Goal: Transaction & Acquisition: Purchase product/service

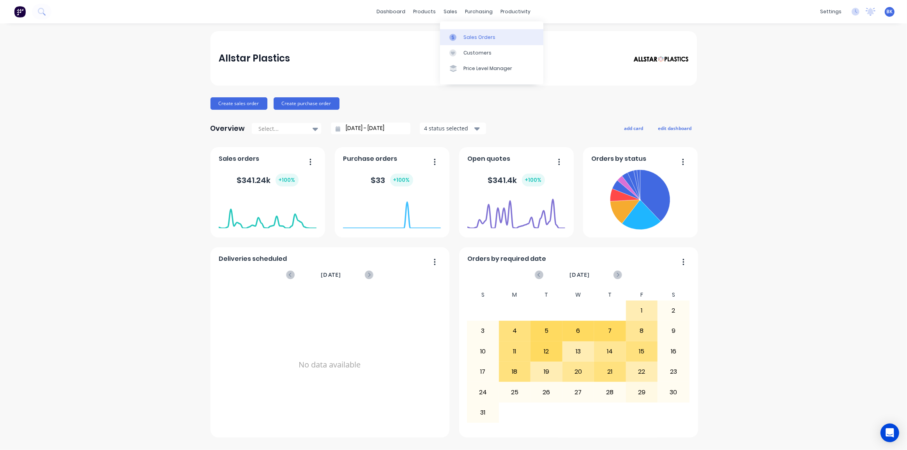
click at [455, 39] on icon at bounding box center [452, 37] width 7 height 7
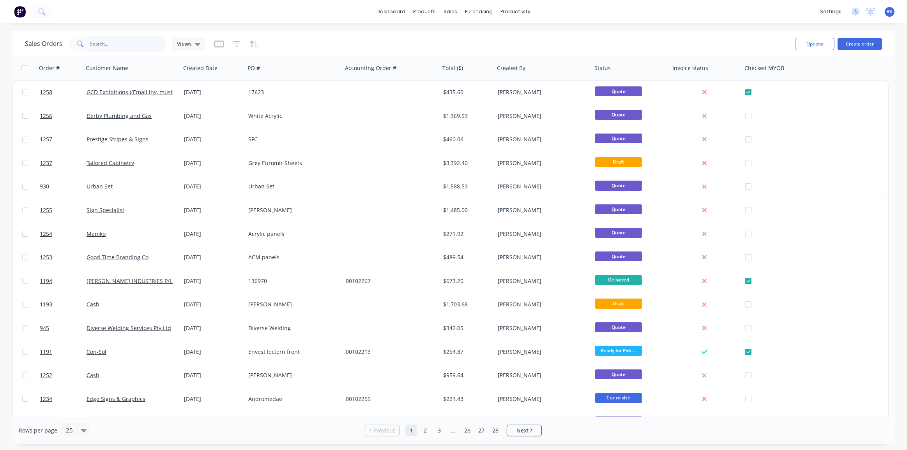
click at [111, 44] on input "text" at bounding box center [128, 44] width 76 height 16
type input "945"
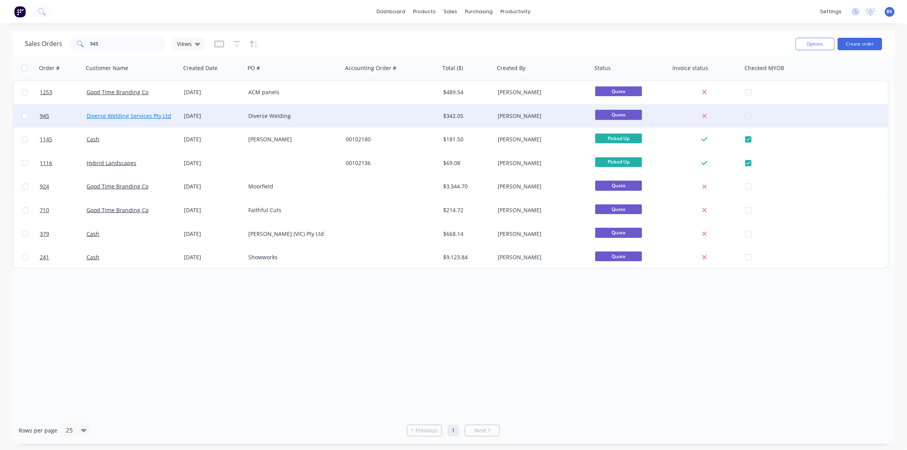
click at [132, 113] on link "Diverse Welding Services Pty Ltd" at bounding box center [128, 115] width 85 height 7
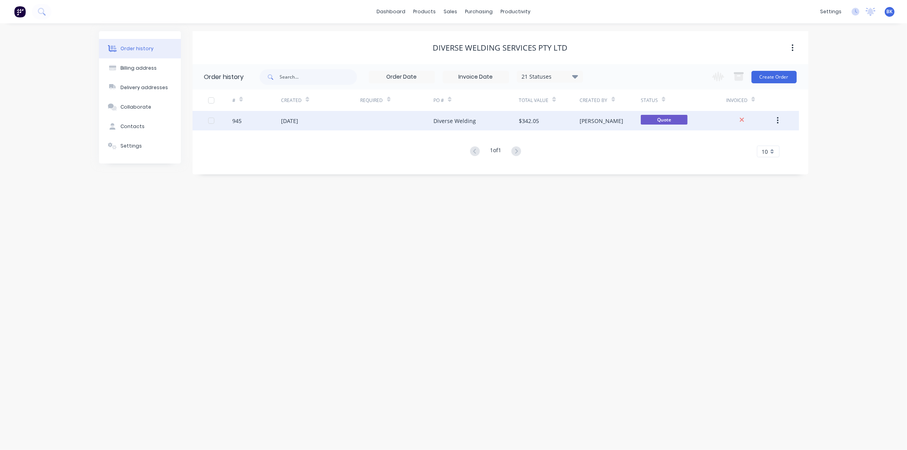
click at [439, 125] on div "Diverse Welding" at bounding box center [475, 120] width 85 height 19
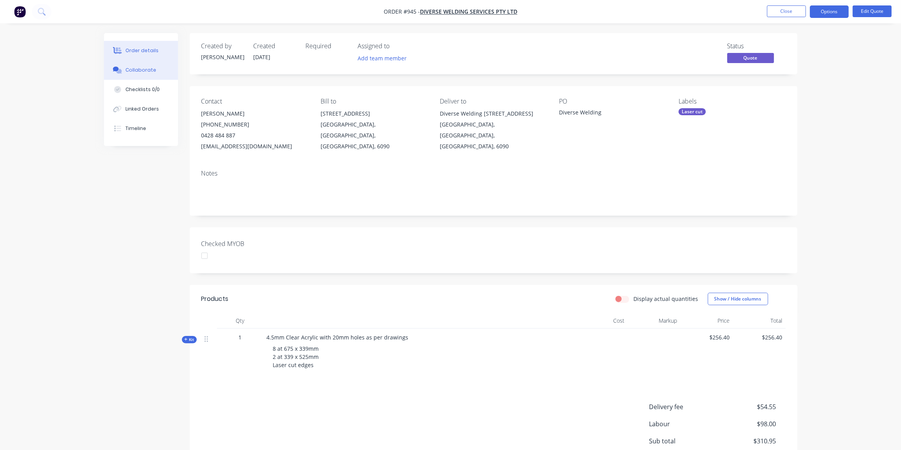
click at [143, 72] on div "Collaborate" at bounding box center [140, 70] width 31 height 7
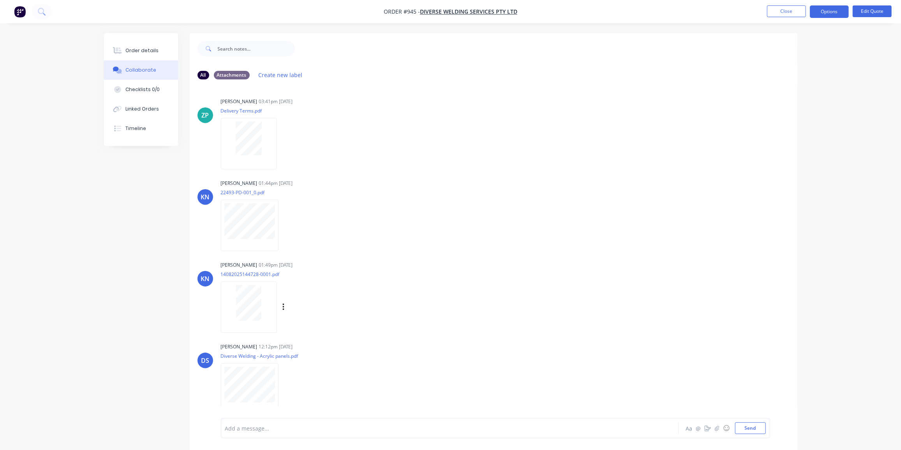
scroll to position [11, 0]
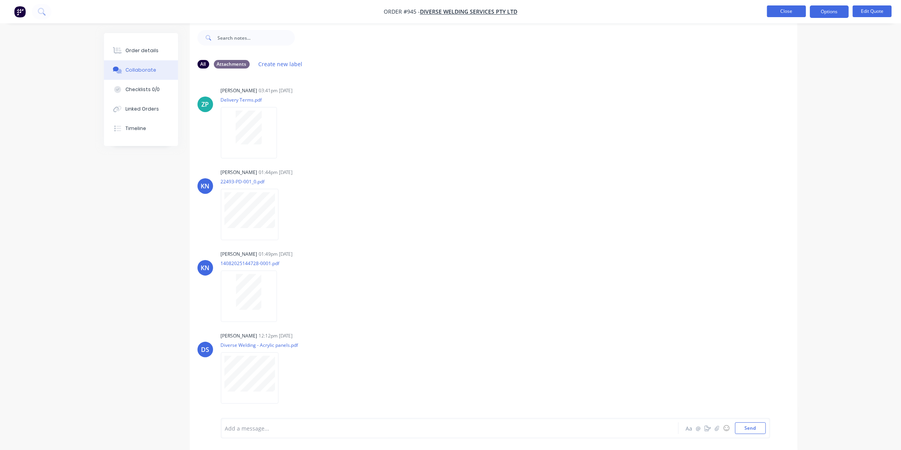
click at [775, 7] on button "Close" at bounding box center [786, 11] width 39 height 12
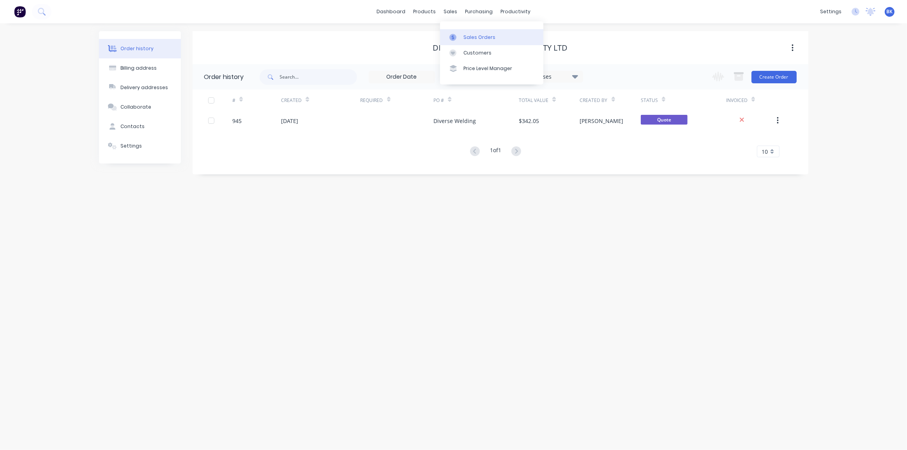
click at [459, 35] on div at bounding box center [455, 37] width 12 height 7
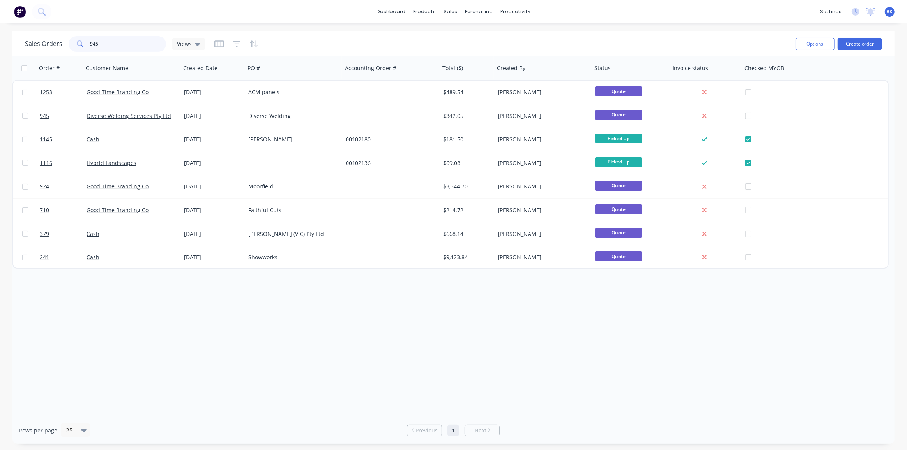
drag, startPoint x: 111, startPoint y: 41, endPoint x: 58, endPoint y: 49, distance: 53.6
click at [58, 49] on div "Sales Orders 945 Views" at bounding box center [115, 44] width 180 height 16
type input "leda"
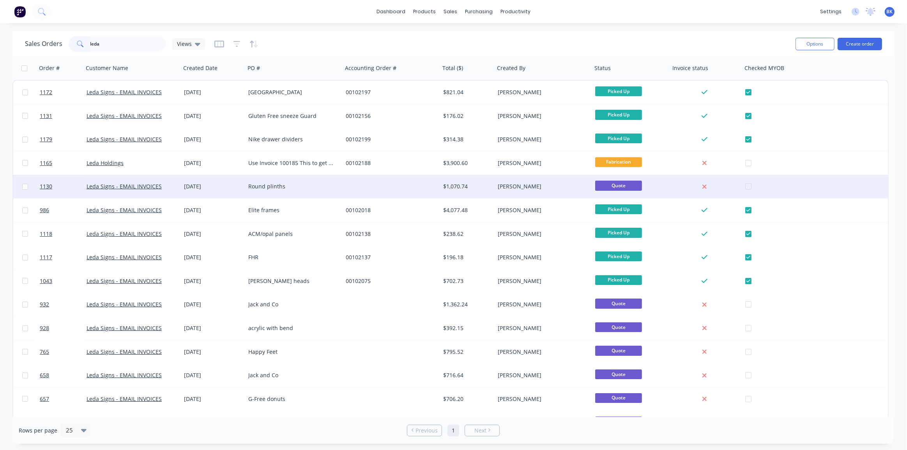
click at [251, 183] on div "Round plinths" at bounding box center [291, 187] width 86 height 8
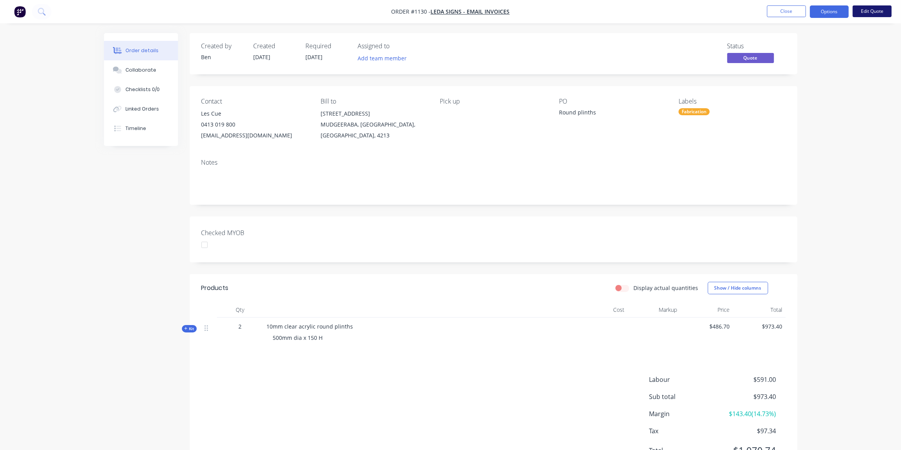
click at [866, 8] on button "Edit Quote" at bounding box center [872, 11] width 39 height 12
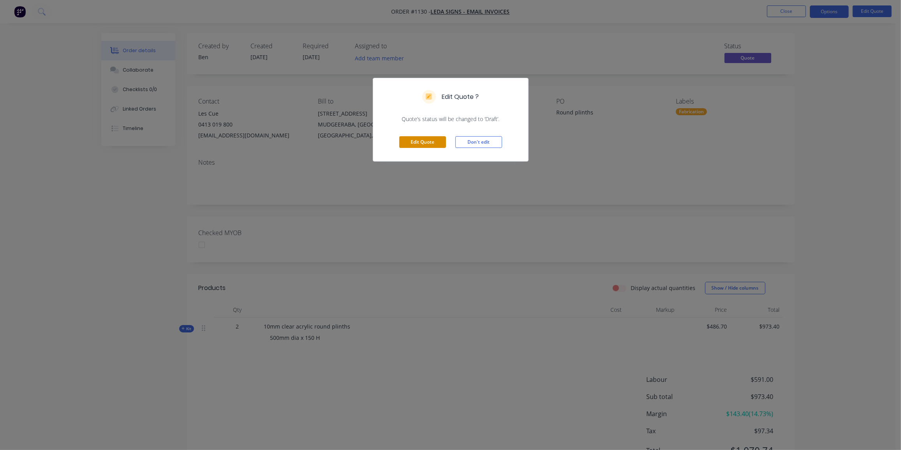
click at [417, 139] on button "Edit Quote" at bounding box center [422, 142] width 47 height 12
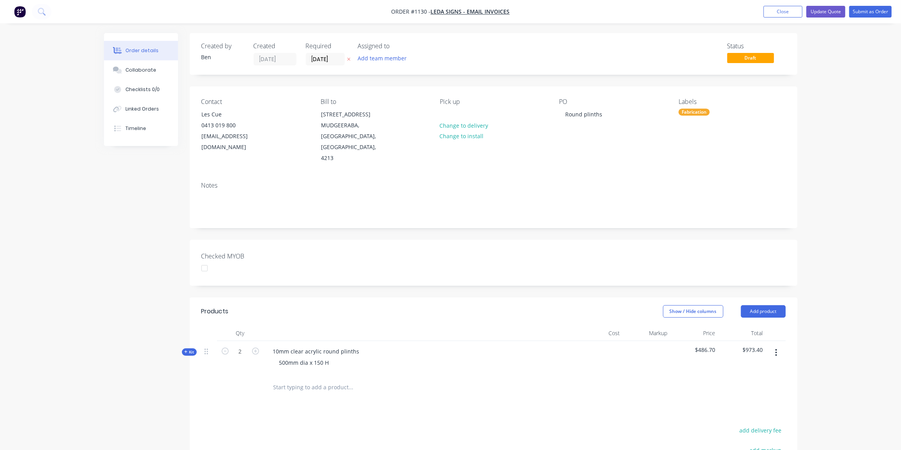
click at [186, 349] on span "Kit" at bounding box center [189, 352] width 10 height 6
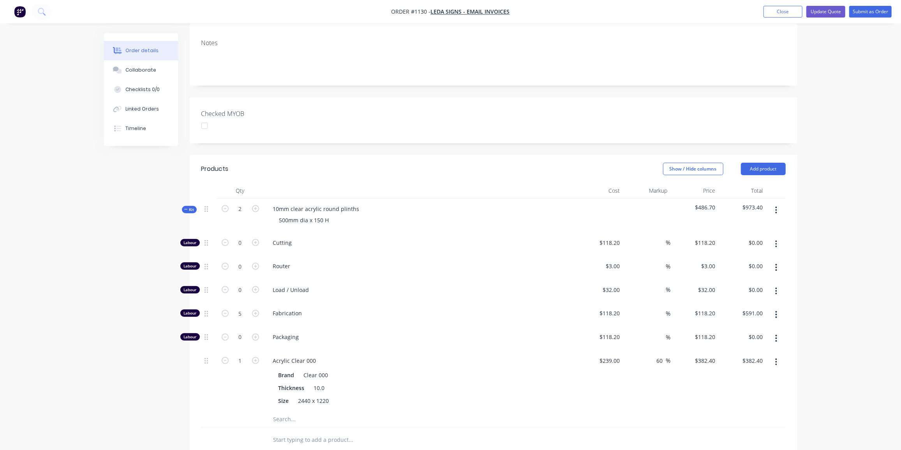
scroll to position [177, 0]
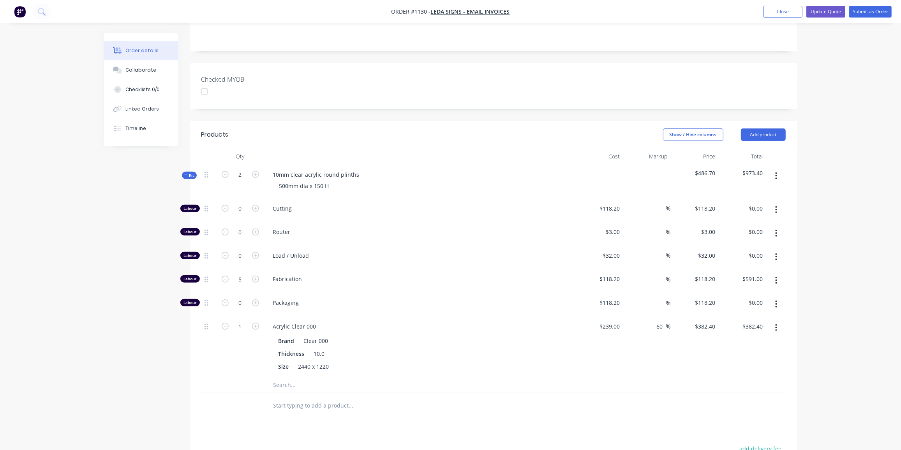
click at [775, 324] on icon "button" at bounding box center [776, 328] width 2 height 9
click at [732, 374] on div "Delete" at bounding box center [749, 379] width 60 height 11
click at [779, 297] on button "button" at bounding box center [776, 304] width 18 height 14
click at [508, 316] on div at bounding box center [404, 324] width 281 height 16
click at [311, 316] on input "text" at bounding box center [351, 324] width 156 height 16
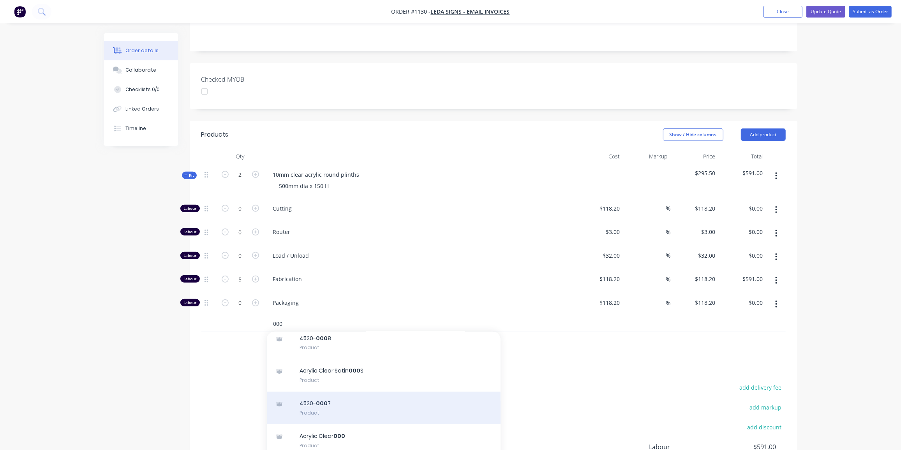
scroll to position [71, 0]
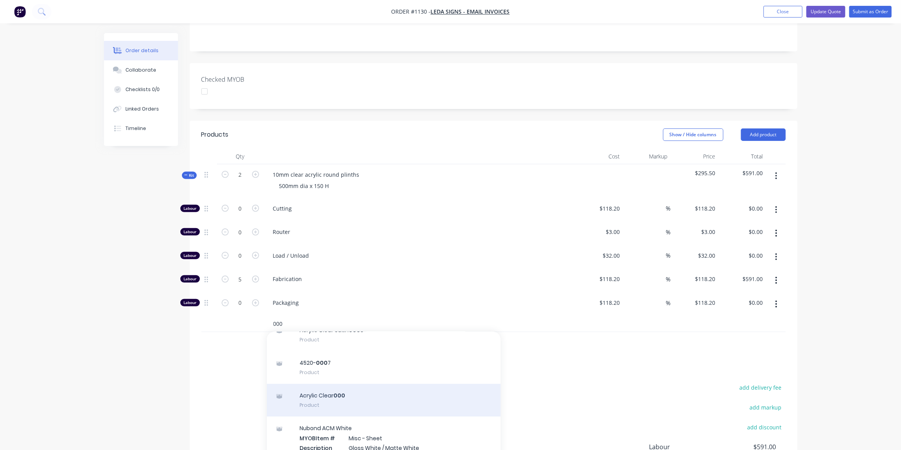
type input "000"
click at [340, 384] on div "Acrylic Clear 000 Product" at bounding box center [384, 400] width 234 height 33
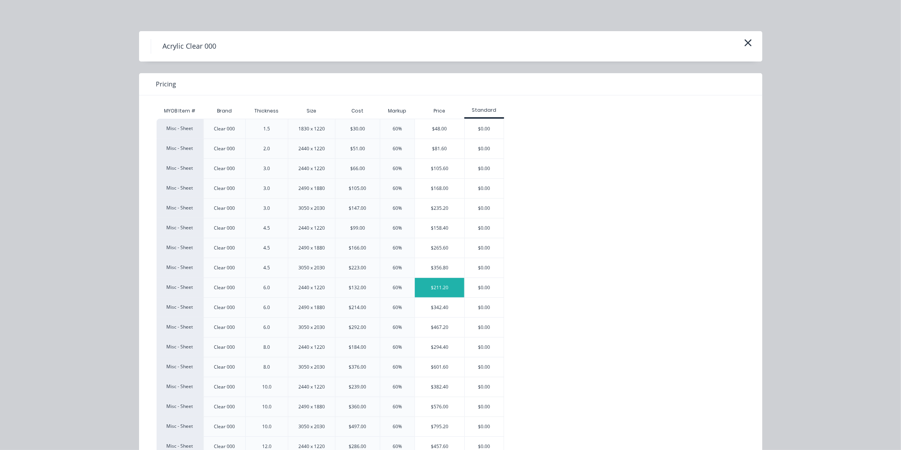
click at [437, 281] on div "$211.20" at bounding box center [439, 287] width 49 height 19
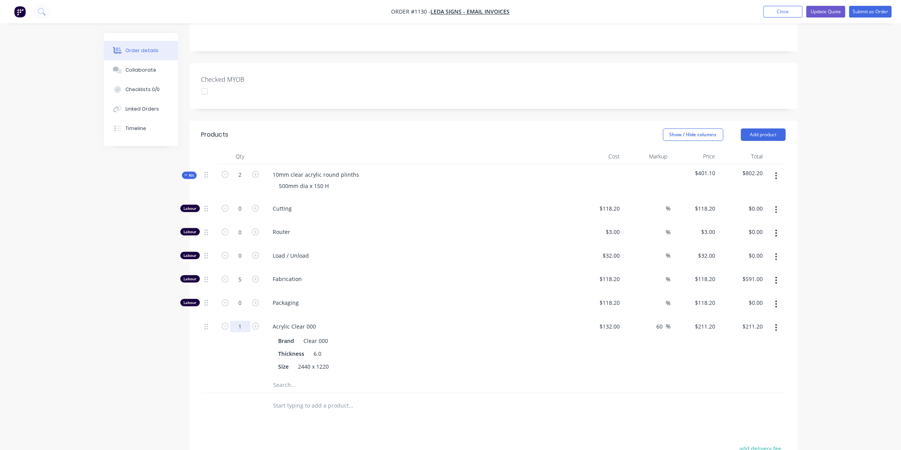
click at [235, 215] on input "1" at bounding box center [240, 209] width 20 height 12
type input "0.5"
type input "$105.60"
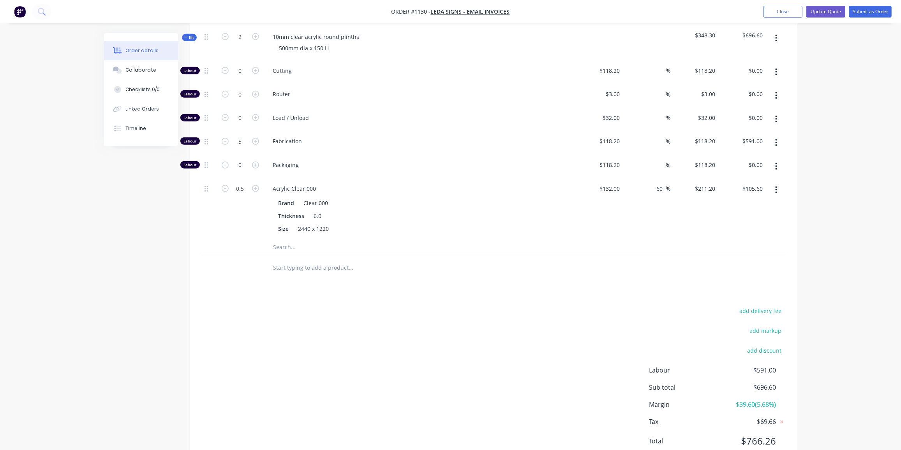
scroll to position [319, 0]
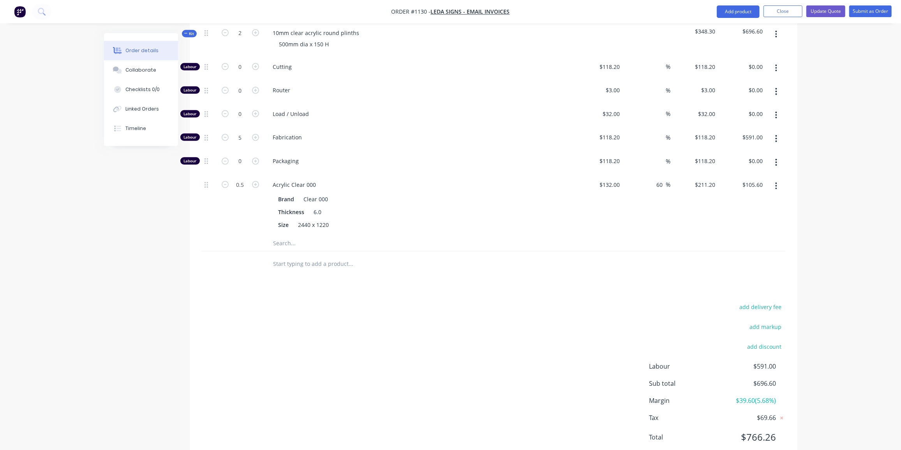
click at [439, 302] on div "add delivery fee add markup add discount Labour $591.00 Sub total $696.60 Margi…" at bounding box center [493, 377] width 584 height 150
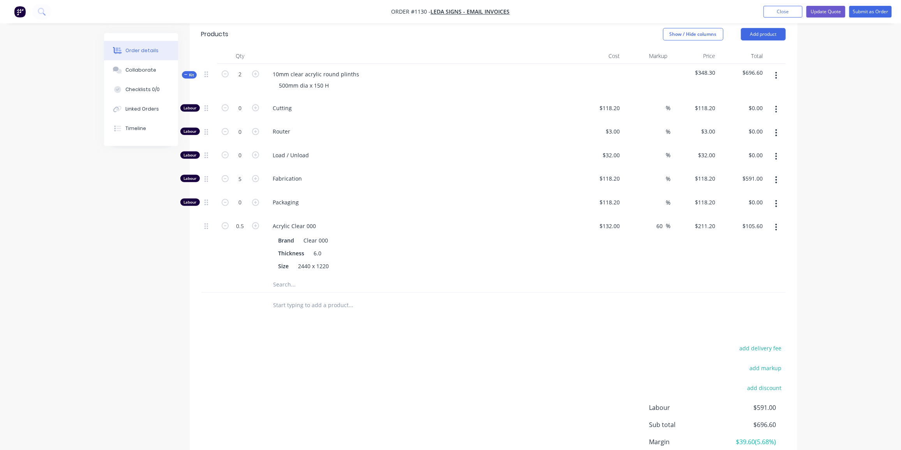
scroll to position [248, 0]
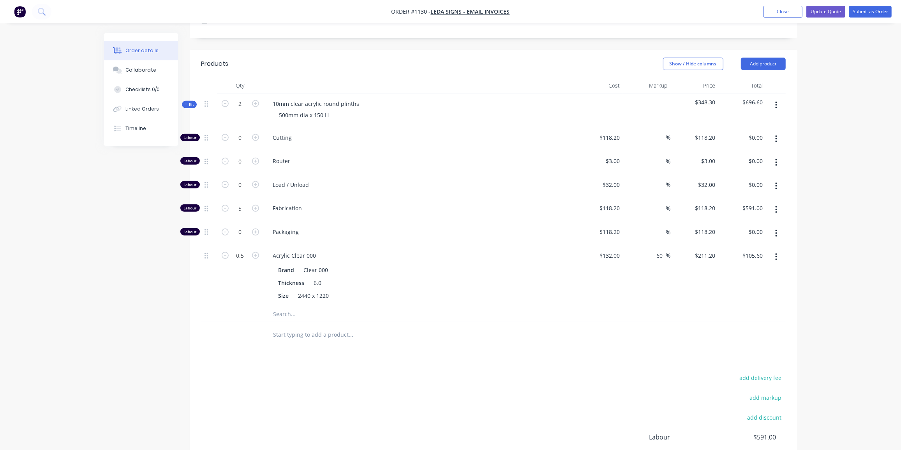
drag, startPoint x: 190, startPoint y: 92, endPoint x: 222, endPoint y: 102, distance: 34.0
click at [190, 102] on span "Kit" at bounding box center [189, 105] width 10 height 6
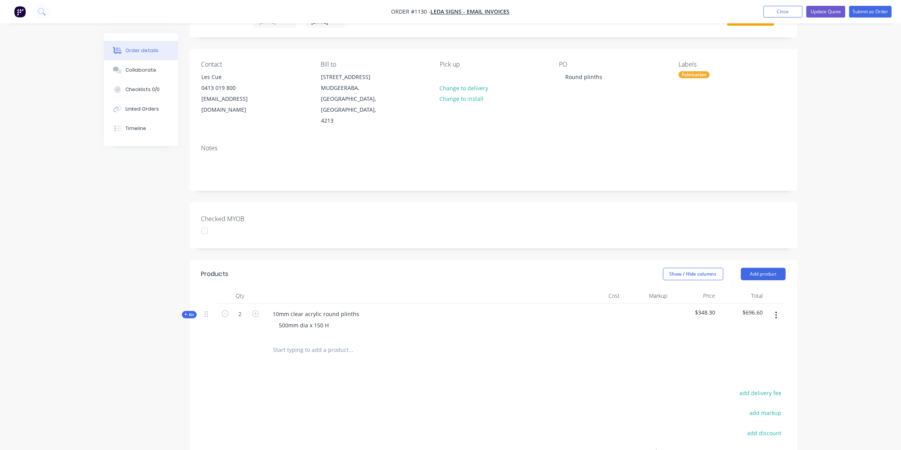
scroll to position [0, 0]
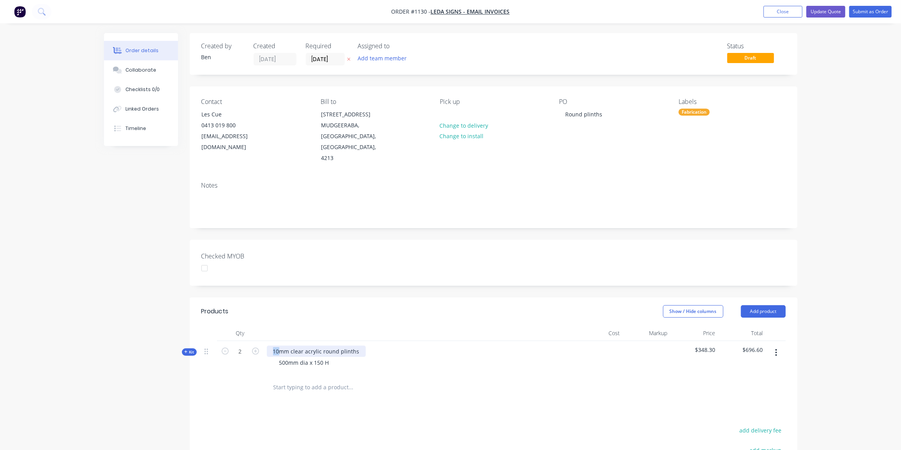
drag, startPoint x: 279, startPoint y: 338, endPoint x: 273, endPoint y: 342, distance: 7.2
click at [273, 346] on div "10mm clear acrylic round plinths" at bounding box center [316, 351] width 99 height 11
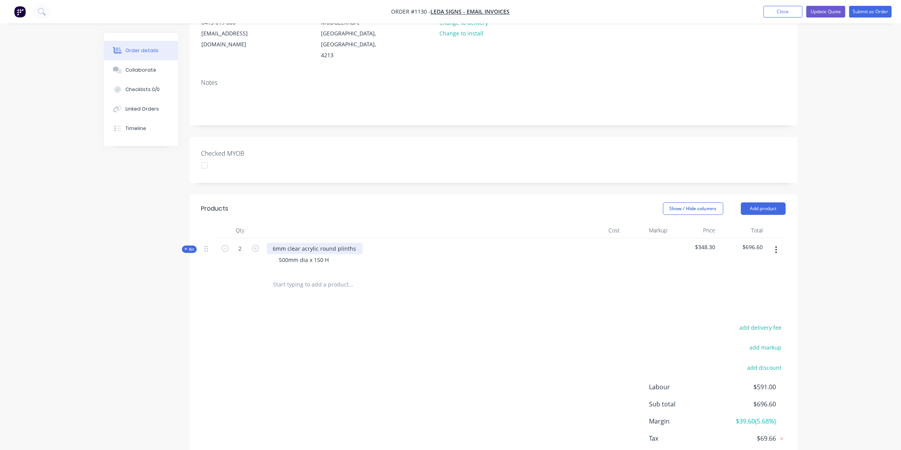
scroll to position [106, 0]
click at [459, 336] on div "add delivery fee add markup add discount Labour $591.00 Sub total $696.60 Margi…" at bounding box center [493, 394] width 584 height 150
click at [830, 9] on button "Update Quote" at bounding box center [826, 12] width 39 height 12
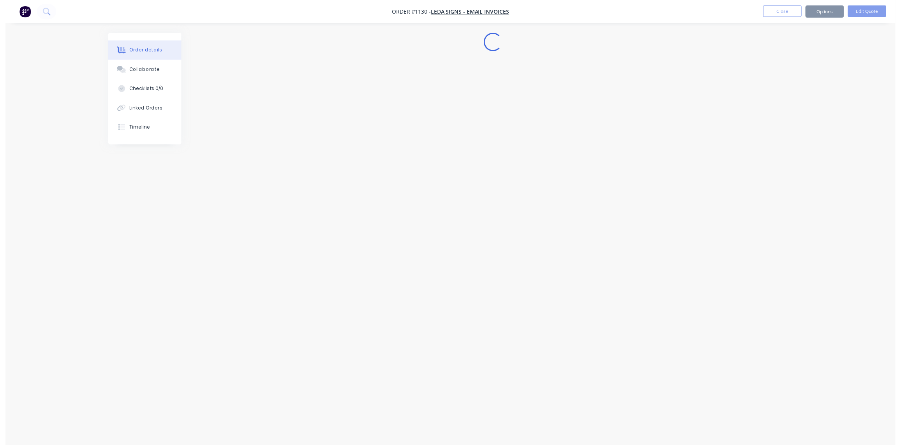
scroll to position [0, 0]
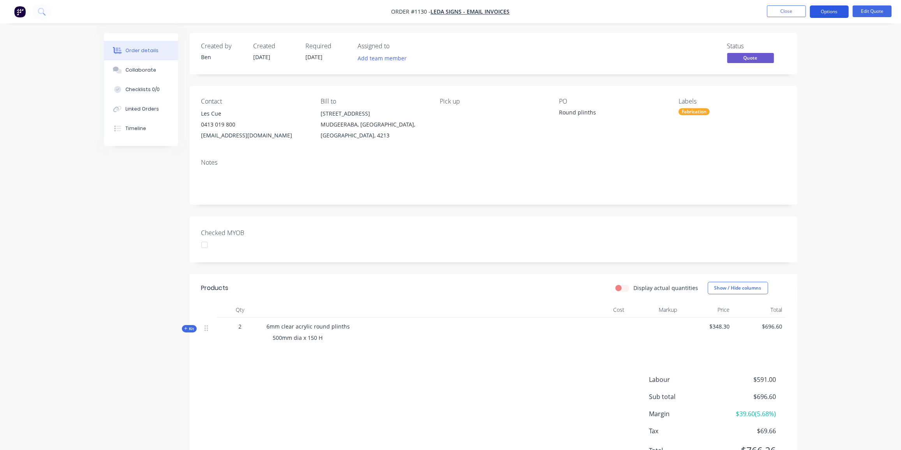
click at [836, 8] on button "Options" at bounding box center [829, 11] width 39 height 12
click at [792, 46] on div "Quote" at bounding box center [806, 47] width 72 height 11
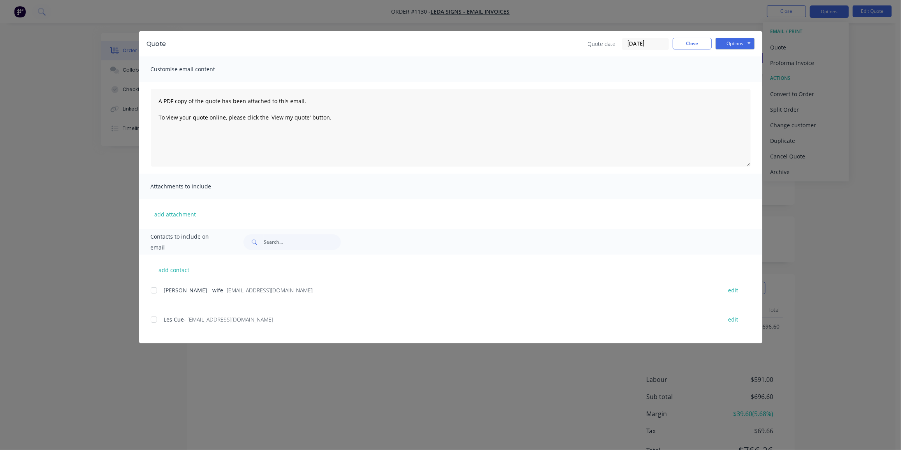
click at [157, 319] on div at bounding box center [154, 320] width 16 height 16
click at [741, 45] on button "Options" at bounding box center [735, 44] width 39 height 12
click at [738, 54] on button "Preview" at bounding box center [741, 57] width 50 height 13
click at [733, 41] on button "Options" at bounding box center [735, 44] width 39 height 12
click at [745, 84] on button "Email" at bounding box center [741, 83] width 50 height 13
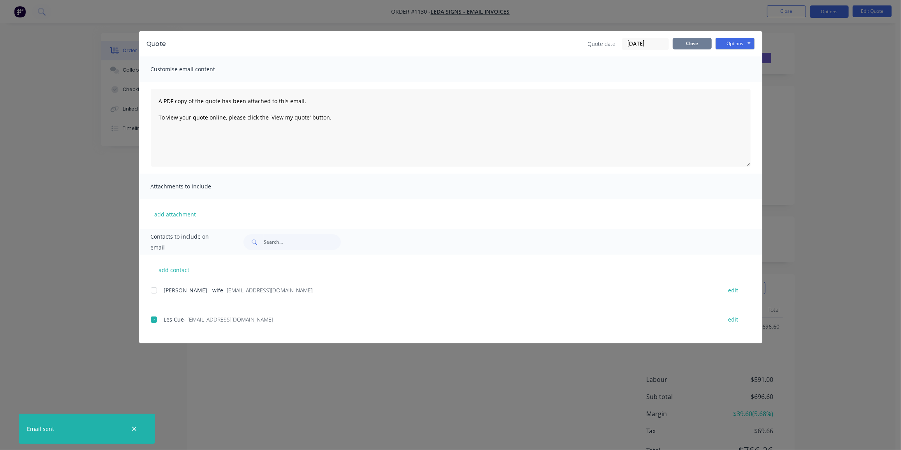
click at [706, 44] on button "Close" at bounding box center [692, 44] width 39 height 12
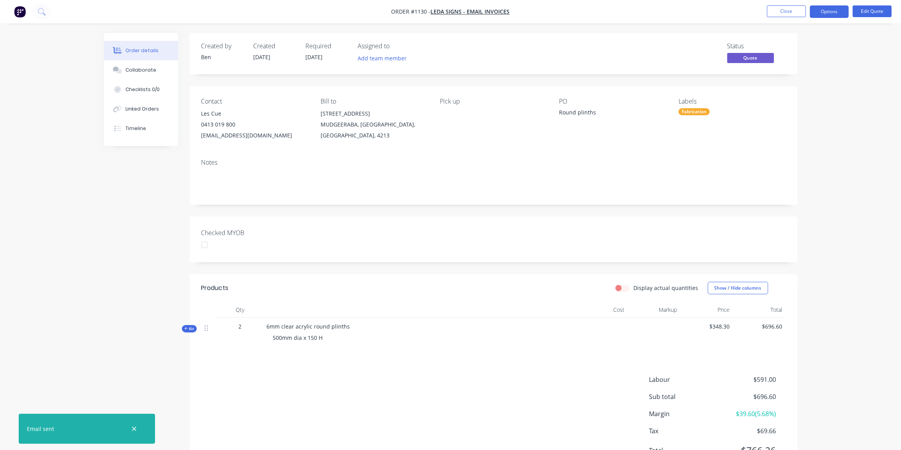
click at [807, 10] on ul "Close Options Edit Quote" at bounding box center [829, 11] width 143 height 12
click at [796, 12] on button "Close" at bounding box center [786, 11] width 39 height 12
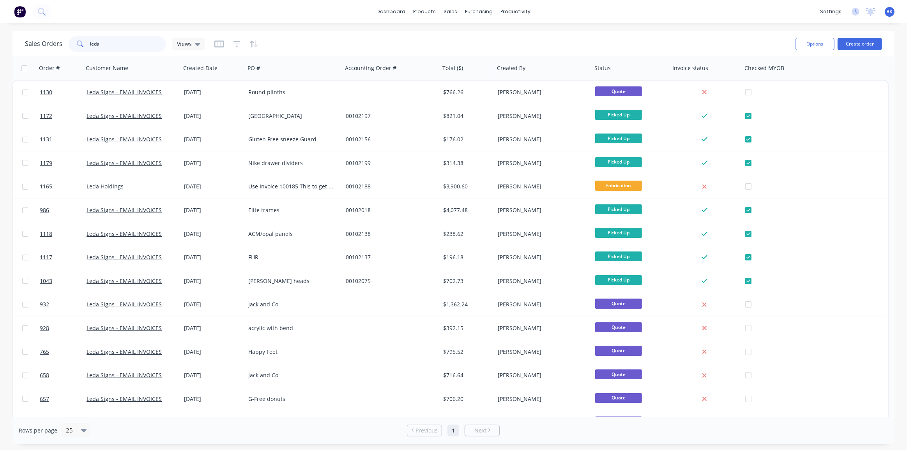
drag, startPoint x: 106, startPoint y: 47, endPoint x: 69, endPoint y: 48, distance: 37.8
click at [69, 48] on div "leda" at bounding box center [117, 44] width 97 height 16
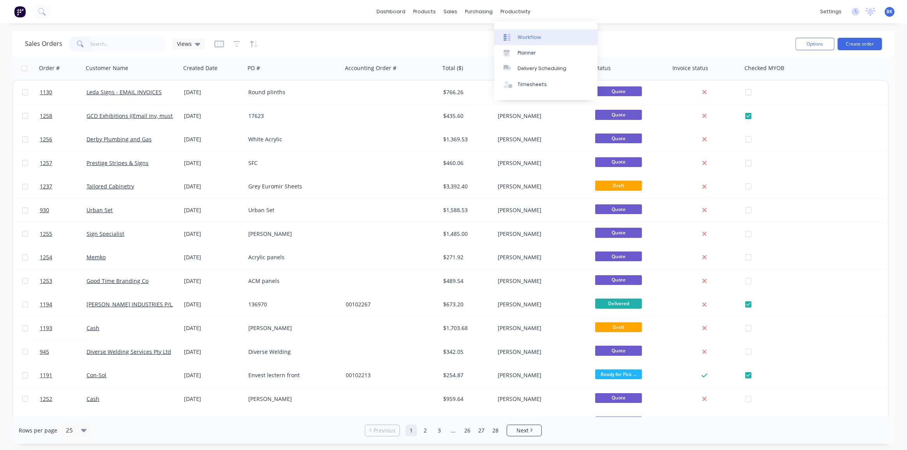
click at [518, 34] on div "Workflow" at bounding box center [528, 37] width 23 height 7
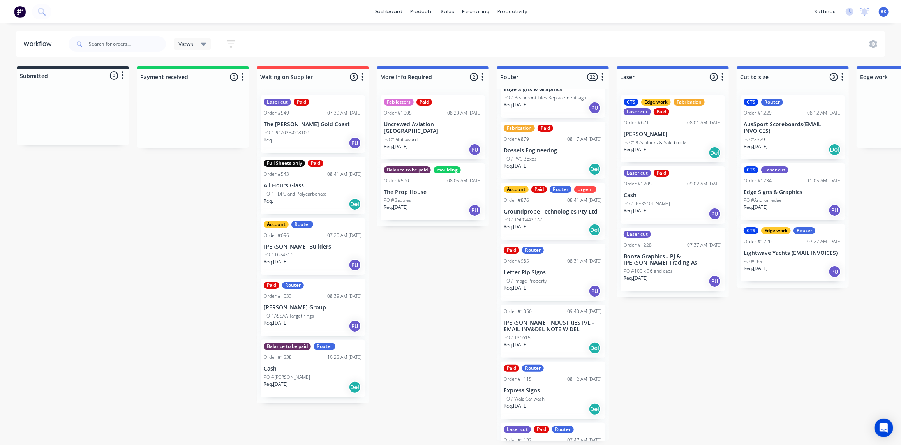
drag, startPoint x: 389, startPoint y: 335, endPoint x: 102, endPoint y: 276, distance: 292.9
click at [312, 374] on div "PO #[PERSON_NAME]" at bounding box center [313, 377] width 98 height 7
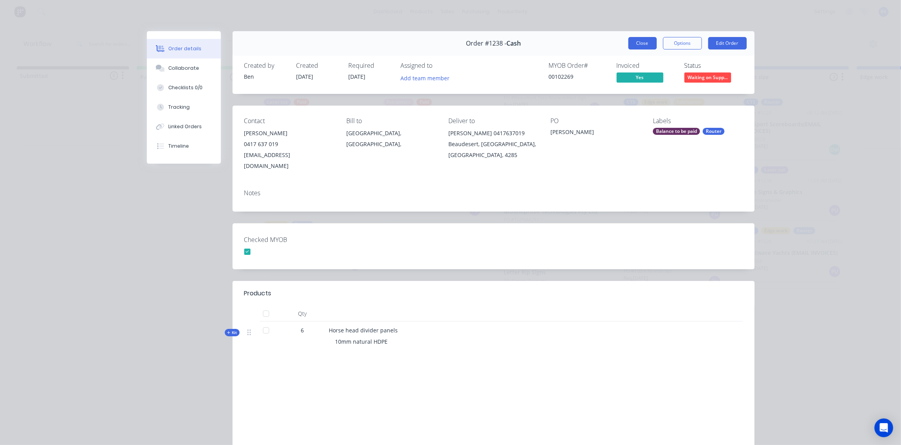
click at [637, 44] on button "Close" at bounding box center [642, 43] width 28 height 12
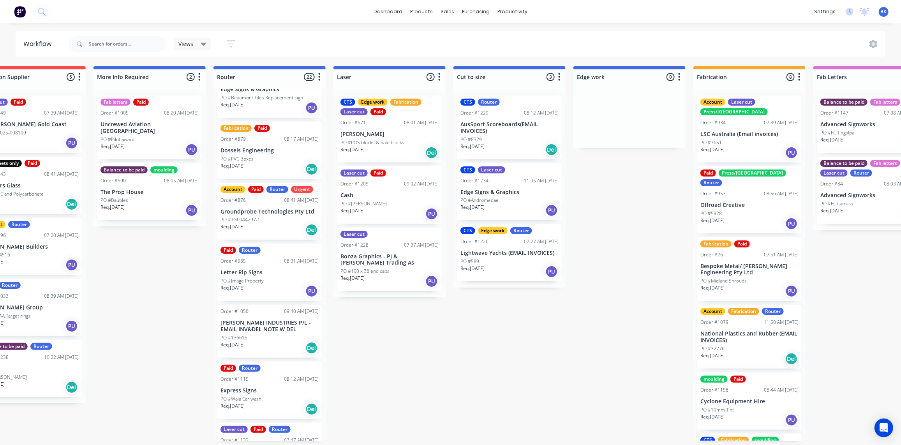
scroll to position [0, 283]
click at [863, 192] on p "Advanced Signworks" at bounding box center [870, 195] width 98 height 7
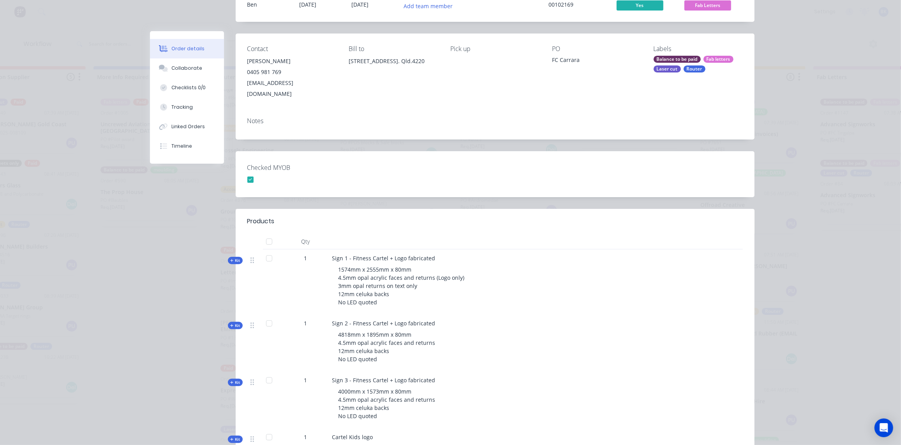
scroll to position [0, 0]
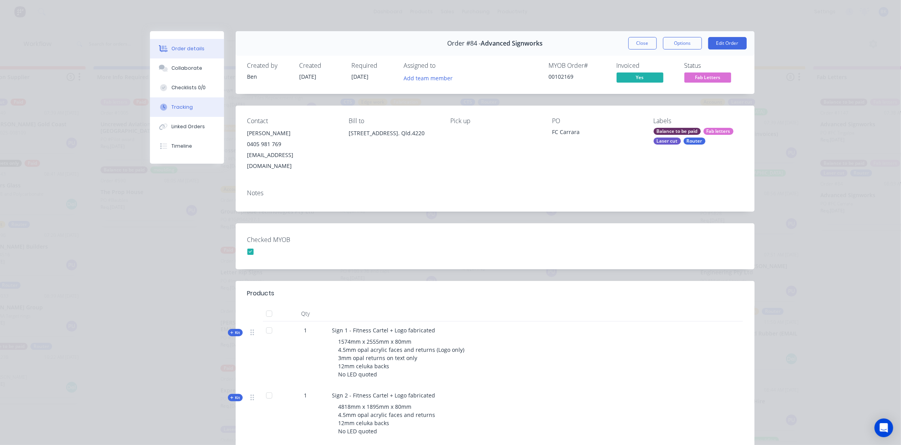
click at [184, 101] on button "Tracking" at bounding box center [187, 106] width 74 height 19
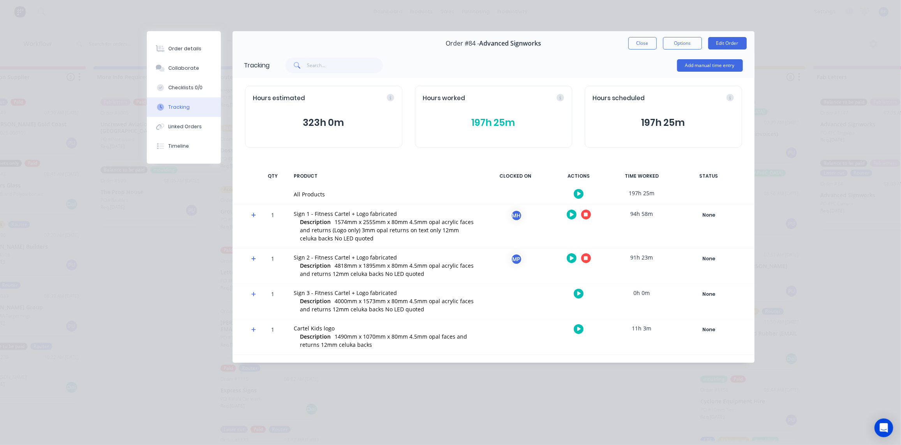
click at [527, 123] on button "197h 25m" at bounding box center [493, 122] width 141 height 15
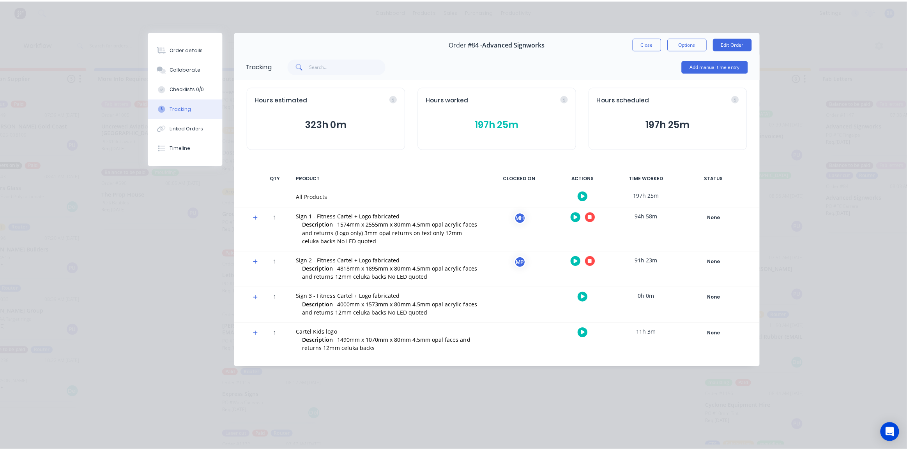
scroll to position [0, 283]
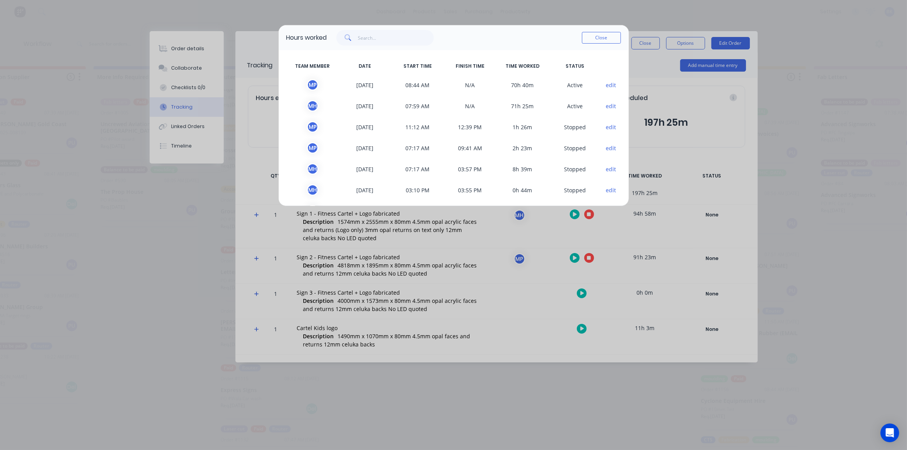
click at [444, 105] on span "N/A" at bounding box center [470, 106] width 53 height 12
click at [605, 104] on button "edit" at bounding box center [610, 106] width 11 height 8
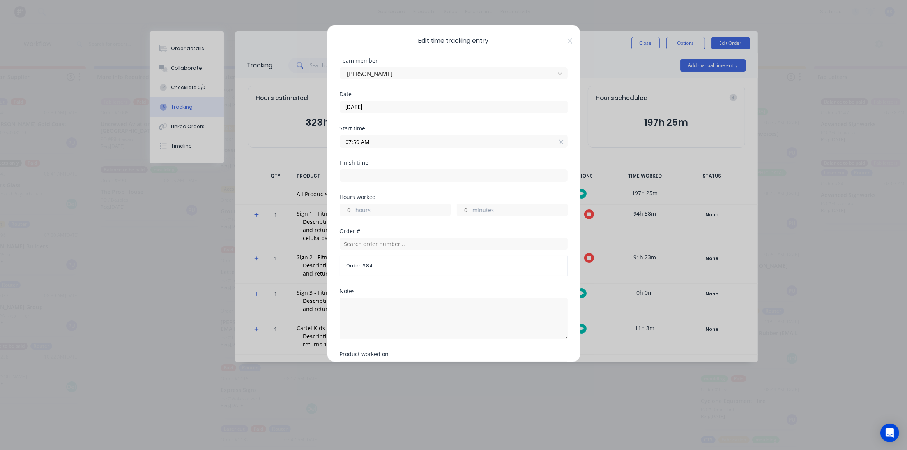
click at [399, 170] on input at bounding box center [453, 176] width 227 height 12
type input "07:25 AM"
type input "0"
type input "-34"
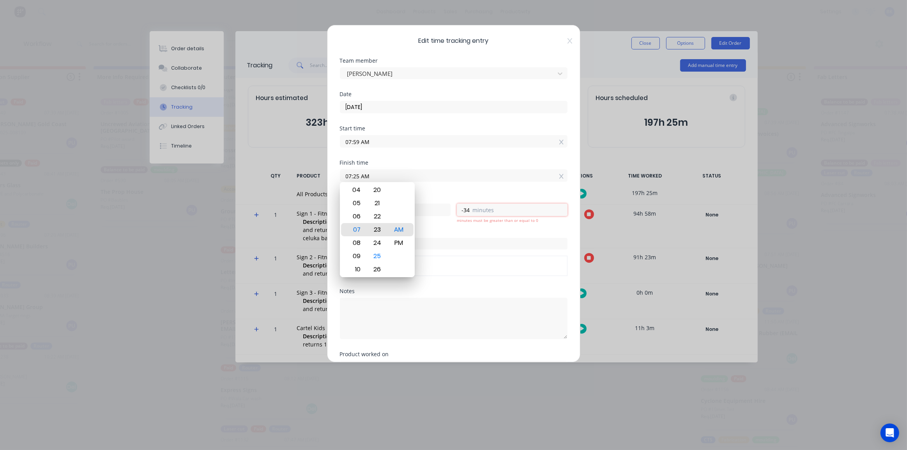
type input "07:23 AM"
type input "-36"
type input "04:23 AM"
type input "-3"
type input "03:23 AM"
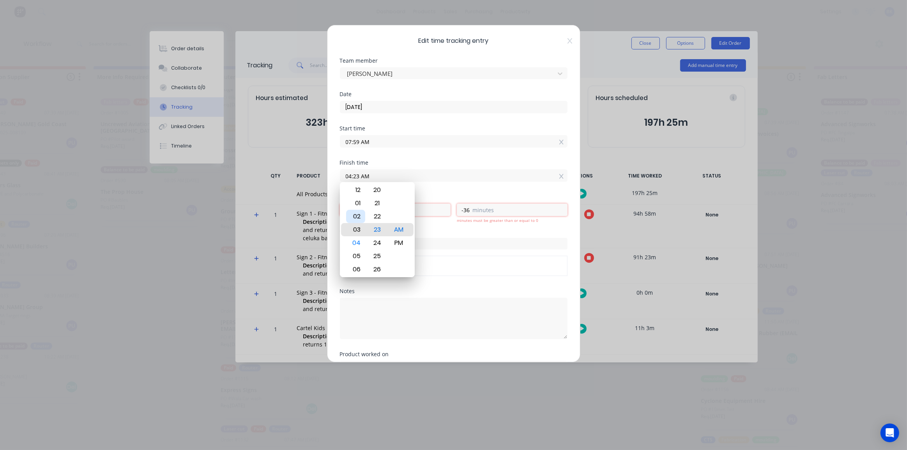
type input "-4"
click at [357, 201] on div "01" at bounding box center [355, 203] width 19 height 13
type input "01:23 AM"
type input "-6"
type input "01:21 AM"
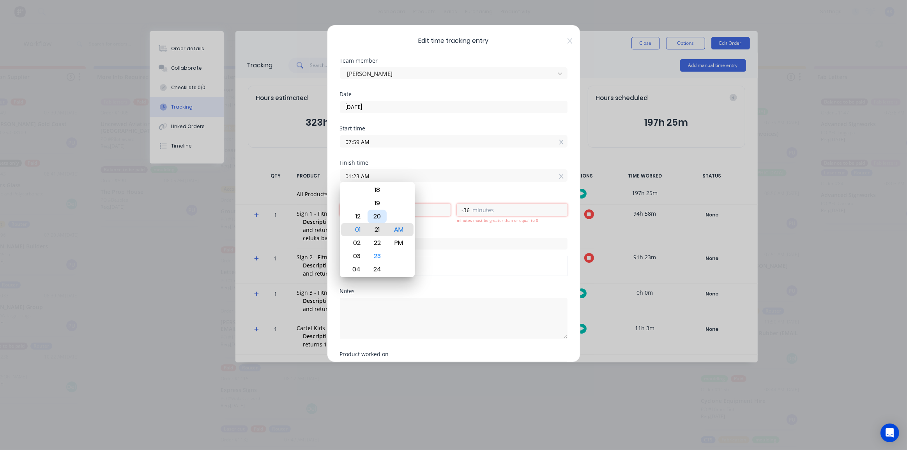
type input "-38"
type input "01:17 AM"
type input "-42"
type input "01:15 AM"
type input "-44"
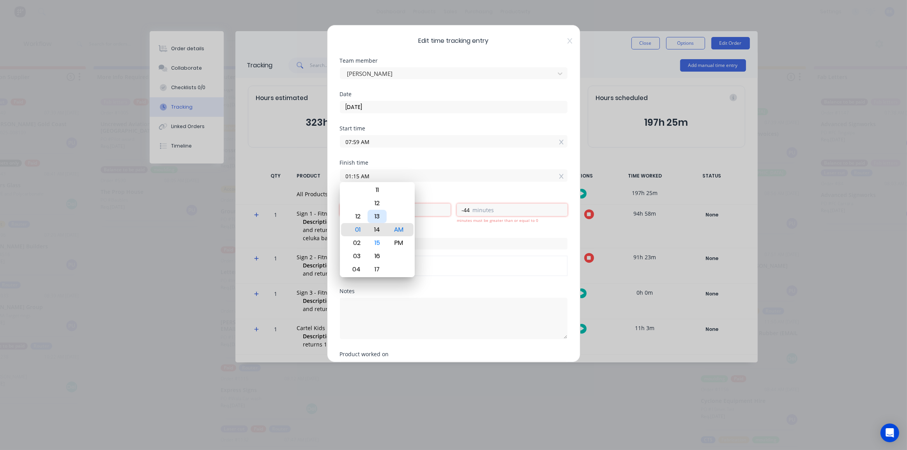
type input "01:13 AM"
type input "-46"
type input "01:11 AM"
type input "-48"
type input "01:09 AM"
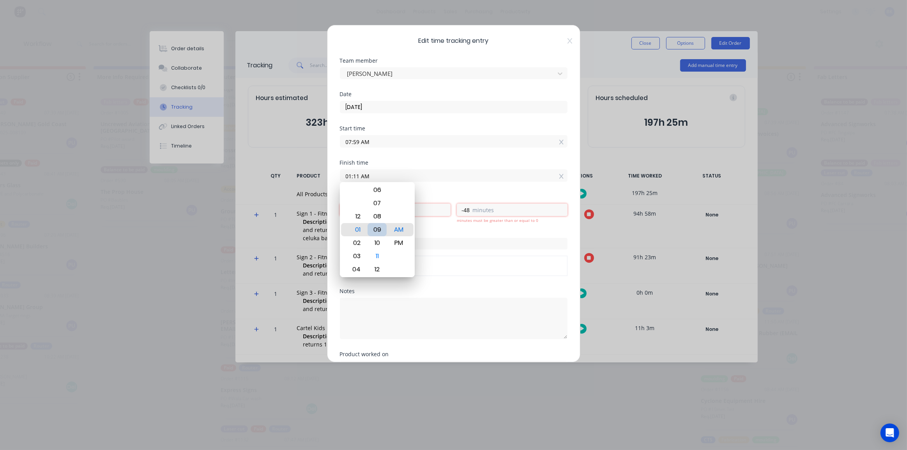
type input "-50"
type input "01:08 AM"
type input "-51"
type input "01:05 AM"
type input "-54"
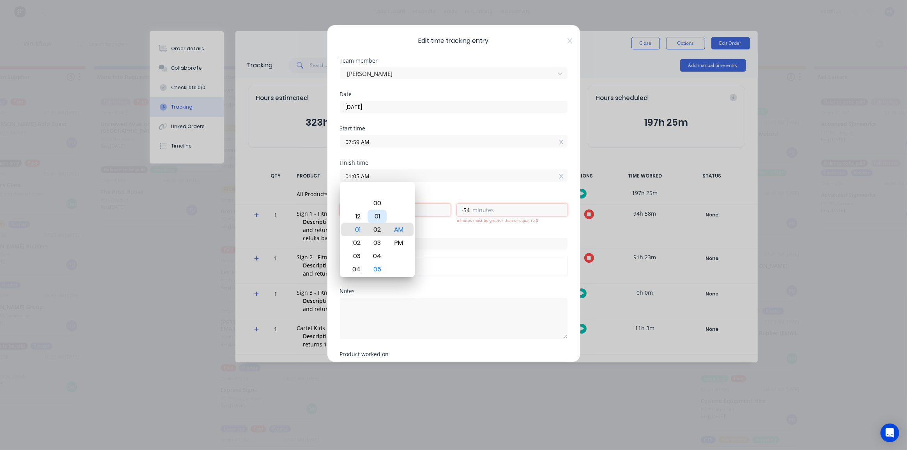
type input "01:02 AM"
type input "-57"
click at [379, 203] on div "00" at bounding box center [376, 203] width 19 height 13
type input "01:00 AM"
type input "-59"
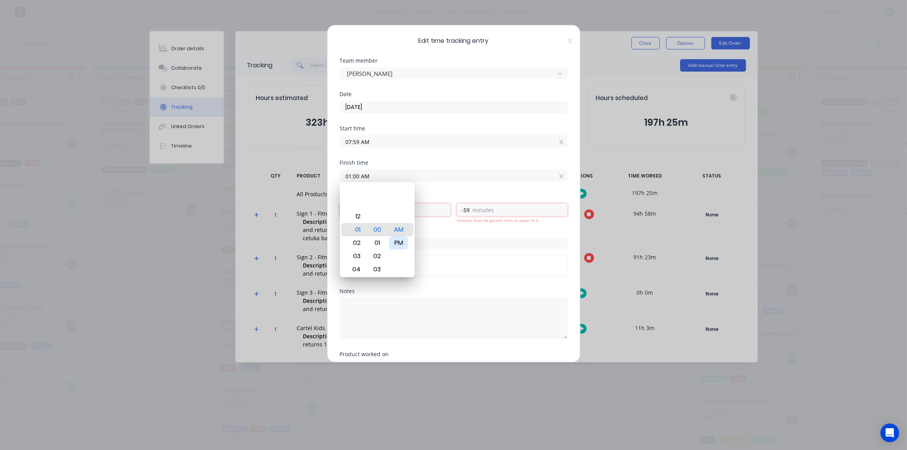
click at [402, 242] on div "PM" at bounding box center [398, 242] width 19 height 13
type input "01:00 PM"
type input "5"
type input "1"
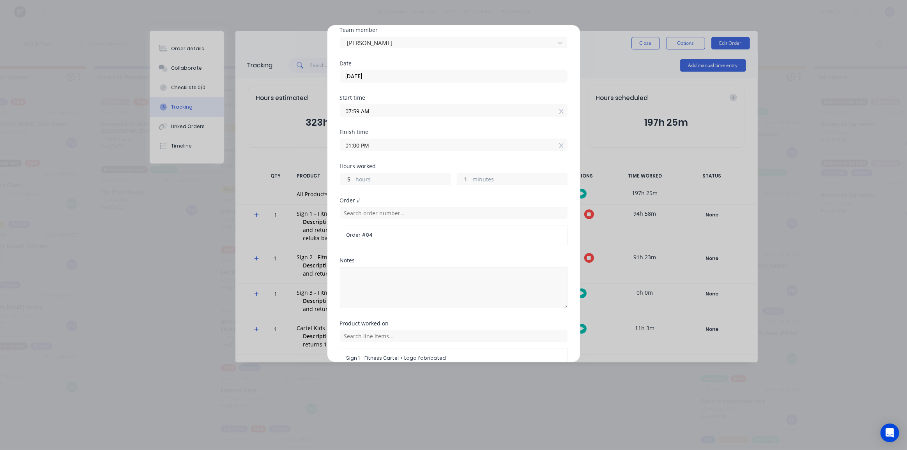
scroll to position [70, 0]
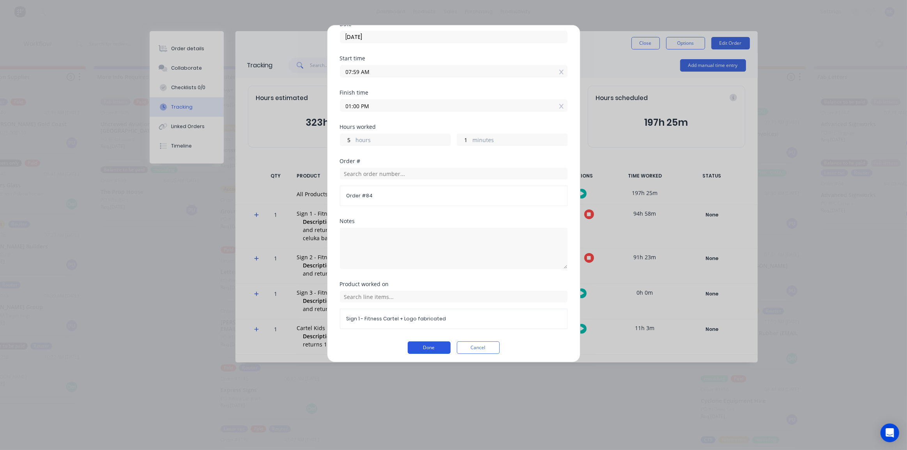
click at [429, 343] on button "Done" at bounding box center [429, 348] width 43 height 12
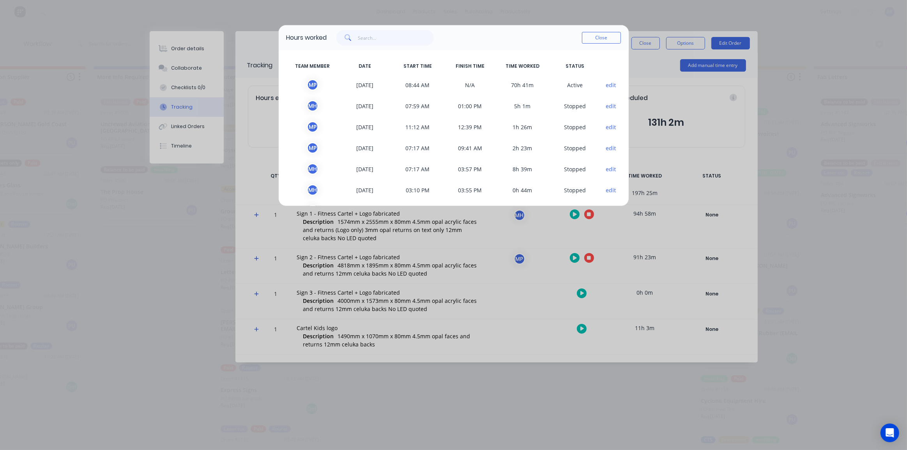
click at [605, 85] on button "edit" at bounding box center [610, 85] width 11 height 8
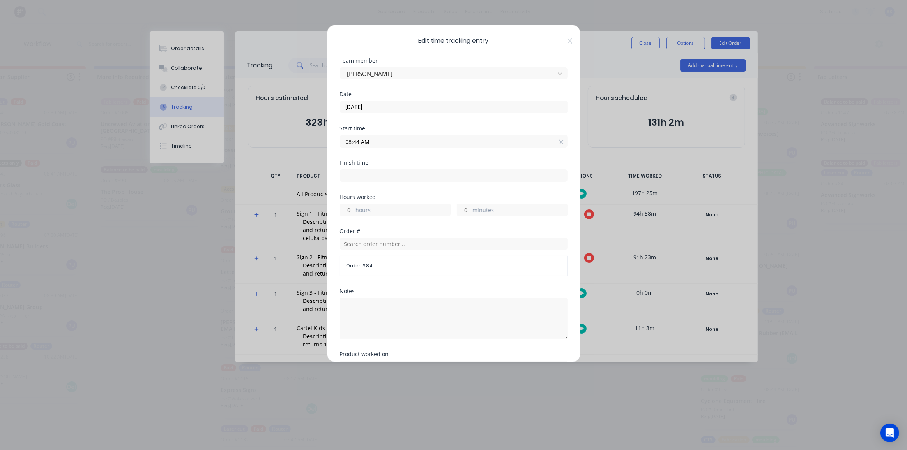
click at [381, 173] on input at bounding box center [453, 176] width 227 height 12
type input "07:25 AM"
type input "-1"
type input "-19"
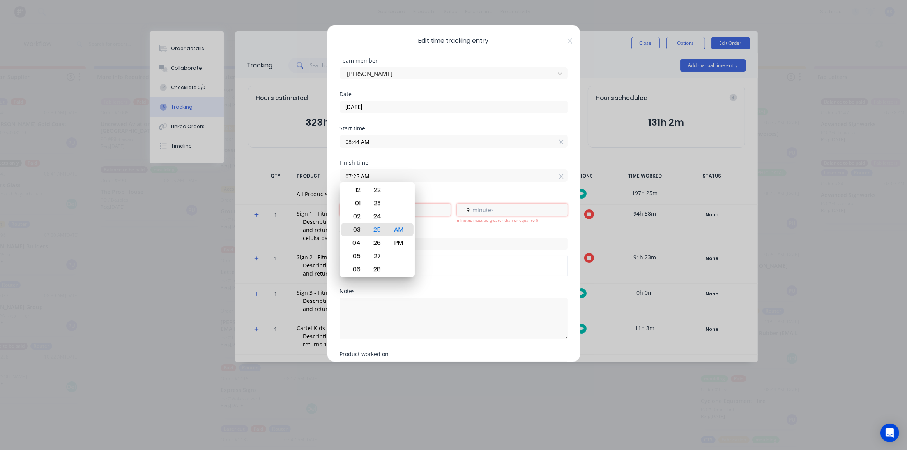
type input "03:25 AM"
type input "-5"
click at [361, 205] on div "01" at bounding box center [355, 203] width 19 height 13
type input "01:25 AM"
type input "-7"
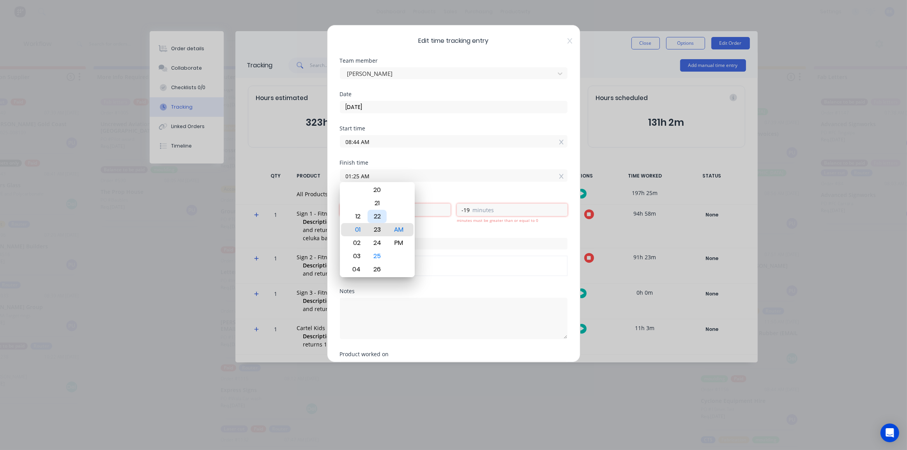
type input "01:23 AM"
type input "-21"
type input "01:21 AM"
type input "-23"
type input "01:11 AM"
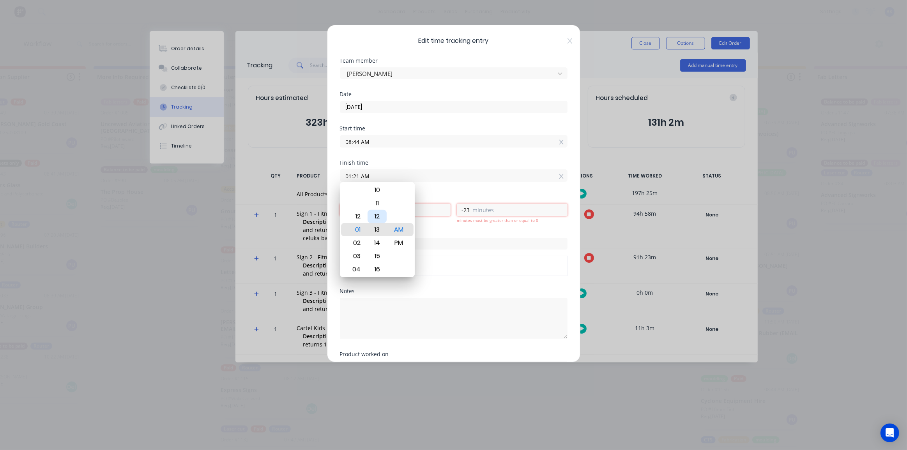
type input "-33"
type input "01:09 AM"
type input "-35"
type input "01:07 AM"
type input "-37"
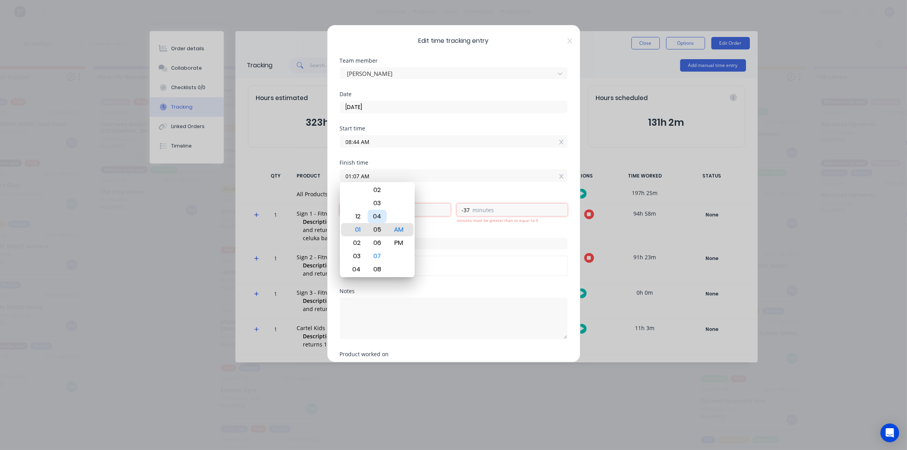
type input "01:05 AM"
type input "-39"
type input "01:03 AM"
type input "-41"
click at [383, 192] on div "00" at bounding box center [376, 190] width 19 height 13
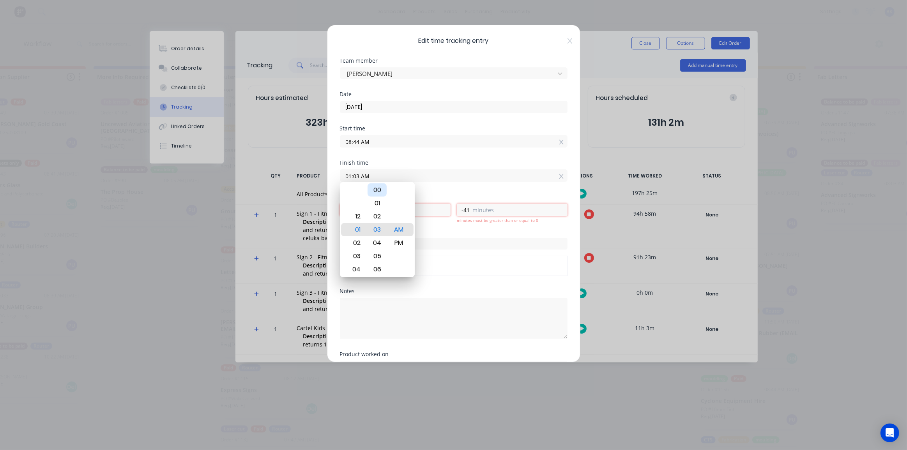
type input "01:00 AM"
type input "-44"
click at [401, 240] on div "PM" at bounding box center [398, 242] width 19 height 13
type input "01:00 PM"
type input "4"
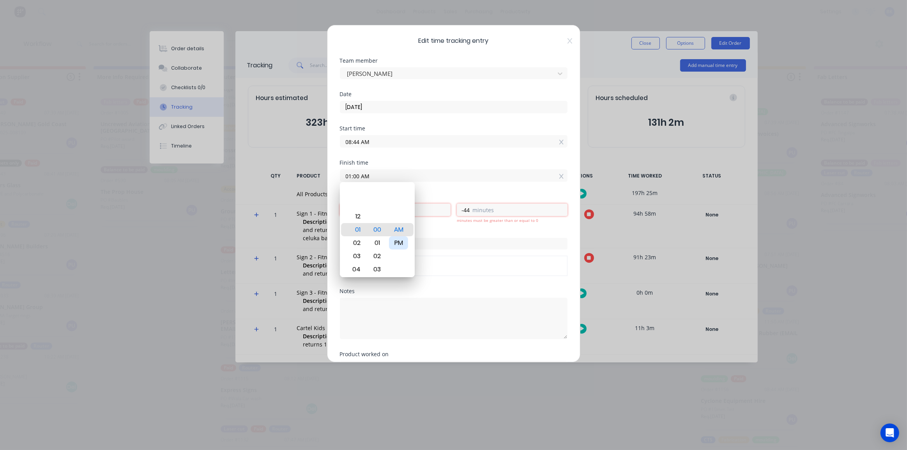
type input "16"
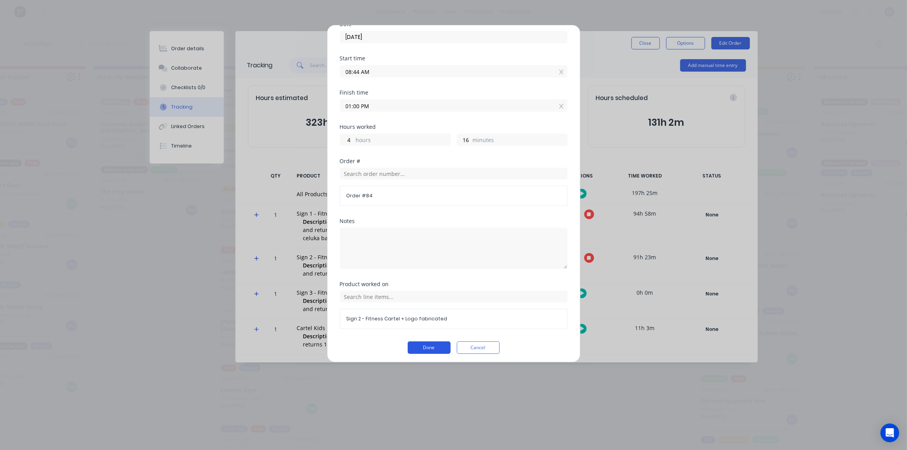
click at [433, 342] on button "Done" at bounding box center [429, 348] width 43 height 12
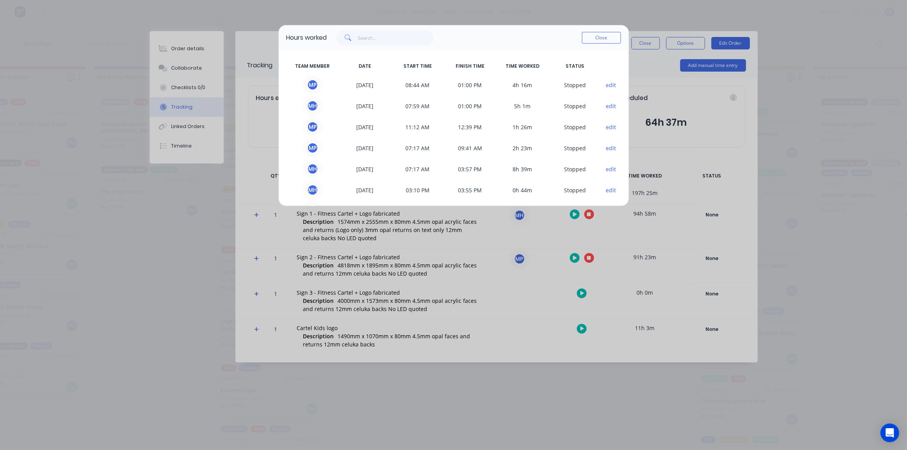
click at [604, 32] on div "Close" at bounding box center [601, 38] width 39 height 16
click at [602, 37] on button "Close" at bounding box center [601, 38] width 39 height 12
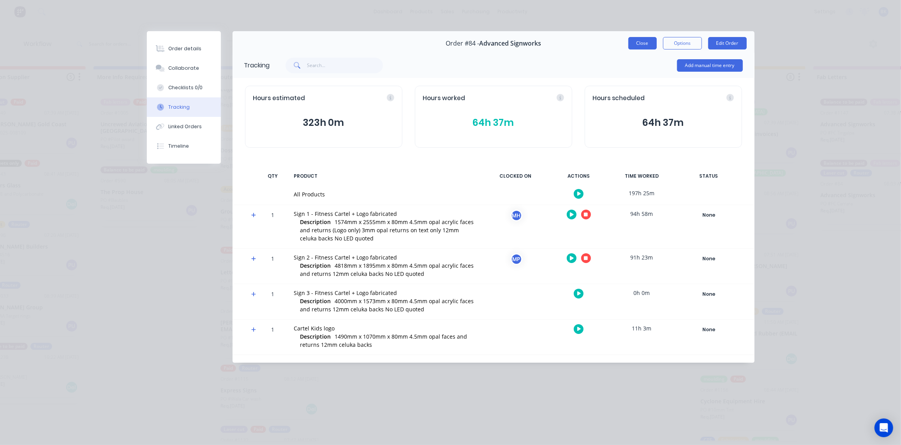
click at [641, 42] on button "Close" at bounding box center [642, 43] width 28 height 12
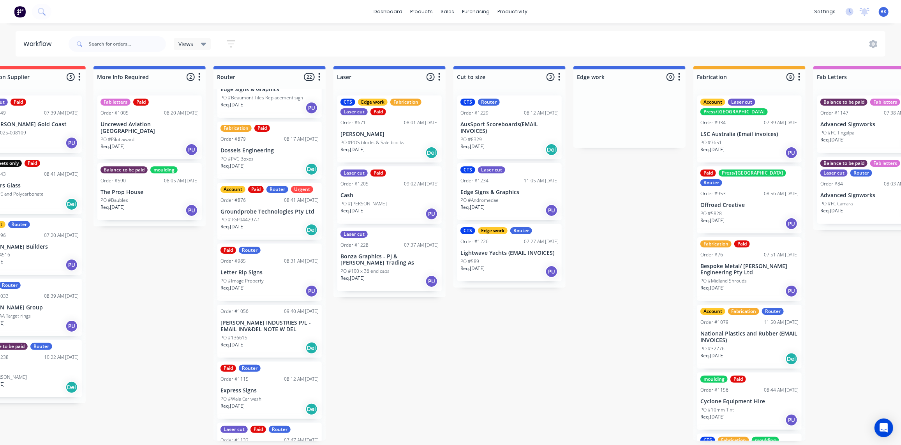
click at [858, 181] on div "Order #84 08:03 AM 19/08/25" at bounding box center [870, 183] width 98 height 7
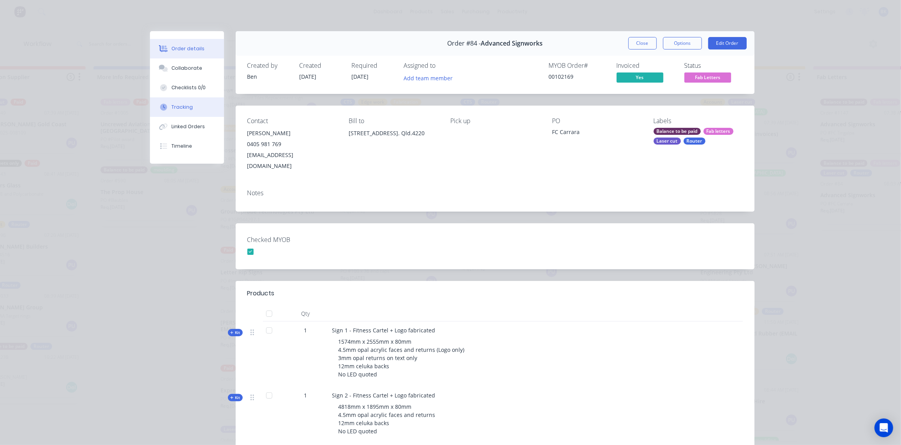
click at [173, 108] on div "Tracking" at bounding box center [181, 107] width 21 height 7
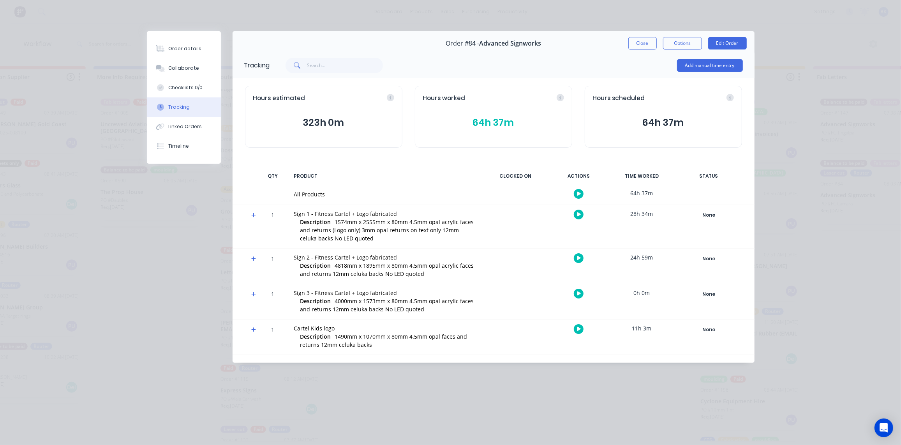
scroll to position [0, 283]
click at [635, 41] on button "Close" at bounding box center [642, 43] width 28 height 12
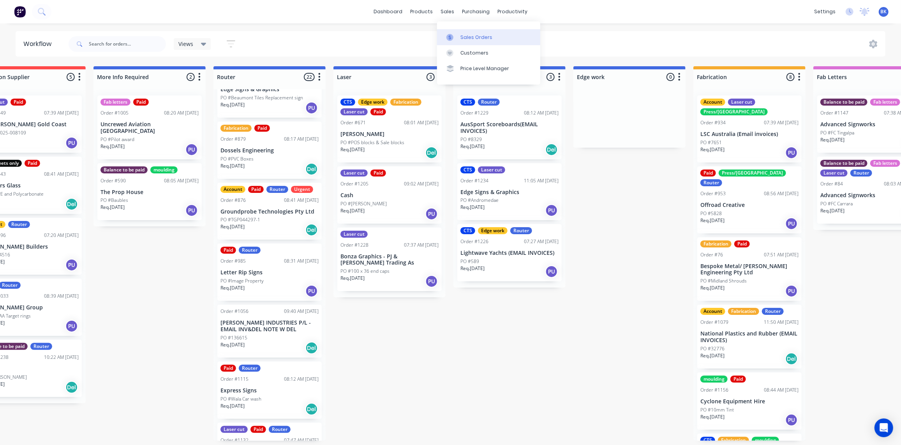
click at [459, 34] on link "Sales Orders" at bounding box center [488, 37] width 103 height 16
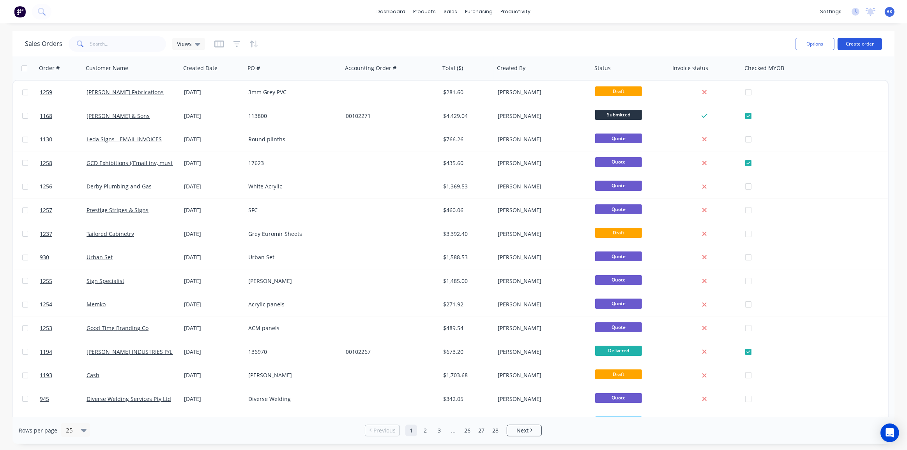
click at [849, 40] on button "Create order" at bounding box center [859, 44] width 44 height 12
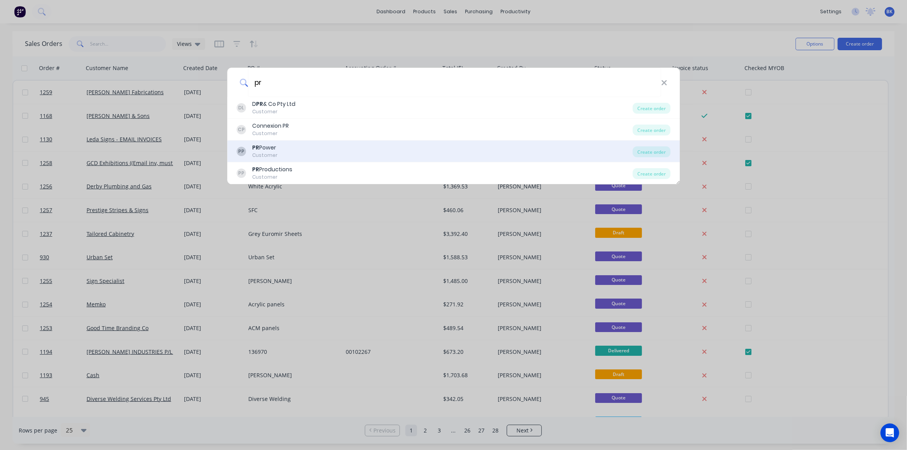
type input "pr"
click at [278, 144] on div "PP PR Power Customer" at bounding box center [434, 151] width 396 height 15
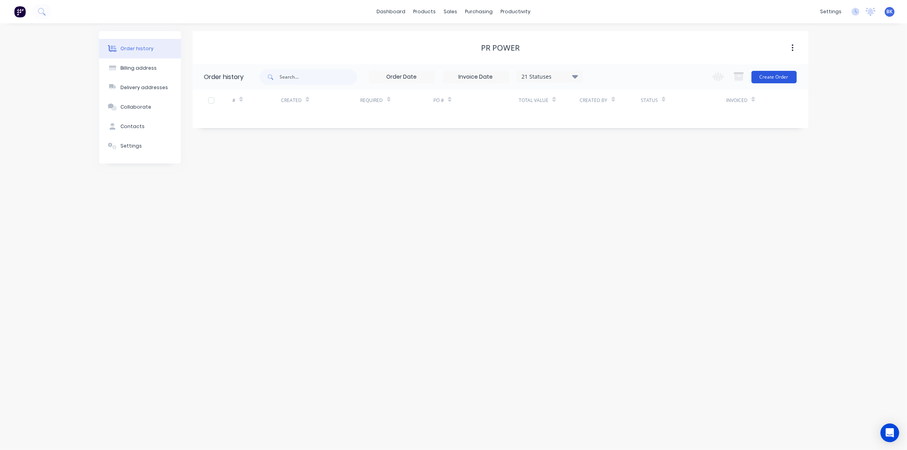
click at [770, 77] on button "Create Order" at bounding box center [773, 77] width 45 height 12
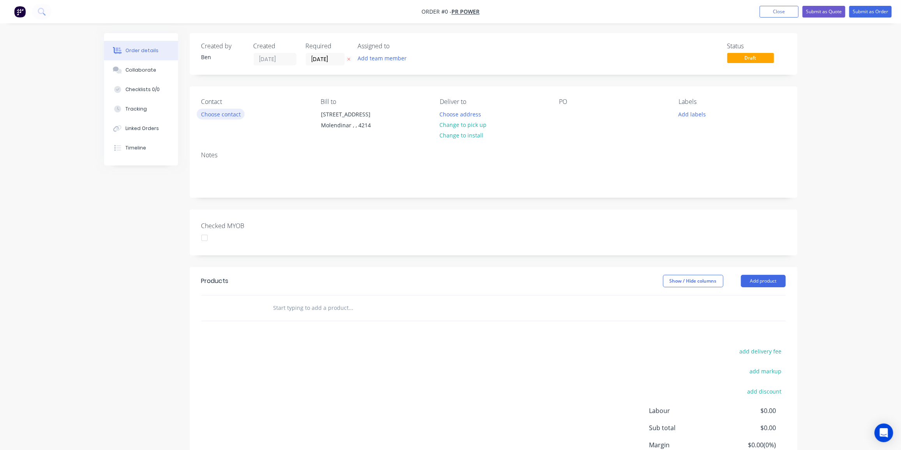
click at [229, 112] on button "Choose contact" at bounding box center [221, 114] width 48 height 11
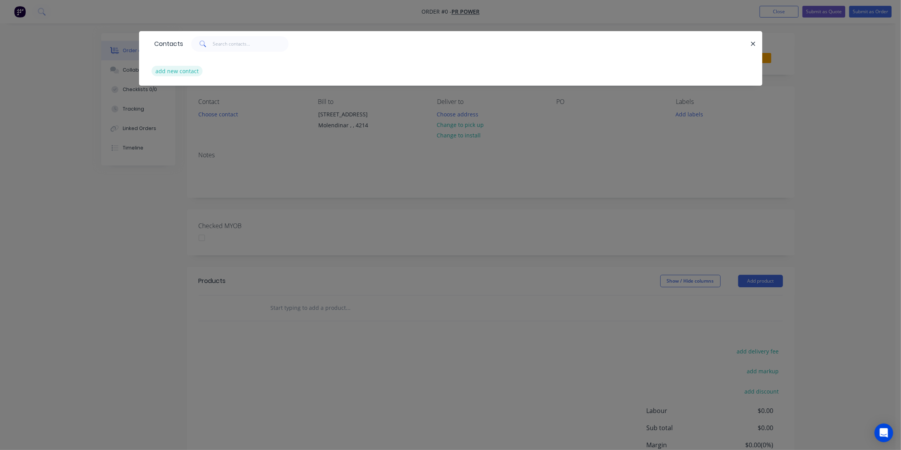
click at [174, 72] on button "add new contact" at bounding box center [177, 71] width 51 height 11
select select "AU"
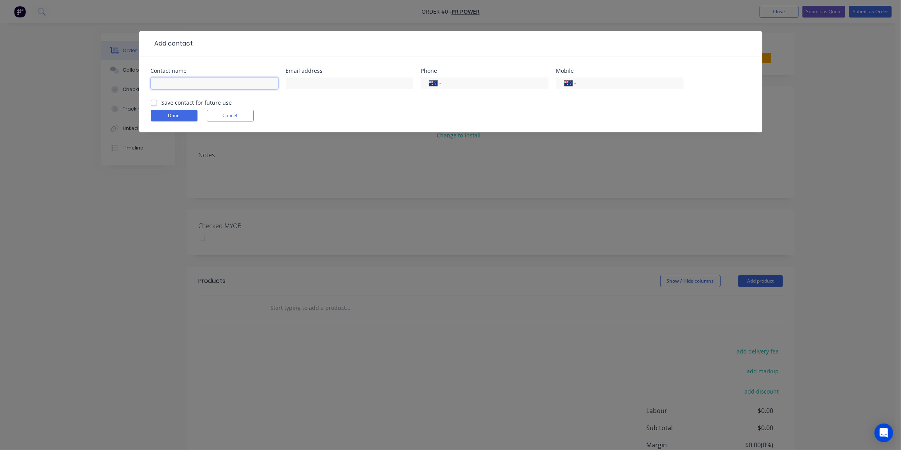
click at [192, 78] on input "text" at bounding box center [214, 84] width 127 height 12
paste input "Michael Rapkins <MichaelRapkins@prpower.com>"
drag, startPoint x: 189, startPoint y: 81, endPoint x: 369, endPoint y: 90, distance: 181.0
click at [369, 90] on div "Contact name Michael Rapkins <MichaelRapkins@prpower.com> Email address Phone I…" at bounding box center [451, 83] width 600 height 30
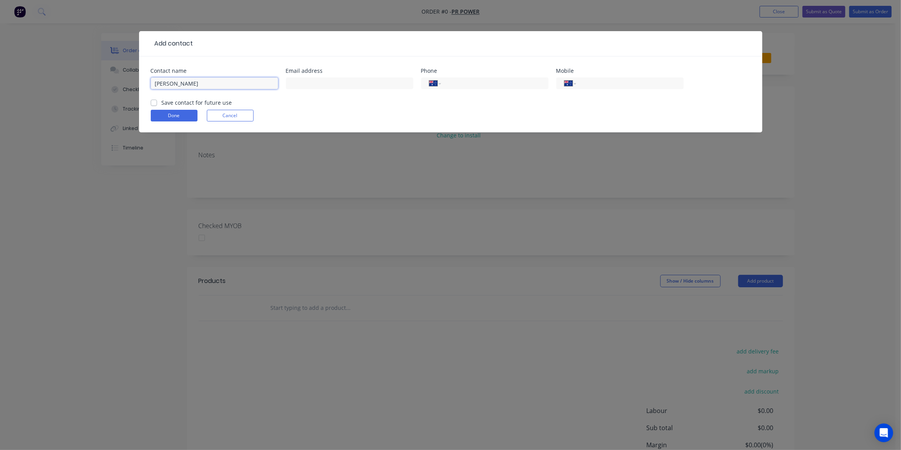
scroll to position [0, 0]
type input "[PERSON_NAME]"
click at [321, 88] on input "text" at bounding box center [349, 84] width 127 height 12
paste input "<MichaelRapkins@prpower.com>"
click at [296, 83] on input "<MichaelRapkins@prpower.com>" at bounding box center [349, 84] width 127 height 12
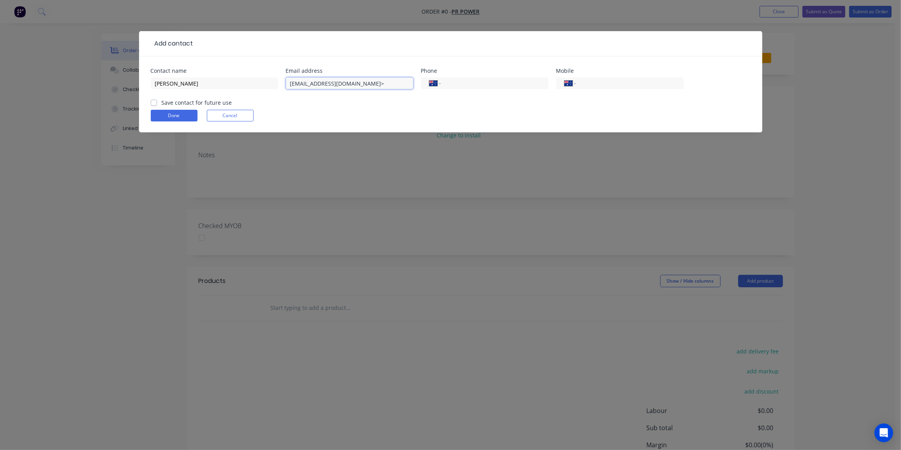
click at [378, 81] on input "MichaelRapkins@prpower.com>" at bounding box center [349, 84] width 127 height 12
type input "[EMAIL_ADDRESS][DOMAIN_NAME]"
click at [628, 83] on input "tel" at bounding box center [629, 83] width 94 height 9
paste input "0408 737 661"
type input "0408 737 661"
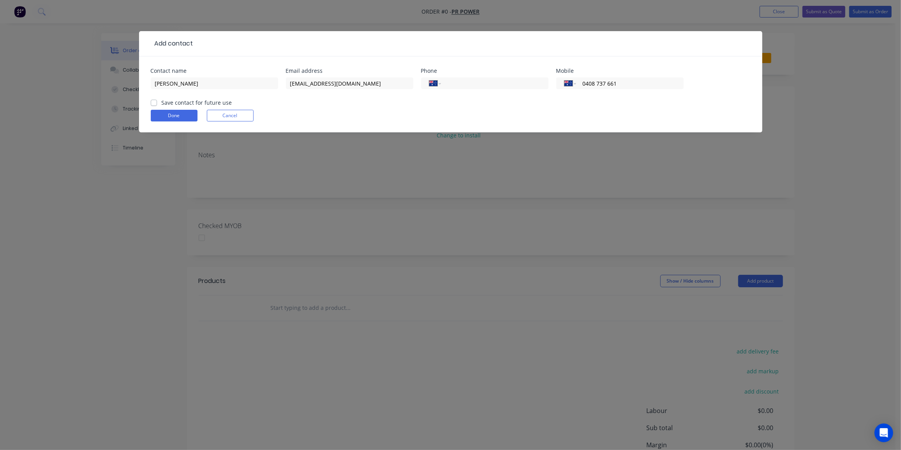
click at [162, 102] on label "Save contact for future use" at bounding box center [197, 103] width 71 height 8
click at [155, 102] on input "Save contact for future use" at bounding box center [154, 102] width 6 height 7
checkbox input "true"
click at [164, 113] on button "Done" at bounding box center [174, 116] width 47 height 12
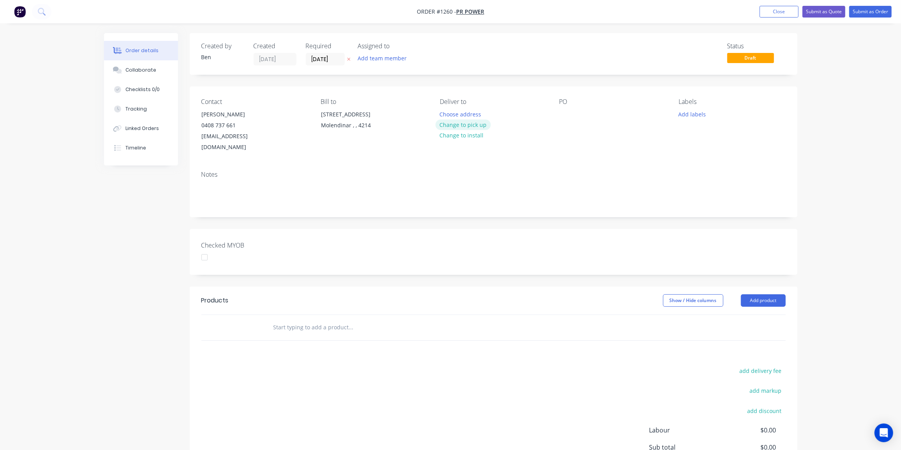
click at [459, 124] on button "Change to pick up" at bounding box center [463, 125] width 55 height 11
click at [567, 115] on div at bounding box center [565, 114] width 12 height 11
click at [567, 113] on div at bounding box center [565, 114] width 12 height 11
click at [696, 114] on button "Add labels" at bounding box center [692, 114] width 36 height 11
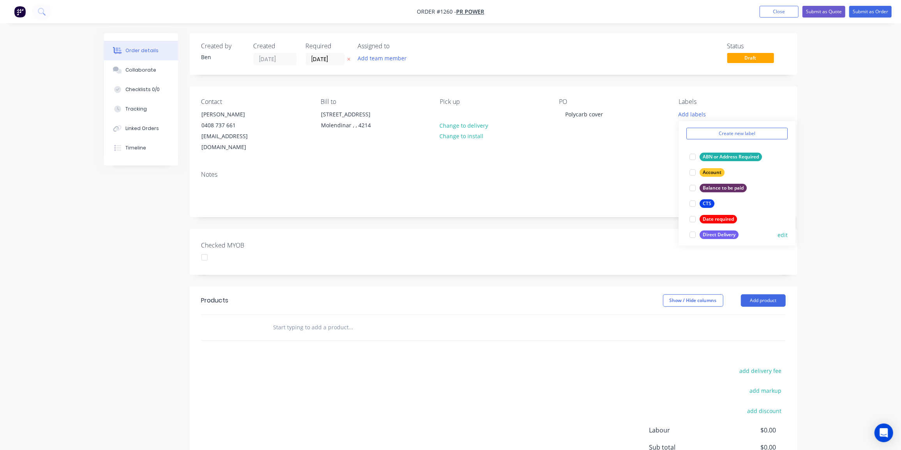
scroll to position [106, 0]
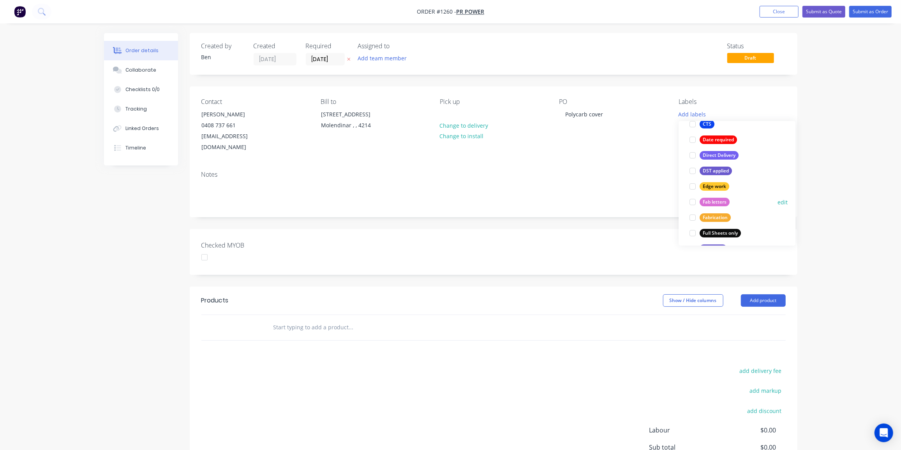
click at [715, 199] on div "Fab letters" at bounding box center [715, 202] width 30 height 9
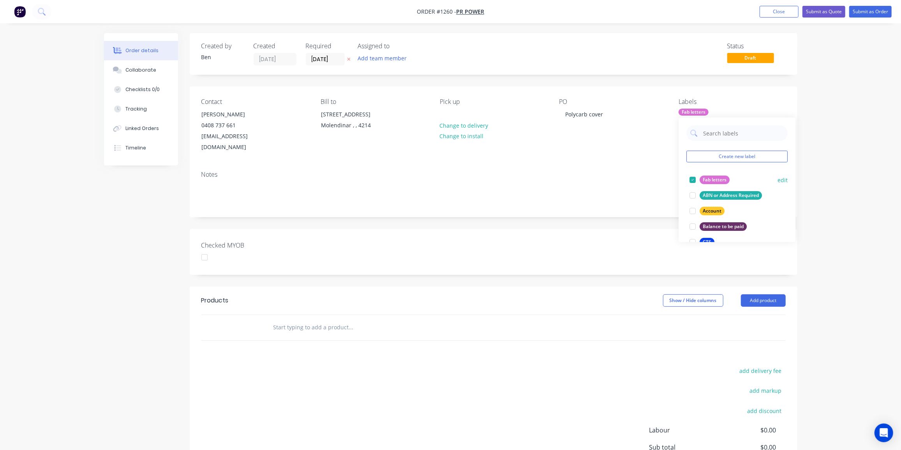
click at [695, 179] on div at bounding box center [693, 180] width 16 height 16
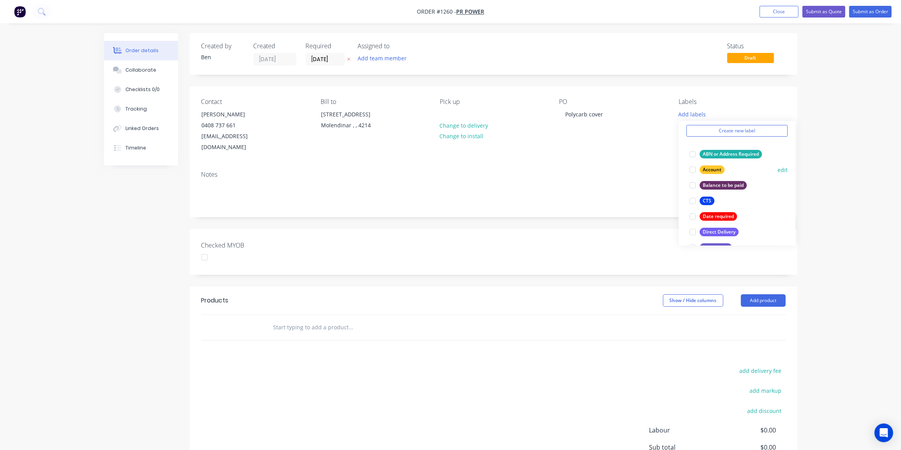
scroll to position [106, 0]
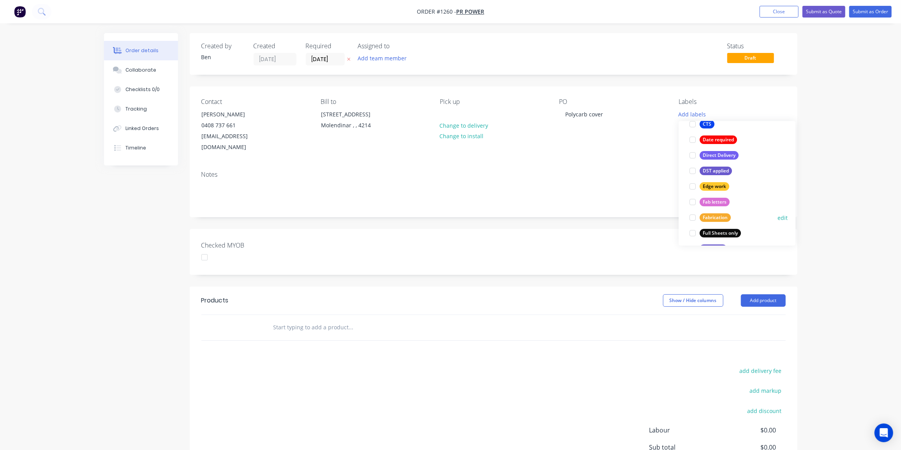
click at [718, 214] on div "Fabrication" at bounding box center [715, 218] width 31 height 9
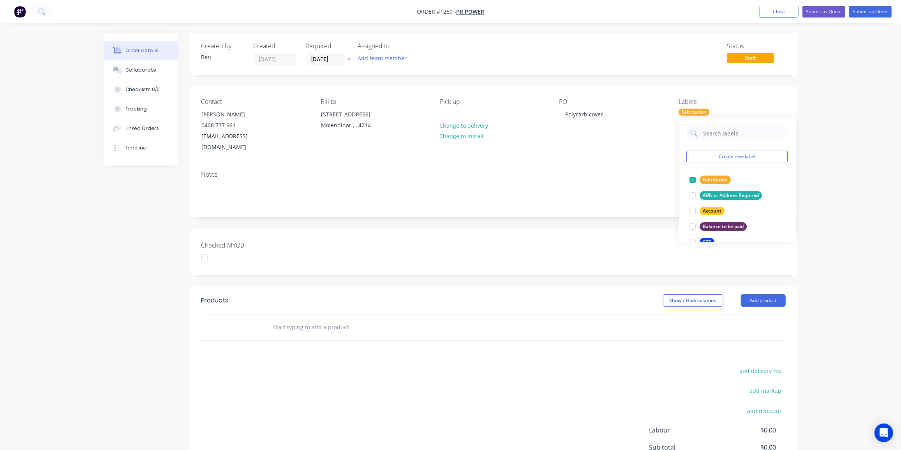
click at [378, 320] on input "text" at bounding box center [351, 328] width 156 height 16
click at [289, 326] on div at bounding box center [404, 327] width 281 height 25
click at [289, 320] on input "text" at bounding box center [351, 328] width 156 height 16
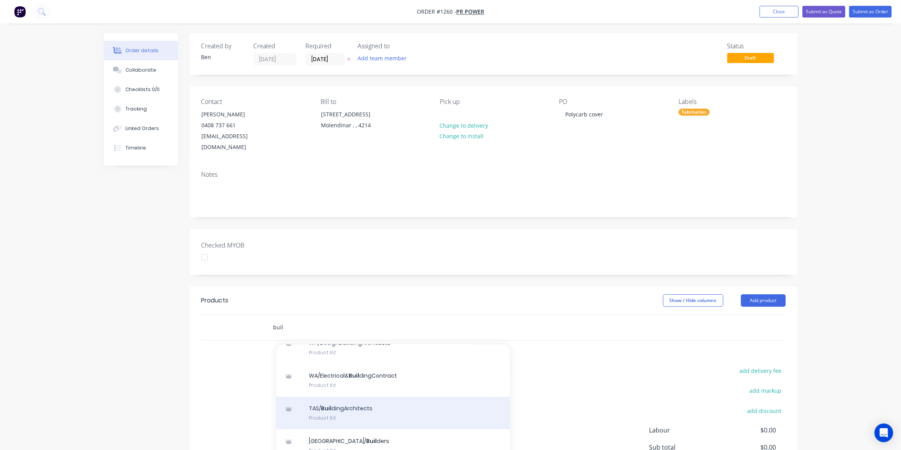
scroll to position [177, 0]
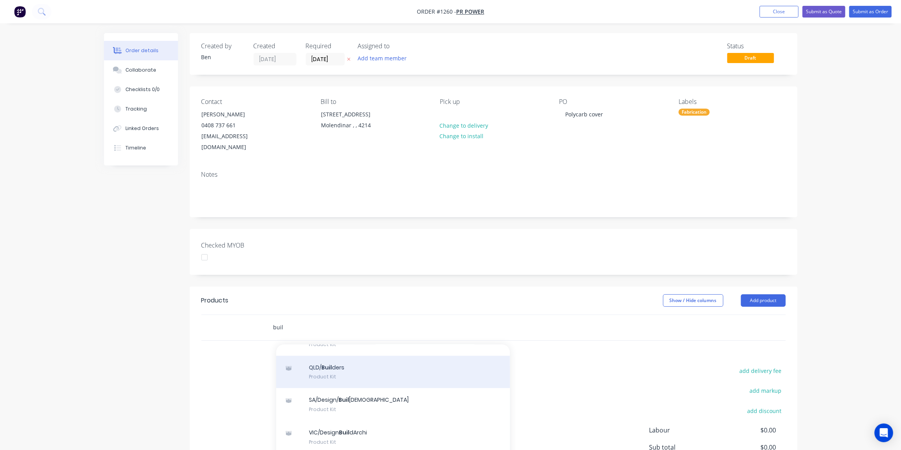
type input "buil"
click at [330, 362] on div "QLD/ Buil ders Product Kit" at bounding box center [393, 372] width 234 height 33
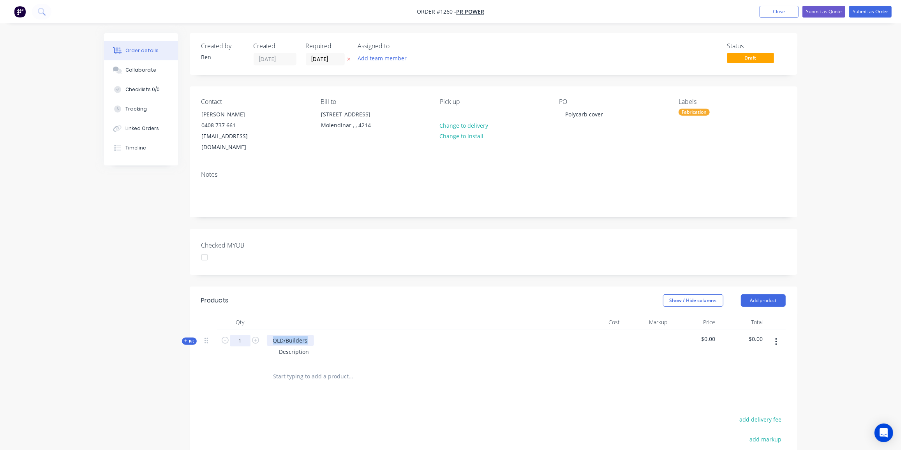
drag, startPoint x: 309, startPoint y: 330, endPoint x: 245, endPoint y: 330, distance: 63.9
click at [245, 330] on div "Kit 1 QLD/Builders Description $0.00 $0.00" at bounding box center [493, 347] width 584 height 34
click at [316, 346] on div "Description" at bounding box center [419, 351] width 305 height 11
drag, startPoint x: 311, startPoint y: 341, endPoint x: 274, endPoint y: 342, distance: 36.6
click at [274, 346] on div "Description" at bounding box center [294, 351] width 42 height 11
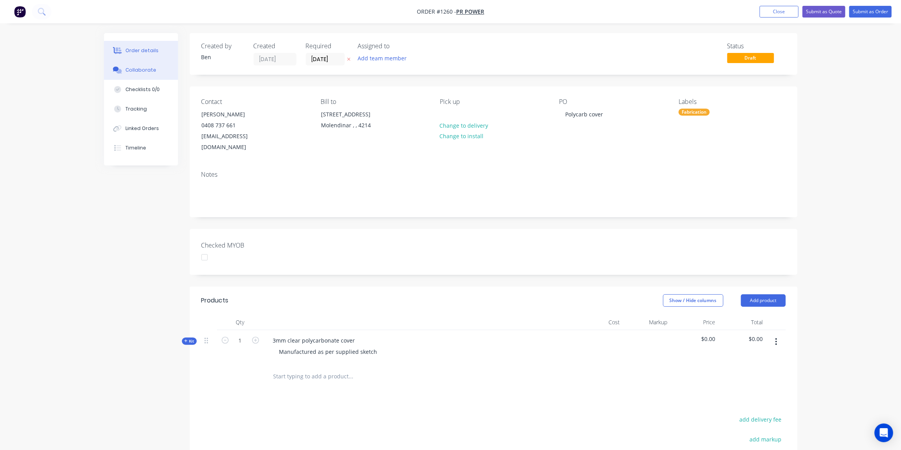
click at [150, 75] on button "Collaborate" at bounding box center [141, 69] width 74 height 19
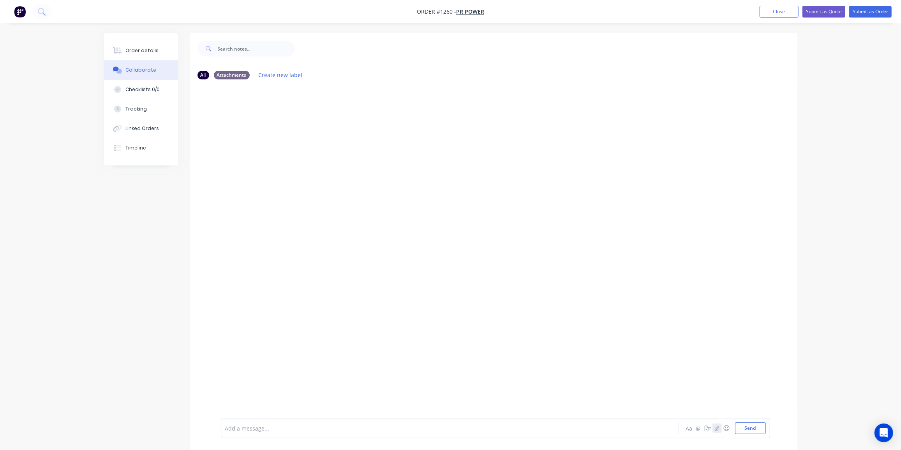
click at [717, 430] on icon "button" at bounding box center [717, 428] width 5 height 5
click at [745, 431] on button "Send" at bounding box center [750, 429] width 31 height 12
click at [124, 54] on button "Order details" at bounding box center [141, 50] width 74 height 19
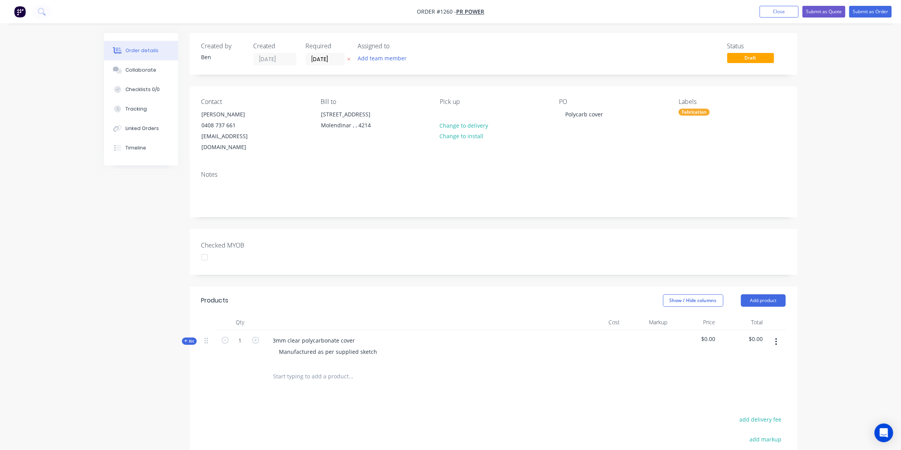
click at [188, 339] on span "Kit" at bounding box center [189, 342] width 10 height 6
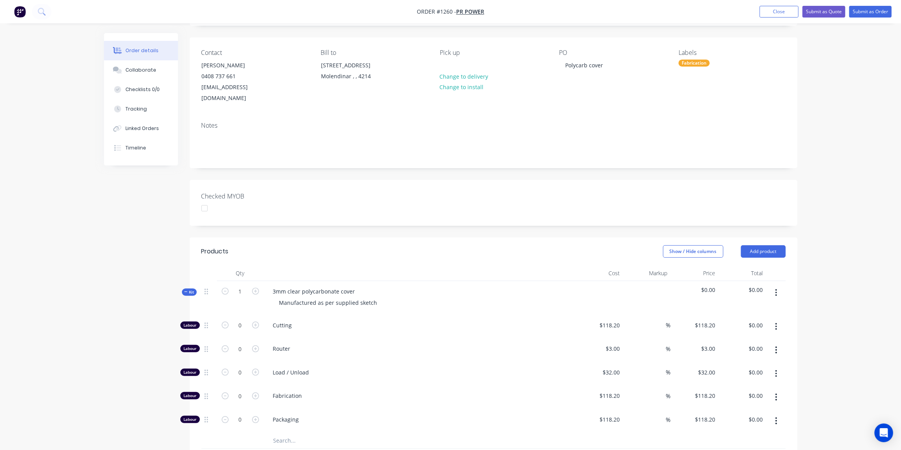
scroll to position [106, 0]
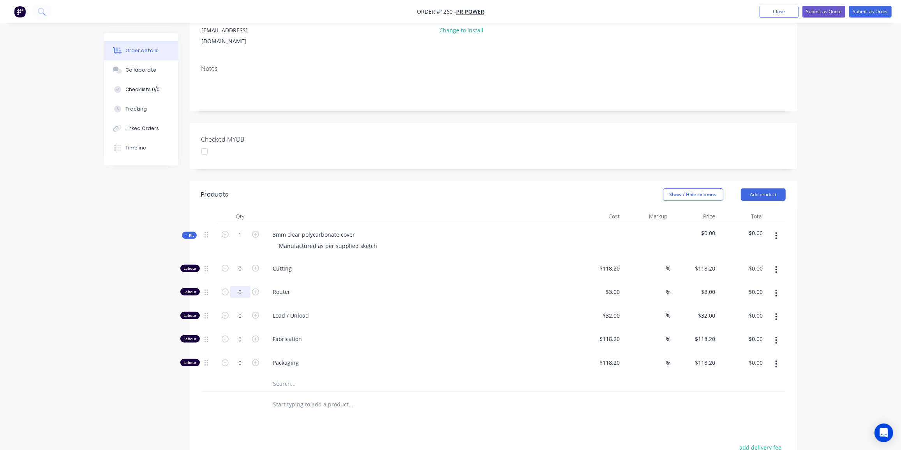
click at [236, 275] on input "0" at bounding box center [240, 269] width 20 height 12
type input "8"
type input "$24.00"
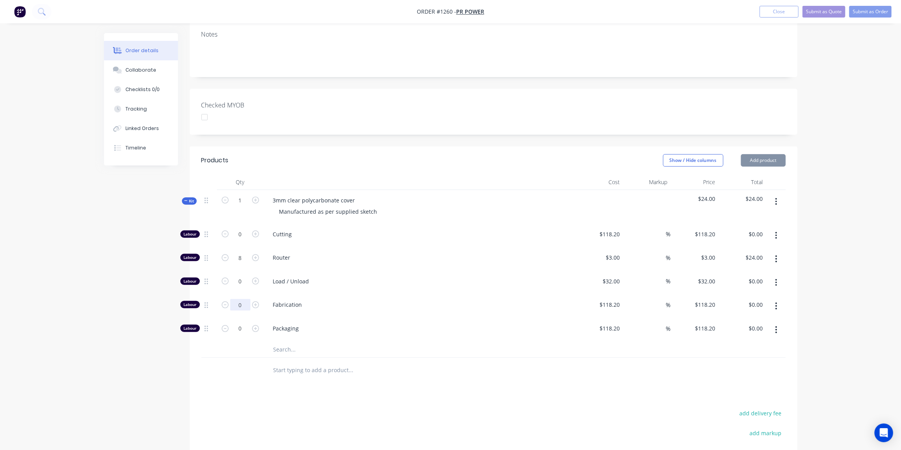
scroll to position [141, 0]
click at [243, 239] on input "0" at bounding box center [240, 234] width 20 height 12
type input "1"
type input "$32.00"
click at [239, 239] on input "0" at bounding box center [240, 234] width 20 height 12
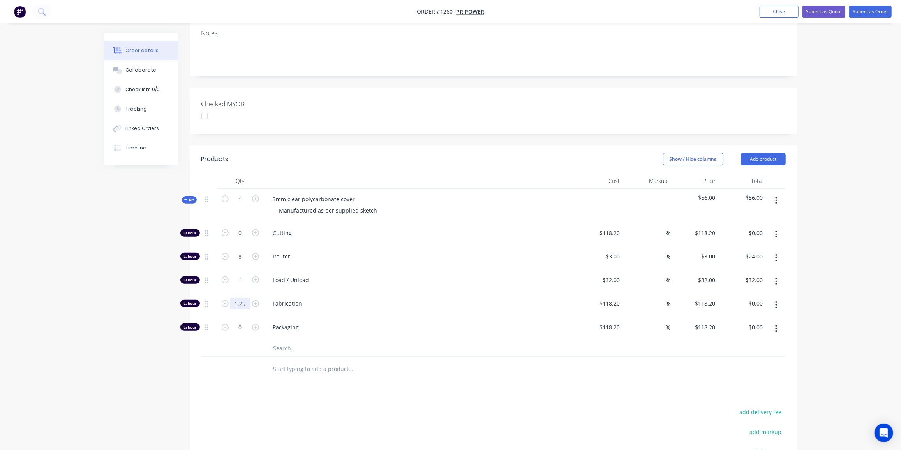
type input "1.25"
type input "$147.75"
click at [292, 341] on input "text" at bounding box center [351, 349] width 156 height 16
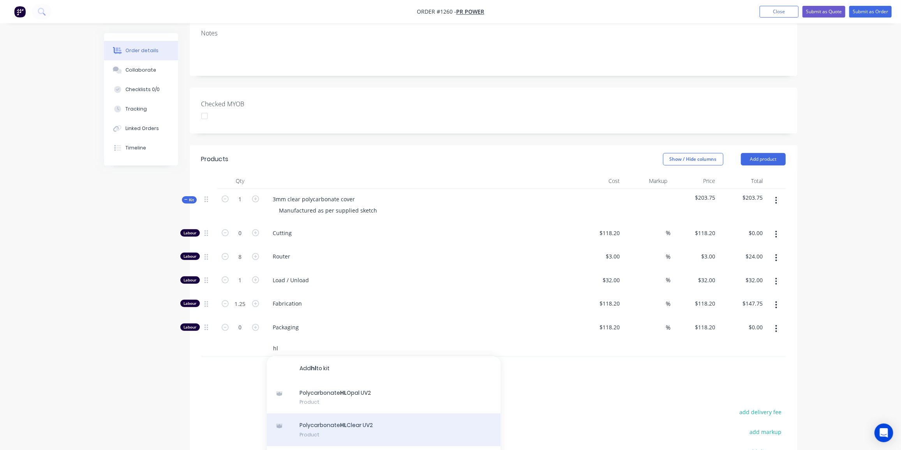
type input "hl"
click at [371, 414] on div "Polycarbonate HL Clear UV2 Product" at bounding box center [384, 430] width 234 height 33
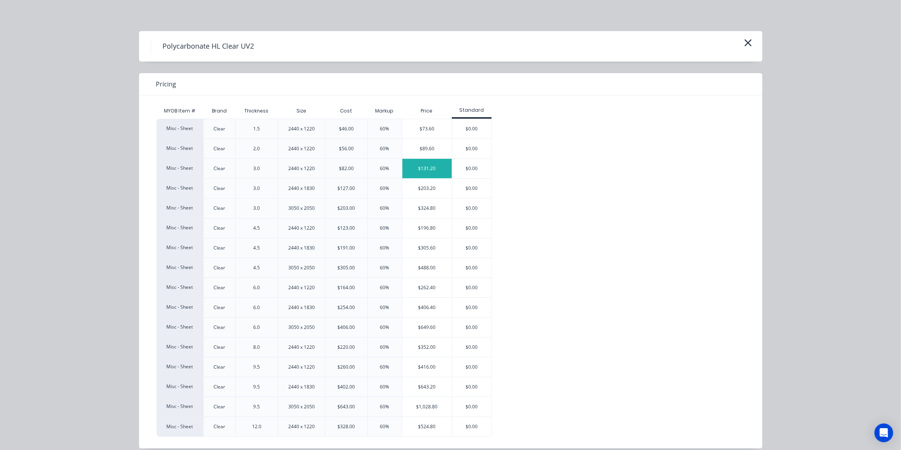
click at [432, 162] on div "$131.20" at bounding box center [426, 168] width 49 height 19
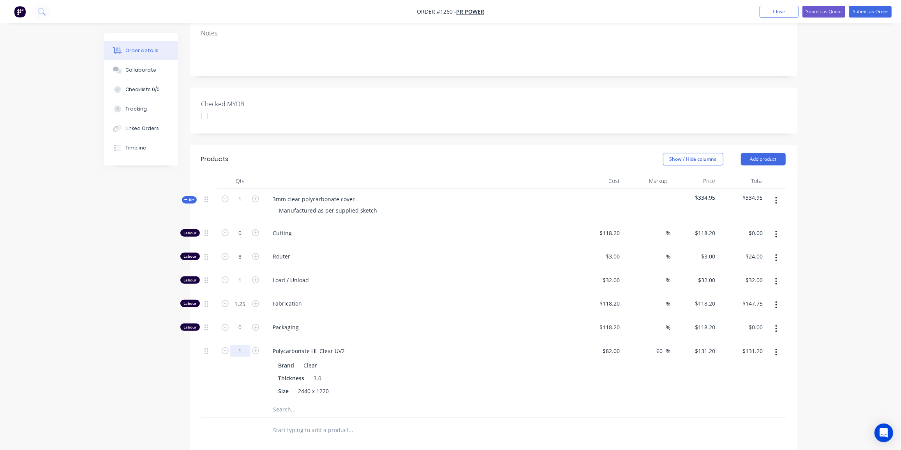
click at [239, 239] on input "1" at bounding box center [240, 234] width 20 height 12
type input "0.25"
type input "$32.80"
drag, startPoint x: 189, startPoint y: 188, endPoint x: 211, endPoint y: 186, distance: 22.7
click at [189, 197] on span "Kit" at bounding box center [189, 200] width 10 height 6
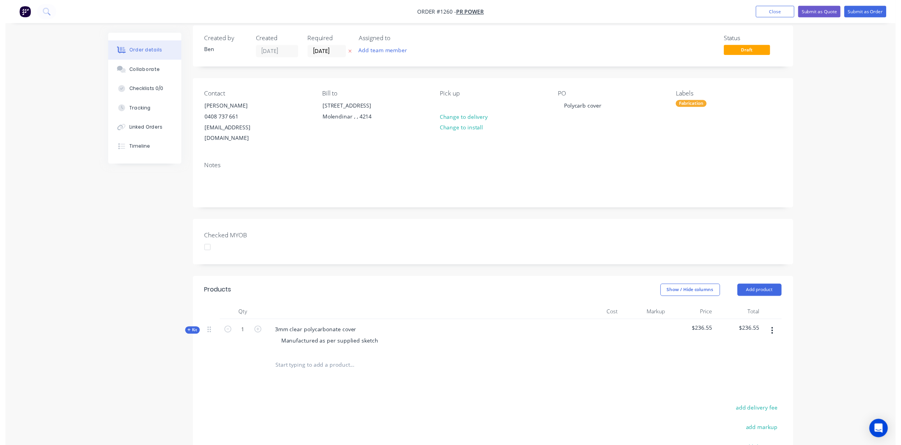
scroll to position [0, 0]
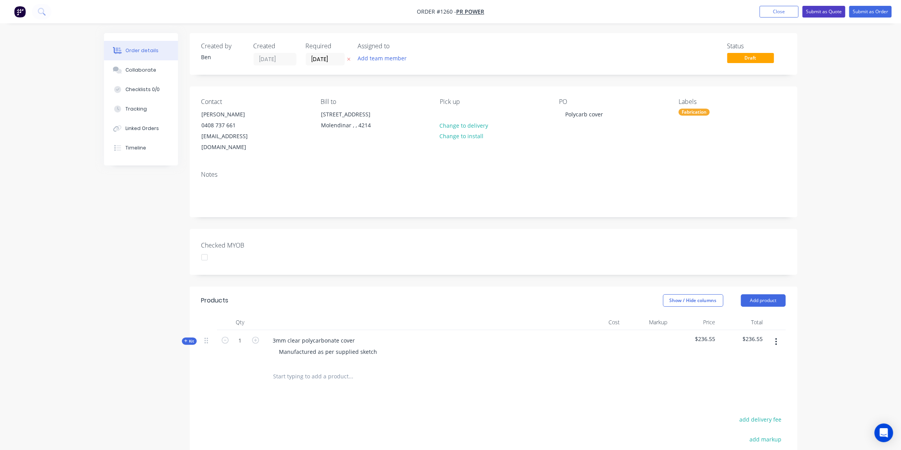
click at [823, 13] on button "Submit as Quote" at bounding box center [824, 12] width 43 height 12
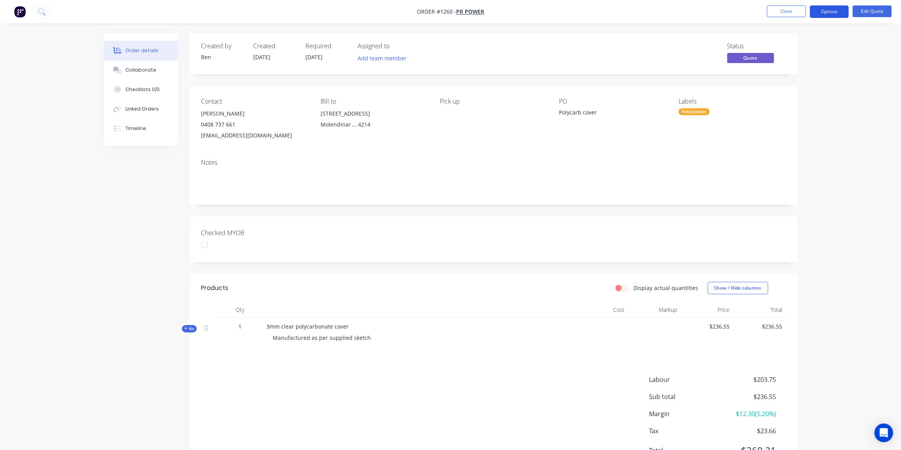
click at [828, 9] on button "Options" at bounding box center [829, 11] width 39 height 12
click at [780, 51] on div "Quote" at bounding box center [806, 47] width 72 height 11
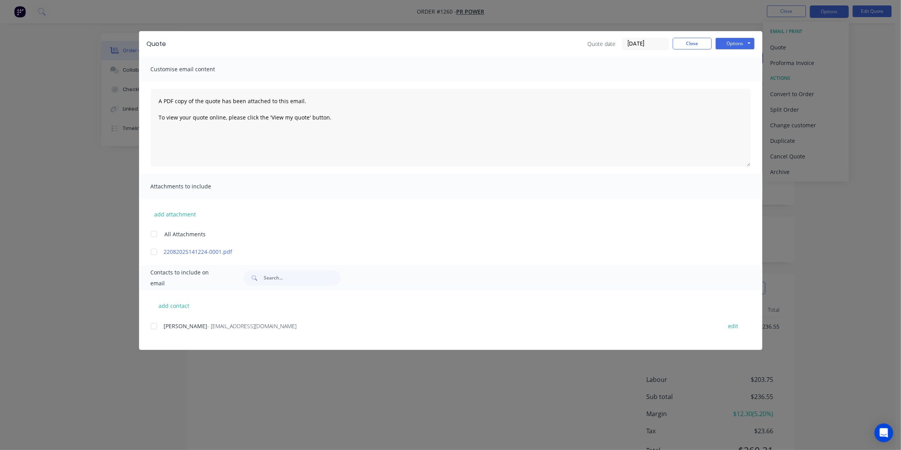
click at [157, 327] on div at bounding box center [154, 327] width 16 height 16
click at [157, 252] on div at bounding box center [154, 252] width 16 height 16
click at [747, 41] on button "Options" at bounding box center [735, 44] width 39 height 12
click at [741, 55] on button "Preview" at bounding box center [741, 57] width 50 height 13
click at [729, 44] on button "Options" at bounding box center [735, 44] width 39 height 12
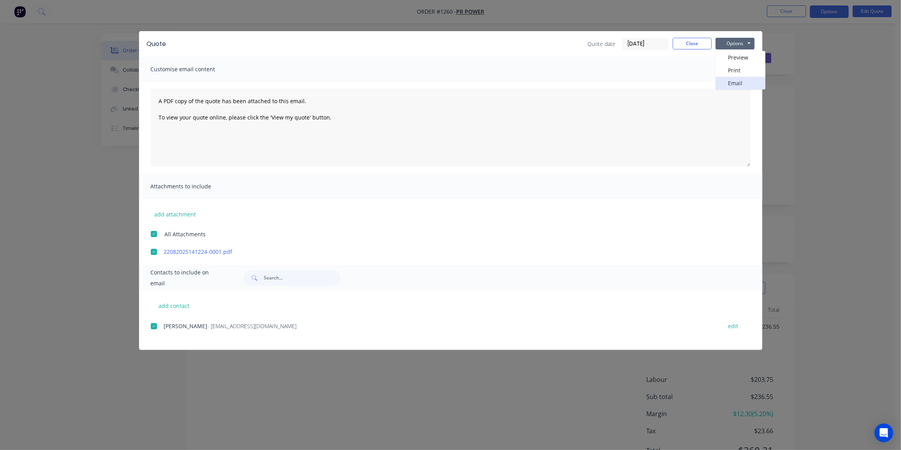
click at [730, 81] on button "Email" at bounding box center [741, 83] width 50 height 13
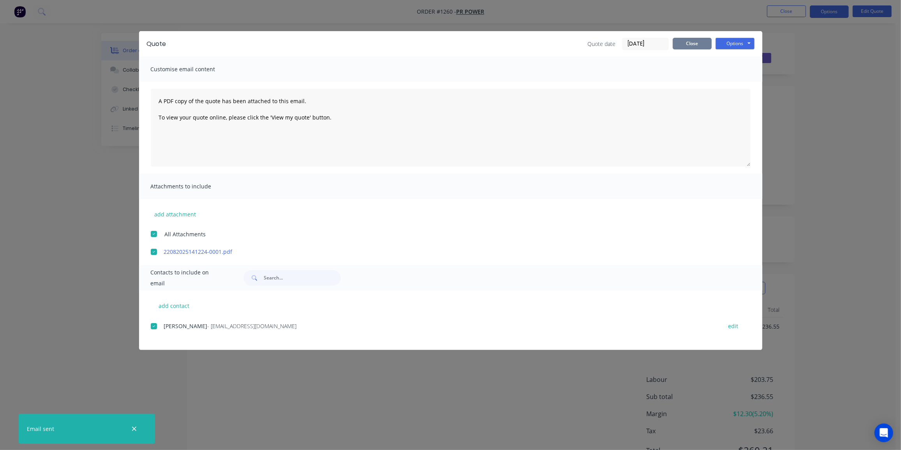
click at [691, 47] on button "Close" at bounding box center [692, 44] width 39 height 12
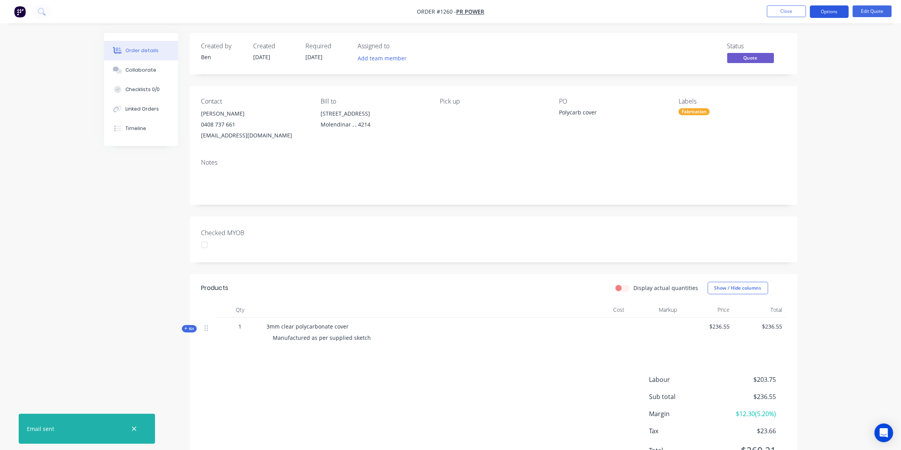
click at [833, 11] on button "Options" at bounding box center [829, 11] width 39 height 12
click at [790, 49] on div "Quote" at bounding box center [806, 47] width 72 height 11
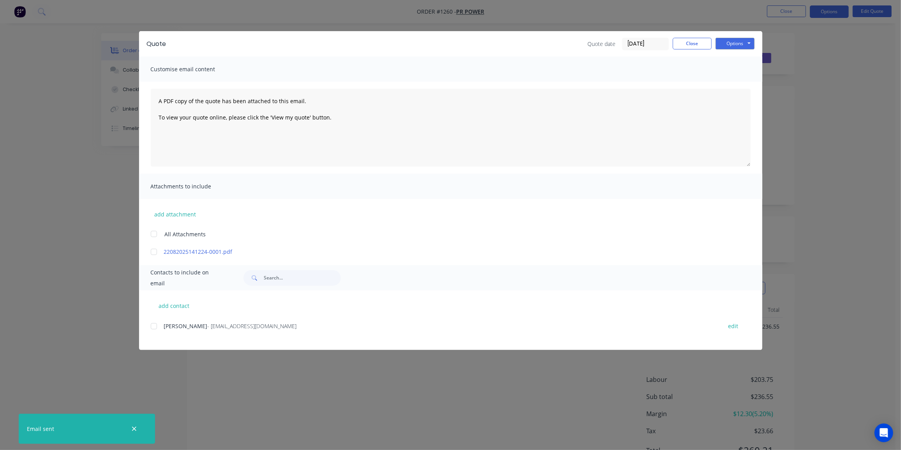
click at [157, 327] on div at bounding box center [154, 327] width 16 height 16
click at [697, 44] on button "Close" at bounding box center [692, 44] width 39 height 12
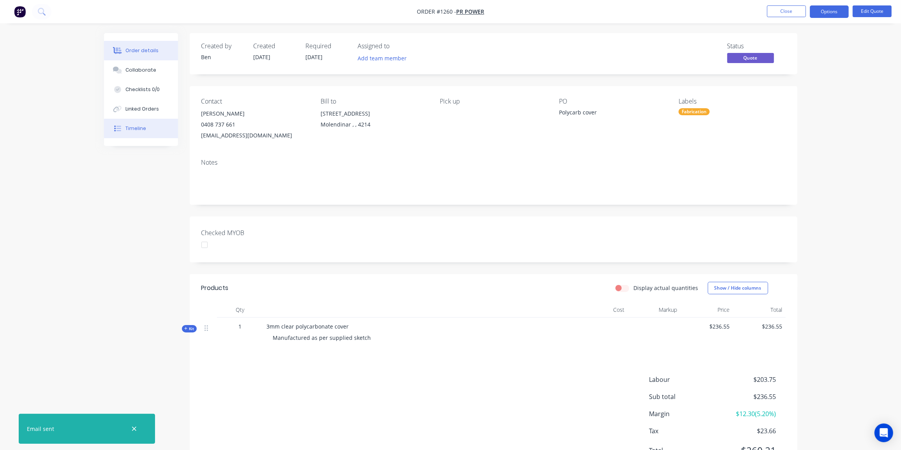
click at [136, 127] on div "Timeline" at bounding box center [135, 128] width 21 height 7
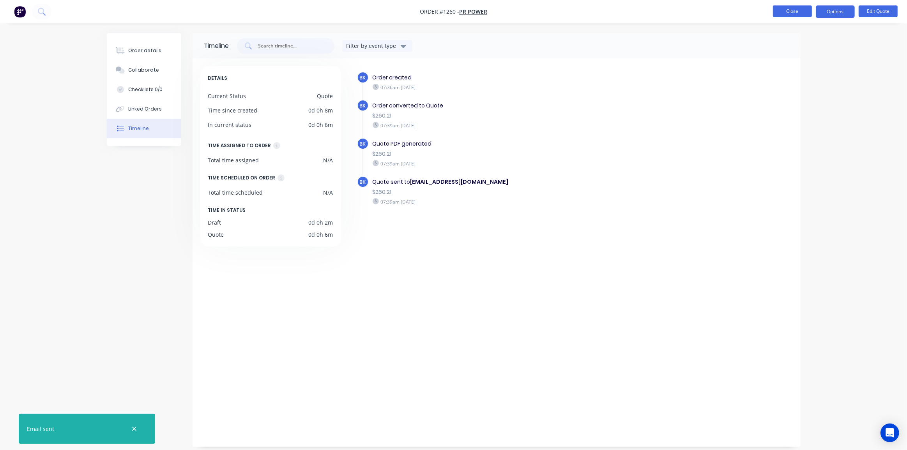
click at [787, 10] on button "Close" at bounding box center [792, 11] width 39 height 12
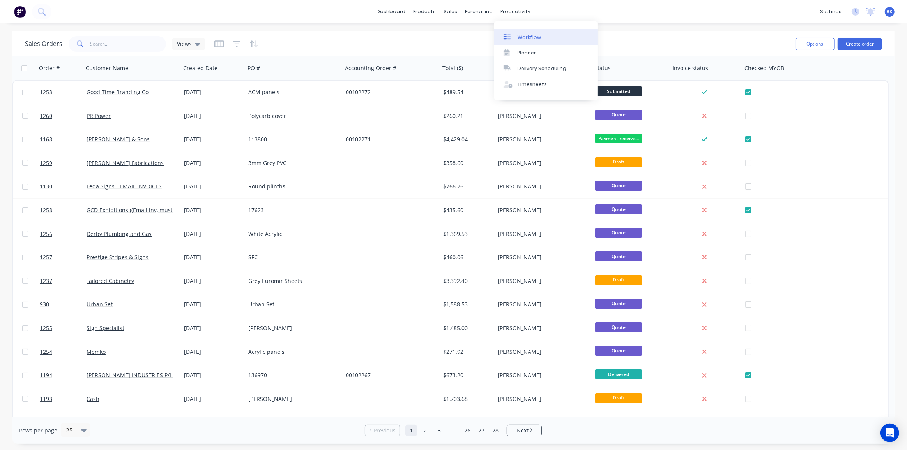
click at [522, 35] on div "Workflow" at bounding box center [528, 37] width 23 height 7
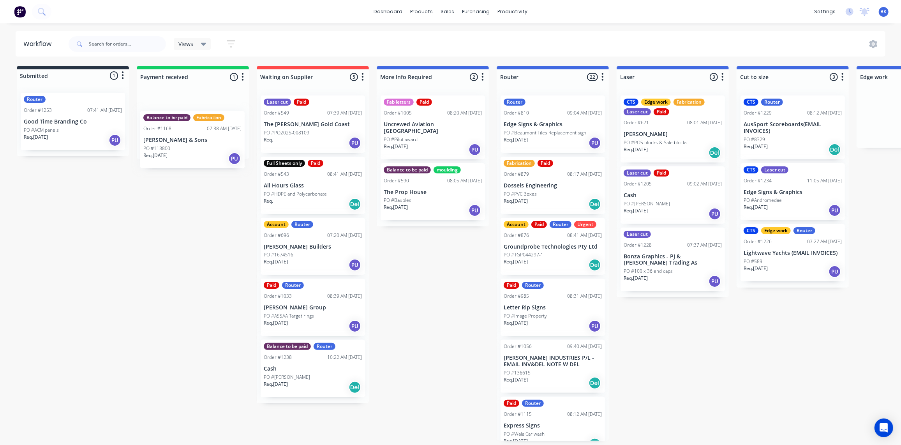
drag, startPoint x: 176, startPoint y: 136, endPoint x: 176, endPoint y: 145, distance: 9.0
click at [176, 145] on div "Balance to be paid Fabrication Order #1168 07:38 AM [DATE] [PERSON_NAME] & Sons…" at bounding box center [193, 124] width 112 height 70
click at [178, 132] on div "PO #113800" at bounding box center [193, 132] width 98 height 7
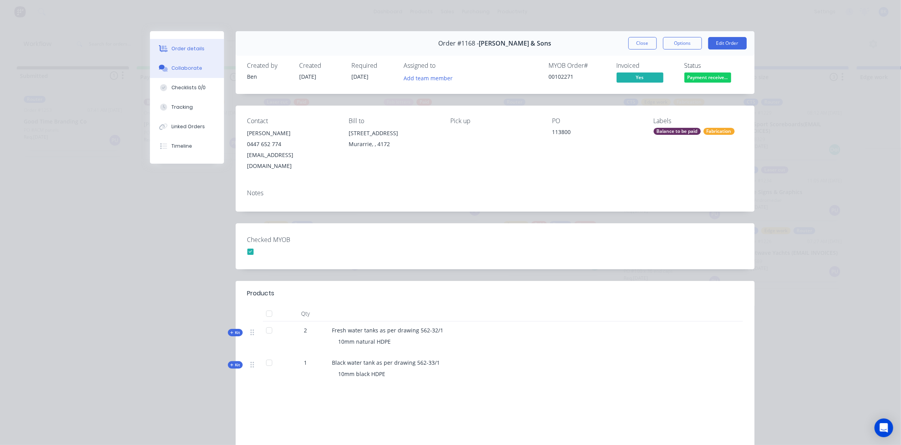
click at [175, 71] on div "Collaborate" at bounding box center [186, 68] width 31 height 7
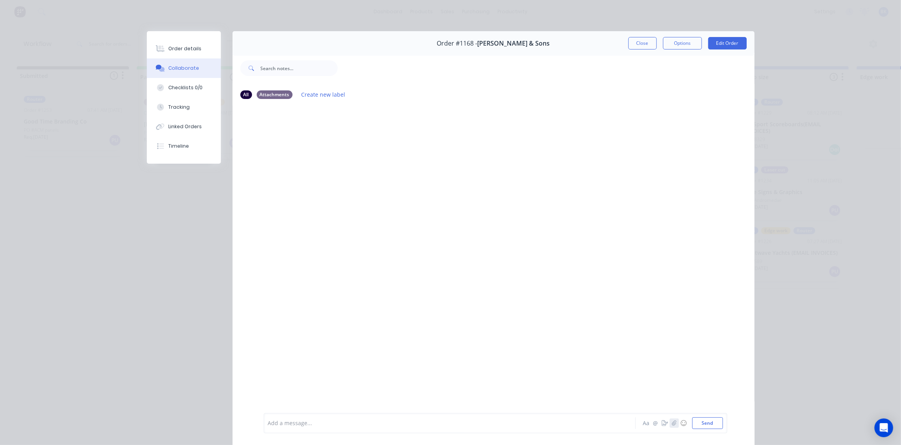
click at [672, 424] on icon "button" at bounding box center [674, 422] width 4 height 5
click at [702, 423] on button "Send" at bounding box center [707, 423] width 31 height 12
click at [180, 47] on div "Order details" at bounding box center [184, 48] width 33 height 7
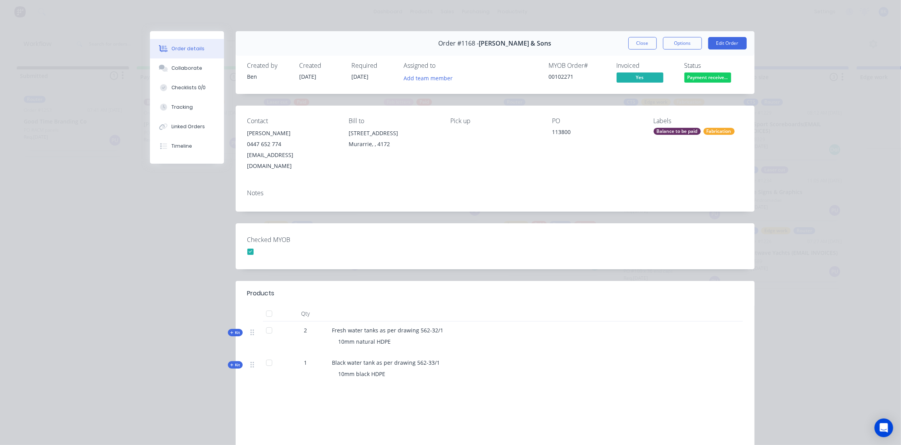
click at [230, 331] on icon at bounding box center [232, 333] width 4 height 4
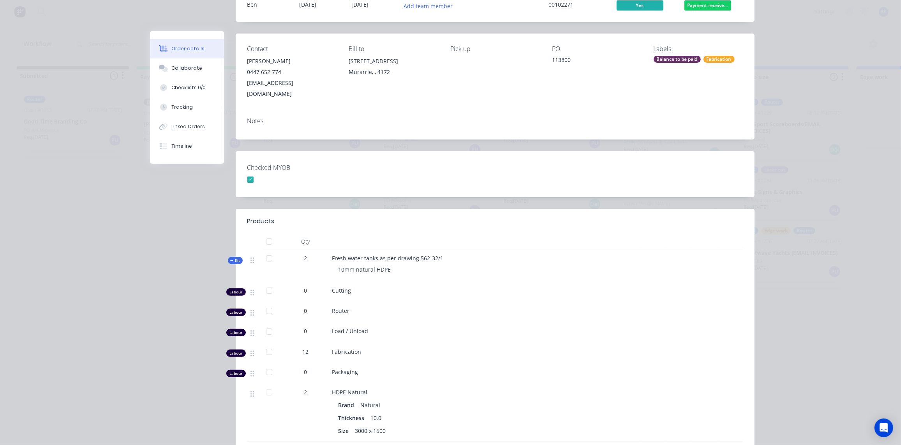
scroll to position [141, 0]
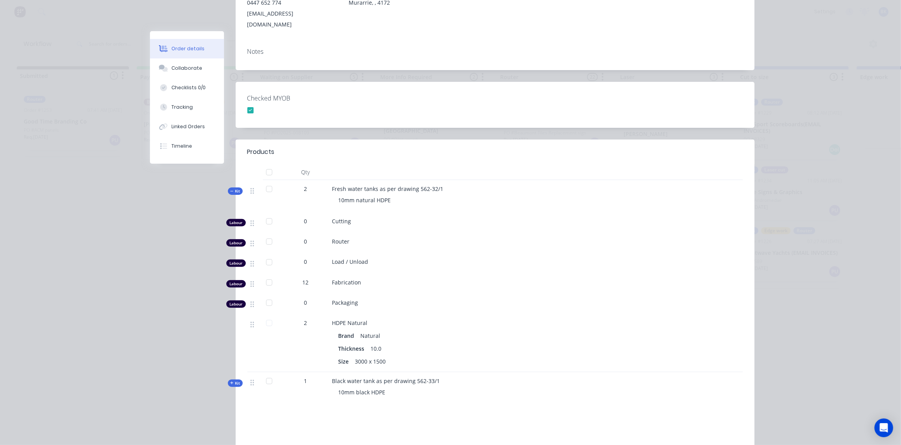
click at [234, 188] on span "Kit" at bounding box center [235, 191] width 10 height 6
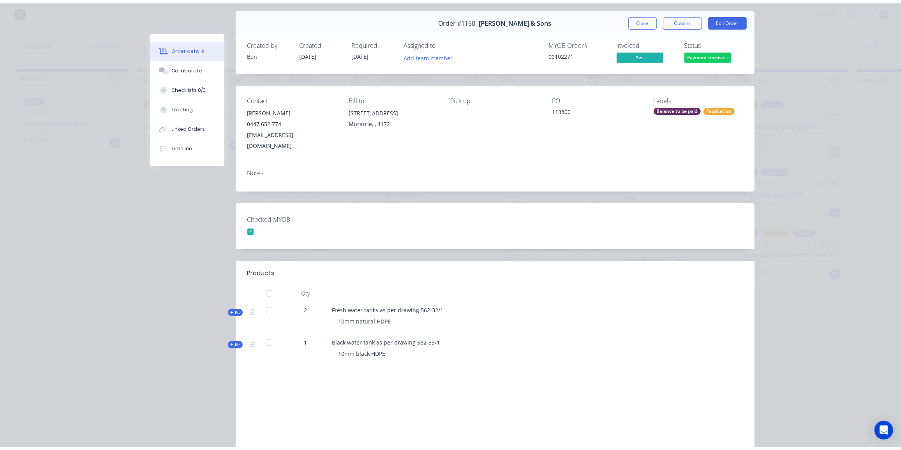
scroll to position [23, 0]
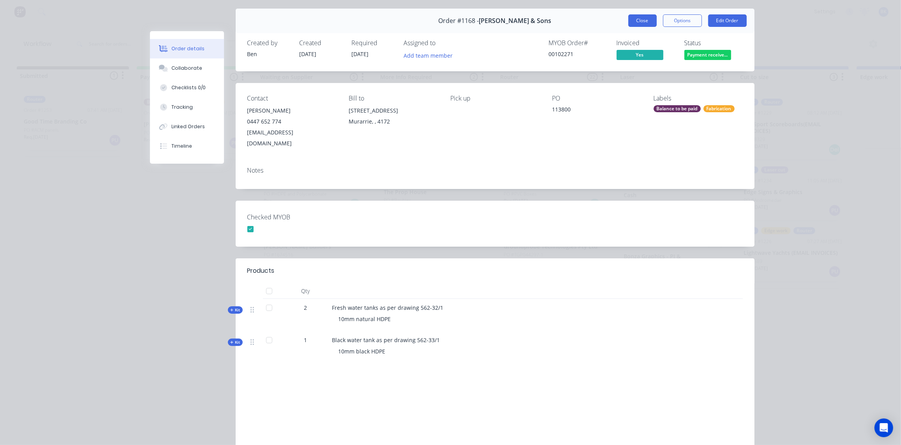
click at [638, 18] on button "Close" at bounding box center [642, 20] width 28 height 12
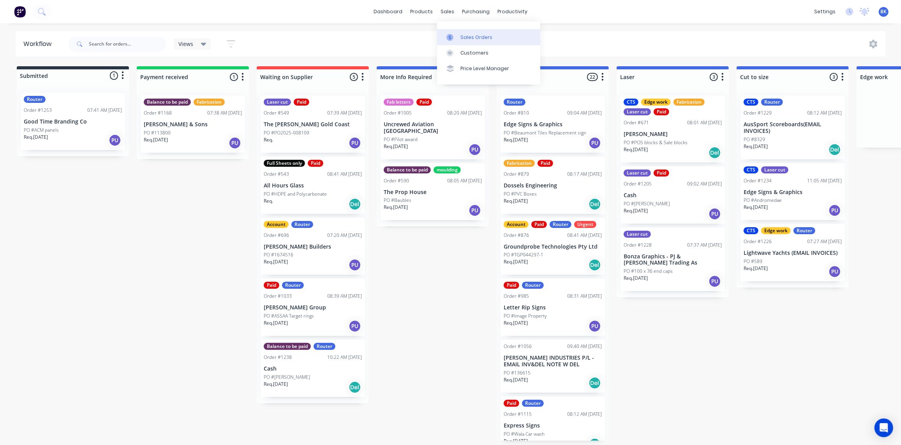
click at [454, 32] on link "Sales Orders" at bounding box center [488, 37] width 103 height 16
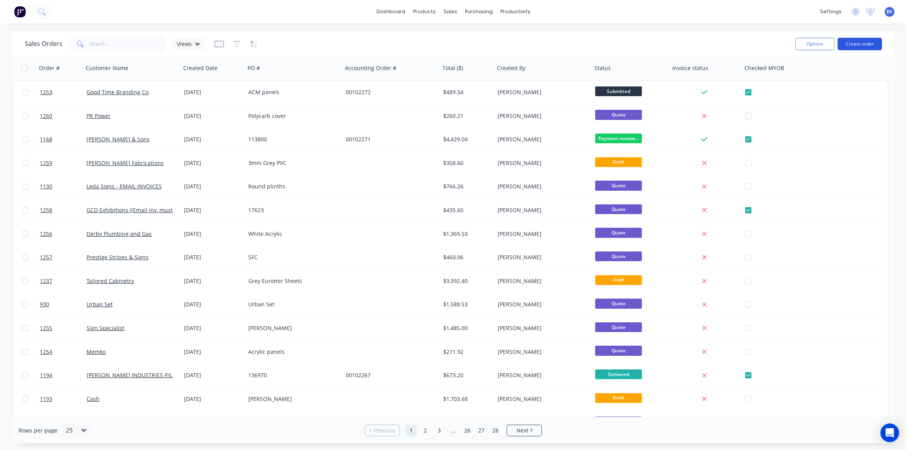
click at [860, 42] on button "Create order" at bounding box center [859, 44] width 44 height 12
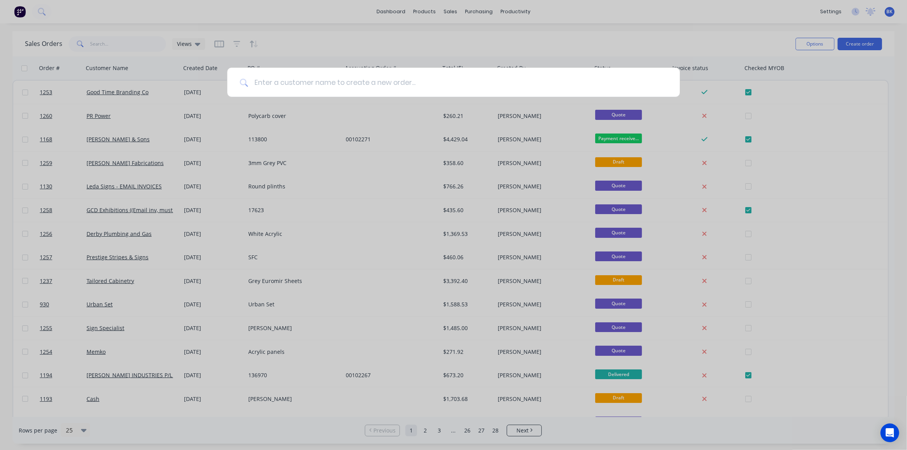
click at [408, 88] on input at bounding box center [457, 82] width 419 height 29
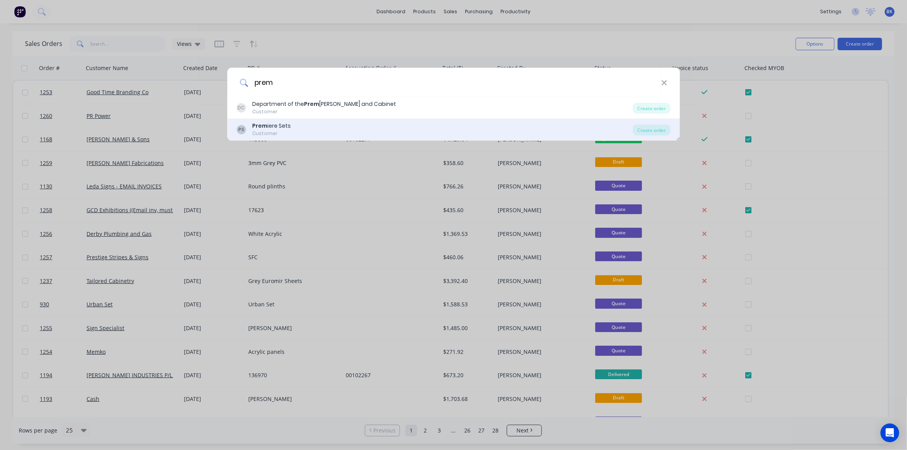
type input "prem"
click at [286, 130] on div "Prem iere Sets" at bounding box center [271, 126] width 39 height 8
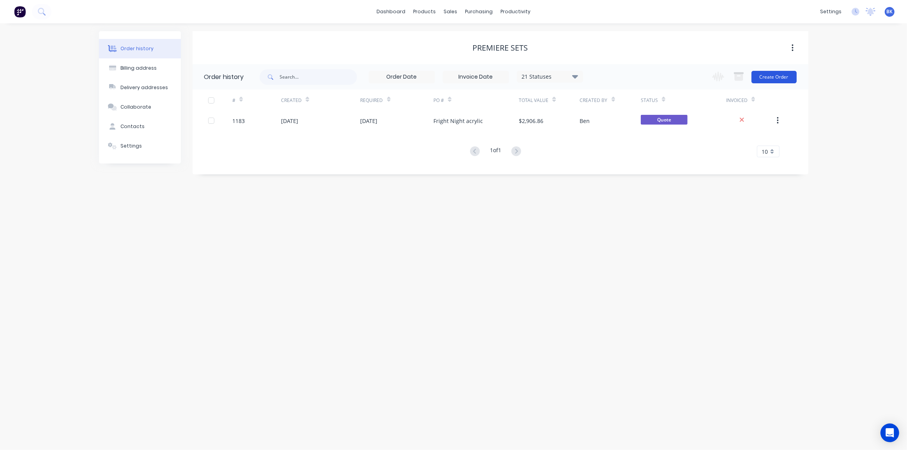
click at [770, 77] on button "Create Order" at bounding box center [773, 77] width 45 height 12
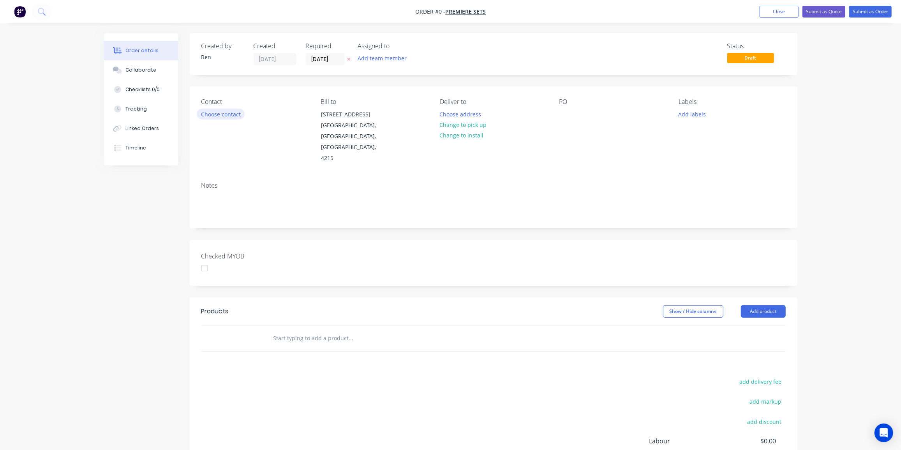
click at [235, 113] on button "Choose contact" at bounding box center [221, 114] width 48 height 11
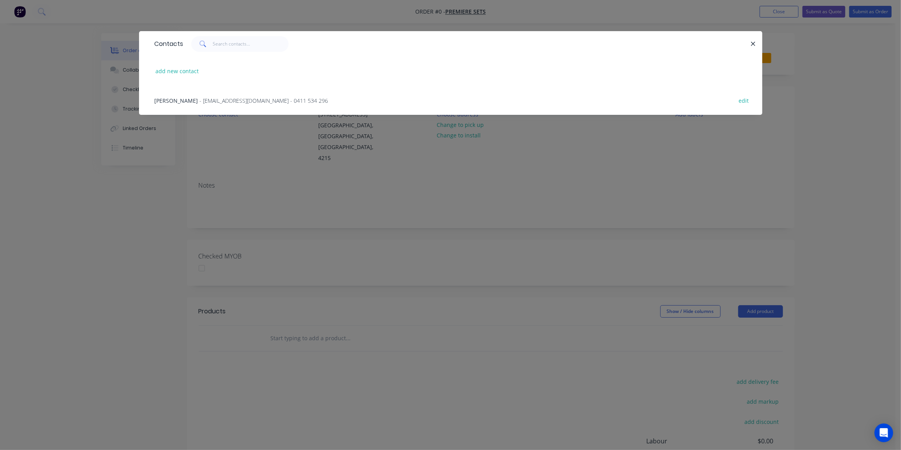
click at [214, 101] on span "- theoffice@premieresets.co - 0411 534 296" at bounding box center [264, 100] width 129 height 7
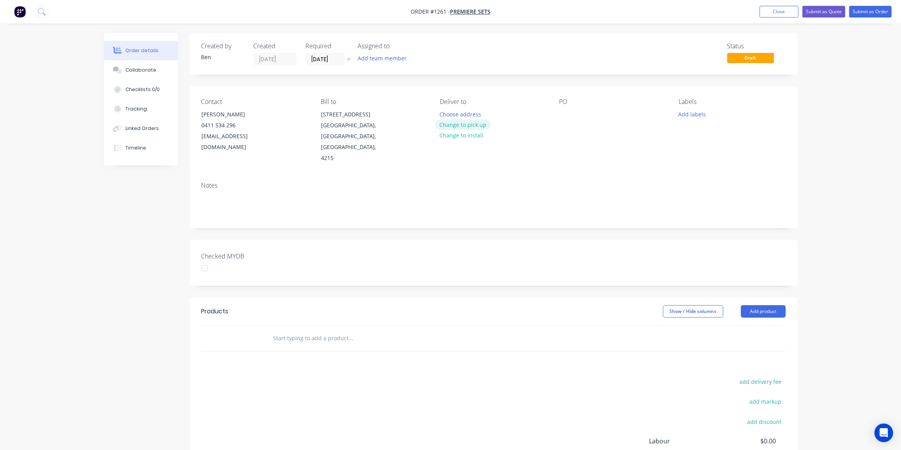
click at [480, 124] on button "Change to pick up" at bounding box center [463, 125] width 55 height 11
click at [568, 113] on div at bounding box center [565, 114] width 12 height 11
click at [687, 116] on button "Add labels" at bounding box center [692, 114] width 36 height 11
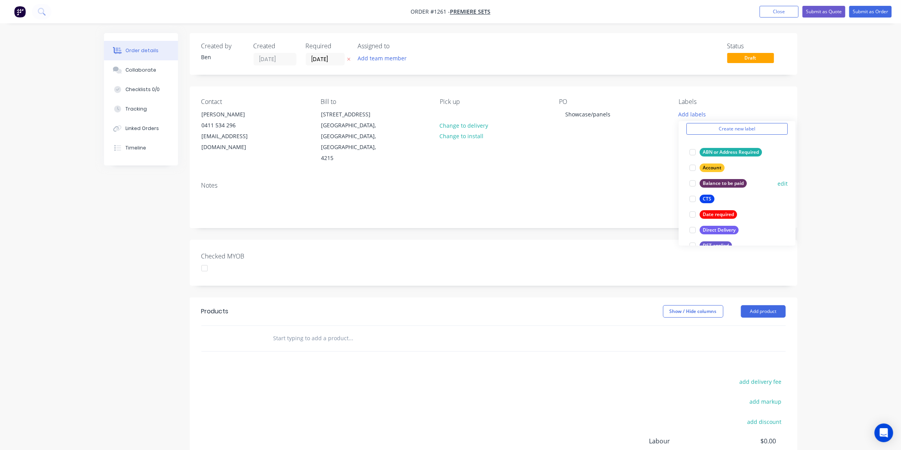
scroll to position [71, 0]
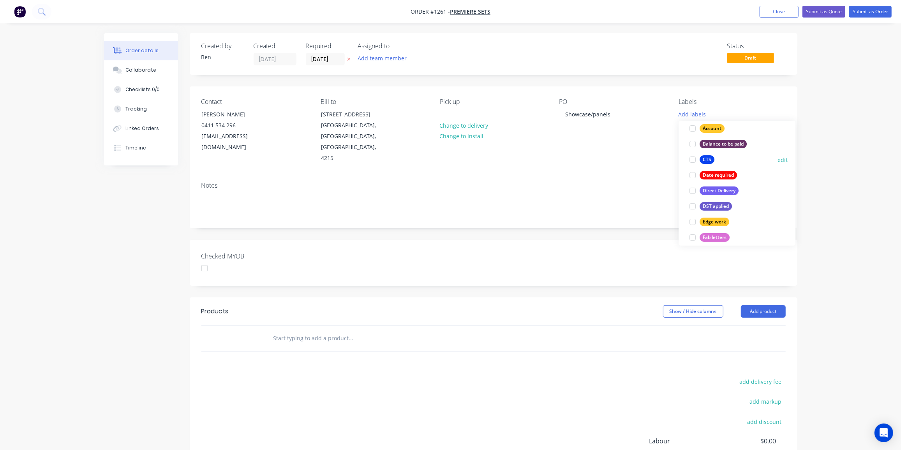
click at [707, 161] on div "CTS" at bounding box center [707, 159] width 15 height 9
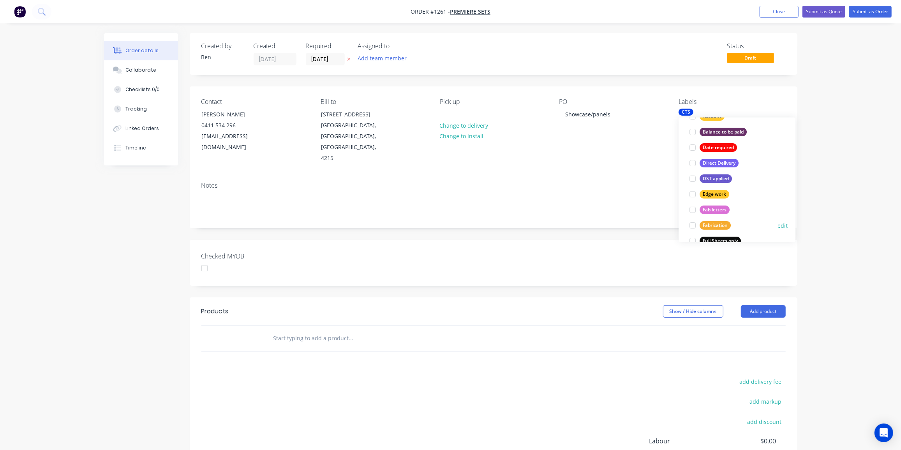
click at [719, 224] on div "Fabrication" at bounding box center [715, 225] width 31 height 9
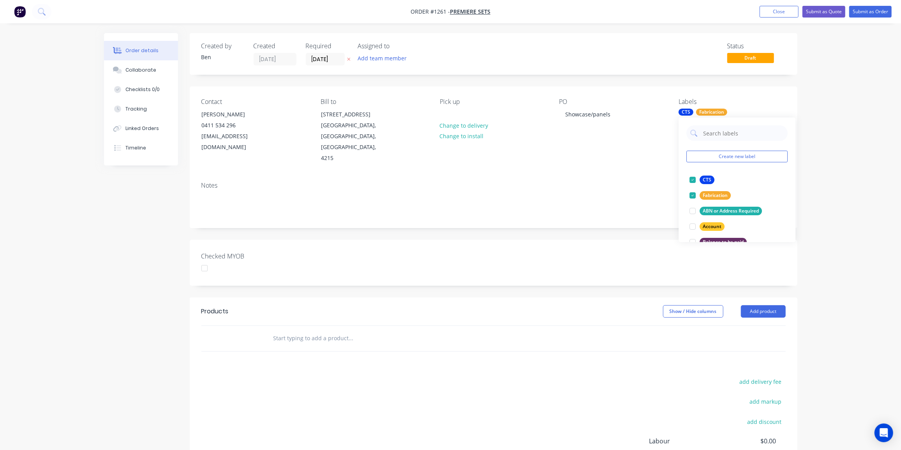
click at [309, 331] on input "text" at bounding box center [351, 339] width 156 height 16
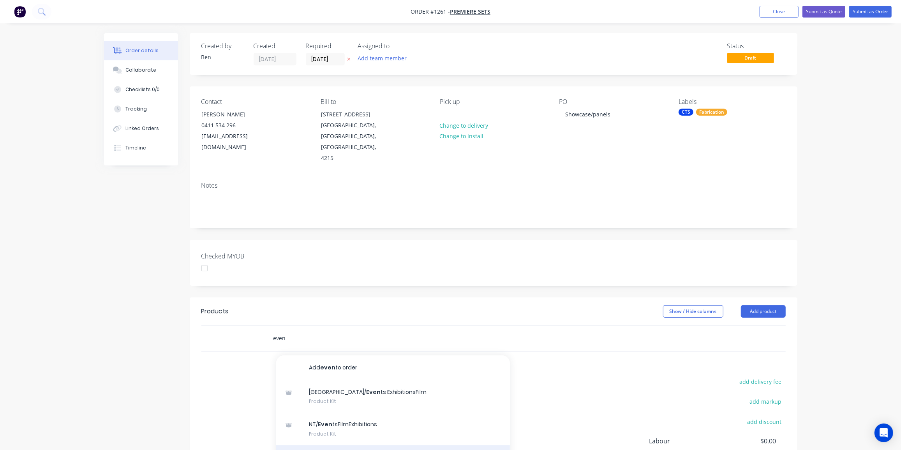
scroll to position [35, 0]
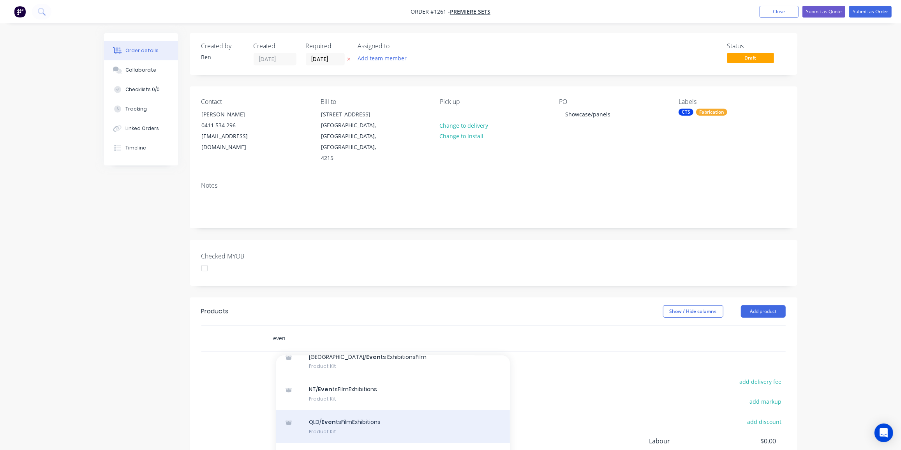
type input "even"
click at [376, 411] on div "QLD/ Even tsFilmExhibitions Product Kit" at bounding box center [393, 427] width 234 height 33
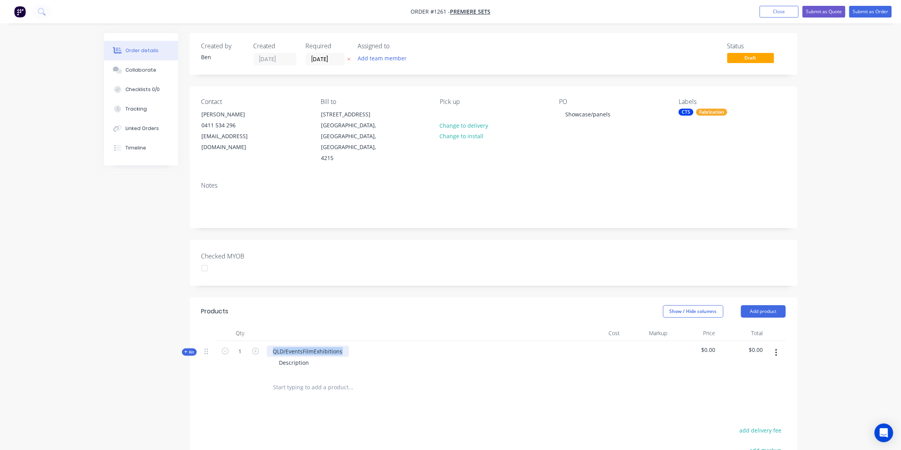
drag, startPoint x: 344, startPoint y: 330, endPoint x: 272, endPoint y: 329, distance: 72.1
click at [272, 346] on div "QLD/EventsFilmExhibitions" at bounding box center [308, 351] width 82 height 11
click at [300, 346] on div "Showcase" at bounding box center [286, 351] width 38 height 11
click at [309, 357] on div "Description" at bounding box center [294, 362] width 42 height 11
drag, startPoint x: 310, startPoint y: 342, endPoint x: 275, endPoint y: 342, distance: 34.7
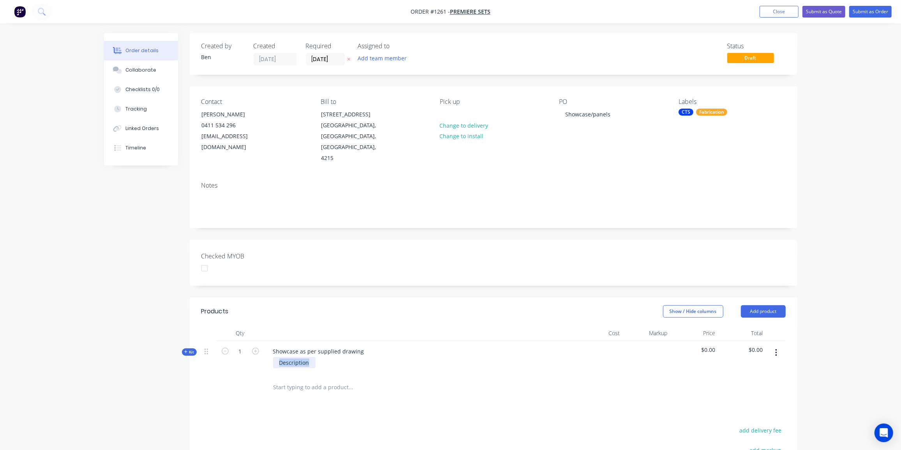
click at [275, 357] on div "Description" at bounding box center [294, 362] width 42 height 11
click at [190, 349] on span "Kit" at bounding box center [189, 352] width 10 height 6
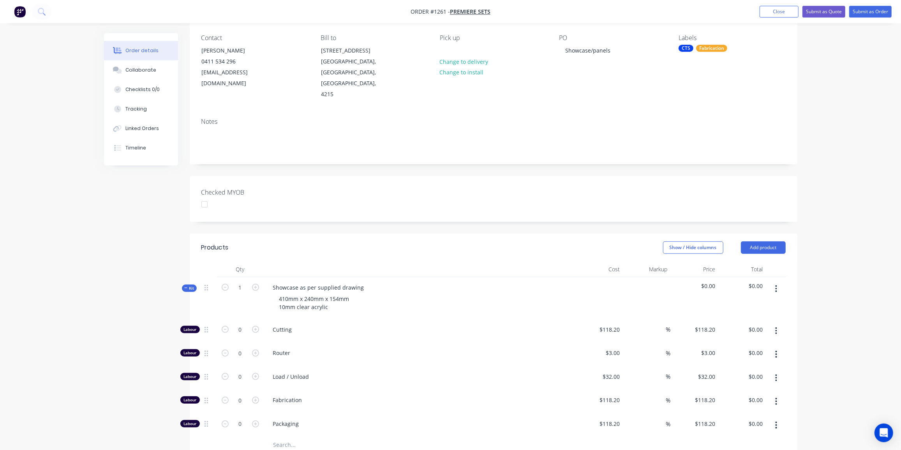
scroll to position [71, 0]
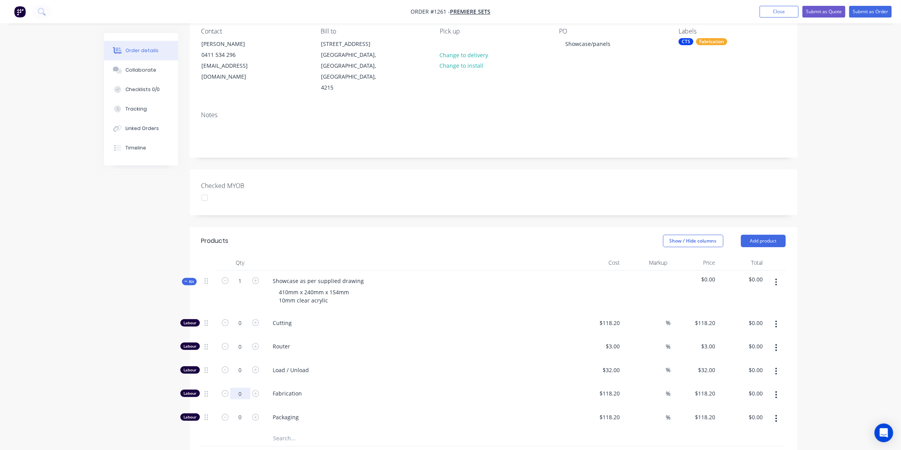
click at [242, 329] on input "0" at bounding box center [240, 324] width 20 height 12
type input "2.5"
type input "$295.50"
click at [288, 431] on input "text" at bounding box center [351, 439] width 156 height 16
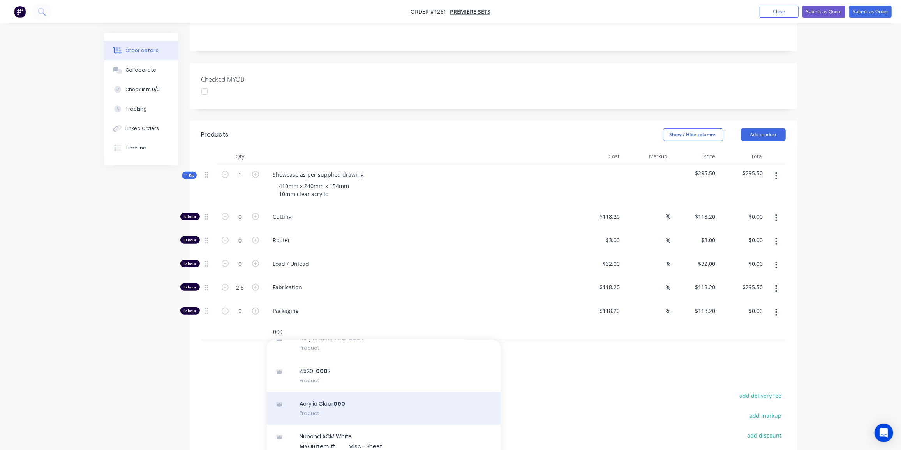
type input "000"
click at [360, 392] on div "Acrylic Clear 000 Product" at bounding box center [384, 408] width 234 height 33
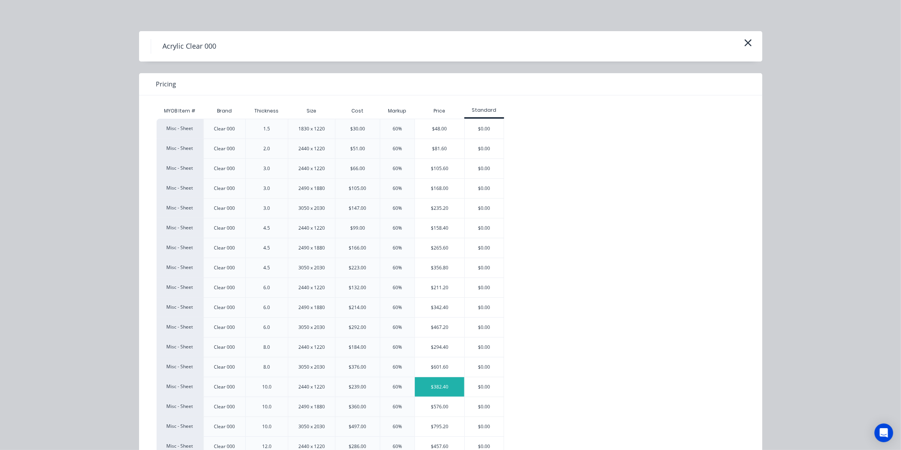
click at [437, 390] on div "$382.40" at bounding box center [439, 387] width 49 height 19
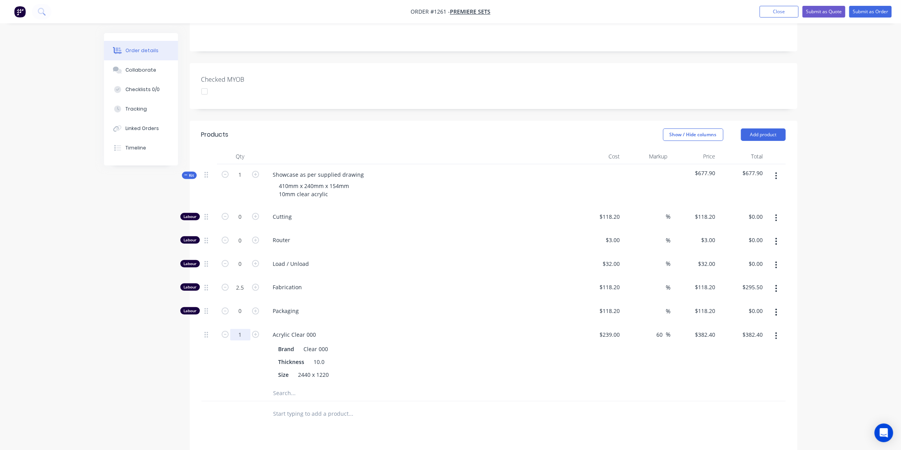
click at [235, 223] on input "1" at bounding box center [240, 217] width 20 height 12
type input "0.2"
type input "$76.48"
drag, startPoint x: 183, startPoint y: 152, endPoint x: 267, endPoint y: 175, distance: 87.2
click at [183, 172] on div "Kit" at bounding box center [189, 175] width 15 height 7
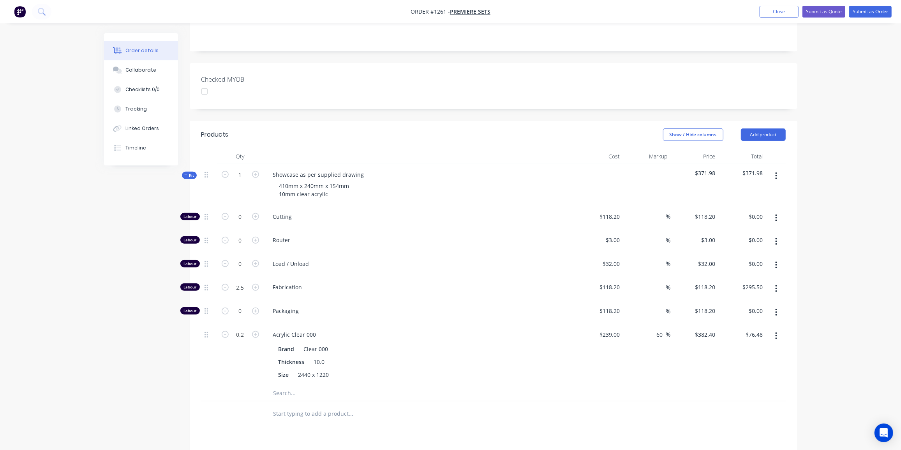
scroll to position [134, 0]
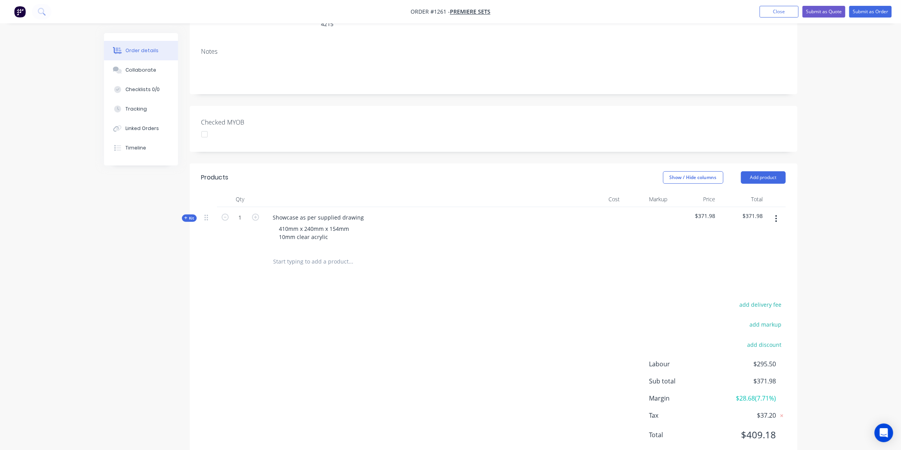
click at [342, 254] on input "text" at bounding box center [351, 262] width 156 height 16
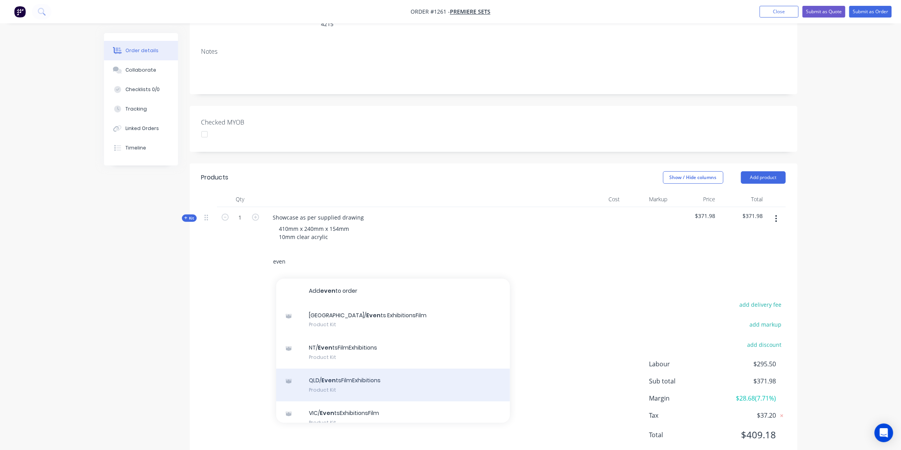
type input "even"
click at [340, 369] on div "QLD/ Even tsFilmExhibitions Product Kit" at bounding box center [393, 385] width 234 height 33
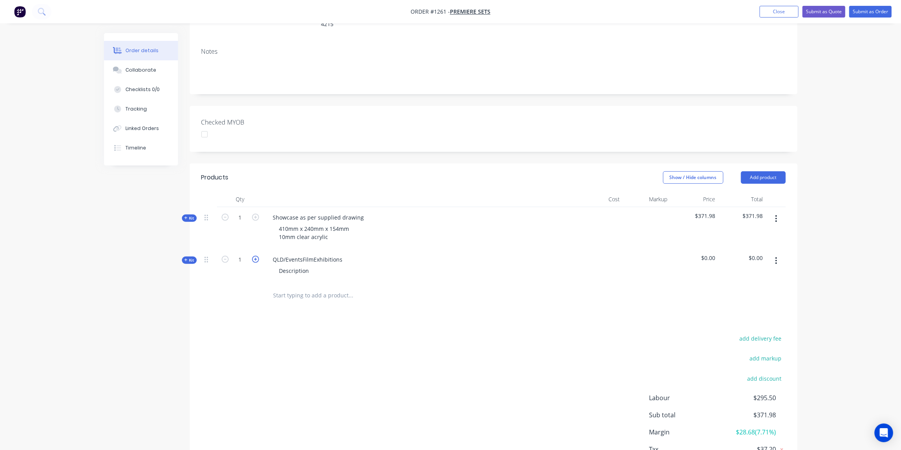
click at [255, 256] on icon "button" at bounding box center [255, 259] width 7 height 7
type input "2"
drag, startPoint x: 344, startPoint y: 237, endPoint x: 266, endPoint y: 238, distance: 78.3
click at [266, 249] on div "QLD/EventsFilmExhibitions Description" at bounding box center [420, 266] width 312 height 34
drag, startPoint x: 310, startPoint y: 249, endPoint x: 249, endPoint y: 253, distance: 61.3
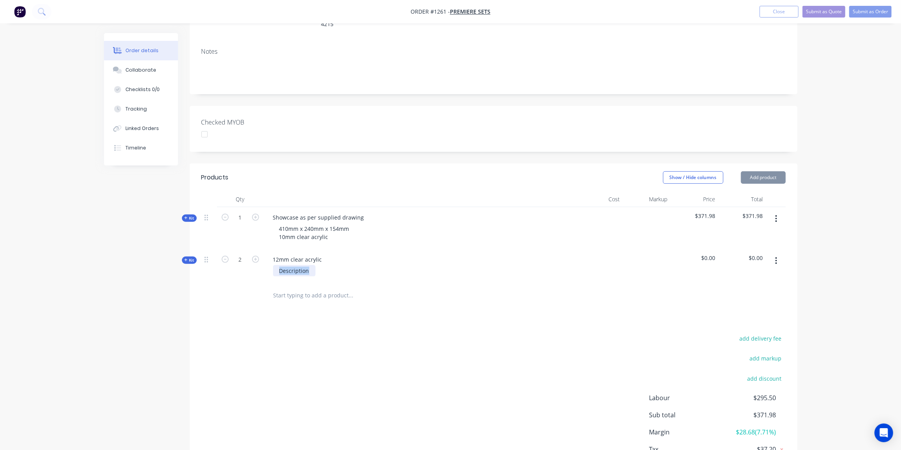
click at [249, 253] on div "Kit 2 12mm clear acrylic Description $0.00 $0.00" at bounding box center [493, 266] width 584 height 34
click at [187, 259] on icon at bounding box center [185, 260] width 3 height 3
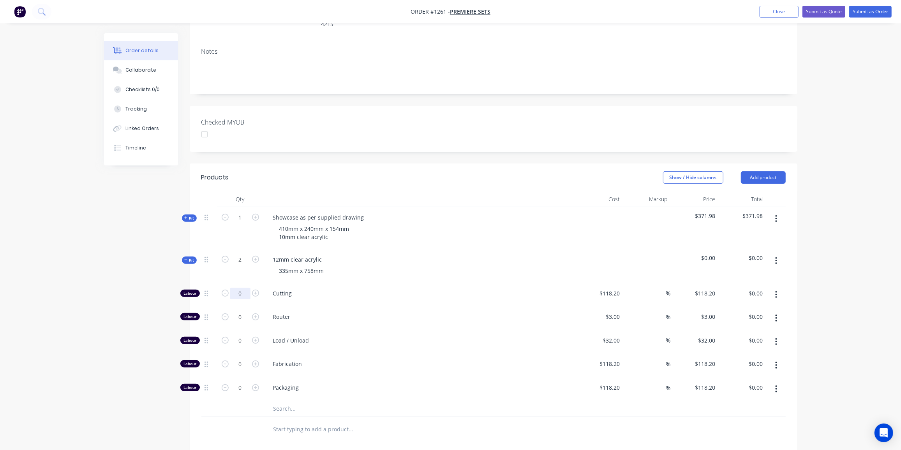
click at [240, 288] on input "0" at bounding box center [240, 294] width 20 height 12
type input "1"
type input "$118.20"
click at [606, 288] on input "118.2" at bounding box center [614, 293] width 18 height 11
type input "$10.00"
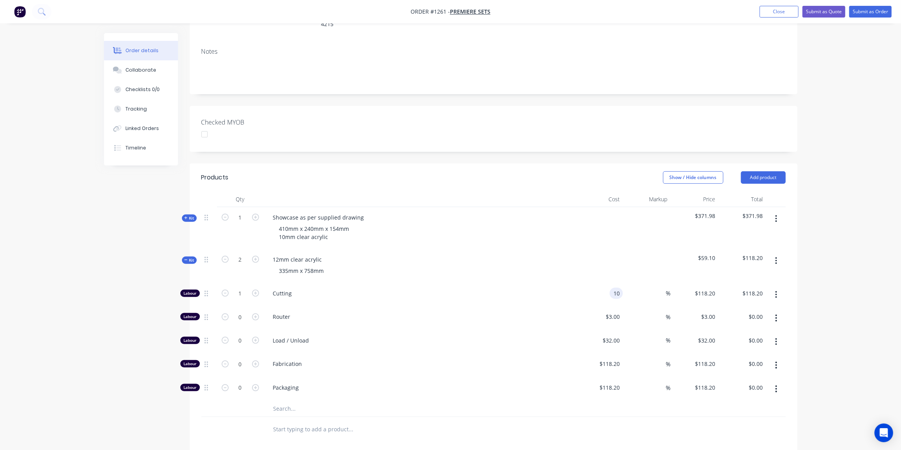
type input "$10.00"
click at [285, 401] on input "text" at bounding box center [351, 409] width 156 height 16
type input "000"
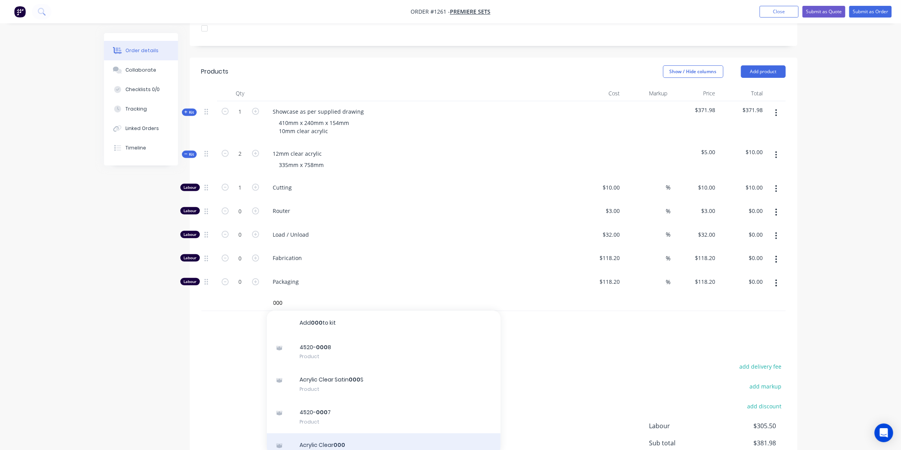
scroll to position [35, 0]
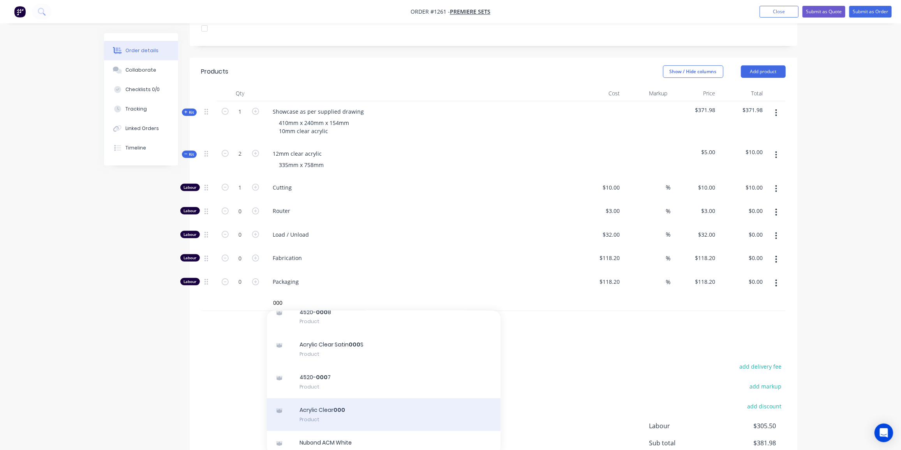
click at [342, 399] on div "Acrylic Clear 000 Product" at bounding box center [384, 415] width 234 height 33
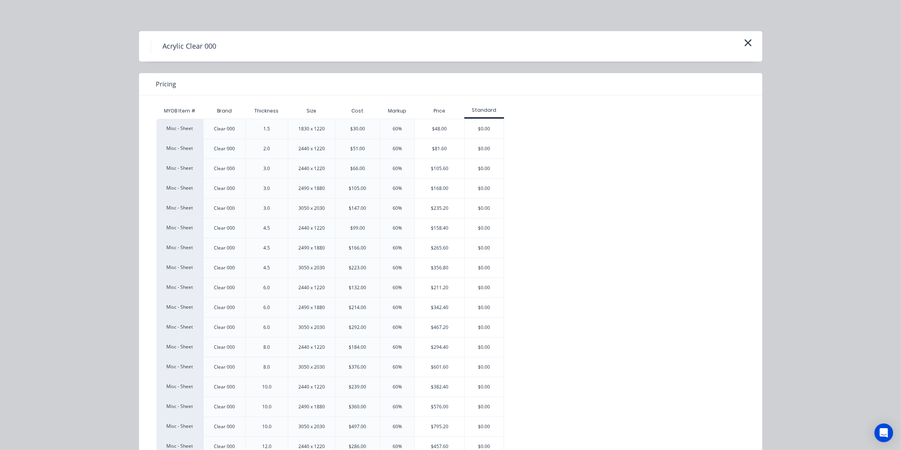
scroll to position [71, 0]
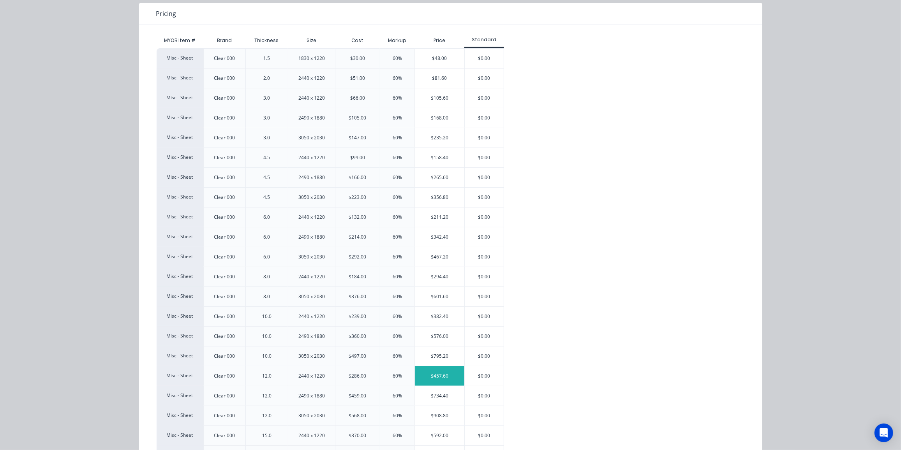
click at [429, 374] on div "$457.60" at bounding box center [439, 376] width 49 height 19
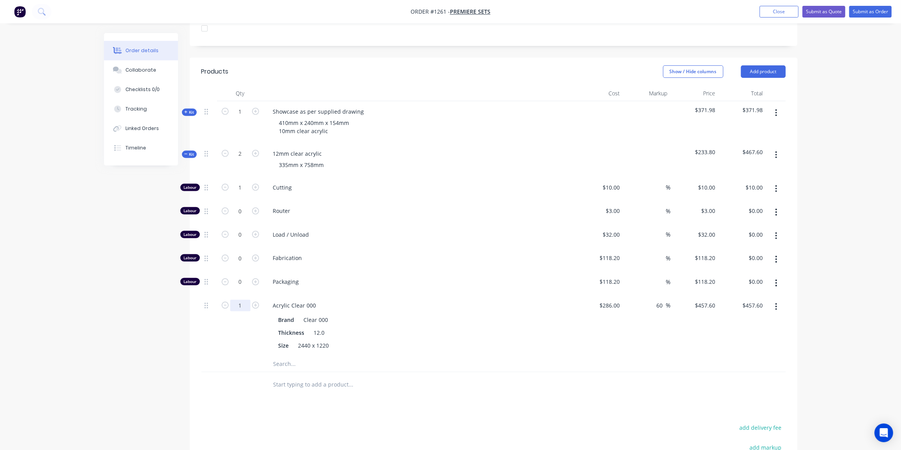
click at [235, 194] on input "1" at bounding box center [240, 188] width 20 height 12
type input "0.25"
type input "$114.40"
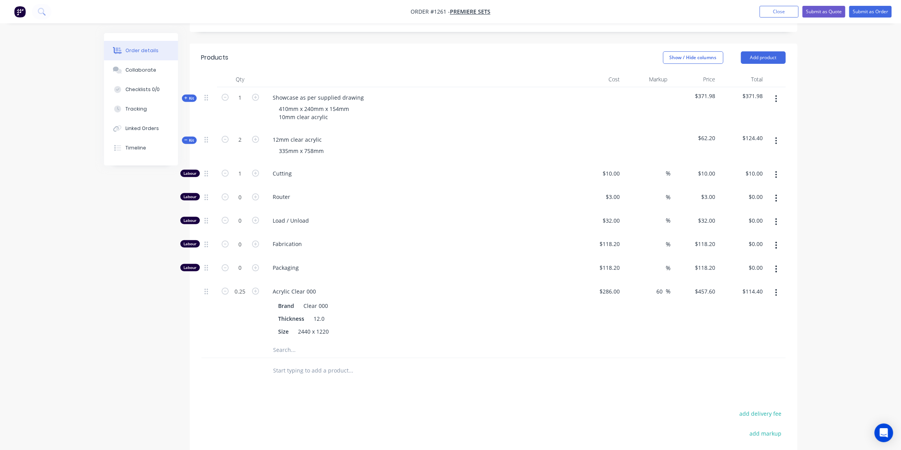
scroll to position [219, 0]
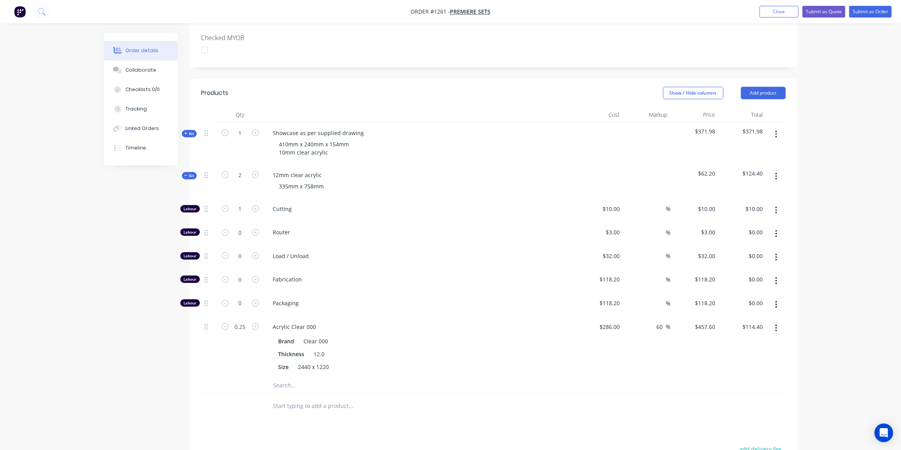
click at [188, 173] on span "Kit" at bounding box center [189, 176] width 10 height 6
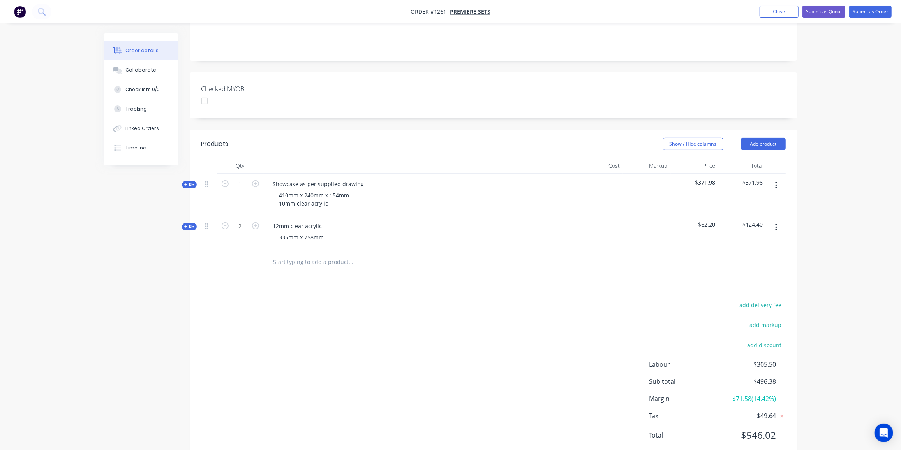
click at [323, 254] on input "text" at bounding box center [351, 262] width 156 height 16
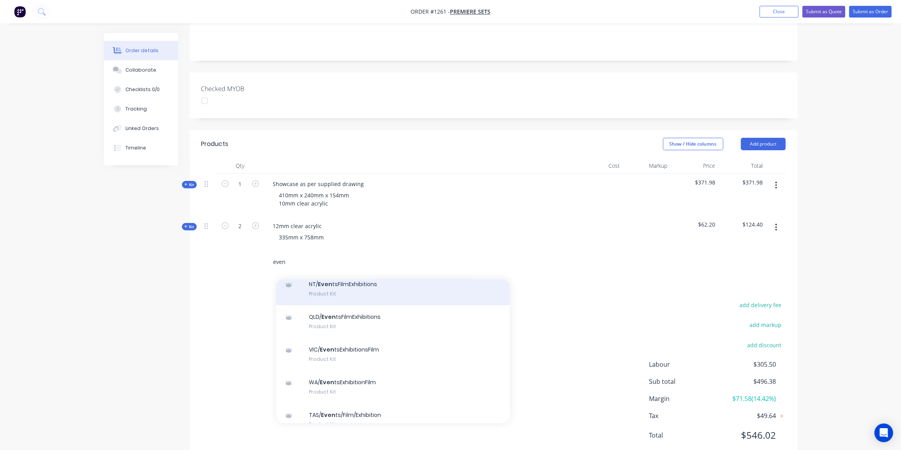
scroll to position [71, 0]
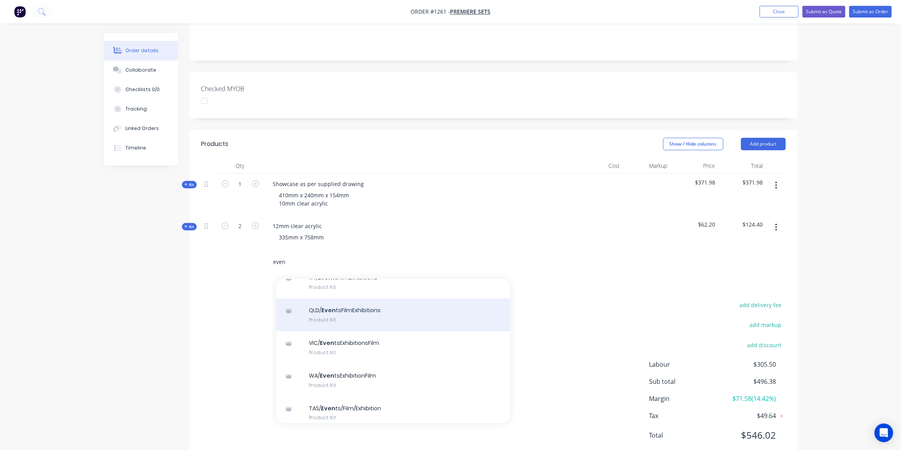
type input "even"
click at [356, 299] on div "QLD/ Even tsFilmExhibitions Product Kit" at bounding box center [393, 315] width 234 height 33
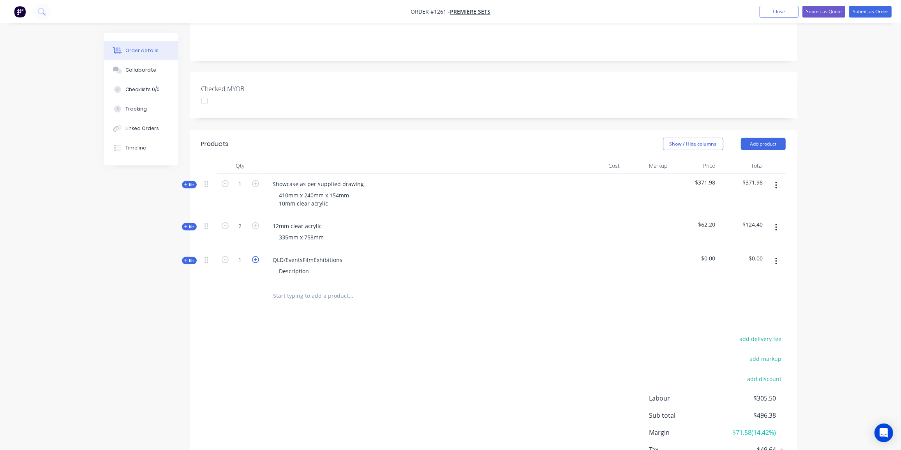
click at [256, 256] on icon "button" at bounding box center [255, 259] width 7 height 7
type input "2"
drag, startPoint x: 343, startPoint y: 238, endPoint x: 263, endPoint y: 237, distance: 80.7
click at [263, 250] on div "Kit 2 QLD/EventsFilmExhibitions Description $0.00 $0.00" at bounding box center [493, 267] width 584 height 34
drag, startPoint x: 308, startPoint y: 248, endPoint x: 279, endPoint y: 251, distance: 29.0
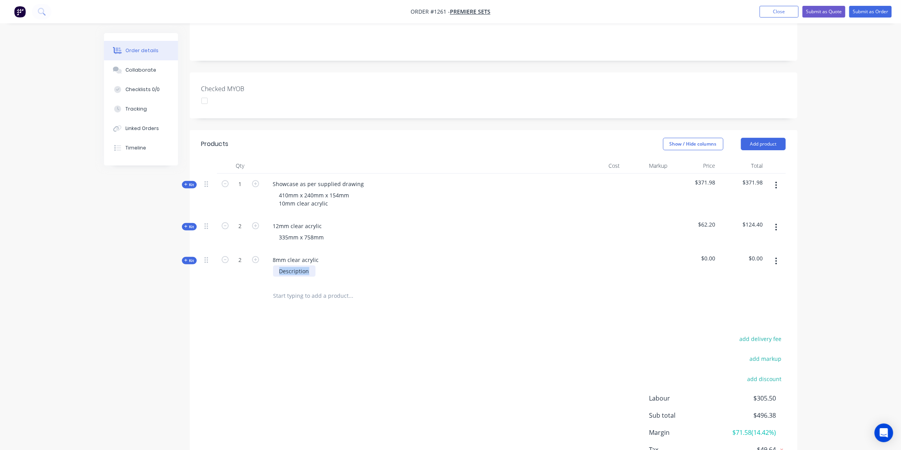
click at [279, 266] on div "Description" at bounding box center [294, 271] width 42 height 11
click at [187, 259] on icon at bounding box center [186, 261] width 4 height 4
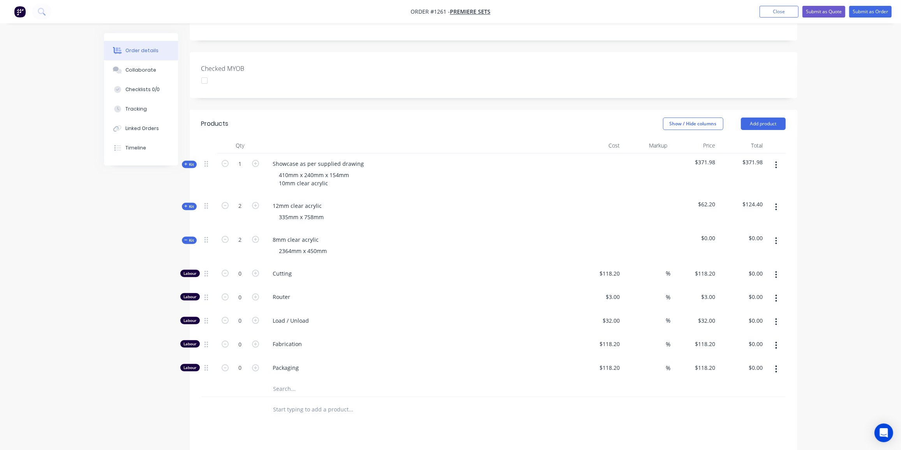
scroll to position [203, 0]
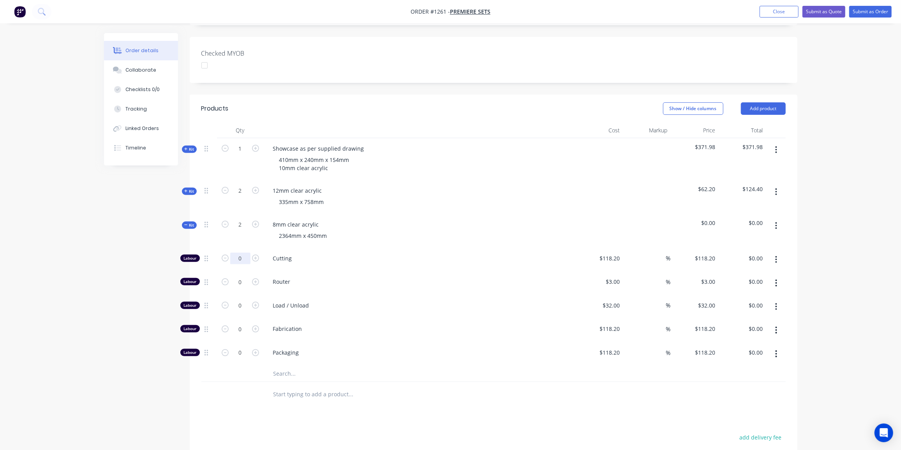
click at [241, 253] on input "0" at bounding box center [240, 259] width 20 height 12
type input "1"
type input "$118.20"
click at [612, 253] on input "118.2" at bounding box center [611, 258] width 24 height 11
type input "$10.00"
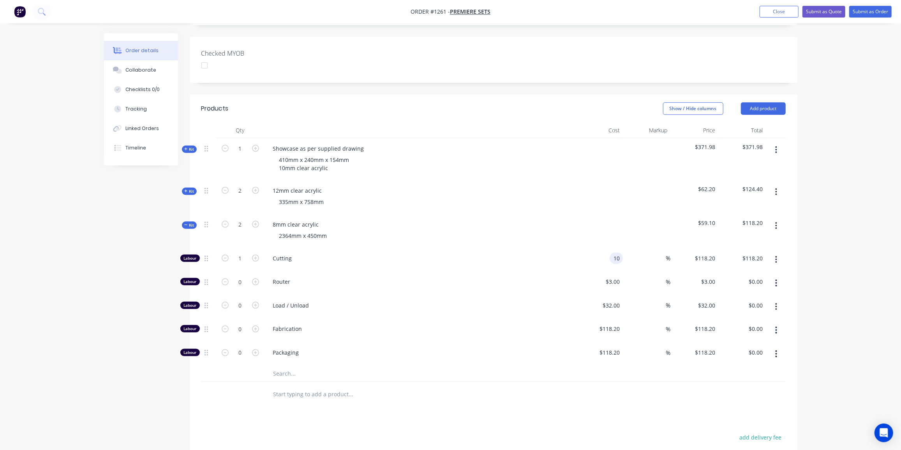
type input "$10.00"
click at [293, 366] on input "text" at bounding box center [351, 374] width 156 height 16
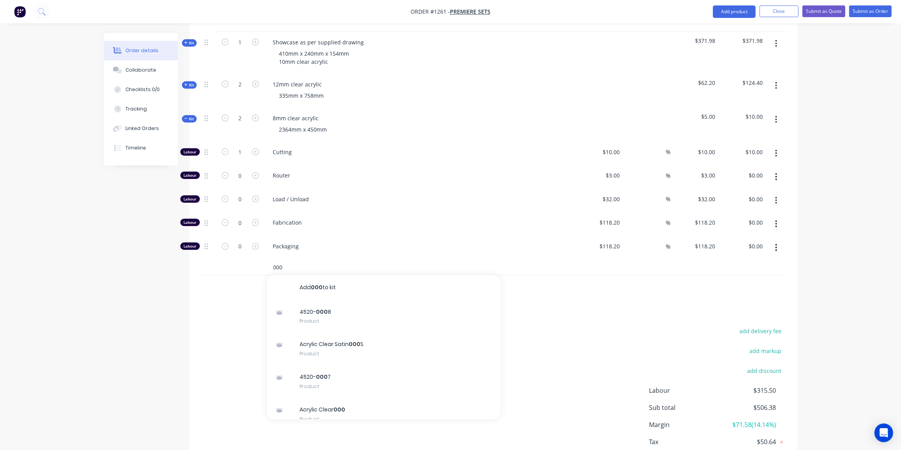
scroll to position [71, 0]
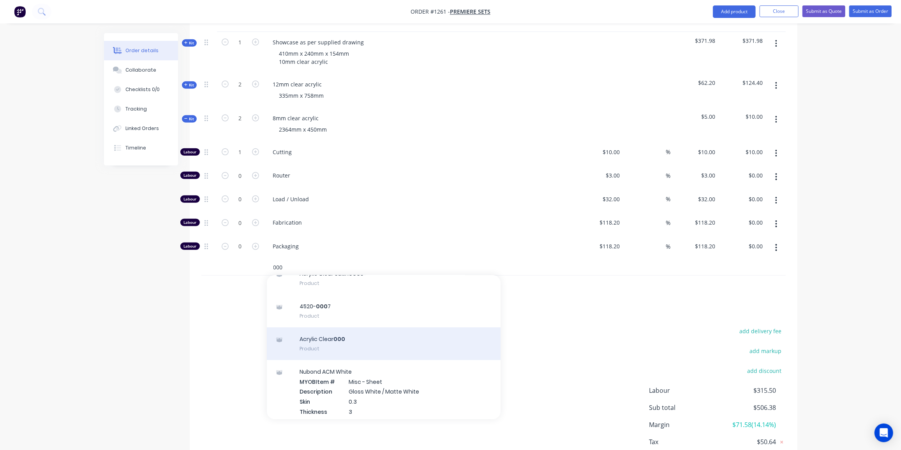
type input "000"
click at [337, 328] on div "Acrylic Clear 000 Product" at bounding box center [384, 344] width 234 height 33
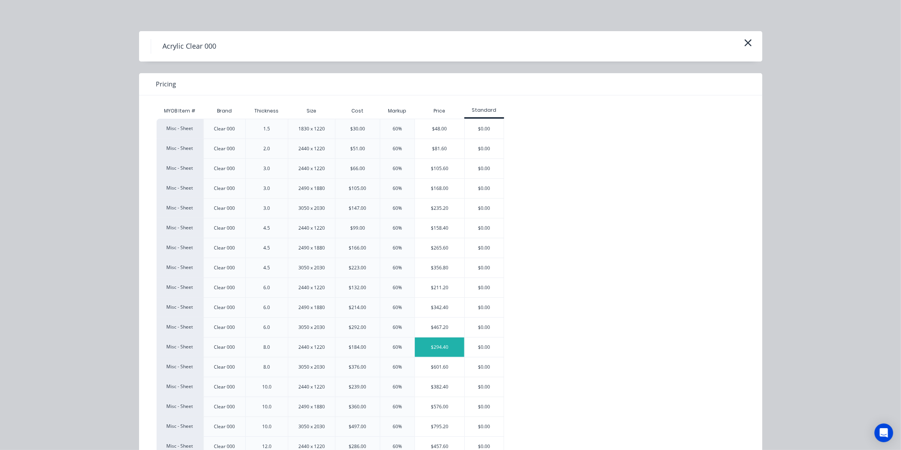
click at [428, 343] on div "$294.40" at bounding box center [439, 347] width 49 height 19
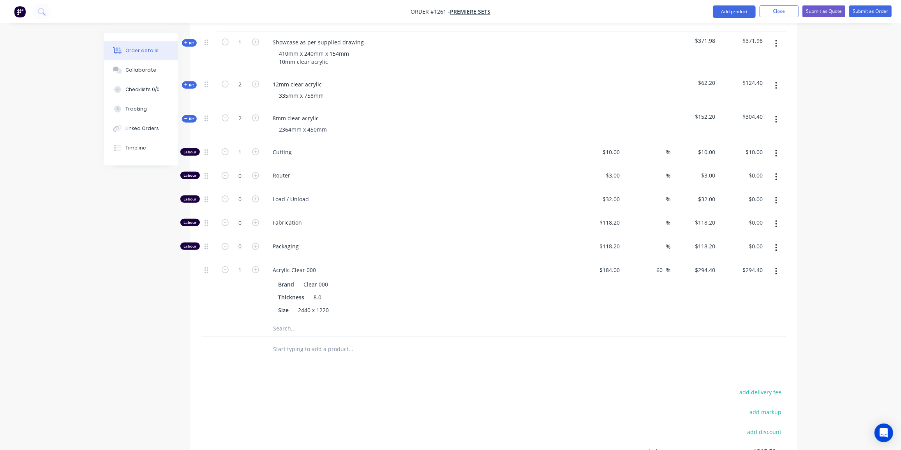
click at [189, 116] on span "Kit" at bounding box center [189, 119] width 10 height 6
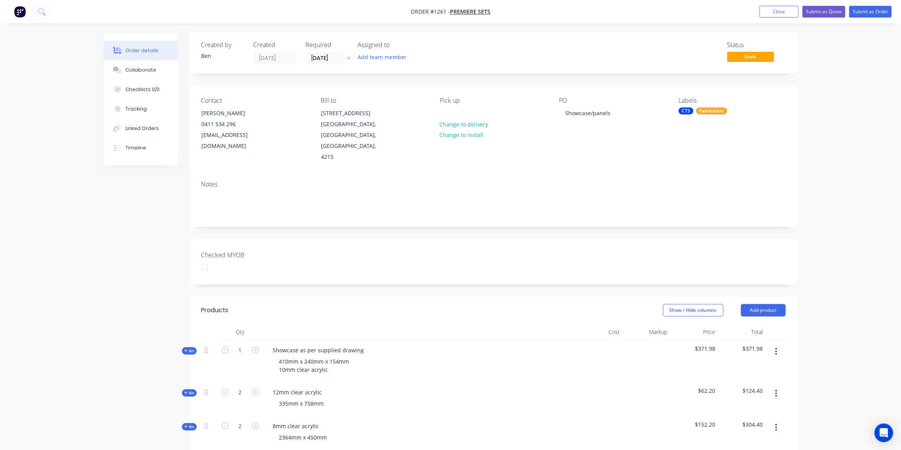
scroll to position [0, 0]
click at [362, 346] on div "Showcase as per supplied drawing" at bounding box center [319, 351] width 104 height 11
click at [21, 312] on div "Order details Collaborate Checklists 0/0 Tracking Linked Orders Timeline Order …" at bounding box center [450, 337] width 901 height 675
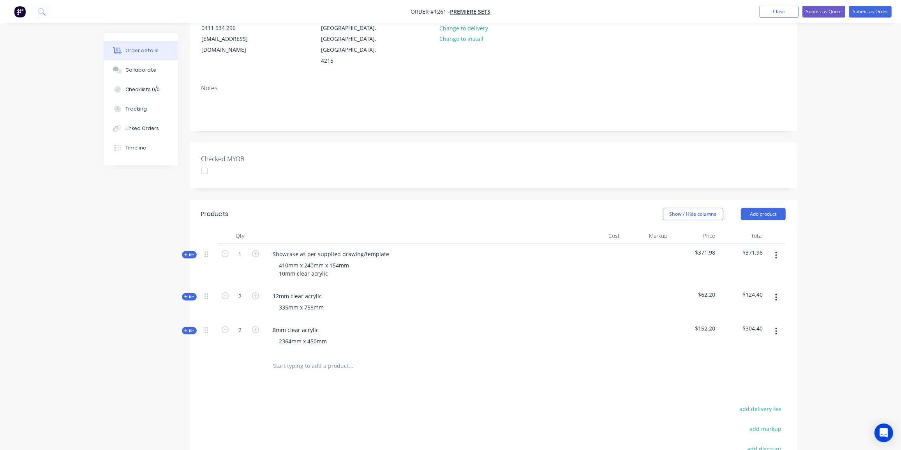
scroll to position [60, 0]
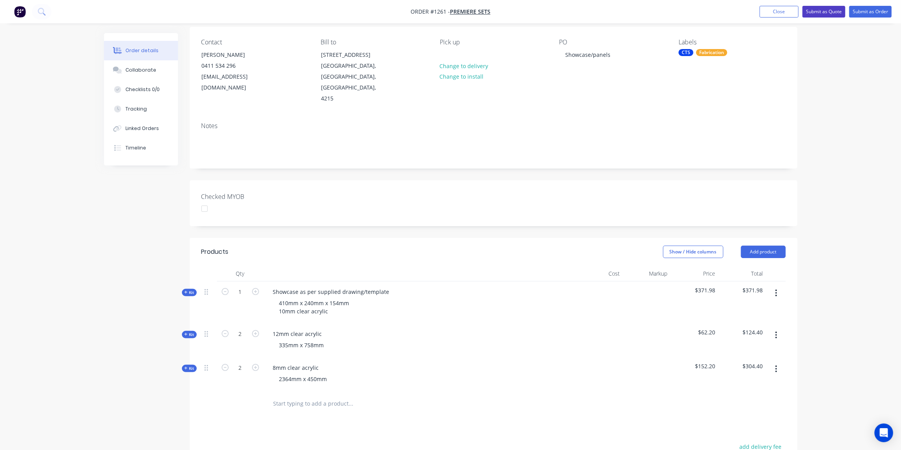
click at [827, 12] on button "Submit as Quote" at bounding box center [824, 12] width 43 height 12
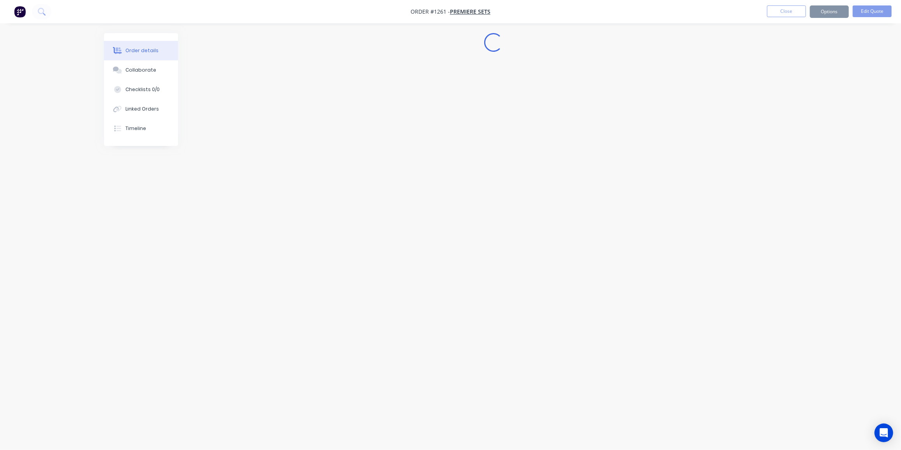
scroll to position [0, 0]
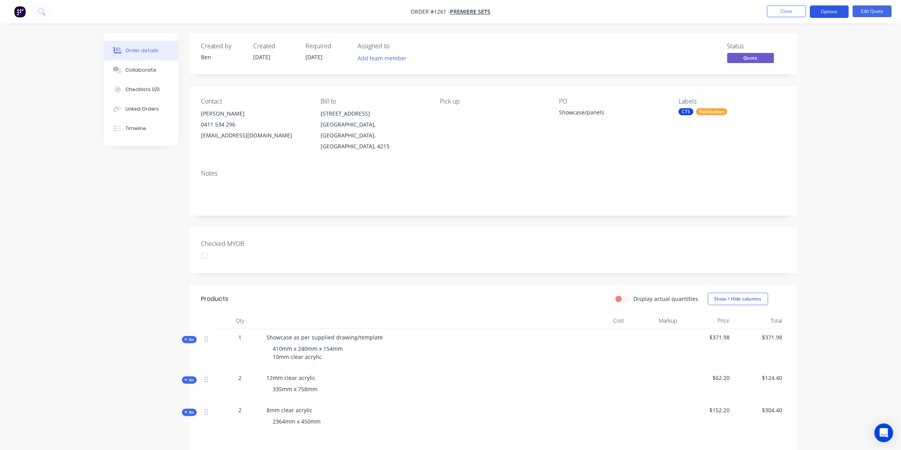
click at [831, 9] on button "Options" at bounding box center [829, 11] width 39 height 12
click at [793, 46] on div "Quote" at bounding box center [806, 47] width 72 height 11
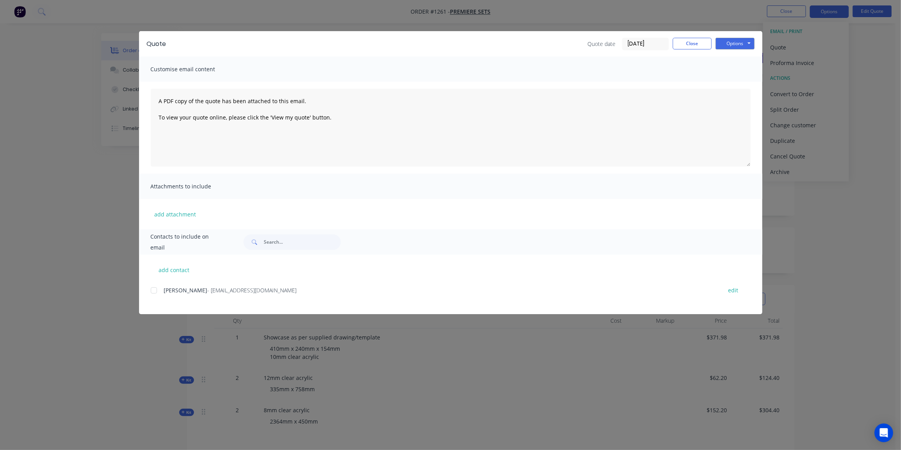
click at [157, 292] on div at bounding box center [154, 291] width 16 height 16
click at [742, 44] on button "Options" at bounding box center [735, 44] width 39 height 12
click at [745, 85] on button "Email" at bounding box center [741, 83] width 50 height 13
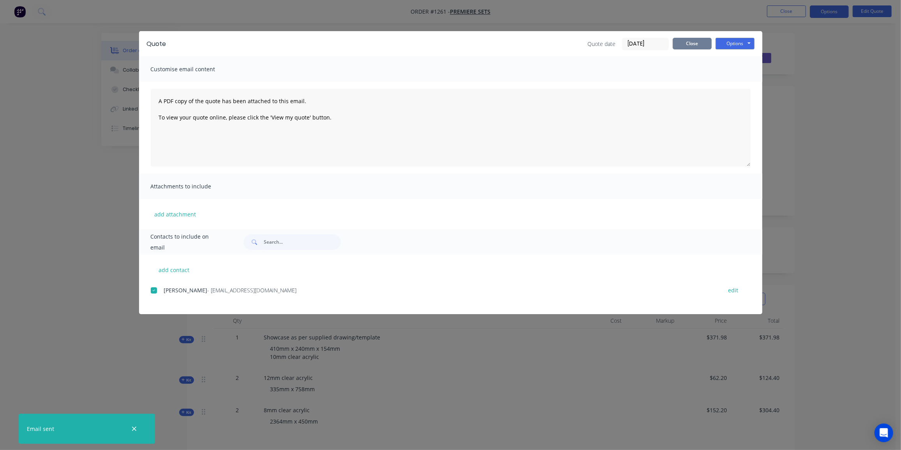
click at [699, 43] on button "Close" at bounding box center [692, 44] width 39 height 12
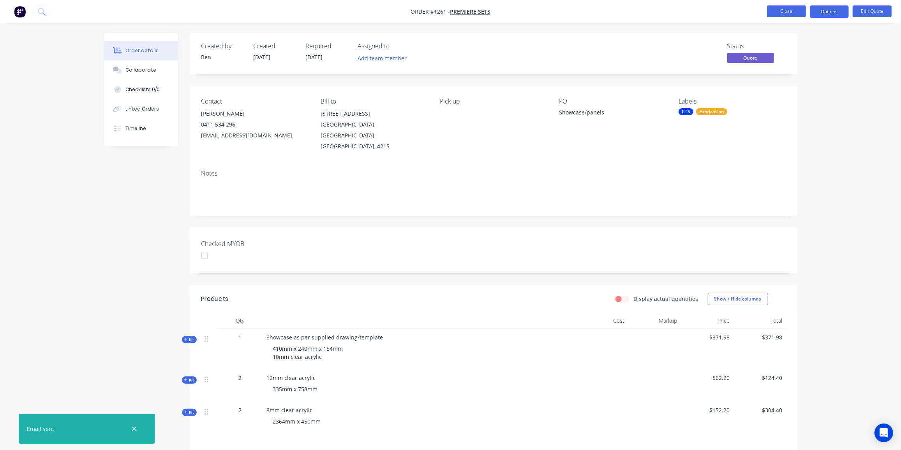
click at [782, 10] on button "Close" at bounding box center [786, 11] width 39 height 12
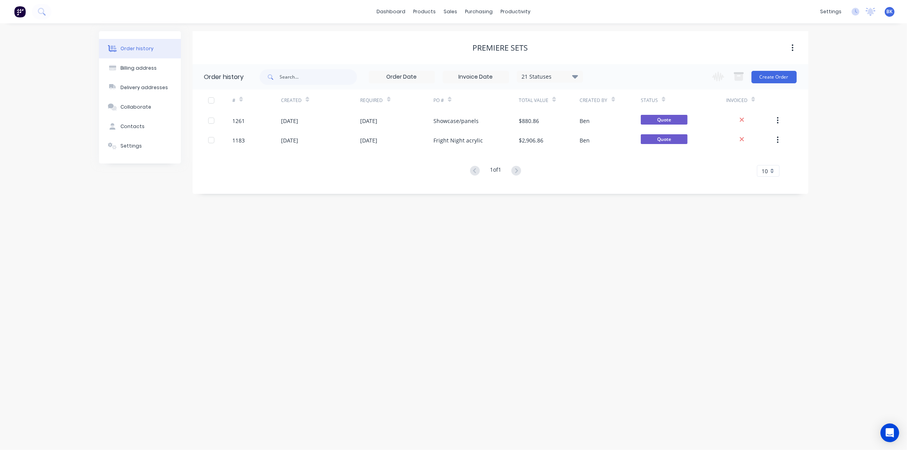
click at [420, 383] on div "Order history Billing address Delivery addresses Collaborate Contacts Settings …" at bounding box center [453, 236] width 907 height 427
click at [461, 33] on link "Sales Orders" at bounding box center [491, 37] width 103 height 16
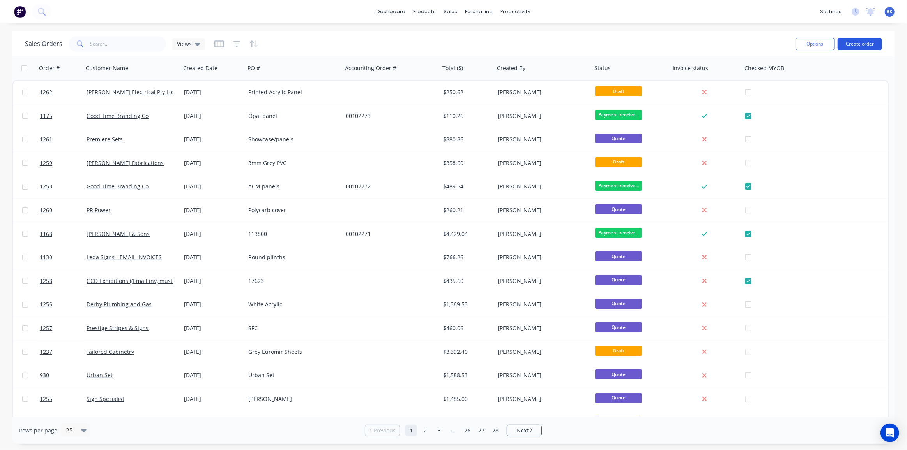
click at [853, 47] on button "Create order" at bounding box center [859, 44] width 44 height 12
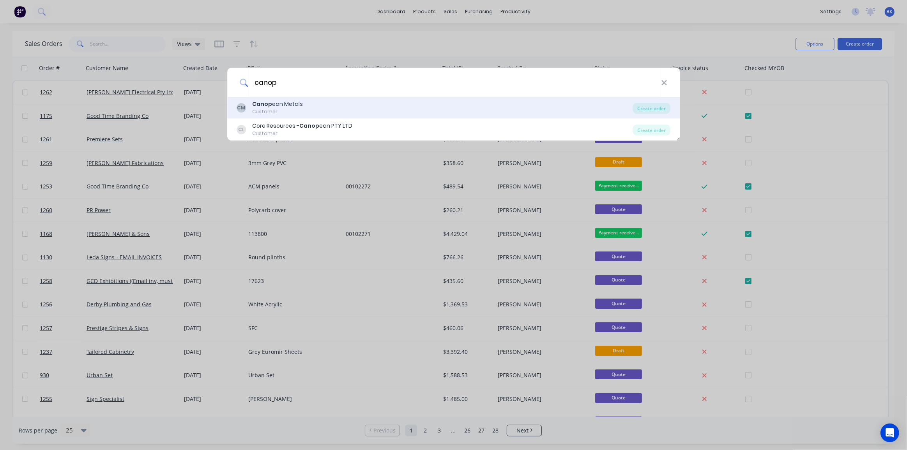
type input "canop"
click at [292, 106] on div "Canop ean Metals" at bounding box center [277, 104] width 51 height 8
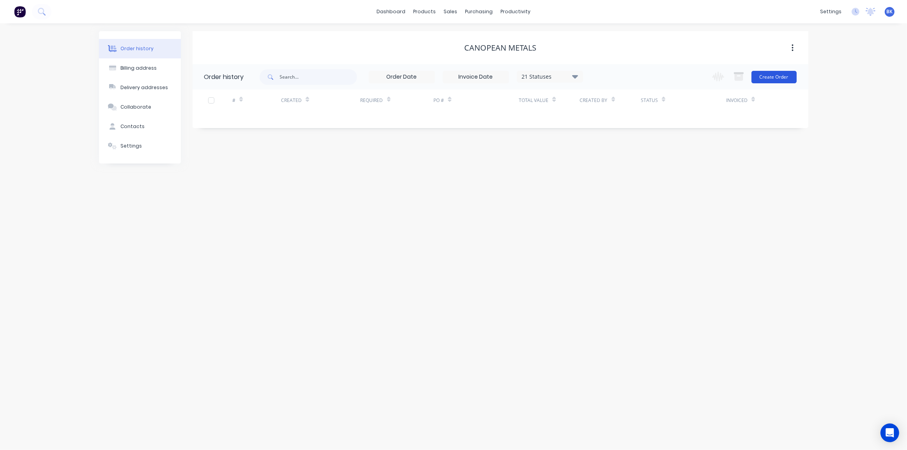
click at [759, 78] on button "Create Order" at bounding box center [773, 77] width 45 height 12
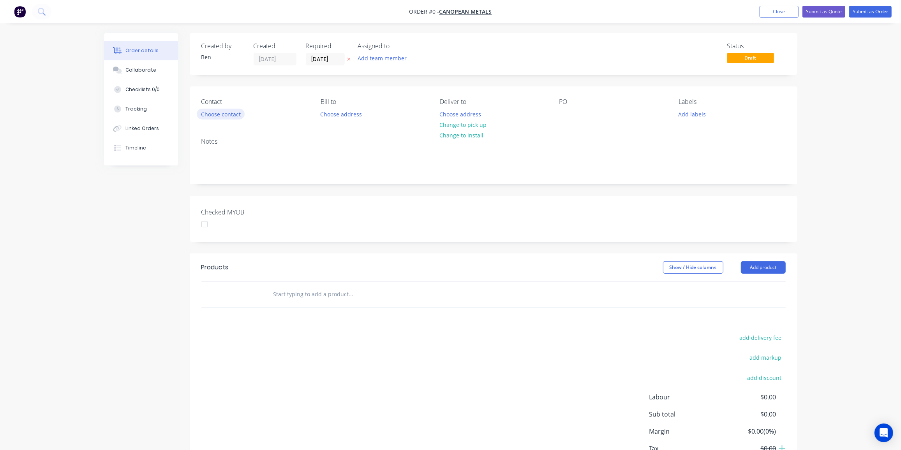
click at [237, 115] on button "Choose contact" at bounding box center [221, 114] width 48 height 11
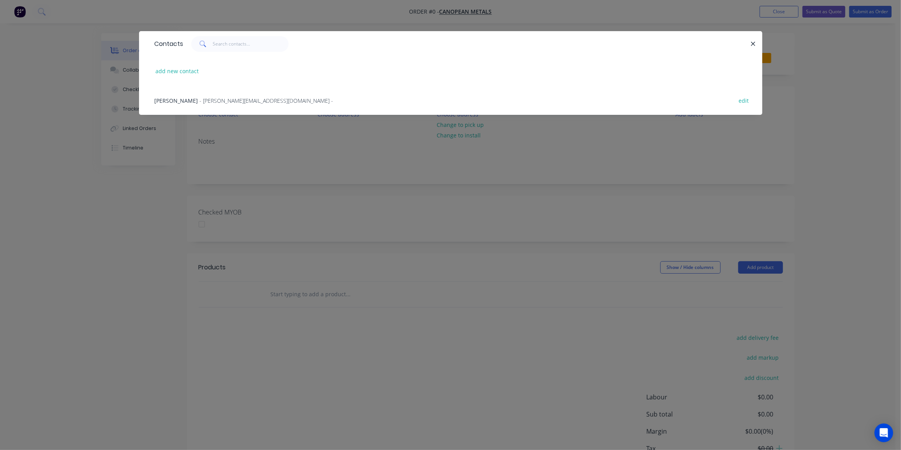
click at [217, 101] on span "- david.nakon@canopean.com -" at bounding box center [267, 100] width 134 height 7
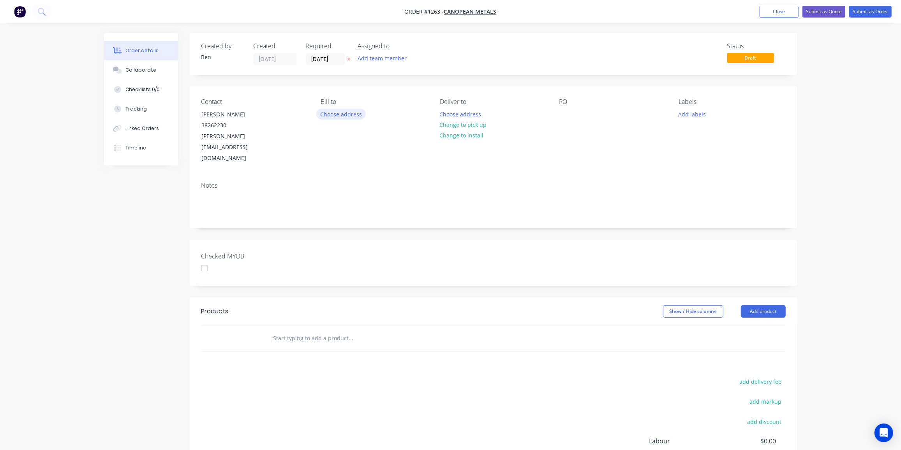
click at [352, 115] on button "Choose address" at bounding box center [341, 114] width 50 height 11
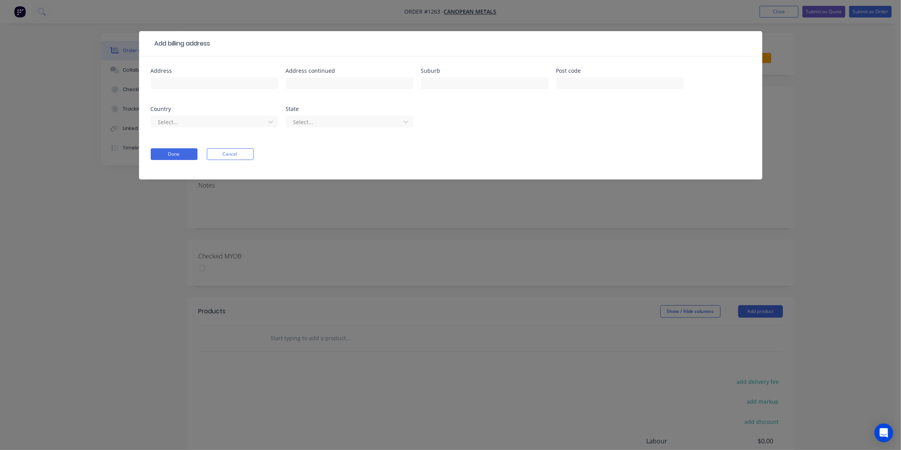
click at [247, 154] on button "Cancel" at bounding box center [230, 154] width 47 height 12
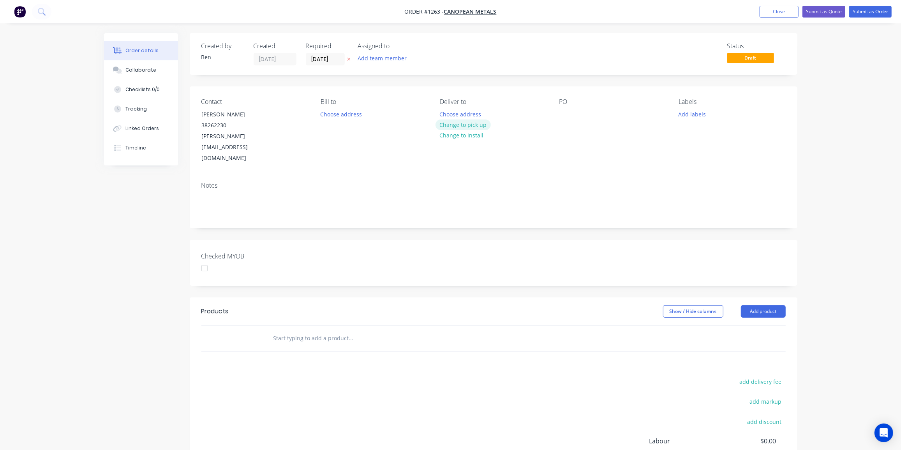
click at [475, 124] on button "Change to pick up" at bounding box center [463, 125] width 55 height 11
click at [565, 113] on div at bounding box center [565, 114] width 12 height 11
click at [697, 110] on button "Add labels" at bounding box center [692, 114] width 36 height 11
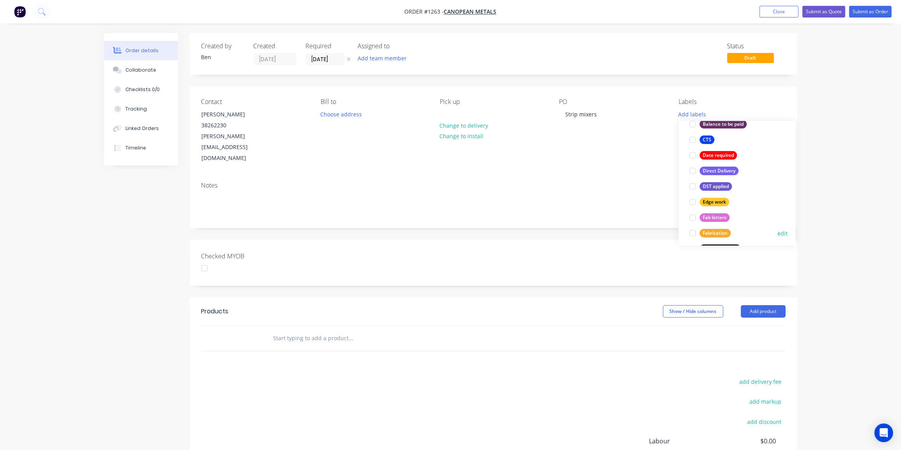
scroll to position [106, 0]
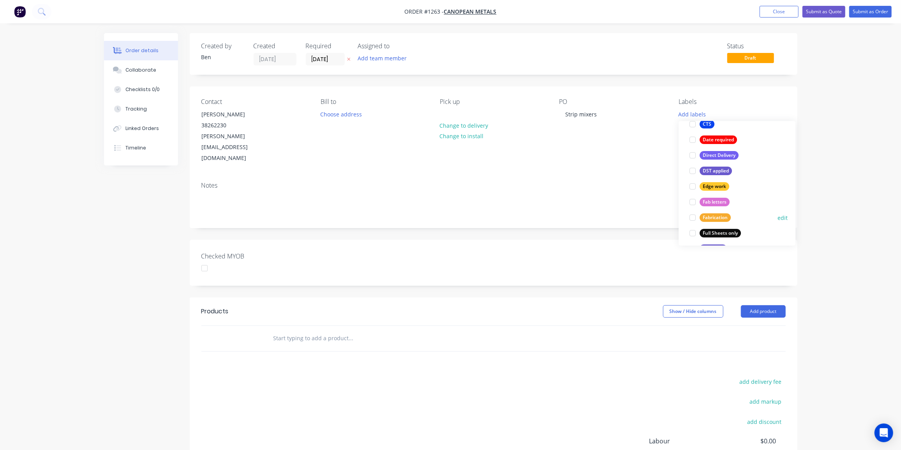
click at [715, 217] on div "Fabrication" at bounding box center [715, 218] width 31 height 9
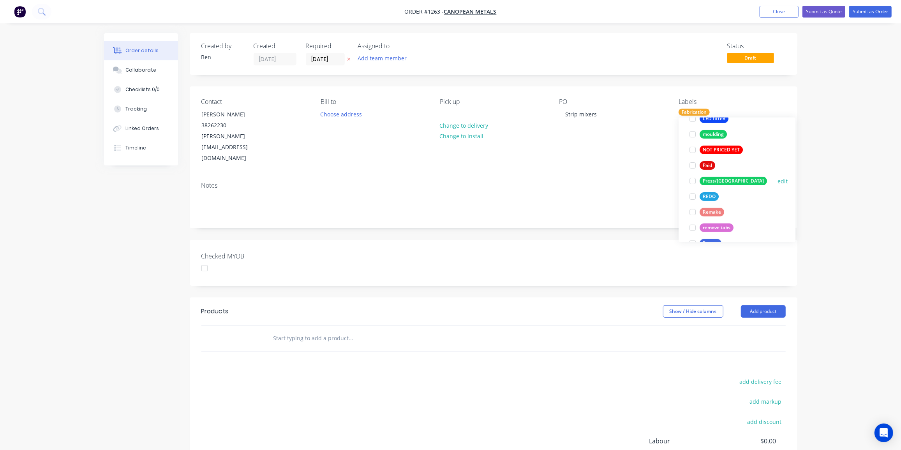
scroll to position [283, 0]
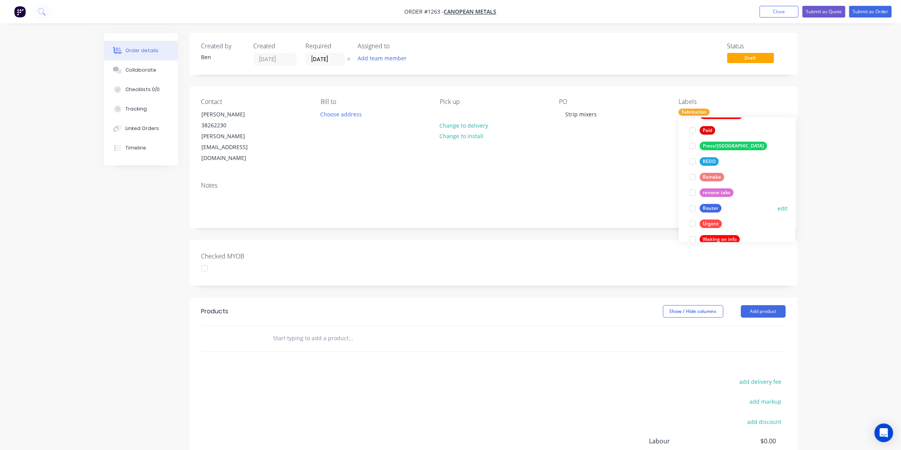
click at [714, 209] on div "Router" at bounding box center [711, 208] width 22 height 9
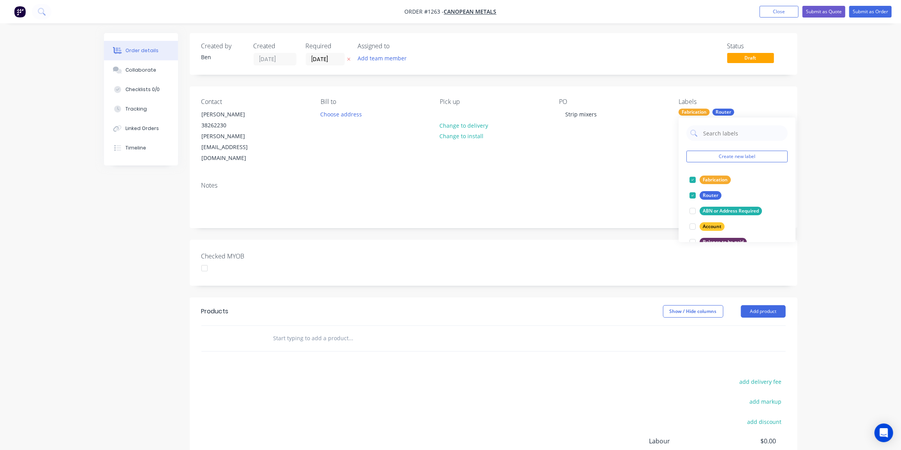
click at [382, 377] on div "add delivery fee add markup add discount Labour $0.00 Sub total $0.00 Margin $0…" at bounding box center [493, 452] width 584 height 150
click at [304, 331] on input "text" at bounding box center [351, 339] width 156 height 16
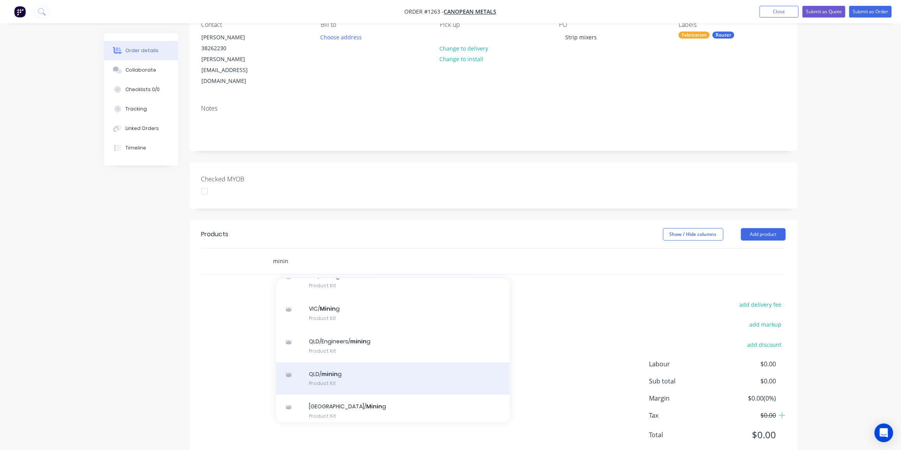
scroll to position [106, 0]
type input "minin"
click at [343, 361] on div "QLD/ minin g Product Kit" at bounding box center [393, 377] width 234 height 33
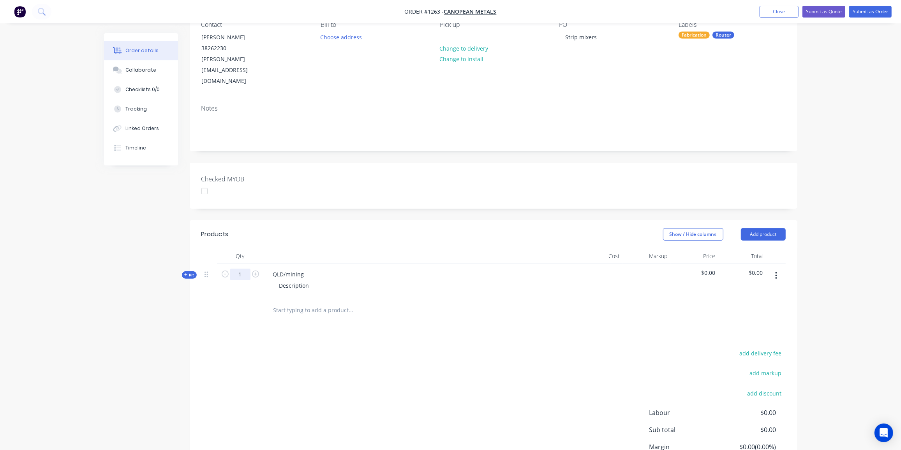
click at [240, 269] on input "1" at bounding box center [240, 275] width 20 height 12
type input "20"
drag, startPoint x: 304, startPoint y: 253, endPoint x: 271, endPoint y: 252, distance: 33.1
click at [273, 269] on div "QLD/mining" at bounding box center [289, 274] width 44 height 11
click at [311, 280] on div "Description" at bounding box center [294, 285] width 42 height 11
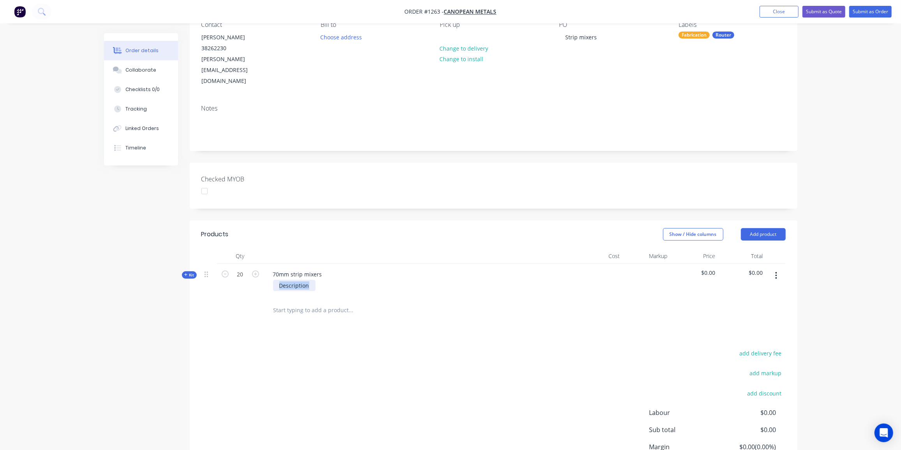
drag, startPoint x: 311, startPoint y: 263, endPoint x: 273, endPoint y: 265, distance: 38.2
click at [273, 280] on div "Description" at bounding box center [294, 285] width 42 height 11
click at [327, 280] on div "4.5mm clear PVC 240mm x 70mm x" at bounding box center [302, 289] width 58 height 19
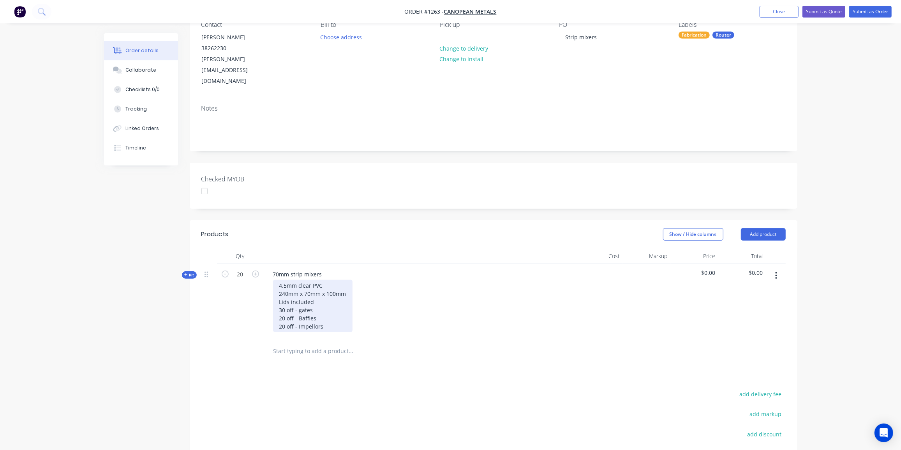
click at [338, 304] on div "4.5mm clear PVC 240mm x 70mm x 100mm Lids included 30 off - gates 20 off - Baff…" at bounding box center [312, 306] width 79 height 52
click at [334, 280] on div "4.5mm clear PVC 240mm x 70mm x 100mm Lids included 30 off - gates 20 off - Baff…" at bounding box center [312, 306] width 79 height 52
click at [330, 306] on div "4.5mm clear PVC 240mm x 70mm x 100mm Lids included 30 off - gates 20 off - Baff…" at bounding box center [312, 306] width 79 height 52
click at [187, 272] on span "Kit" at bounding box center [189, 275] width 10 height 6
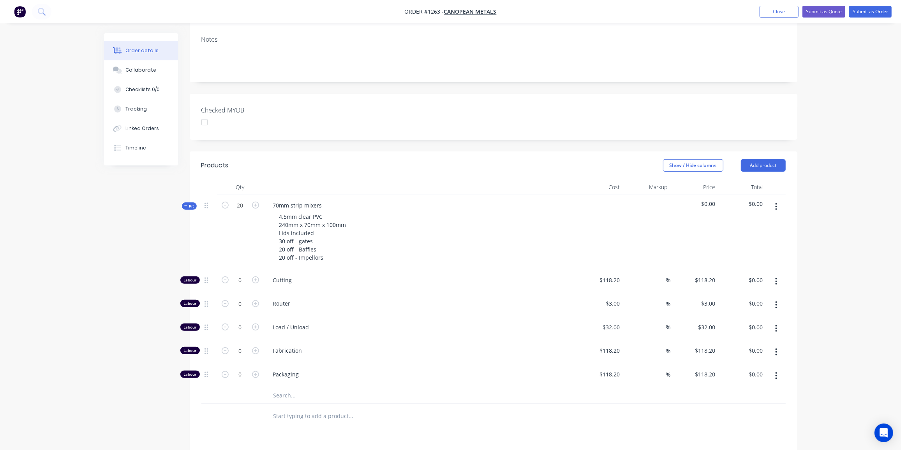
scroll to position [148, 0]
click at [238, 281] on input "0" at bounding box center [240, 279] width 20 height 12
type input "130"
type input "$390.00"
click at [240, 285] on input "0" at bounding box center [240, 279] width 20 height 12
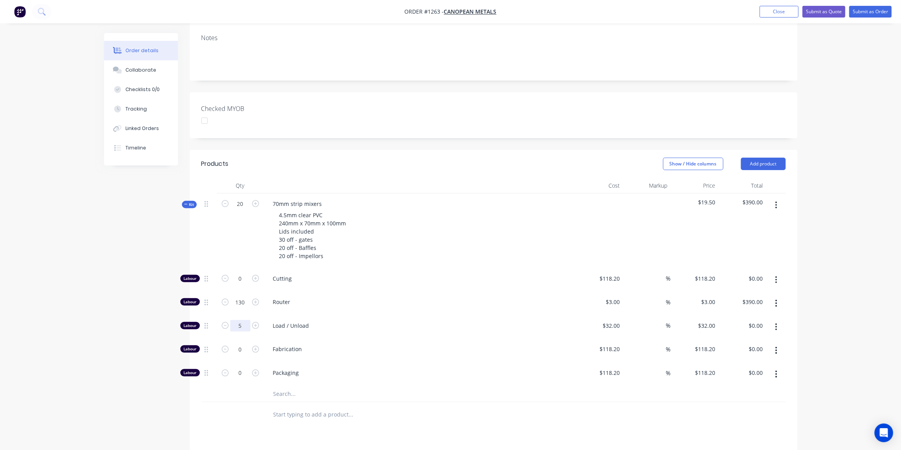
type input "5"
type input "$160.00"
click at [242, 285] on input "0" at bounding box center [240, 279] width 20 height 12
click at [245, 285] on input "0" at bounding box center [240, 279] width 20 height 12
drag, startPoint x: 245, startPoint y: 324, endPoint x: 227, endPoint y: 327, distance: 18.2
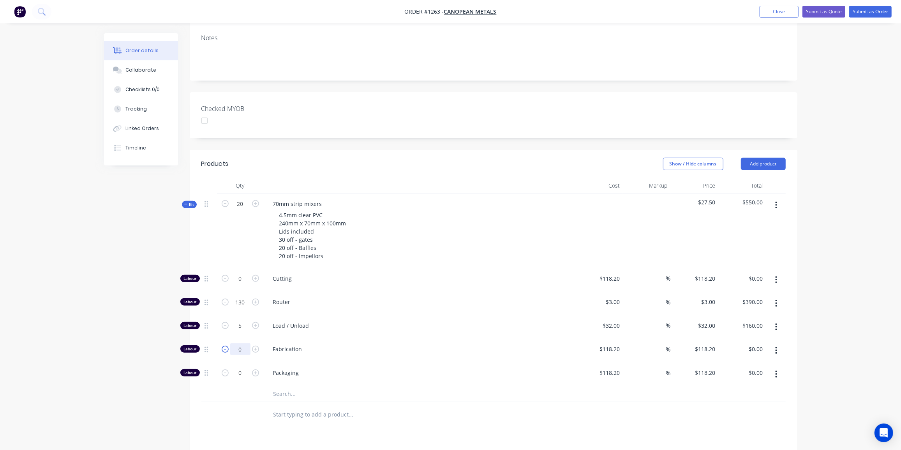
click at [227, 343] on form "0" at bounding box center [240, 349] width 41 height 12
type input "40"
type input "$4,728.00"
click at [112, 233] on div "Created by Ben Created 25/08/25 Required 25/08/25 Assigned to Add team member S…" at bounding box center [451, 255] width 694 height 741
click at [292, 387] on input "text" at bounding box center [351, 395] width 156 height 16
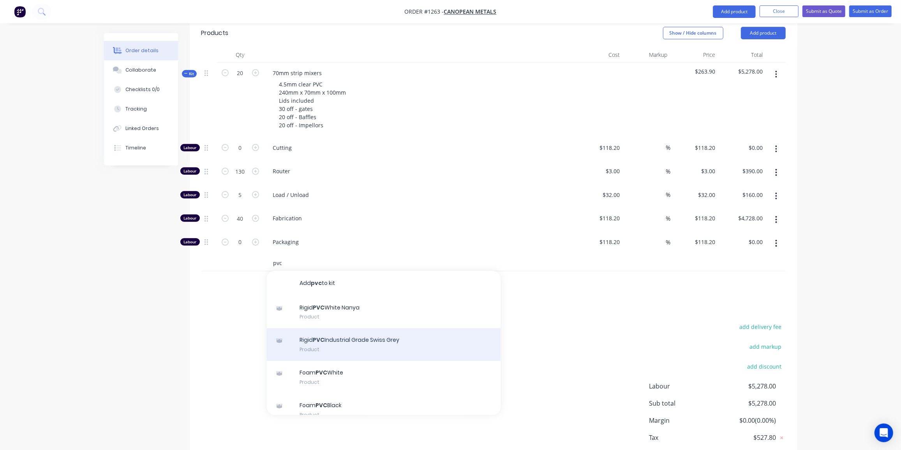
scroll to position [289, 0]
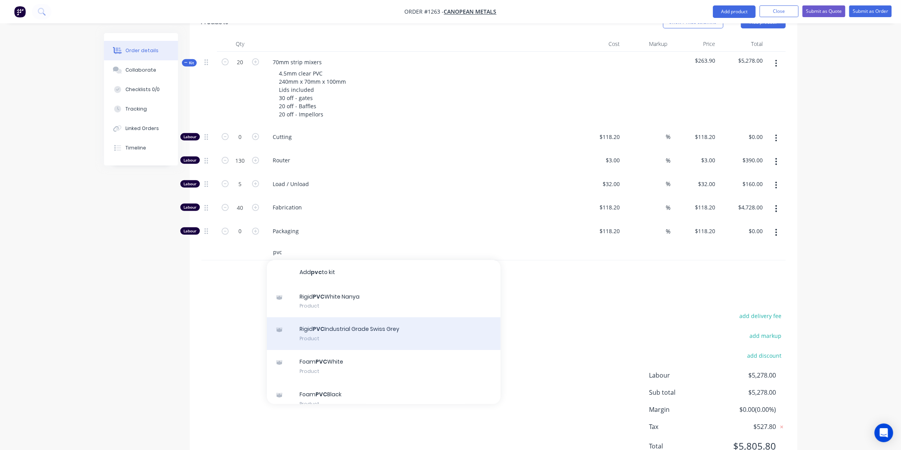
type input "pvc"
click at [381, 318] on div "Rigid PVC Industrial Grade Swiss Grey Product" at bounding box center [384, 334] width 234 height 33
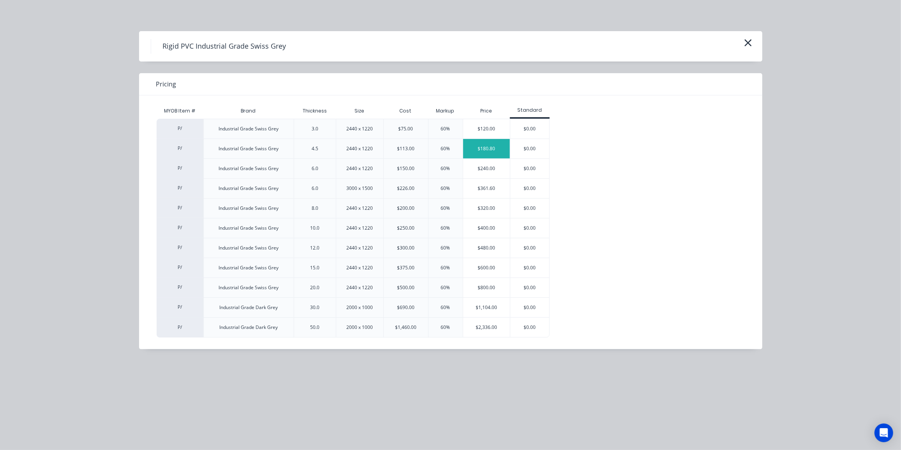
click at [486, 149] on div "$180.80" at bounding box center [486, 148] width 47 height 19
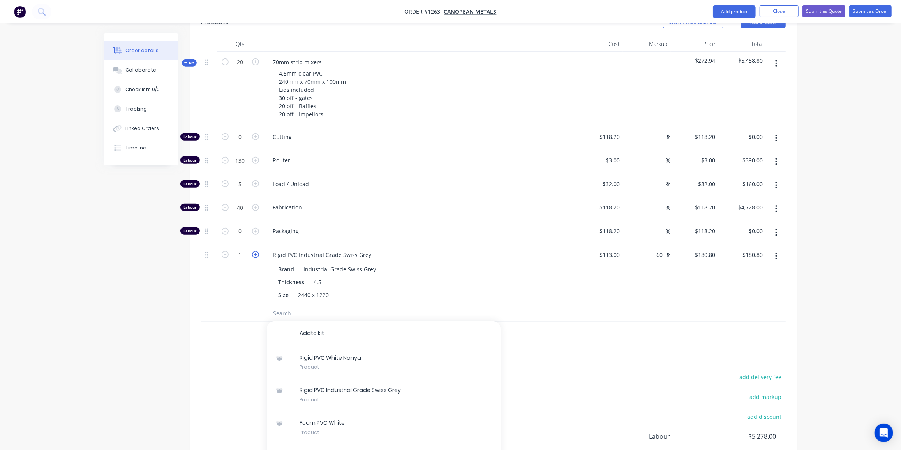
click at [254, 251] on icon "button" at bounding box center [255, 254] width 7 height 7
type input "2"
type input "$361.60"
click at [216, 322] on div at bounding box center [209, 334] width 16 height 25
click at [289, 306] on input "text" at bounding box center [351, 314] width 156 height 16
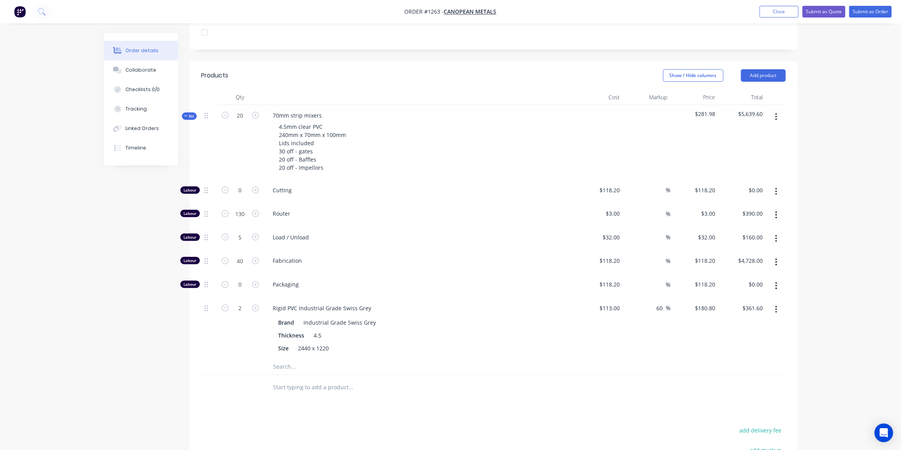
scroll to position [219, 0]
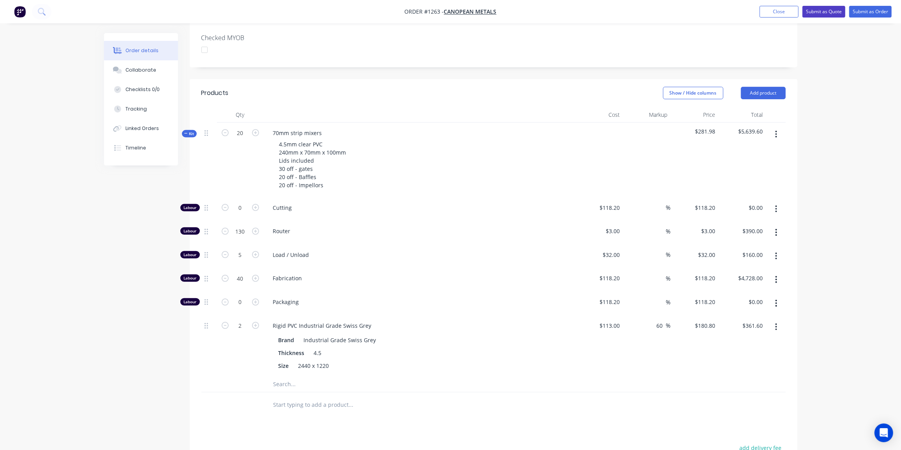
click at [821, 13] on button "Submit as Quote" at bounding box center [824, 12] width 43 height 12
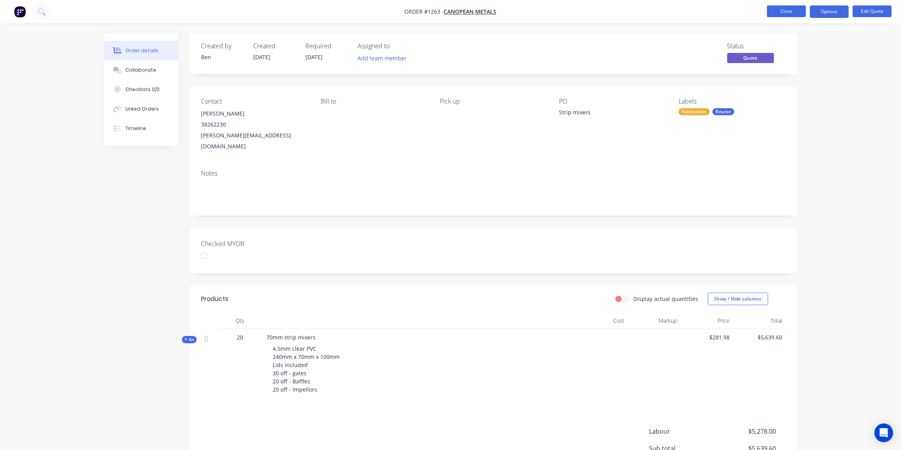
click at [783, 9] on button "Close" at bounding box center [786, 11] width 39 height 12
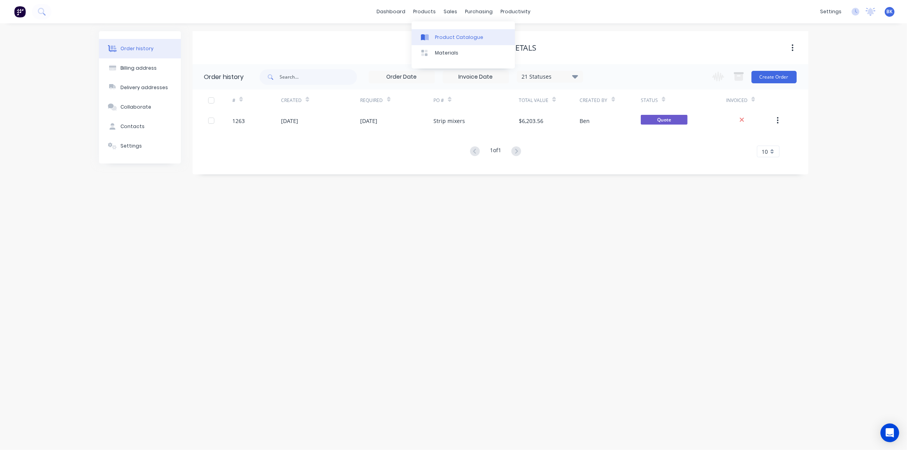
click at [444, 39] on div "Product Catalogue" at bounding box center [459, 37] width 48 height 7
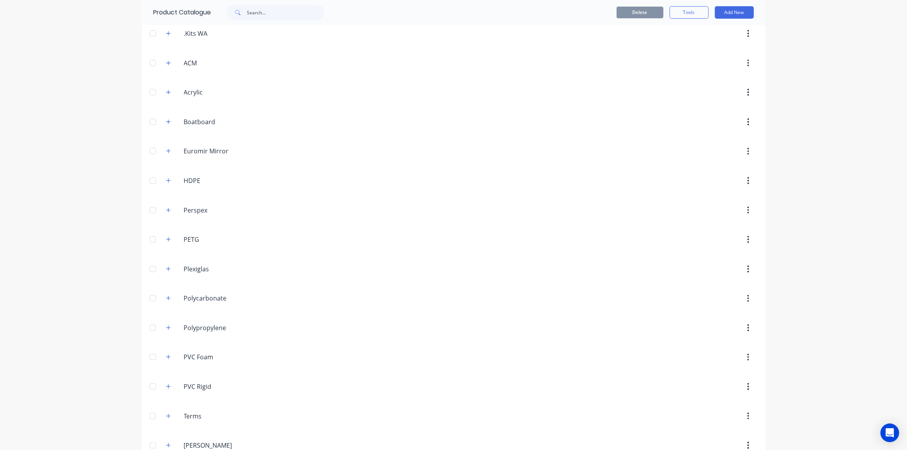
scroll to position [248, 0]
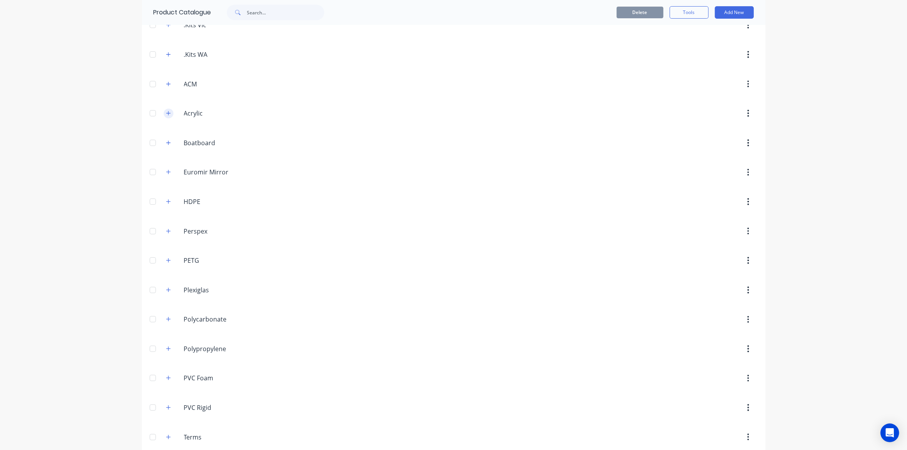
click at [167, 111] on icon "button" at bounding box center [168, 113] width 5 height 5
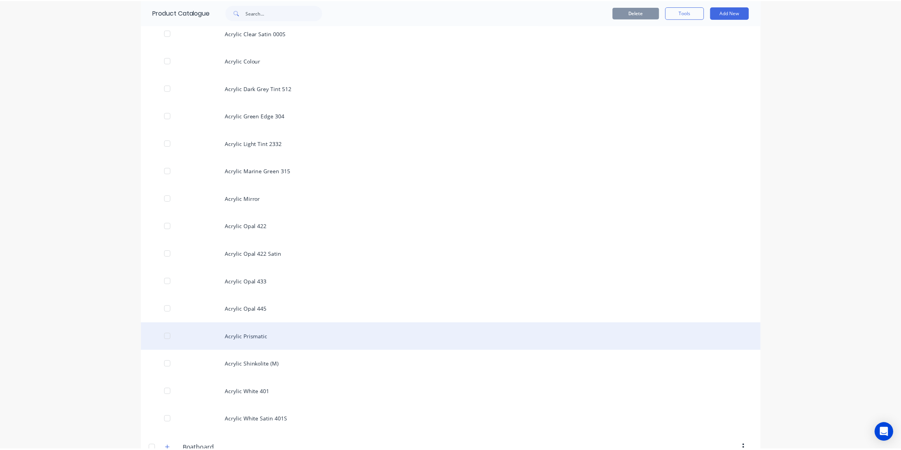
scroll to position [425, 0]
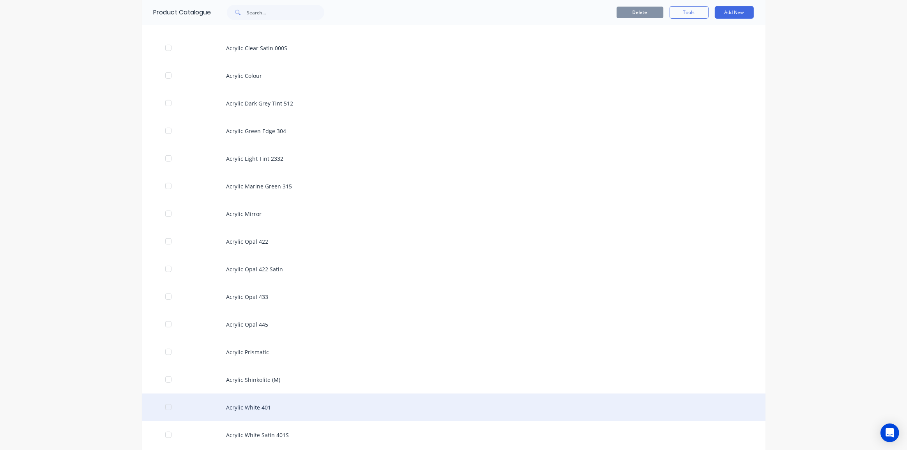
click at [246, 397] on div "Acrylic White 401" at bounding box center [453, 408] width 623 height 28
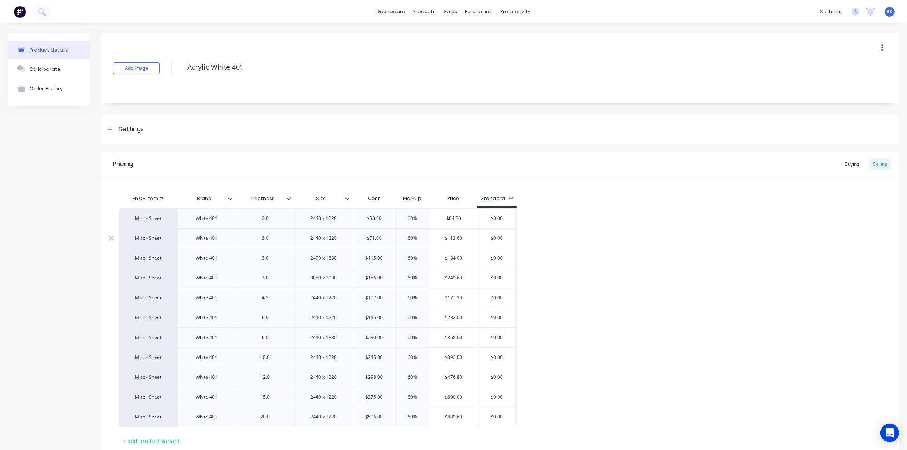
type textarea "x"
click at [457, 36] on div at bounding box center [453, 37] width 12 height 7
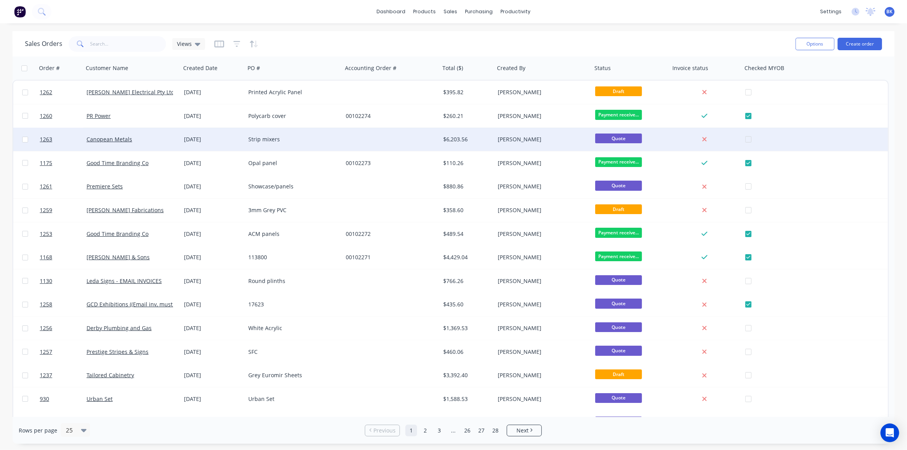
click at [239, 135] on div "[DATE]" at bounding box center [213, 139] width 64 height 23
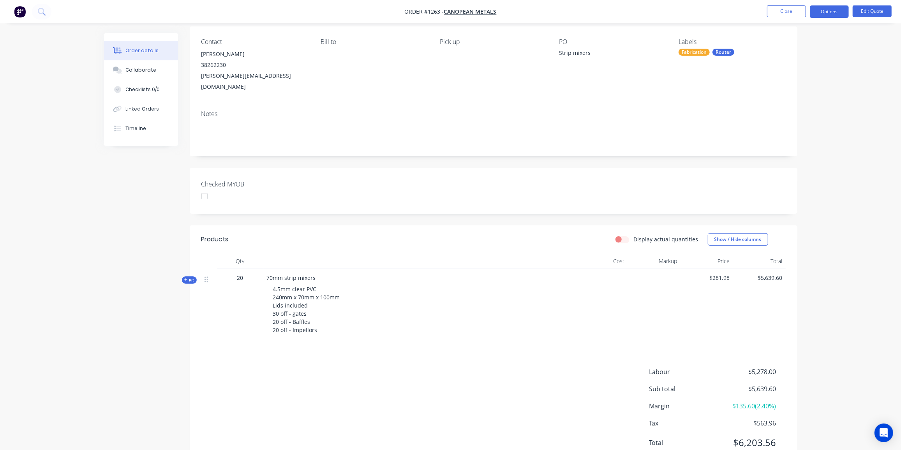
scroll to position [71, 0]
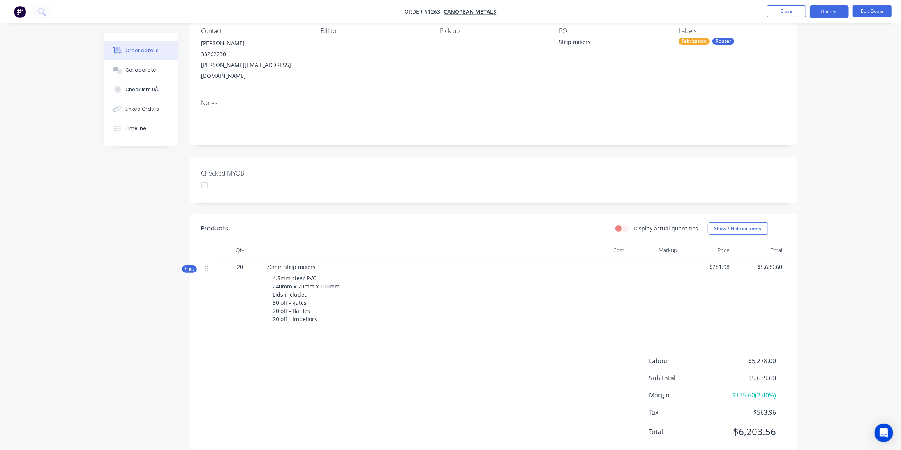
click at [188, 267] on span "Kit" at bounding box center [189, 270] width 10 height 6
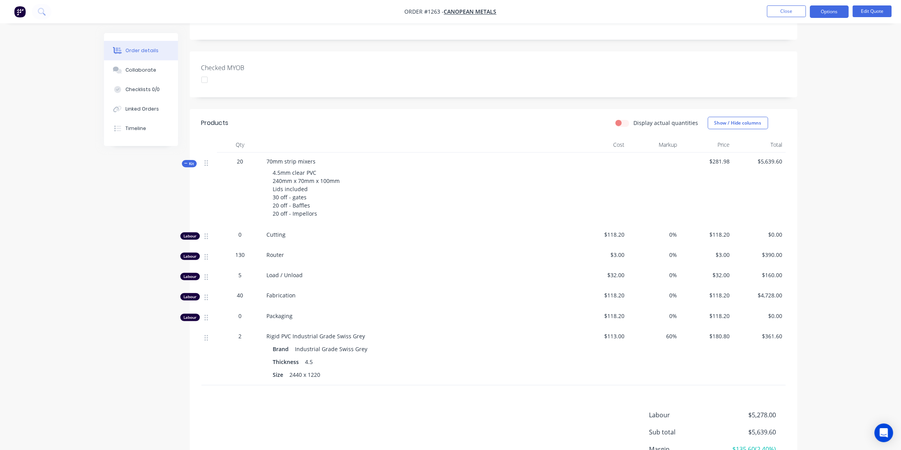
scroll to position [177, 0]
click at [241, 291] on span "40" at bounding box center [240, 295] width 6 height 8
click at [240, 291] on span "40" at bounding box center [240, 295] width 6 height 8
click at [866, 14] on button "Edit Quote" at bounding box center [872, 11] width 39 height 12
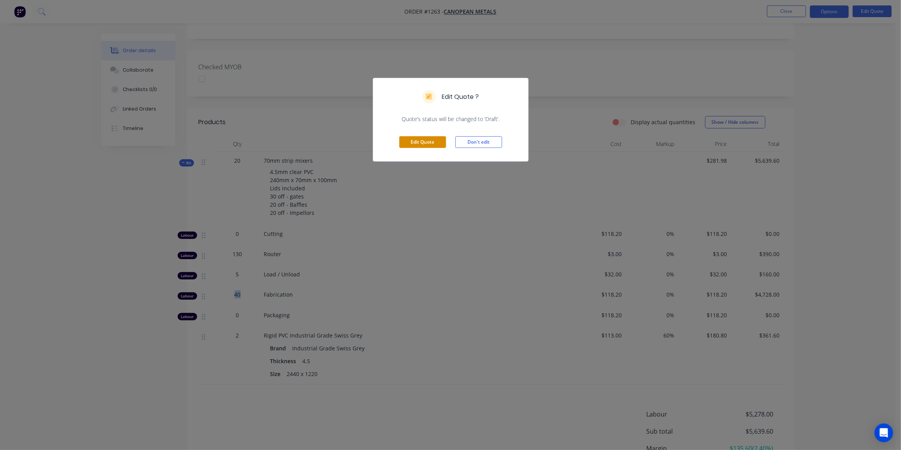
click at [430, 141] on button "Edit Quote" at bounding box center [422, 142] width 47 height 12
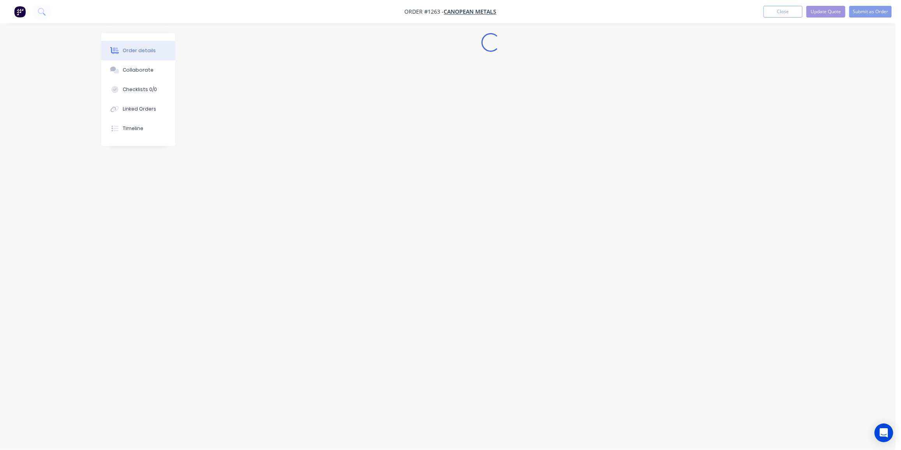
scroll to position [0, 0]
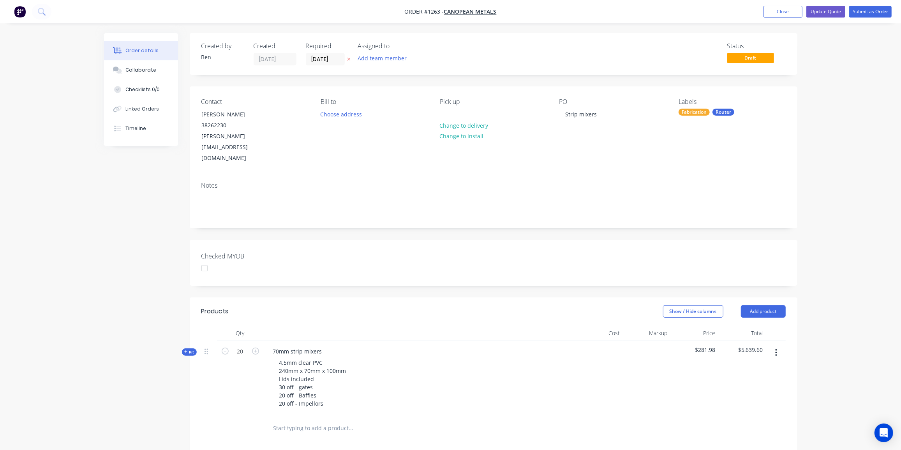
drag, startPoint x: 185, startPoint y: 328, endPoint x: 223, endPoint y: 298, distance: 48.3
click at [185, 350] on icon at bounding box center [186, 352] width 4 height 4
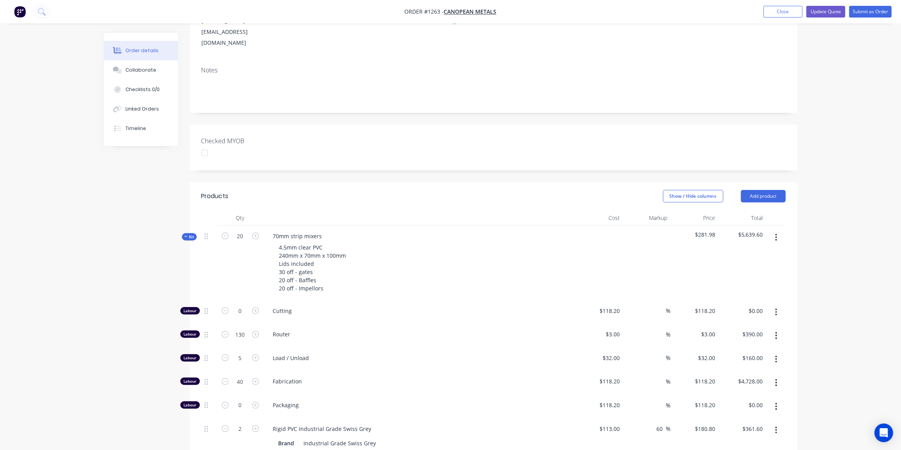
scroll to position [141, 0]
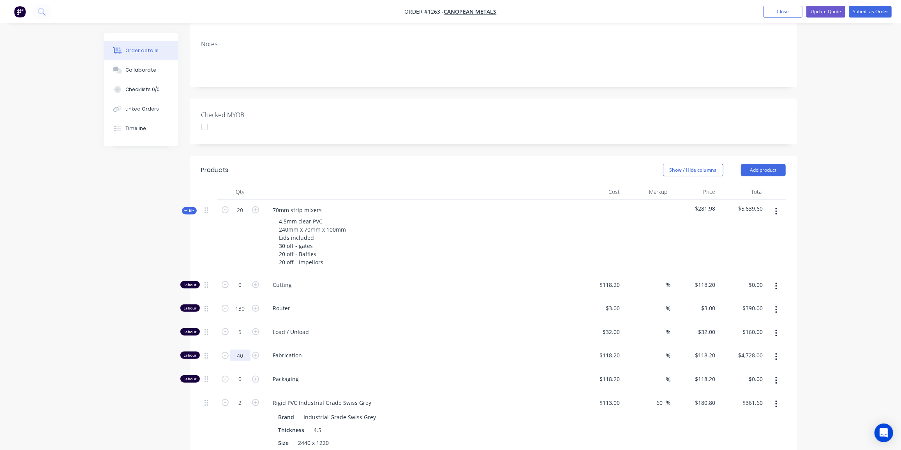
click at [244, 291] on input "40" at bounding box center [240, 285] width 20 height 12
type input "50"
type input "$5,910.00"
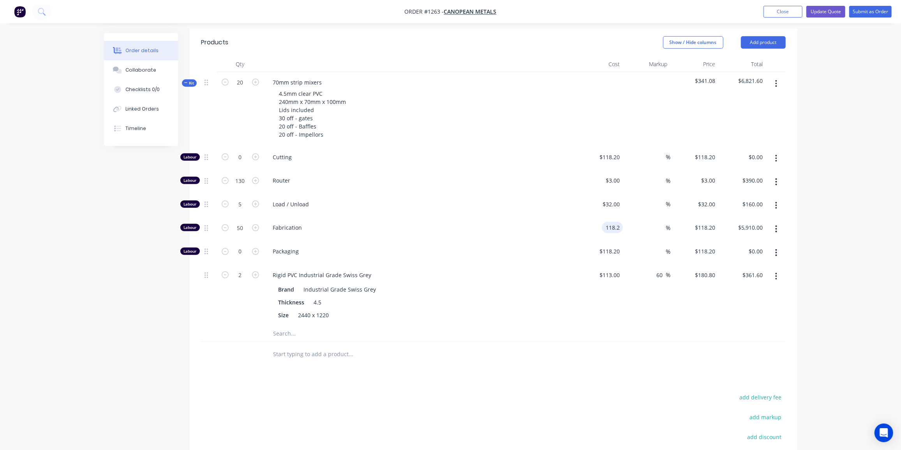
scroll to position [283, 0]
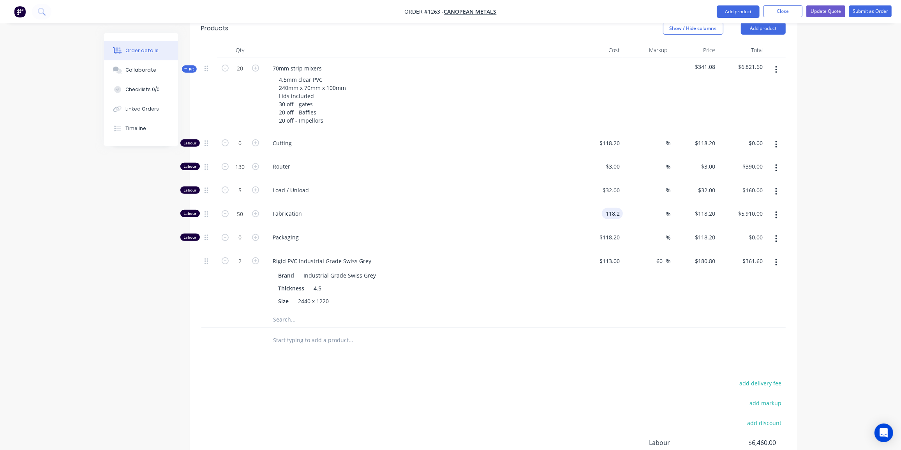
type input "$118.20"
click at [283, 312] on input "text" at bounding box center [351, 320] width 156 height 16
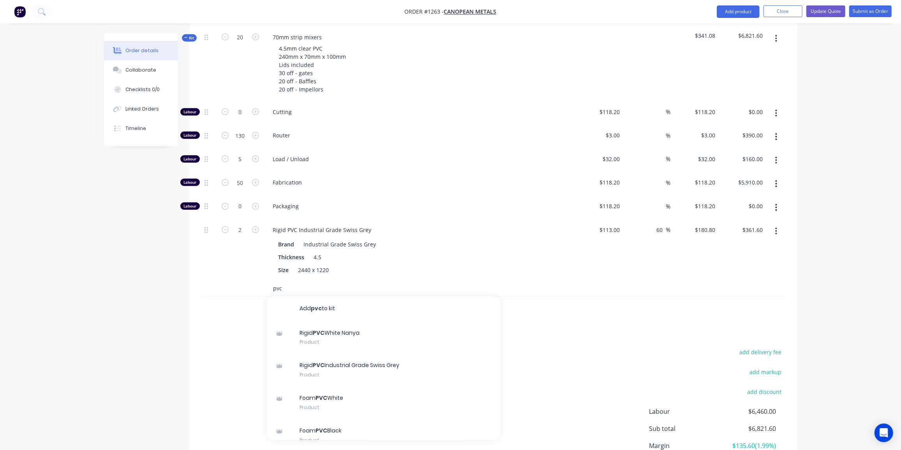
scroll to position [354, 0]
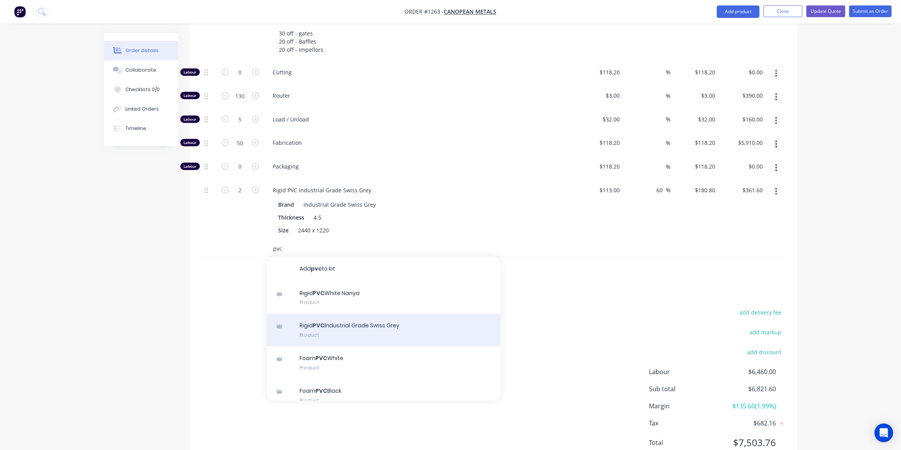
type input "pvc"
click at [374, 314] on div "Rigid PVC Industrial Grade Swiss Grey Product" at bounding box center [384, 330] width 234 height 33
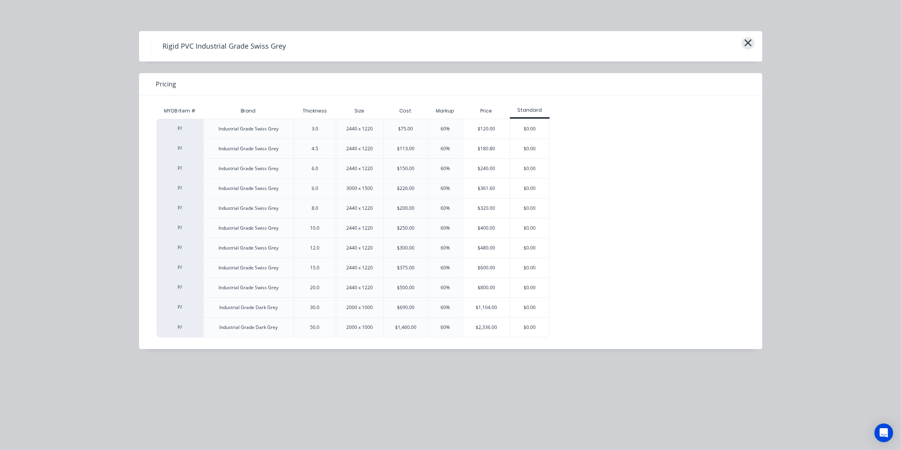
click at [747, 39] on icon "button" at bounding box center [748, 42] width 8 height 11
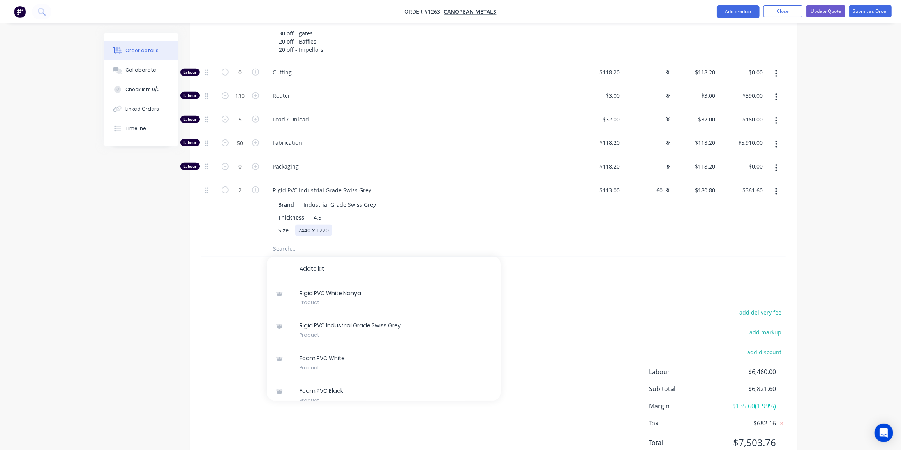
drag, startPoint x: 335, startPoint y: 206, endPoint x: 353, endPoint y: 198, distance: 19.0
click at [335, 225] on div "Size 2440 x 1220" at bounding box center [417, 230] width 285 height 11
click at [775, 187] on icon "button" at bounding box center [776, 191] width 2 height 9
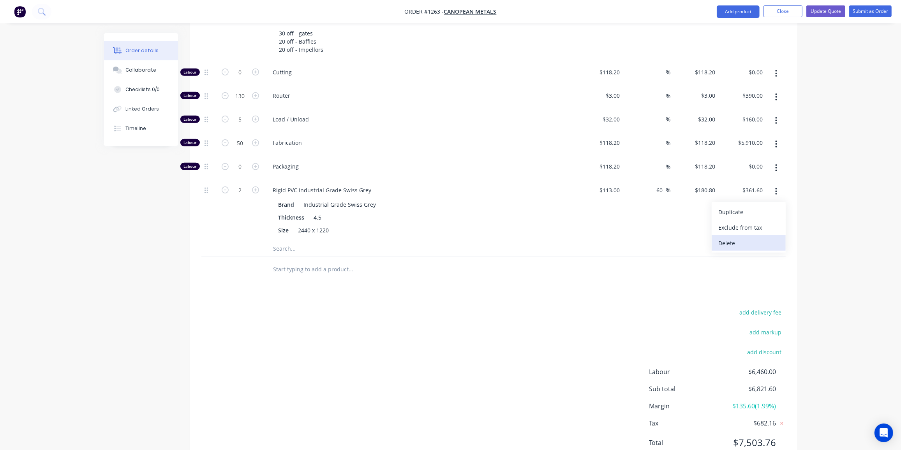
click at [733, 238] on div "Delete" at bounding box center [749, 243] width 60 height 11
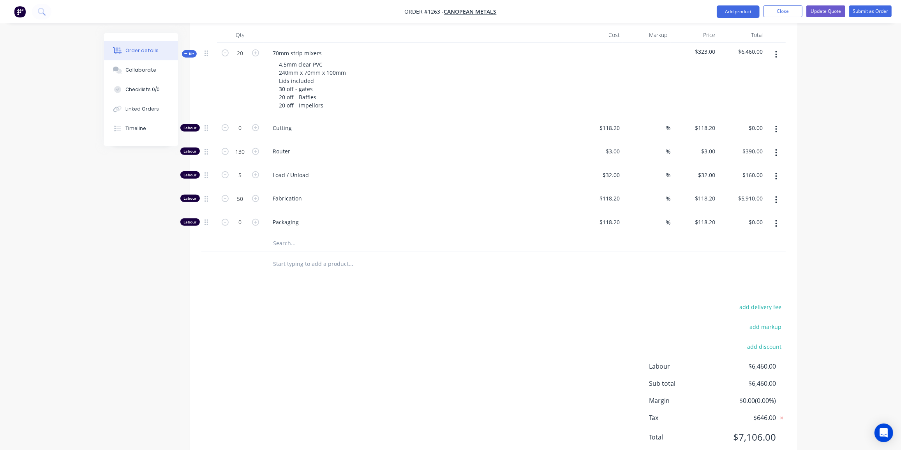
click at [292, 236] on input "text" at bounding box center [351, 244] width 156 height 16
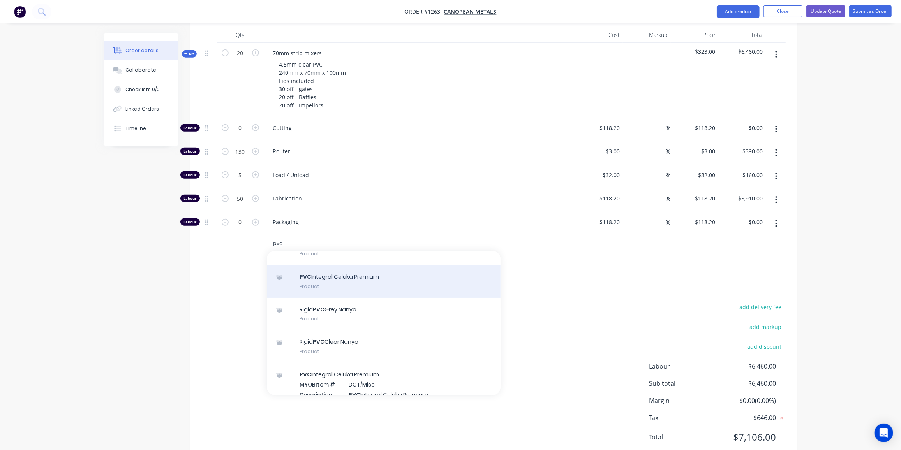
scroll to position [177, 0]
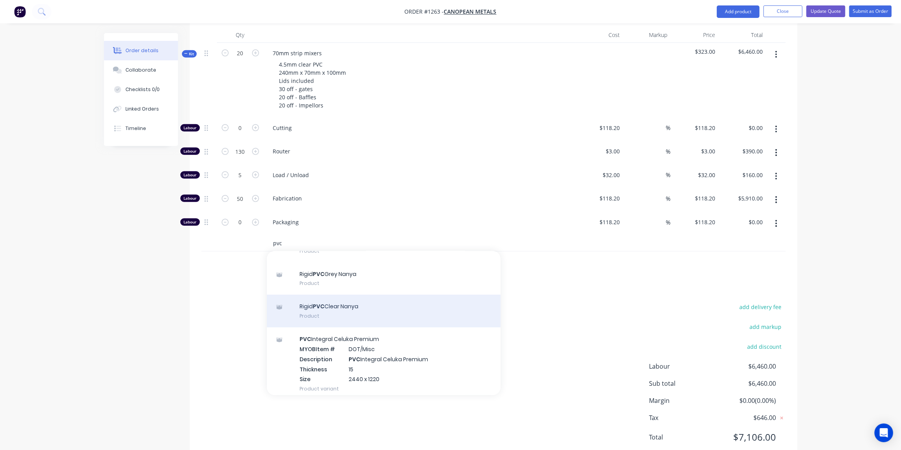
type input "pvc"
click at [334, 295] on div "Rigid PVC Clear Nanya Product" at bounding box center [384, 311] width 234 height 33
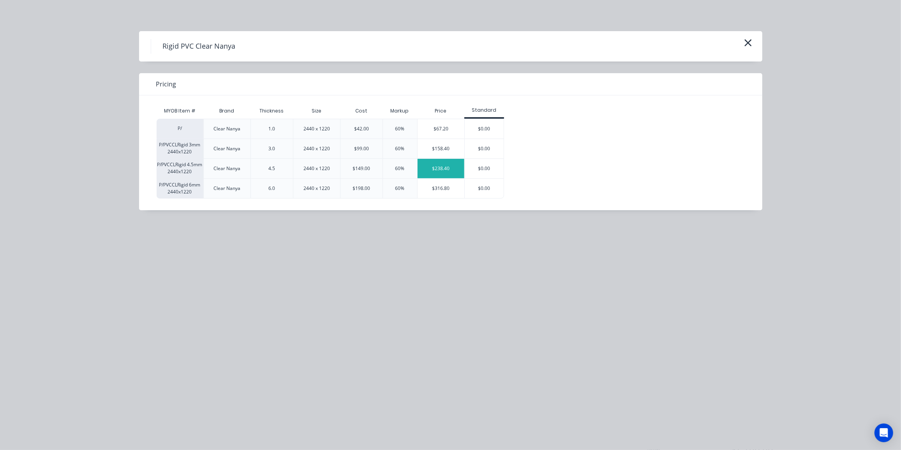
click at [431, 170] on div "$238.40" at bounding box center [441, 168] width 47 height 19
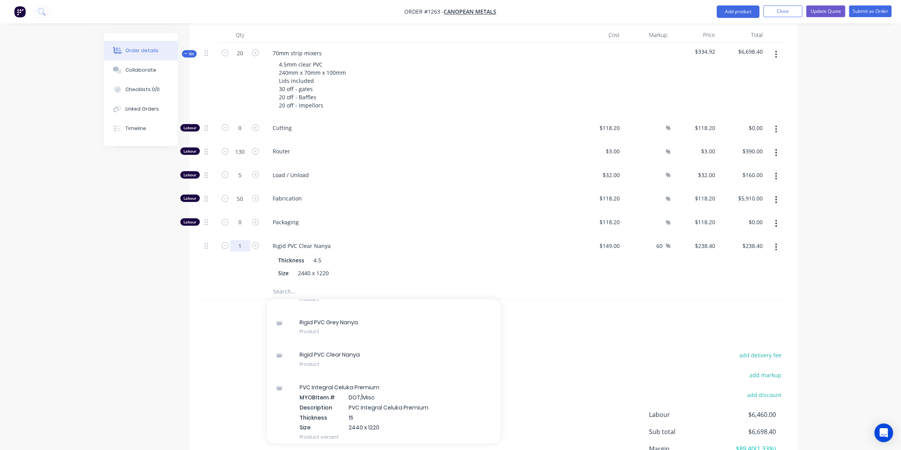
click at [245, 134] on input "1" at bounding box center [240, 128] width 20 height 12
click at [253, 242] on icon "button" at bounding box center [255, 245] width 7 height 7
type input "2"
type input "$476.80"
click at [157, 259] on div "Created by Ben Created 25/08/25 Required 25/08/25 Assigned to Add team member S…" at bounding box center [451, 129] width 694 height 789
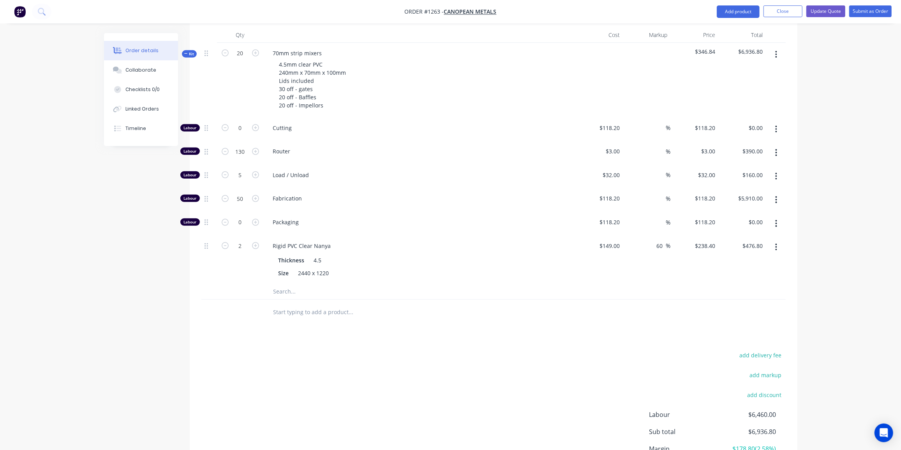
click at [285, 284] on input "text" at bounding box center [351, 292] width 156 height 16
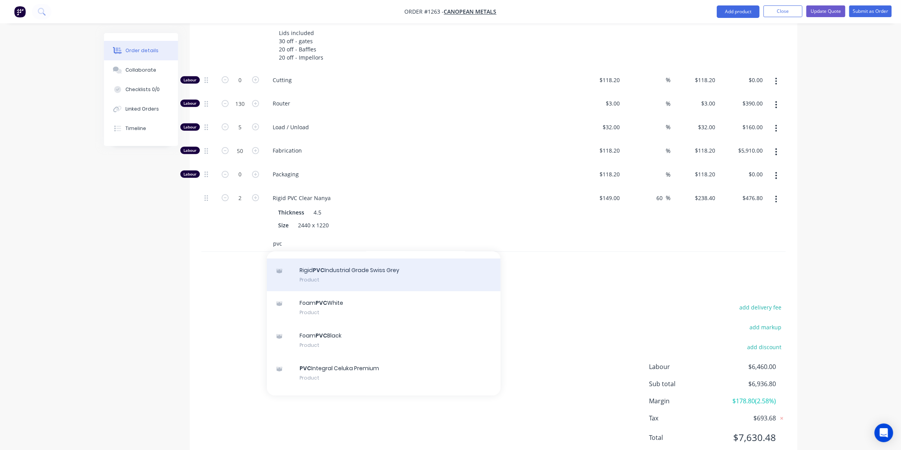
scroll to position [35, 0]
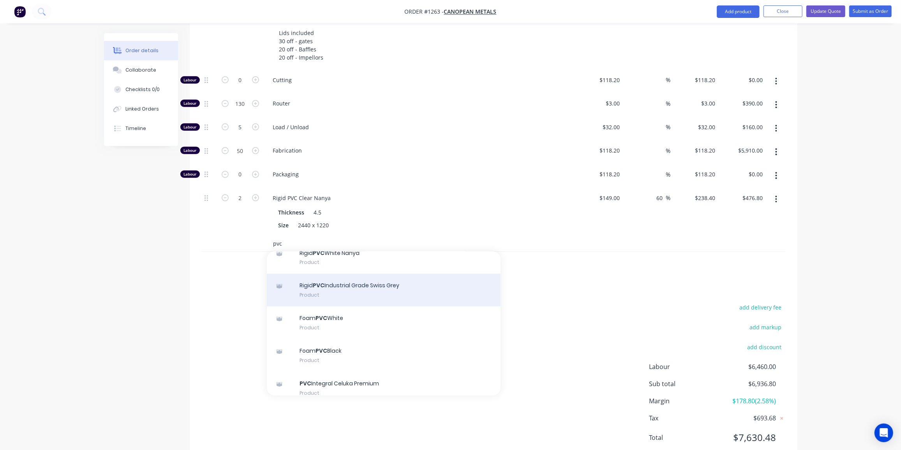
type input "pvc"
click at [381, 274] on div "Rigid PVC Industrial Grade Swiss Grey Product" at bounding box center [384, 290] width 234 height 33
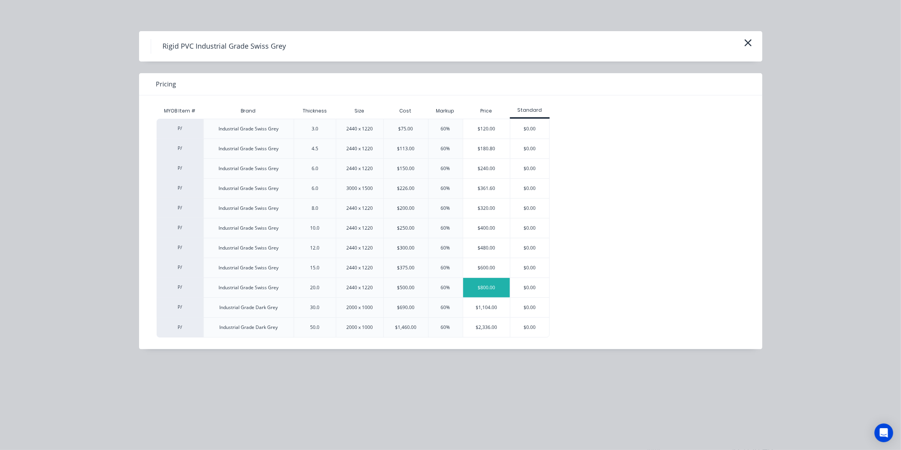
click at [478, 285] on div "$800.00" at bounding box center [486, 287] width 47 height 19
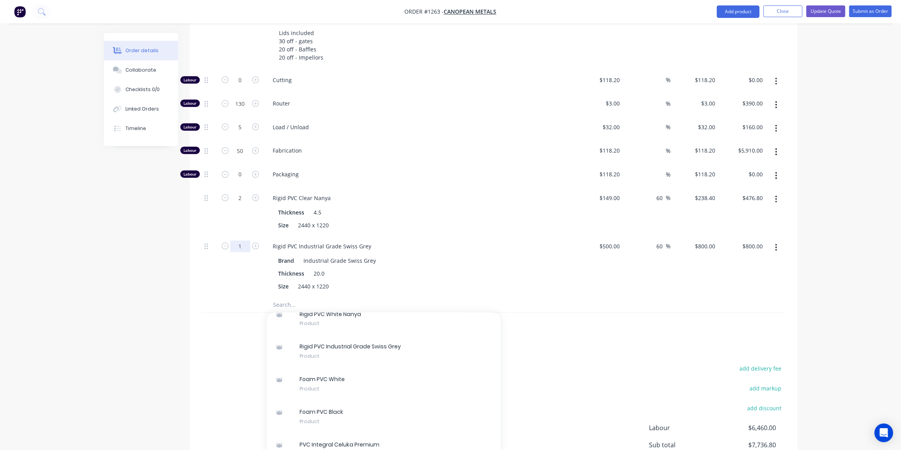
click at [245, 86] on input "1" at bounding box center [240, 80] width 20 height 12
type input "0.1"
type input "$80.00"
click at [98, 247] on div "Order details Collaborate Checklists 0/0 Linked Orders Timeline Order details C…" at bounding box center [450, 112] width 709 height 851
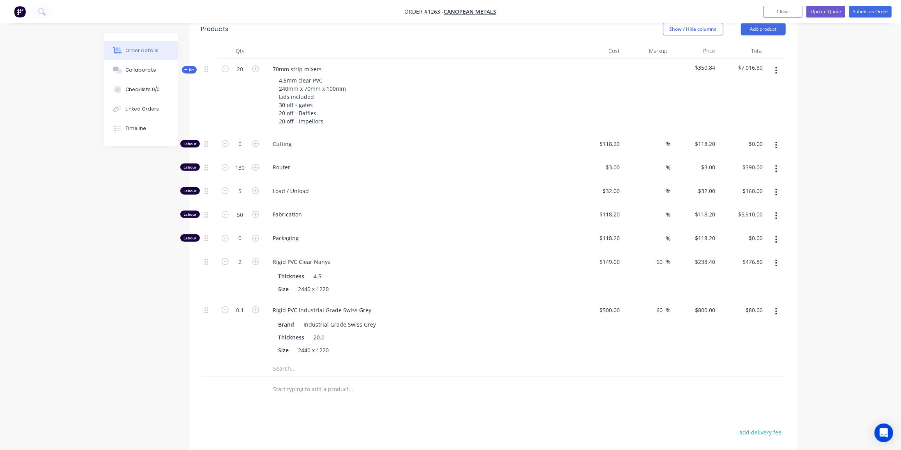
scroll to position [230, 0]
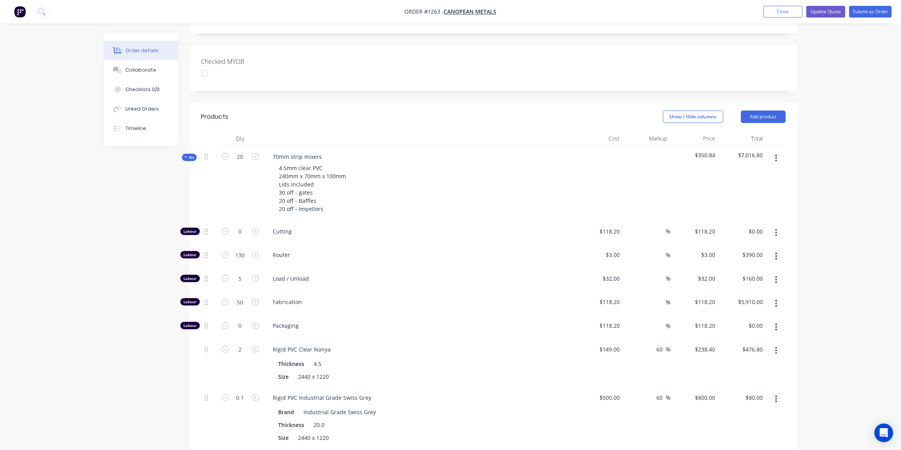
click at [190, 155] on span "Kit" at bounding box center [189, 158] width 10 height 6
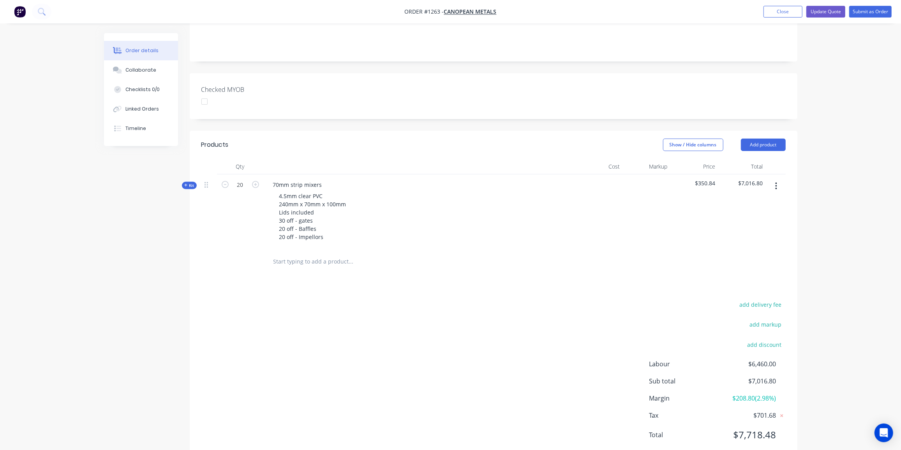
click at [287, 254] on input "text" at bounding box center [351, 262] width 156 height 16
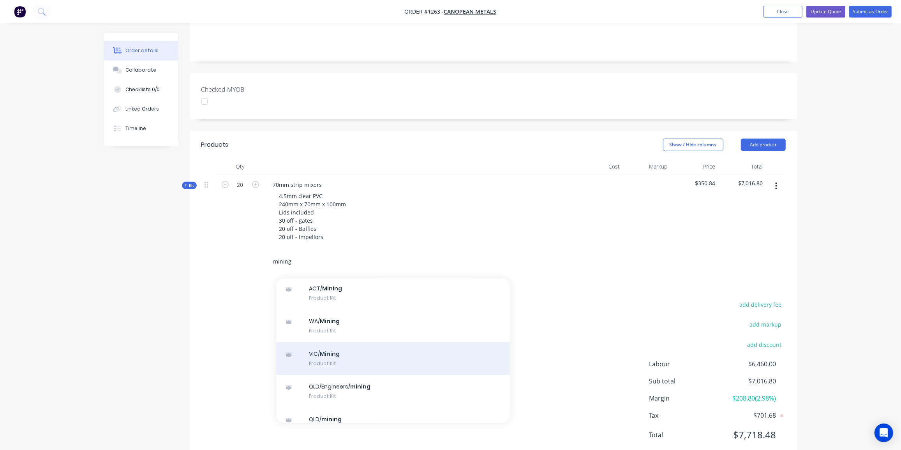
scroll to position [71, 0]
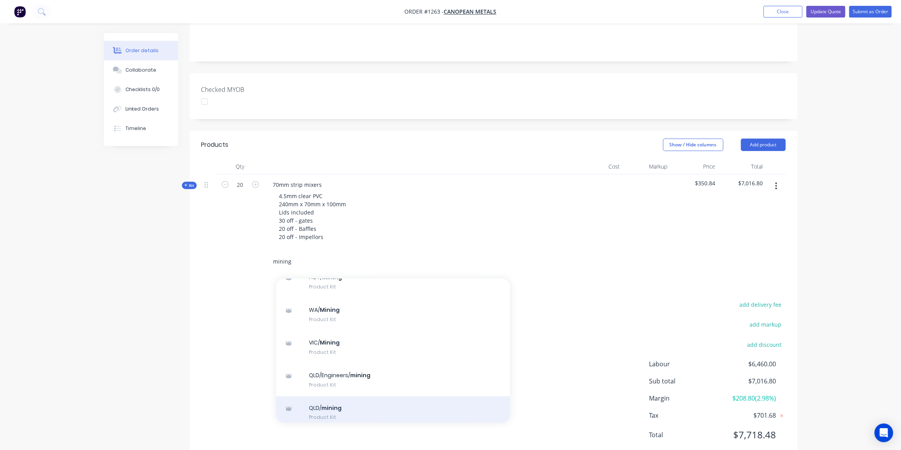
type input "mining"
click at [342, 397] on div "QLD/ mining Product Kit" at bounding box center [393, 413] width 234 height 33
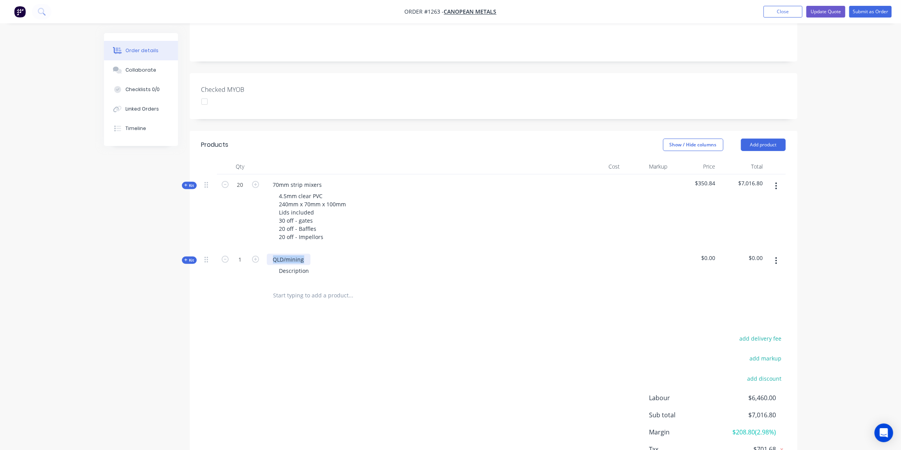
drag, startPoint x: 304, startPoint y: 237, endPoint x: 263, endPoint y: 238, distance: 41.3
click at [263, 249] on div "Kit 1 QLD/mining Description $0.00 $0.00" at bounding box center [493, 266] width 584 height 34
drag, startPoint x: 309, startPoint y: 249, endPoint x: 267, endPoint y: 249, distance: 42.1
click at [267, 265] on div "Description" at bounding box center [419, 270] width 305 height 11
drag, startPoint x: 334, startPoint y: 266, endPoint x: 296, endPoint y: 266, distance: 37.4
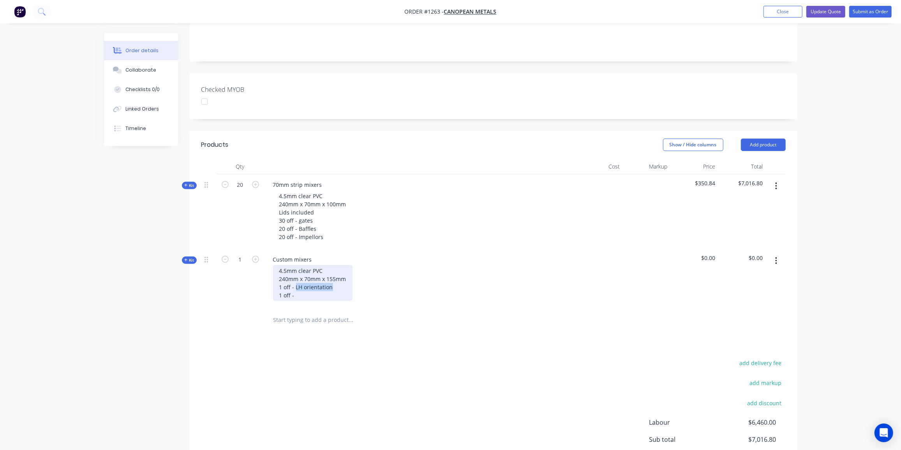
click at [296, 266] on div "4.5mm clear PVC 240mm x 70mm x 155mm 1 off - LH orientation 1 off -" at bounding box center [312, 283] width 79 height 36
copy div "LH orientation"
click at [302, 274] on div "4.5mm clear PVC 240mm x 70mm x 155mm 1 off - LH orientation 1 off -" at bounding box center [312, 283] width 79 height 36
click at [297, 275] on div "4.5mm clear PVC 240mm x 70mm x 155mm 1 off - LH orientation 1 off - LH orientat…" at bounding box center [312, 283] width 79 height 36
click at [340, 271] on div "4.5mm clear PVC 240mm x 70mm x 155mm 1 off - LH orientation 1 off - RH orientat…" at bounding box center [312, 283] width 79 height 36
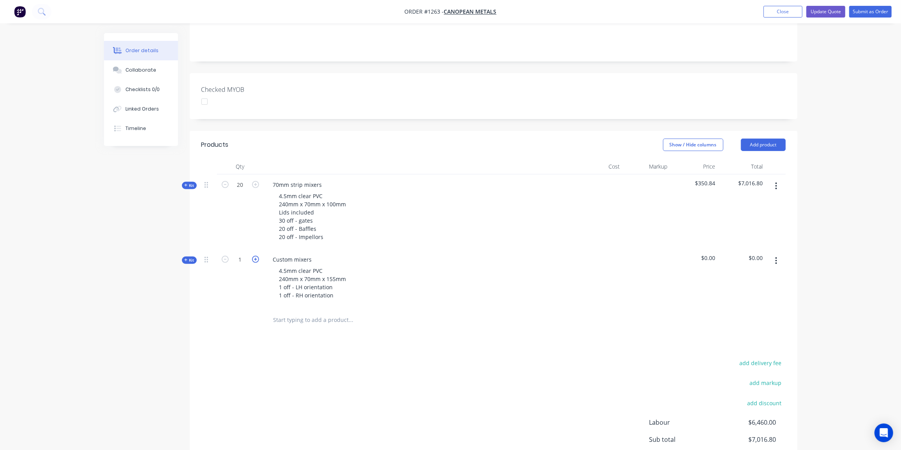
click at [256, 256] on icon "button" at bounding box center [255, 259] width 7 height 7
type input "2"
click at [338, 274] on div "4.5mm clear PVC 240mm x 70mm x 155mm 1 off - LH orientation 1 off - RH orientat…" at bounding box center [312, 283] width 79 height 36
click at [188, 258] on span "Kit" at bounding box center [189, 261] width 10 height 6
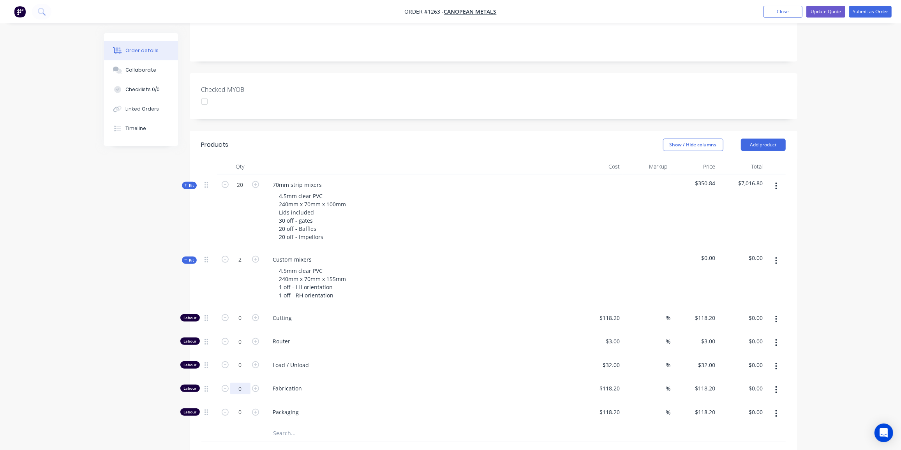
click at [236, 324] on input "0" at bounding box center [240, 318] width 20 height 12
type input "4"
type input "$472.80"
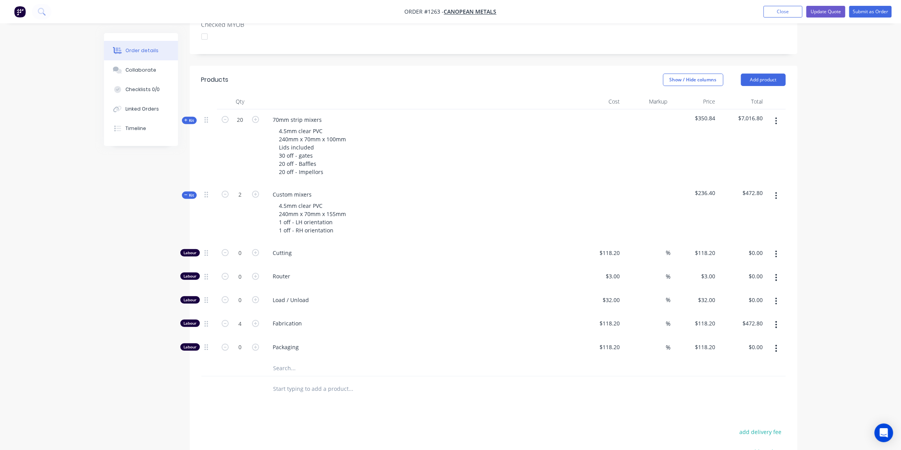
scroll to position [238, 0]
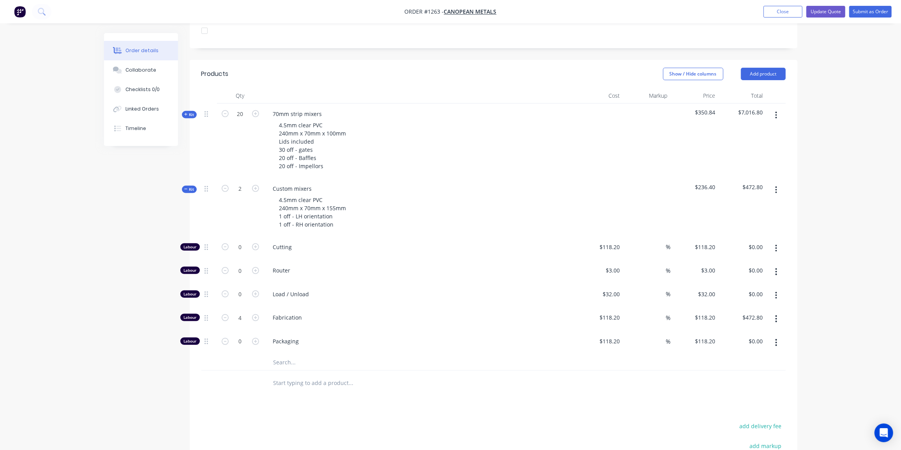
click at [189, 187] on span "Kit" at bounding box center [189, 190] width 10 height 6
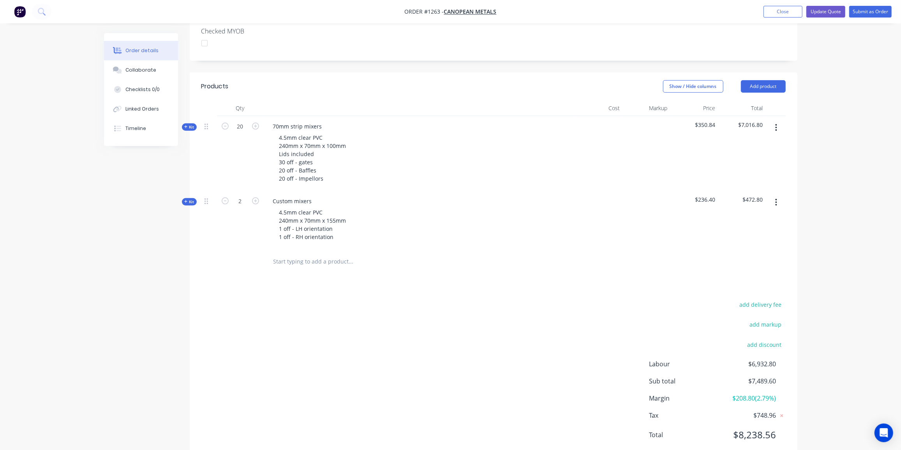
scroll to position [154, 0]
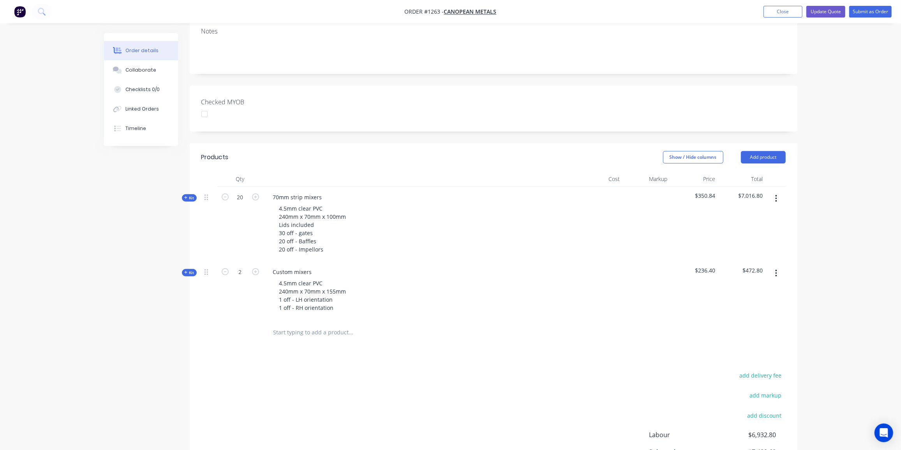
click at [285, 325] on input "text" at bounding box center [351, 333] width 156 height 16
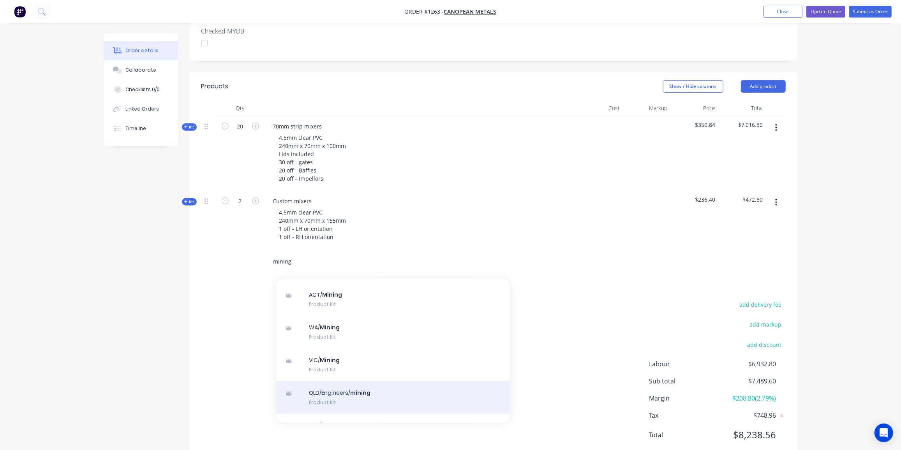
scroll to position [71, 0]
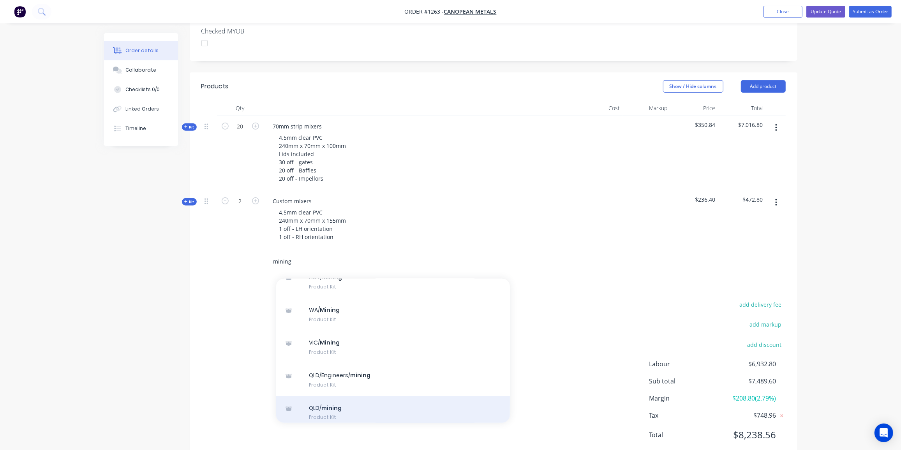
type input "mining"
click at [334, 397] on div "QLD/ mining Product Kit" at bounding box center [393, 413] width 234 height 33
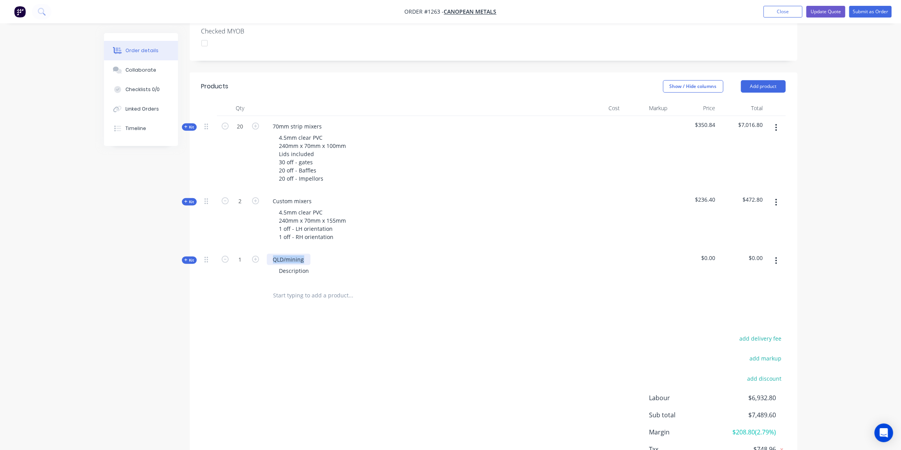
drag, startPoint x: 303, startPoint y: 236, endPoint x: 263, endPoint y: 238, distance: 39.8
click at [264, 249] on div "QLD/mining Description" at bounding box center [420, 266] width 312 height 34
click at [238, 132] on input "1" at bounding box center [240, 127] width 20 height 12
type input "100"
drag, startPoint x: 302, startPoint y: 238, endPoint x: 270, endPoint y: 242, distance: 33.0
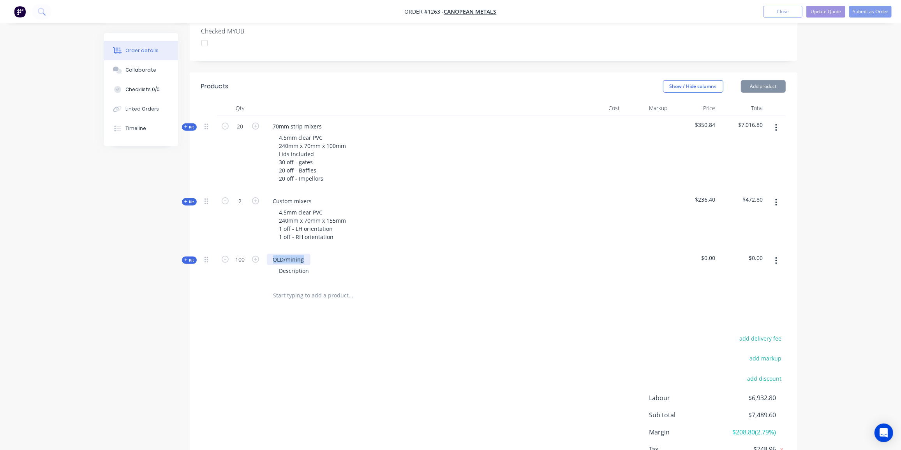
click at [270, 249] on div "QLD/mining Description" at bounding box center [420, 266] width 312 height 34
click at [283, 254] on div "3/4" PVC nuts" at bounding box center [291, 259] width 48 height 11
drag, startPoint x: 311, startPoint y: 249, endPoint x: 259, endPoint y: 250, distance: 51.0
click at [259, 250] on div "Kit 100 3/4" BSP PVC nuts Description $0.00 $0.00" at bounding box center [493, 266] width 584 height 34
click at [185, 258] on icon at bounding box center [186, 260] width 4 height 4
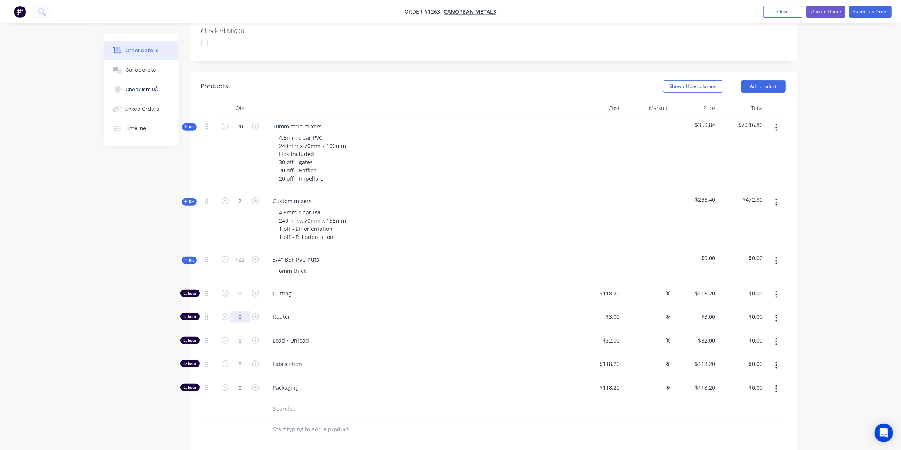
click at [241, 292] on input "0" at bounding box center [240, 294] width 20 height 12
type input "25"
type input "$75.00"
click at [240, 300] on input "0" at bounding box center [240, 294] width 20 height 12
type input "1"
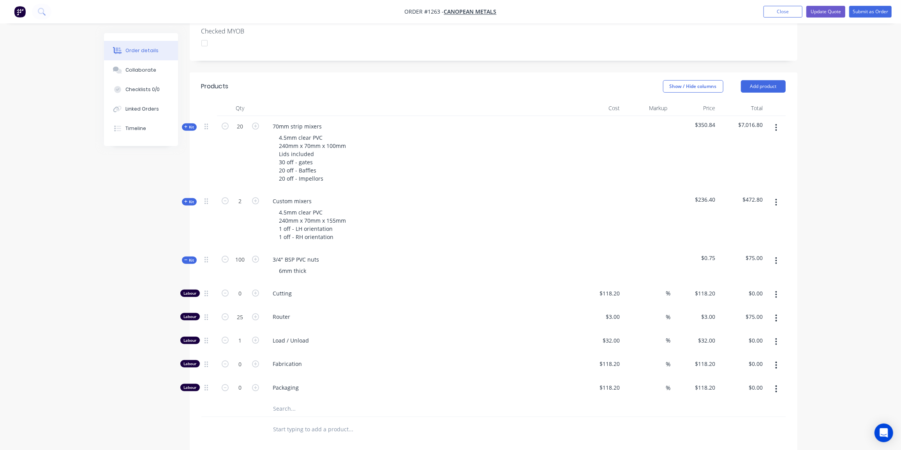
type input "$32.00"
click at [312, 401] on input "text" at bounding box center [351, 409] width 156 height 16
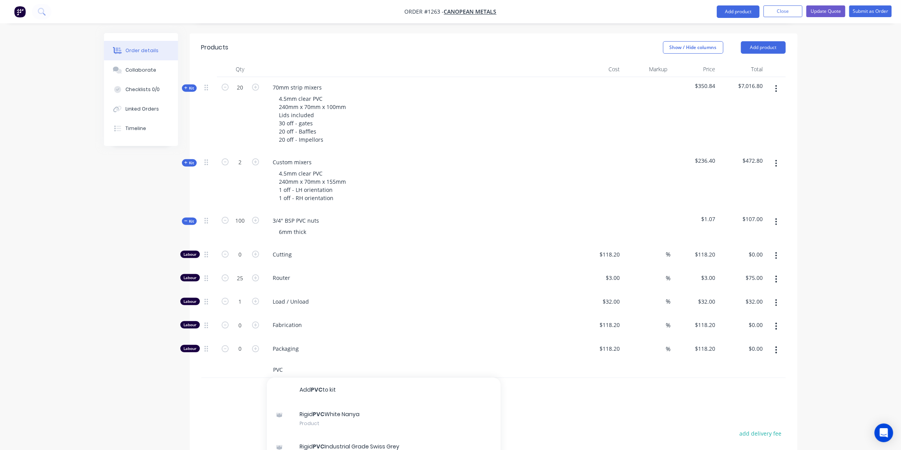
scroll to position [390, 0]
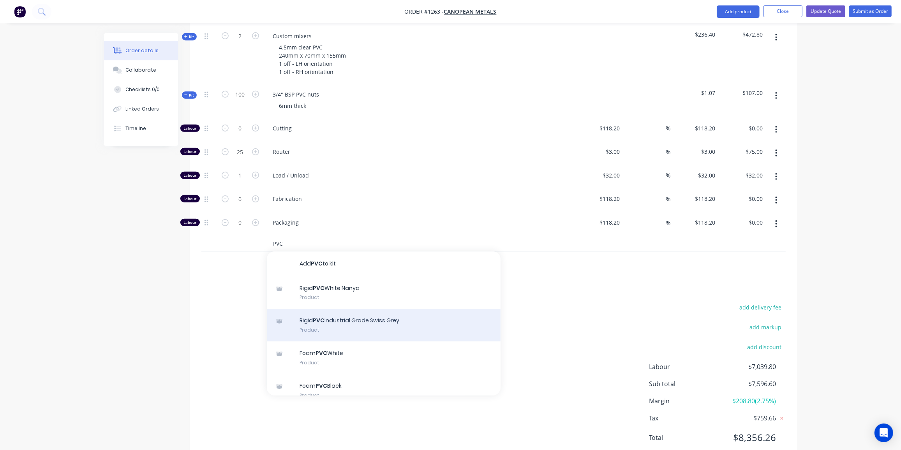
type input "PVC"
click at [353, 309] on div "Rigid PVC Industrial Grade Swiss Grey Product" at bounding box center [384, 325] width 234 height 33
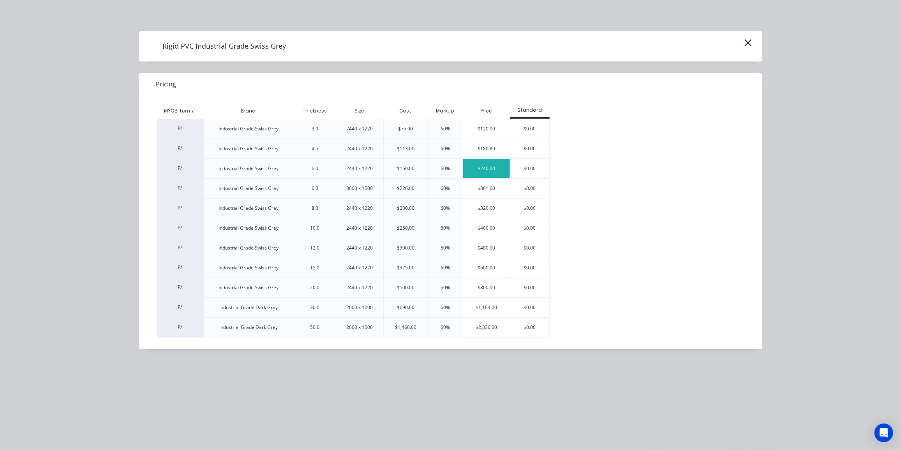
click at [474, 166] on div "$240.00" at bounding box center [486, 168] width 47 height 19
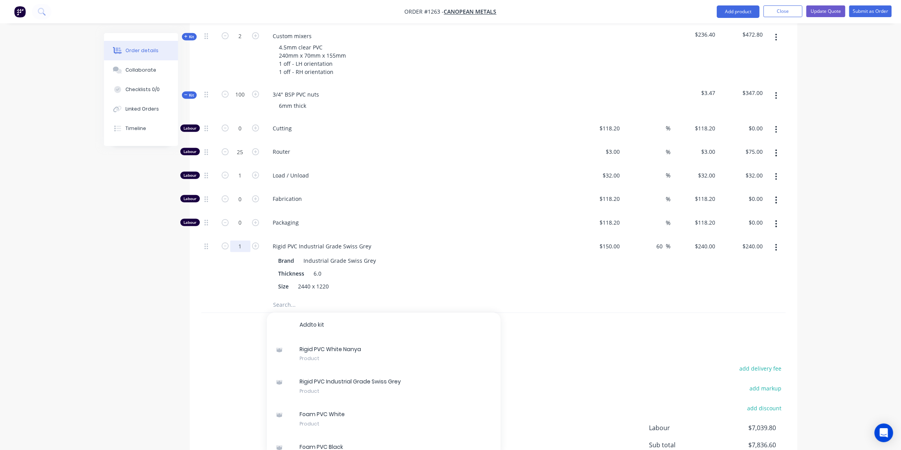
click at [242, 134] on input "1" at bounding box center [240, 129] width 20 height 12
type input "0.1"
type input "$24.00"
click at [176, 274] on div "Created by Ben Created 25/08/25 Required 25/08/25 Assigned to Add team member S…" at bounding box center [451, 90] width 694 height 895
click at [247, 134] on input "0.1" at bounding box center [240, 129] width 20 height 12
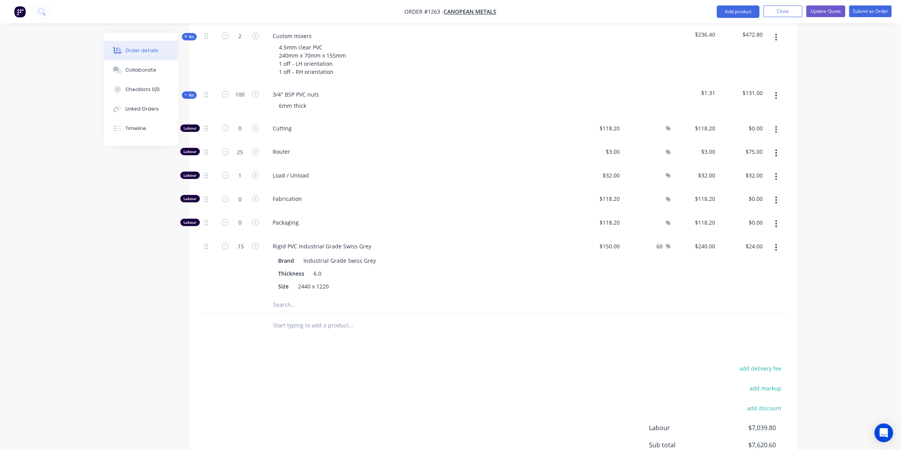
type input "0.15"
type input "$36.00"
click at [104, 274] on div "Created by Ben Created 25/08/25 Required 25/08/25 Assigned to Add team member S…" at bounding box center [451, 90] width 694 height 895
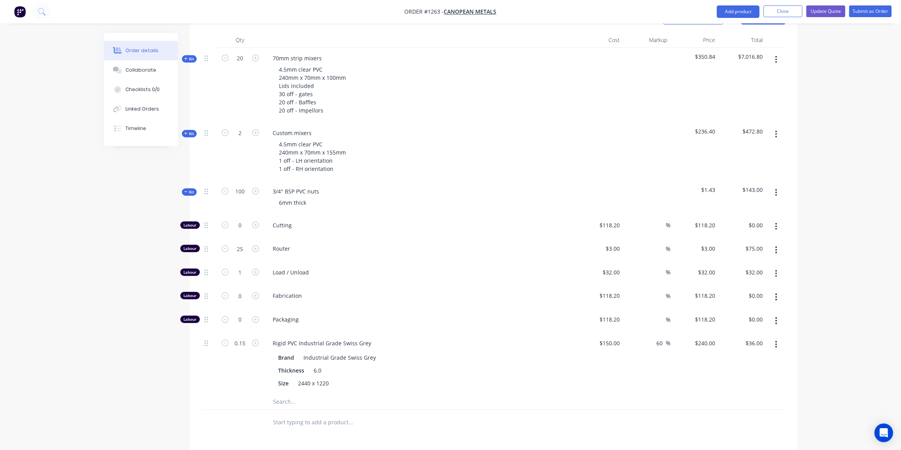
scroll to position [284, 0]
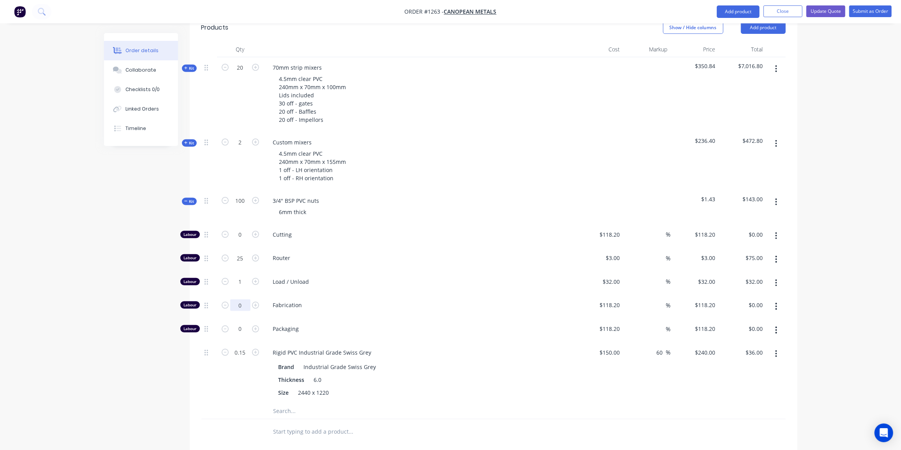
click at [243, 241] on input "0" at bounding box center [240, 235] width 20 height 12
type input "4"
type input "$472.80"
click at [240, 241] on input "4" at bounding box center [240, 235] width 20 height 12
type input "2"
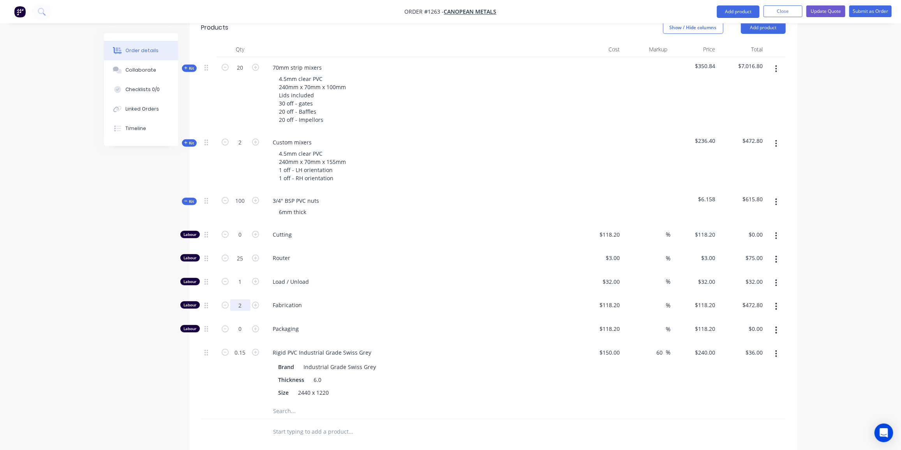
type input "$236.40"
drag, startPoint x: 107, startPoint y: 327, endPoint x: 146, endPoint y: 321, distance: 39.5
click at [108, 327] on div "Created by Ben Created 25/08/25 Required 25/08/25 Assigned to Add team member S…" at bounding box center [451, 196] width 694 height 895
click at [239, 241] on input "2" at bounding box center [240, 235] width 20 height 12
type input "1.5"
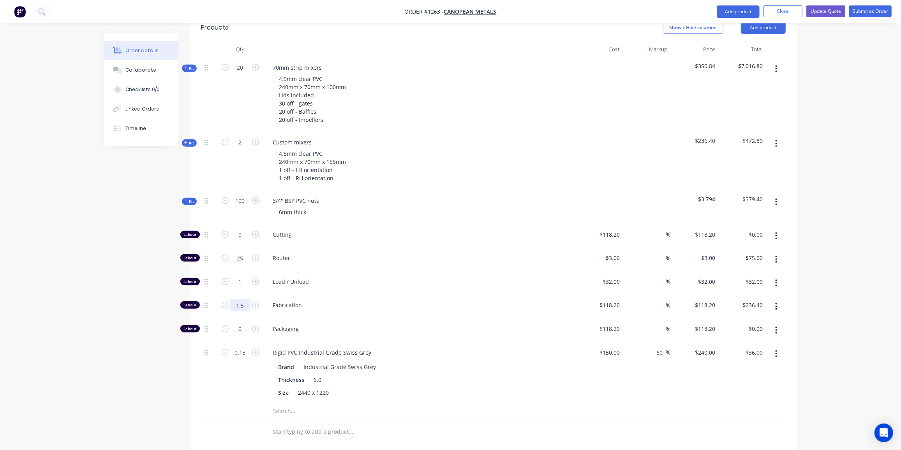
type input "$177.30"
drag, startPoint x: 72, startPoint y: 339, endPoint x: 165, endPoint y: 281, distance: 109.9
click at [75, 337] on div "Order details Collaborate Checklists 0/0 Linked Orders Timeline Order details C…" at bounding box center [450, 180] width 901 height 928
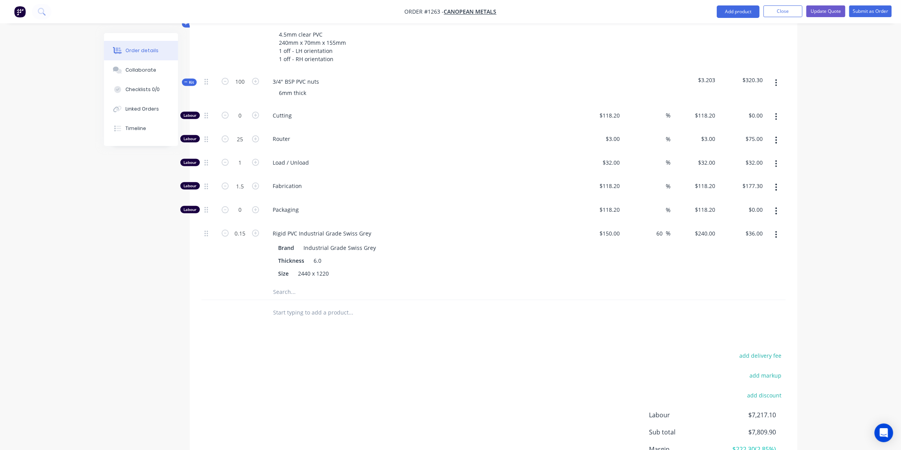
scroll to position [345, 0]
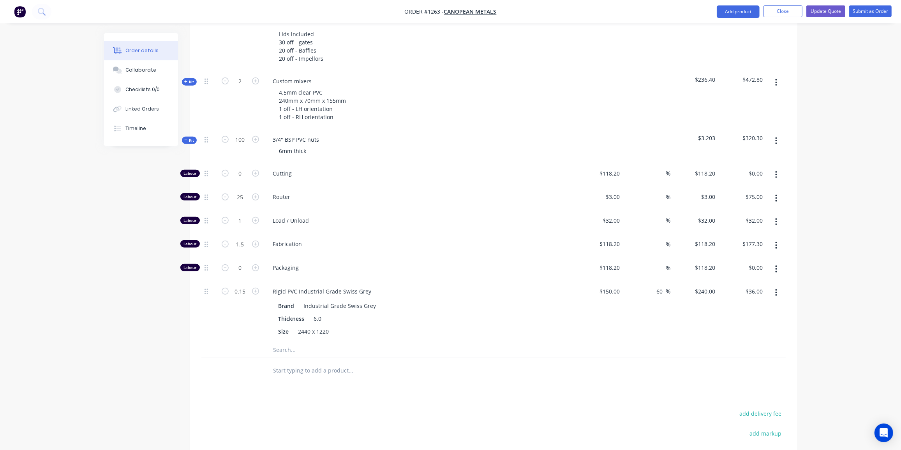
click at [186, 138] on icon at bounding box center [186, 140] width 4 height 4
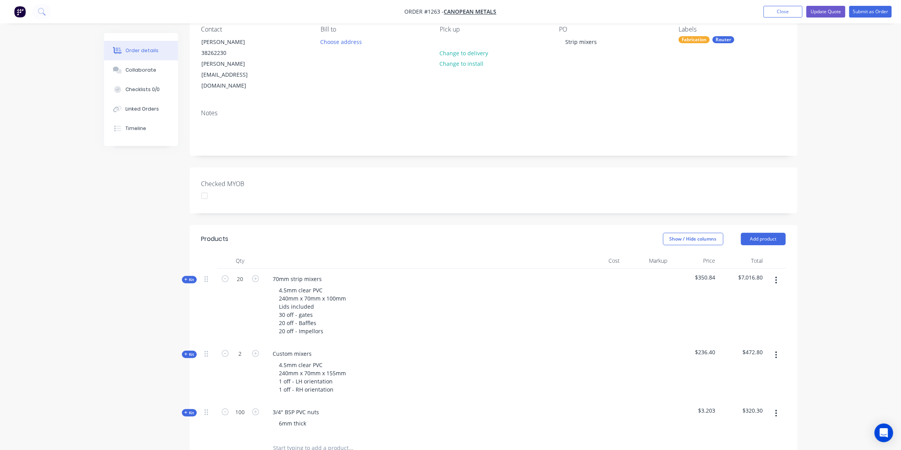
scroll to position [153, 0]
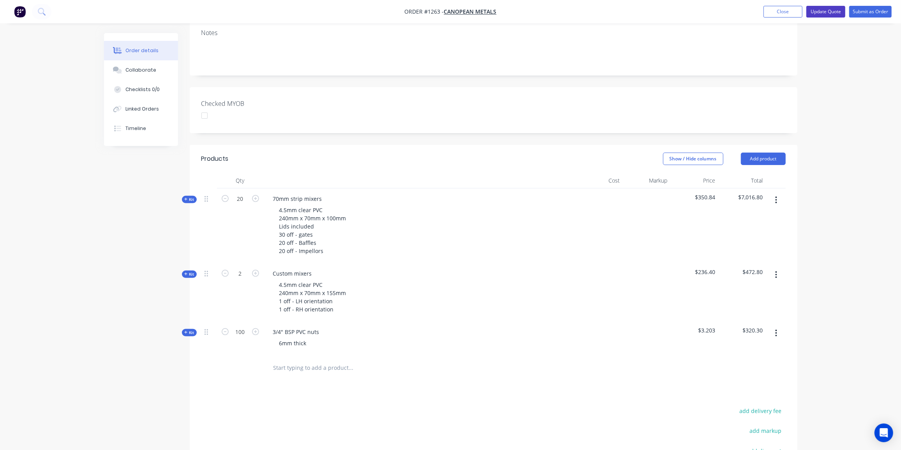
click at [822, 12] on button "Update Quote" at bounding box center [826, 12] width 39 height 12
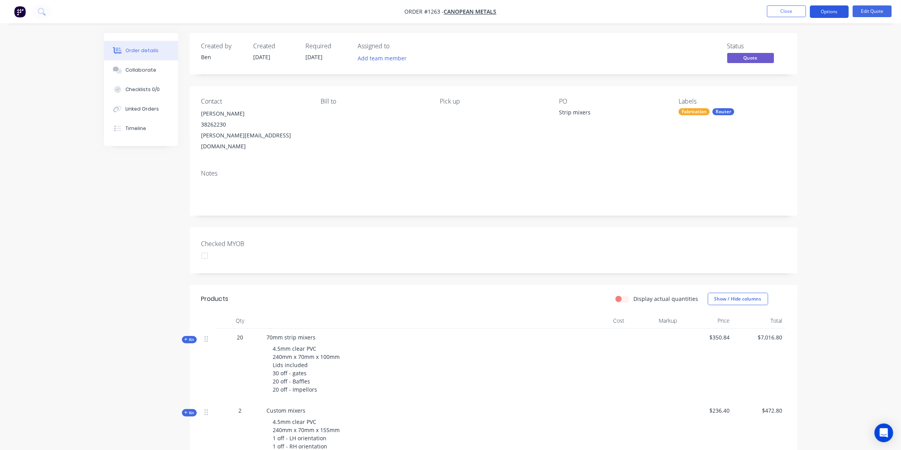
click at [826, 13] on button "Options" at bounding box center [829, 11] width 39 height 12
click at [778, 46] on div "Quote" at bounding box center [806, 47] width 72 height 11
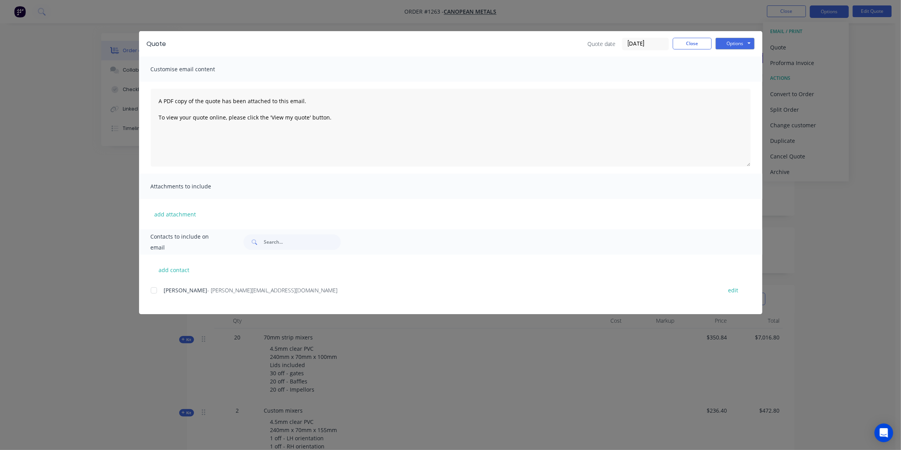
drag, startPoint x: 151, startPoint y: 293, endPoint x: 191, endPoint y: 281, distance: 41.7
click at [151, 293] on div at bounding box center [154, 291] width 16 height 16
click at [740, 42] on button "Options" at bounding box center [735, 44] width 39 height 12
click at [737, 58] on button "Preview" at bounding box center [741, 57] width 50 height 13
click at [745, 46] on button "Options" at bounding box center [735, 44] width 39 height 12
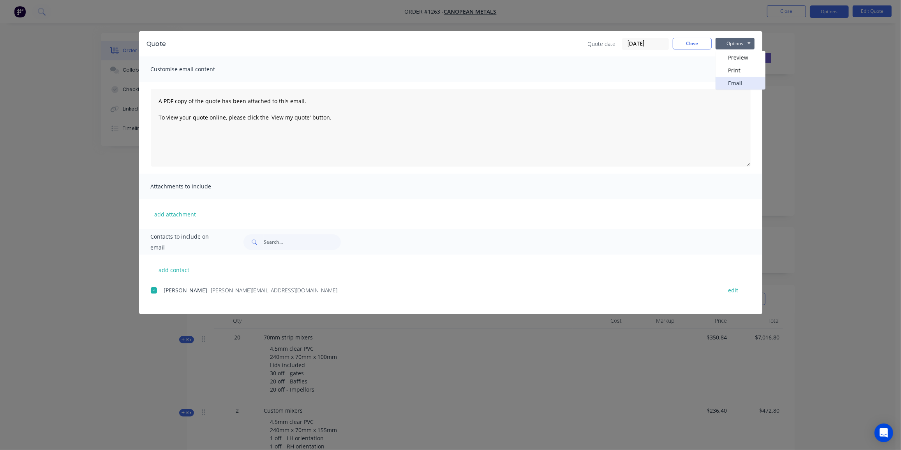
click at [733, 87] on button "Email" at bounding box center [741, 83] width 50 height 13
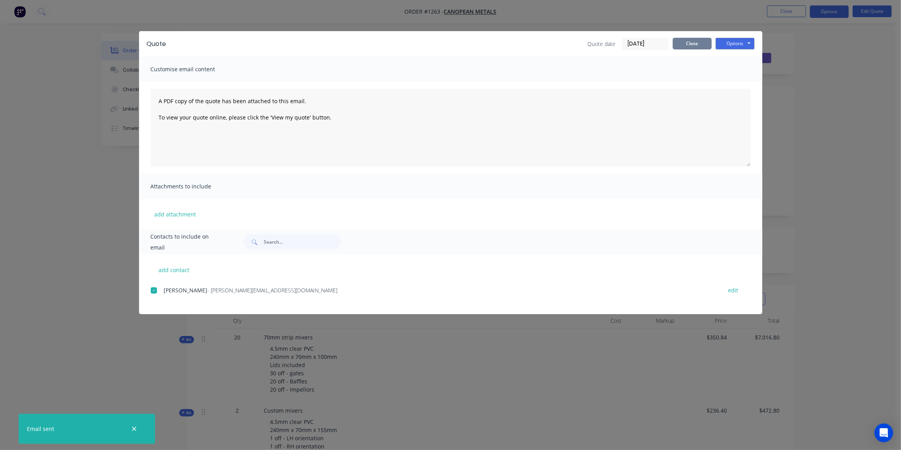
click at [697, 44] on button "Close" at bounding box center [692, 44] width 39 height 12
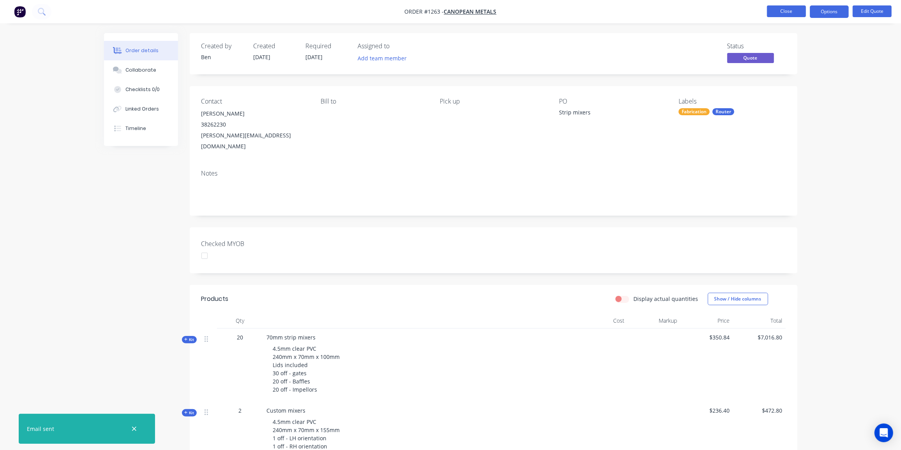
click at [791, 13] on button "Close" at bounding box center [786, 11] width 39 height 12
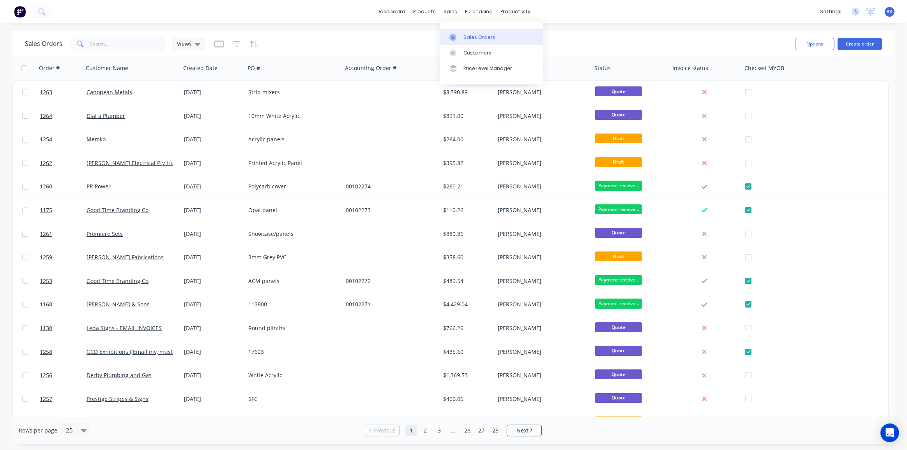
click at [459, 34] on div at bounding box center [455, 37] width 12 height 7
click at [856, 41] on button "Create order" at bounding box center [859, 44] width 44 height 12
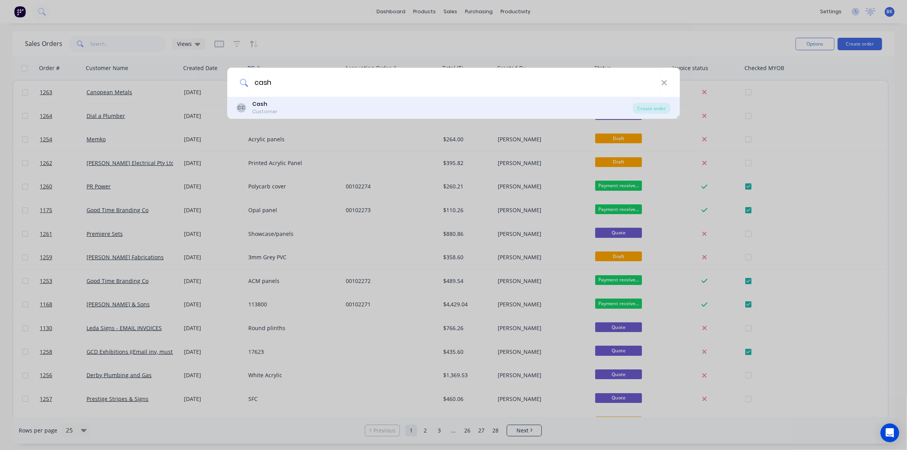
type input "cash"
click at [257, 108] on div "Customer" at bounding box center [264, 111] width 25 height 7
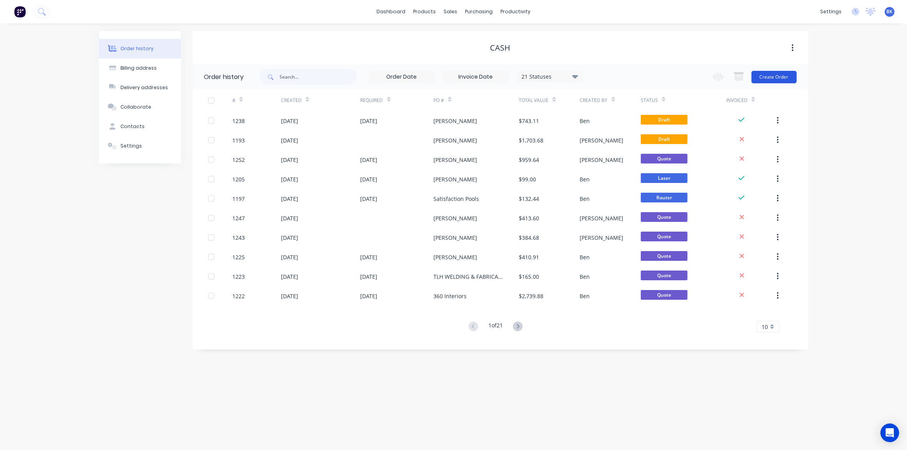
click at [783, 76] on button "Create Order" at bounding box center [773, 77] width 45 height 12
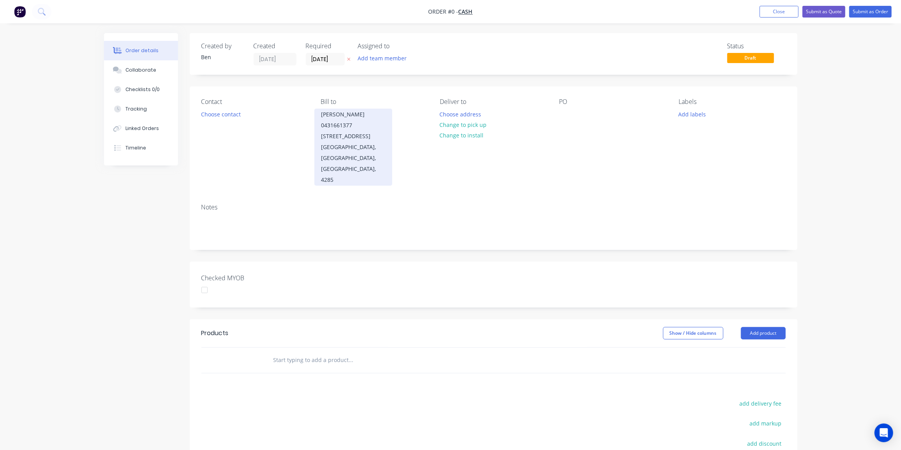
click at [344, 109] on div "Mark Denysenko 0431661377 78 Veresdale Scrub Road" at bounding box center [353, 125] width 65 height 33
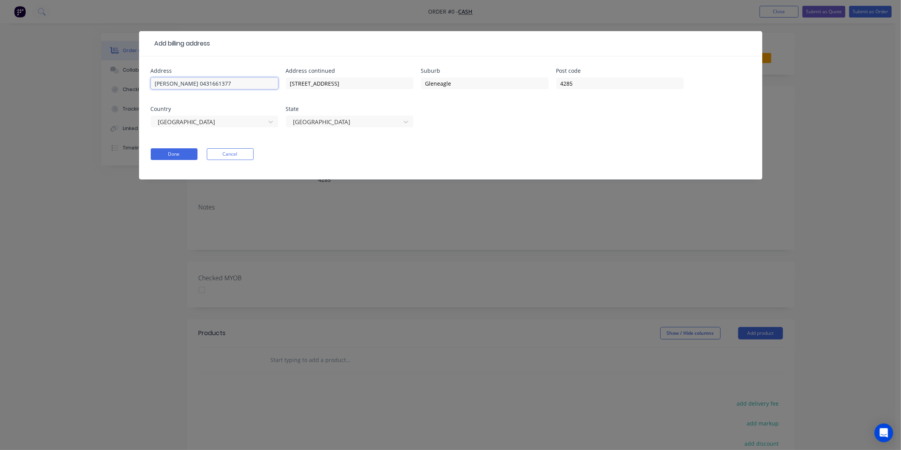
drag, startPoint x: 121, startPoint y: 83, endPoint x: 86, endPoint y: 83, distance: 34.7
click at [88, 82] on div "Add billing address Address Mark Denysenko 0431661377 Address continued 78 Vere…" at bounding box center [450, 225] width 901 height 450
drag, startPoint x: 381, startPoint y: 81, endPoint x: 155, endPoint y: 85, distance: 226.0
click at [155, 85] on div "Address Address continued 78 Veresdale Scrub Road Suburb Gleneagle Post code 42…" at bounding box center [451, 102] width 600 height 69
drag, startPoint x: 476, startPoint y: 84, endPoint x: 376, endPoint y: 86, distance: 100.5
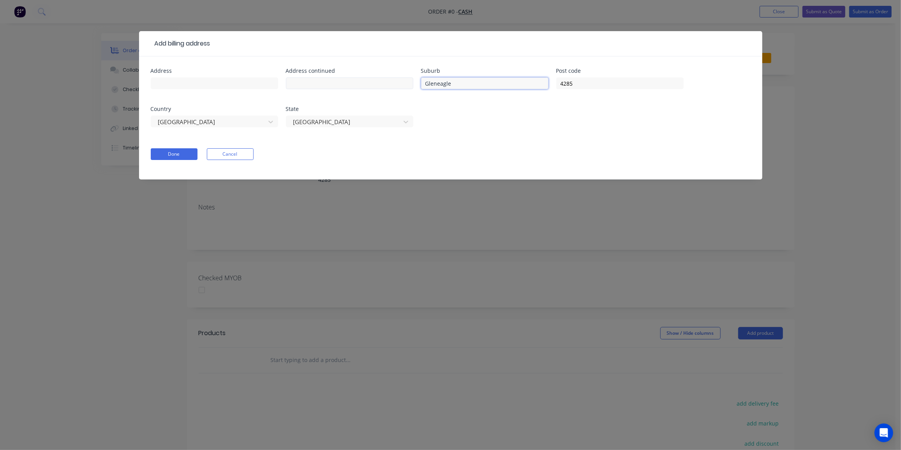
click at [376, 86] on div "Address Address continued Suburb Gleneagle Post code 4285 Country Australia Sta…" at bounding box center [451, 102] width 600 height 69
drag, startPoint x: 566, startPoint y: 83, endPoint x: 458, endPoint y: 86, distance: 108.0
click at [465, 85] on div "Address Address continued Suburb Post code 4285 Country Australia State Queensl…" at bounding box center [451, 102] width 600 height 69
click at [175, 151] on button "Done" at bounding box center [174, 154] width 47 height 12
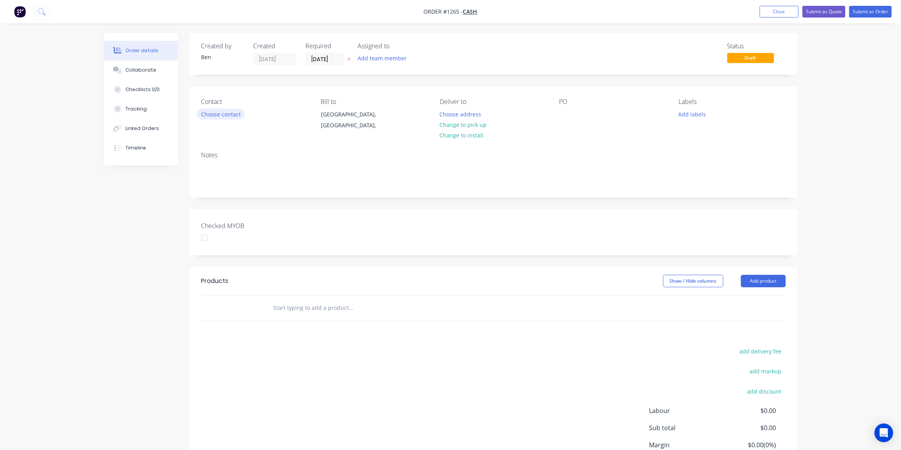
click at [218, 110] on button "Choose contact" at bounding box center [221, 114] width 48 height 11
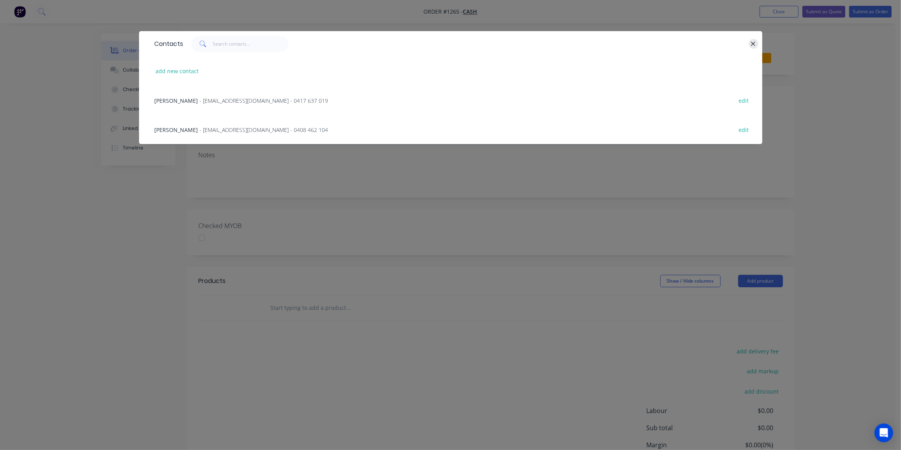
click at [755, 44] on icon "button" at bounding box center [753, 44] width 5 height 7
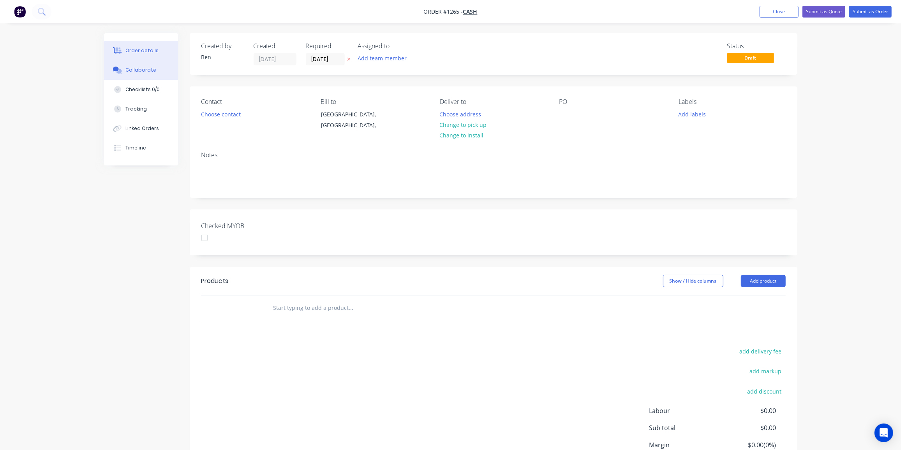
click at [144, 74] on button "Collaborate" at bounding box center [141, 69] width 74 height 19
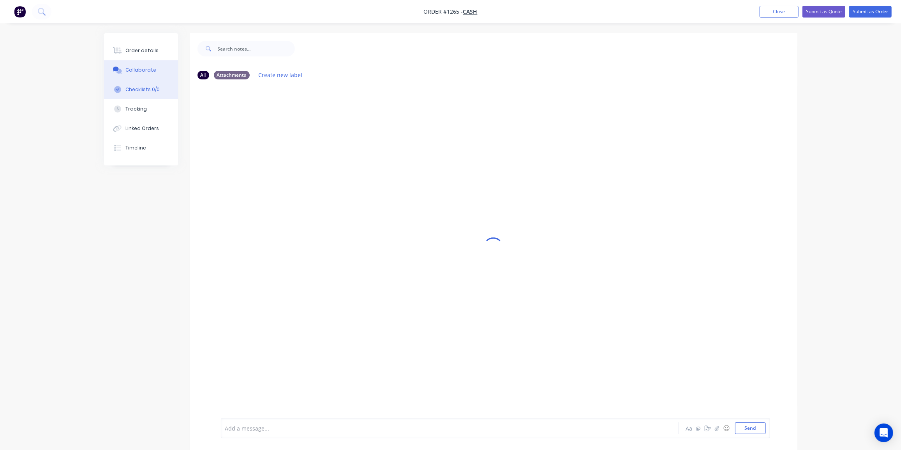
click at [125, 92] on button "Checklists 0/0" at bounding box center [141, 89] width 74 height 19
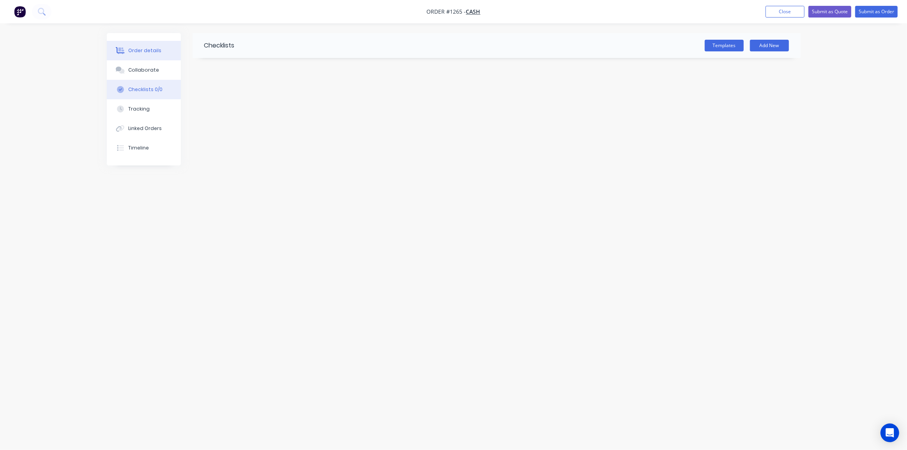
click at [141, 51] on div "Order details" at bounding box center [144, 50] width 33 height 7
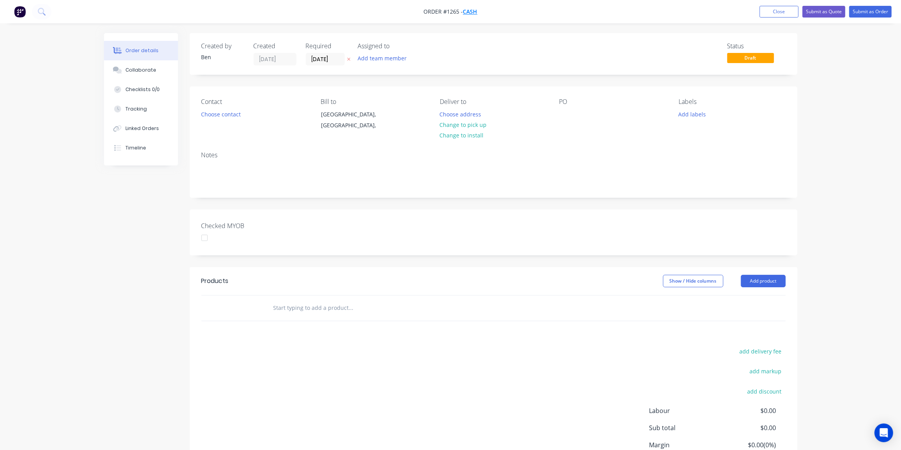
click at [471, 11] on span "Cash" at bounding box center [470, 11] width 14 height 7
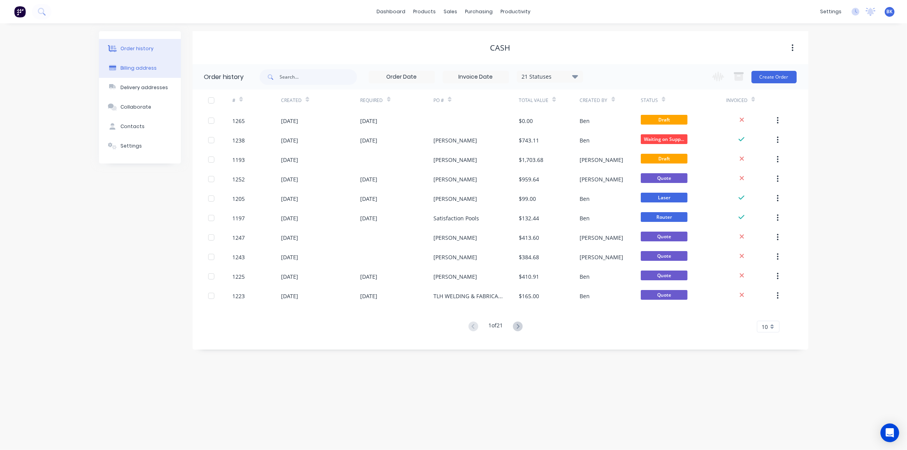
click at [129, 65] on div "Billing address" at bounding box center [138, 68] width 36 height 7
select select "AU"
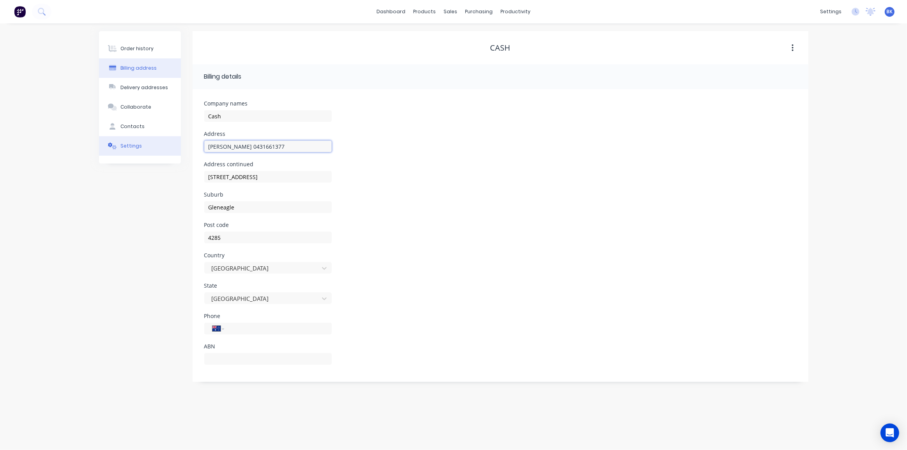
drag, startPoint x: 289, startPoint y: 145, endPoint x: 173, endPoint y: 143, distance: 116.1
click at [173, 143] on div "Order history Billing address Delivery addresses Collaborate Contacts Settings …" at bounding box center [453, 206] width 709 height 351
drag, startPoint x: 274, startPoint y: 179, endPoint x: 183, endPoint y: 178, distance: 91.6
click at [186, 177] on div "Order history Billing address Delivery addresses Collaborate Contacts Settings …" at bounding box center [453, 206] width 709 height 351
drag, startPoint x: 247, startPoint y: 206, endPoint x: 164, endPoint y: 213, distance: 82.5
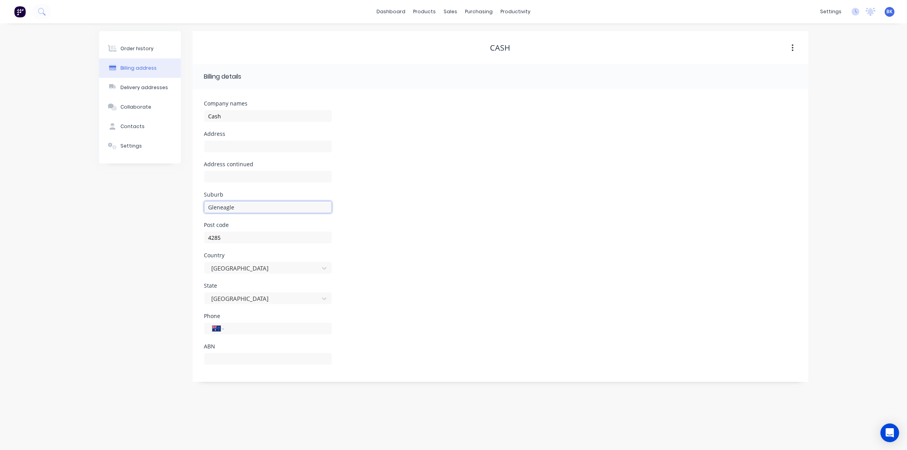
click at [152, 209] on div "Order history Billing address Delivery addresses Collaborate Contacts Settings …" at bounding box center [453, 206] width 709 height 351
drag, startPoint x: 182, startPoint y: 240, endPoint x: 169, endPoint y: 241, distance: 12.5
click at [169, 241] on div "Order history Billing address Delivery addresses Collaborate Contacts Settings …" at bounding box center [453, 206] width 709 height 351
click at [131, 89] on div "Delivery addresses" at bounding box center [144, 87] width 48 height 7
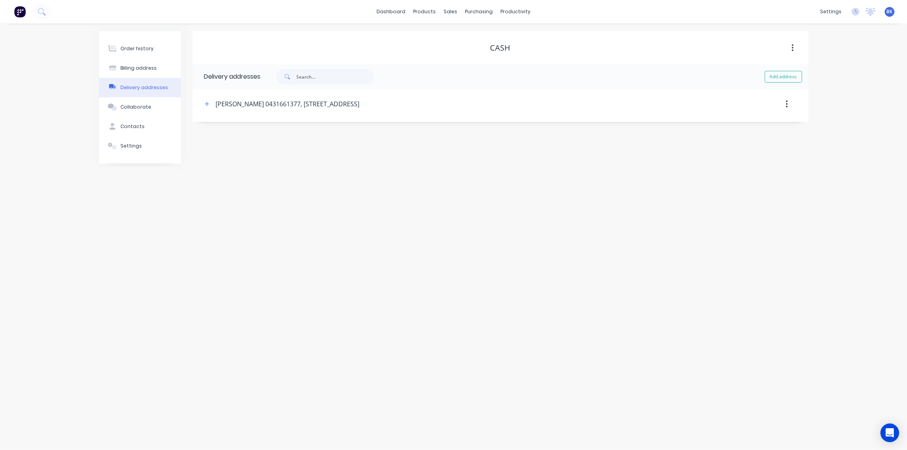
click at [784, 101] on button "button" at bounding box center [786, 104] width 18 height 14
click at [748, 121] on div "Delete" at bounding box center [759, 124] width 60 height 11
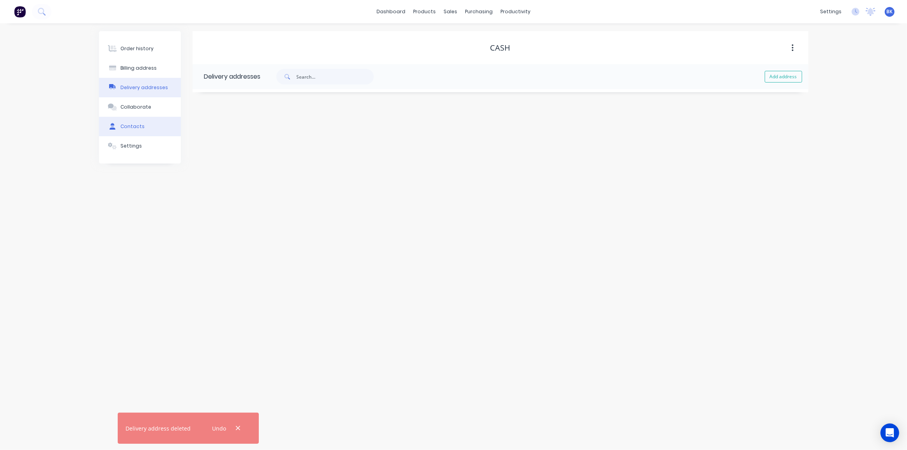
click at [131, 131] on button "Contacts" at bounding box center [140, 126] width 82 height 19
click at [794, 106] on button "button" at bounding box center [792, 104] width 18 height 14
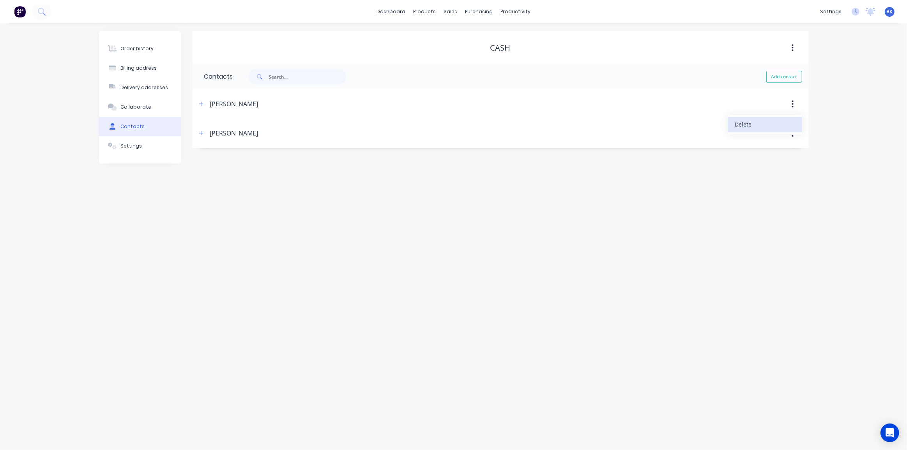
click at [753, 127] on div "Delete" at bounding box center [765, 124] width 60 height 11
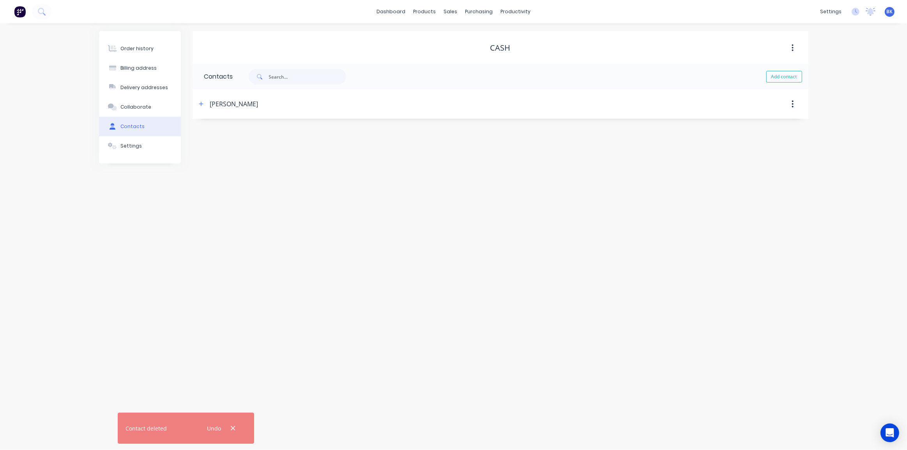
click at [794, 106] on button "button" at bounding box center [792, 104] width 18 height 14
click at [762, 127] on div "Delete" at bounding box center [765, 124] width 60 height 11
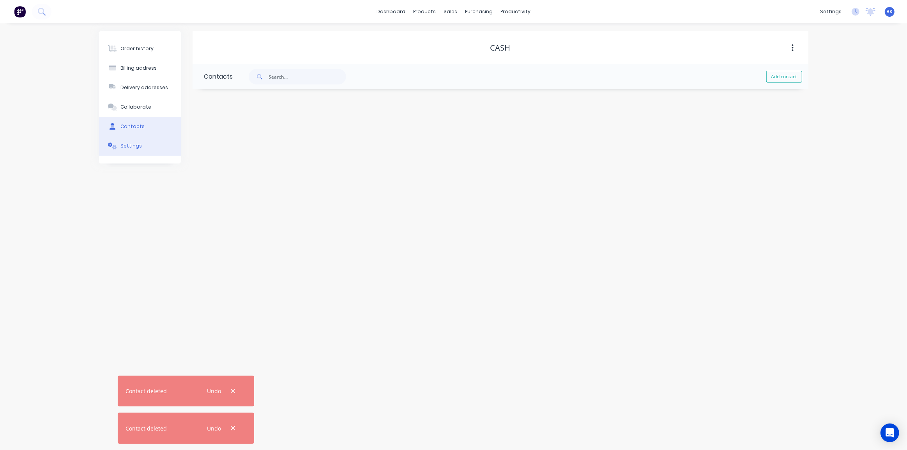
click at [135, 147] on div "Settings" at bounding box center [130, 146] width 21 height 7
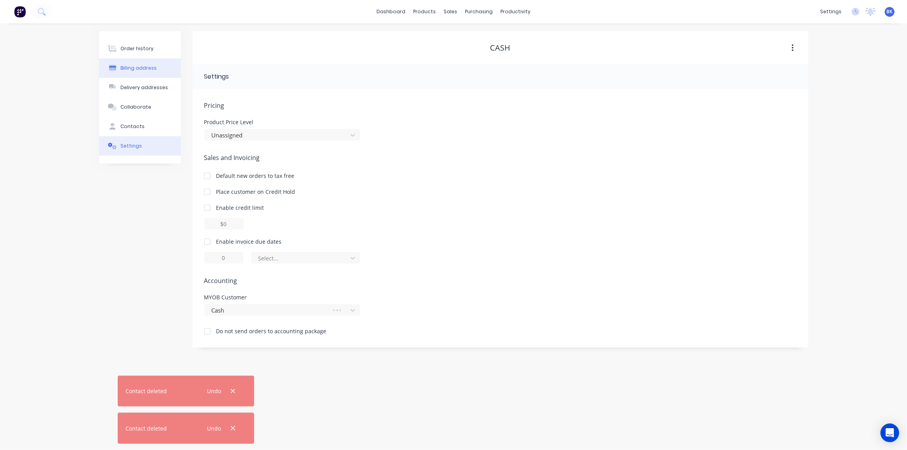
click at [135, 70] on div "Billing address" at bounding box center [138, 68] width 36 height 7
select select "AU"
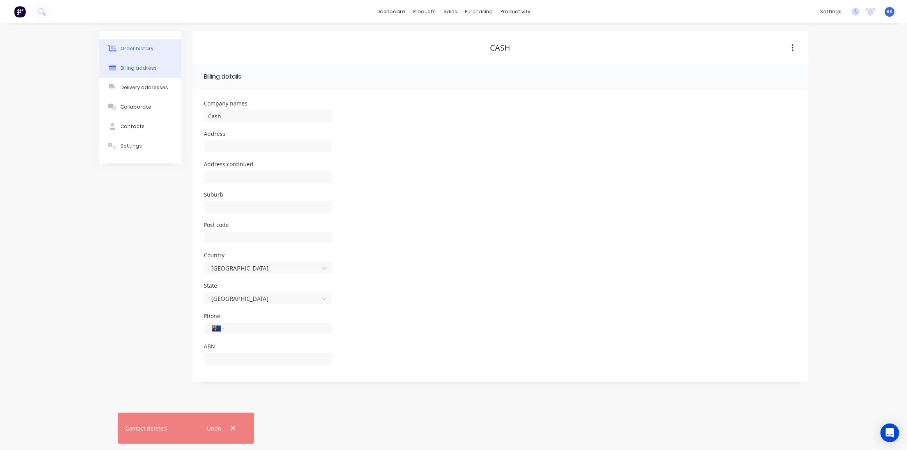
click at [137, 49] on div "Order history" at bounding box center [136, 48] width 33 height 7
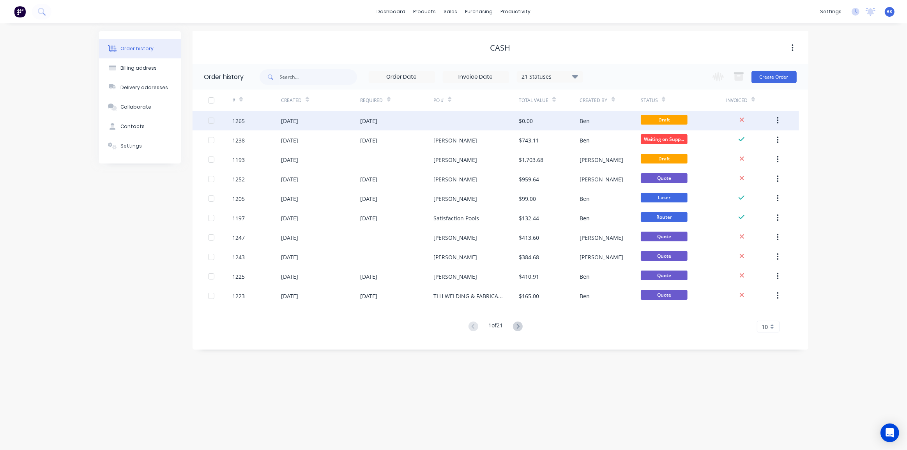
click at [469, 122] on div at bounding box center [475, 120] width 85 height 19
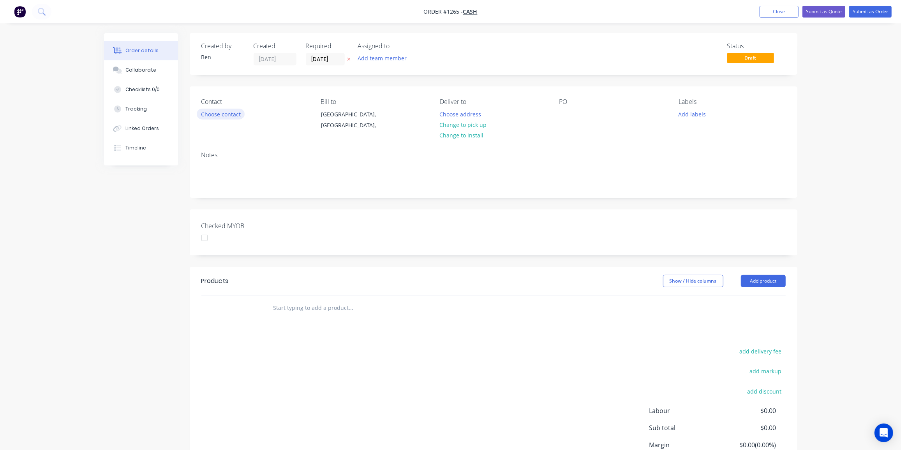
click at [233, 115] on button "Choose contact" at bounding box center [221, 114] width 48 height 11
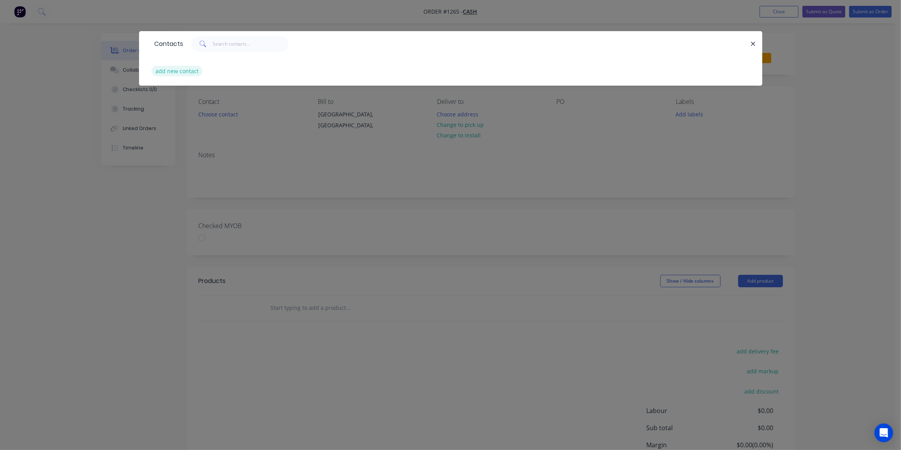
click at [189, 71] on button "add new contact" at bounding box center [177, 71] width 51 height 11
select select "AU"
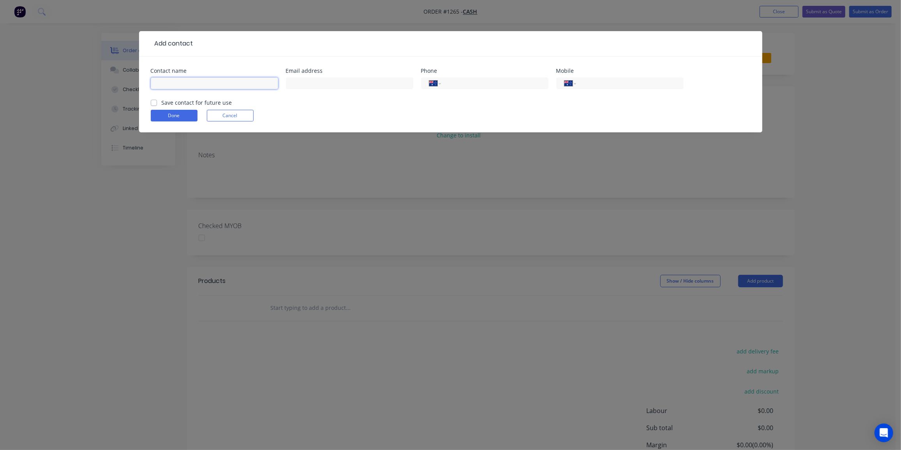
click at [212, 86] on input "text" at bounding box center [214, 84] width 127 height 12
paste input "Todd Berlin <toddberlin@me.com>"
drag, startPoint x: 184, startPoint y: 82, endPoint x: 267, endPoint y: 83, distance: 83.0
click at [267, 83] on input "Todd Berlin <toddberlin@me.com>" at bounding box center [214, 84] width 127 height 12
type input "[PERSON_NAME]"
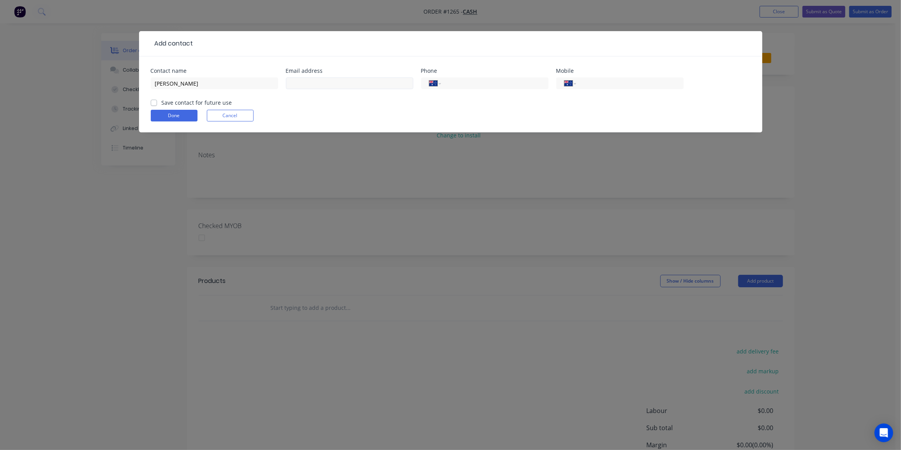
click at [307, 77] on div at bounding box center [349, 87] width 127 height 23
click at [307, 82] on input "text" at bounding box center [349, 84] width 127 height 12
paste input "<toddberlin@me.com>"
drag, startPoint x: 294, startPoint y: 84, endPoint x: 246, endPoint y: 87, distance: 48.4
click at [246, 87] on div "Contact name Todd Berlin Email address <toddberlin@me.com> Phone International …" at bounding box center [451, 83] width 600 height 30
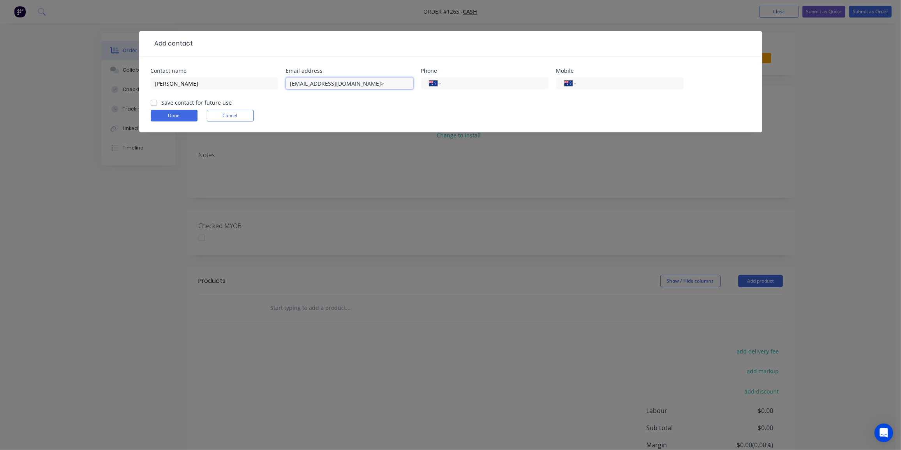
click at [362, 79] on input "toddberlin@me.com>" at bounding box center [349, 84] width 127 height 12
type input "toddberlin@me.com"
click at [639, 82] on input "tel" at bounding box center [629, 83] width 94 height 9
paste input "0413 067 012"
type input "0413 067 012"
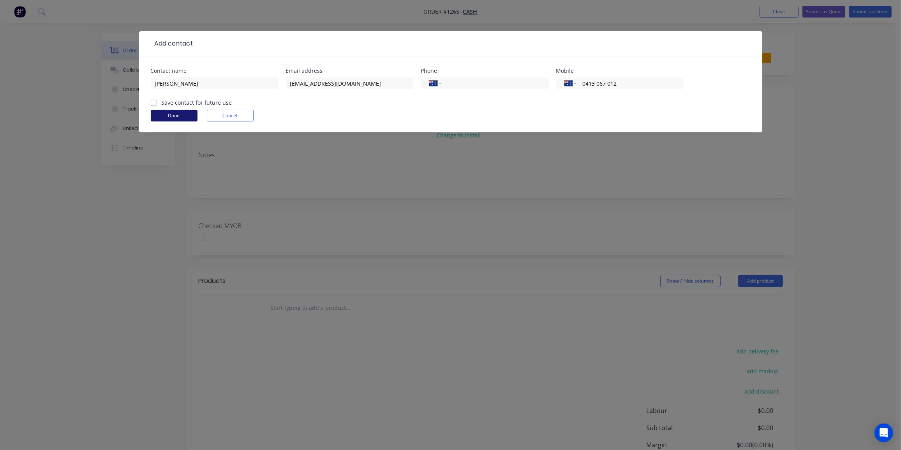
click at [183, 113] on button "Done" at bounding box center [174, 116] width 47 height 12
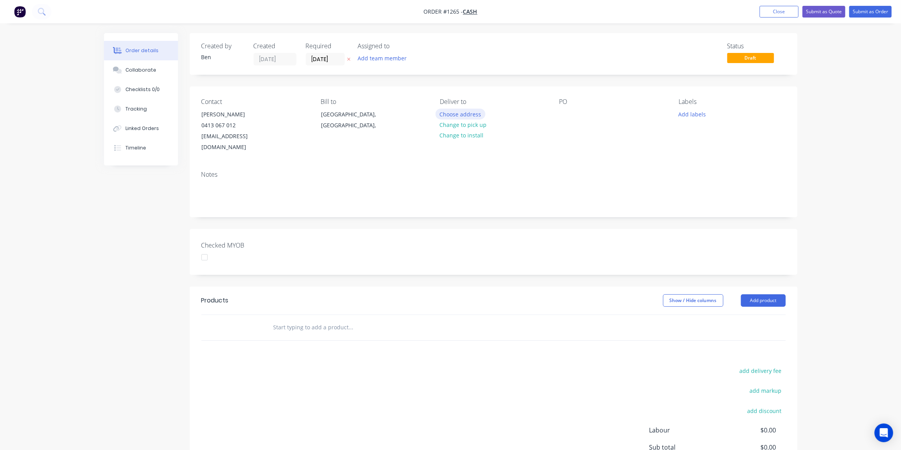
click at [468, 116] on button "Choose address" at bounding box center [461, 114] width 50 height 11
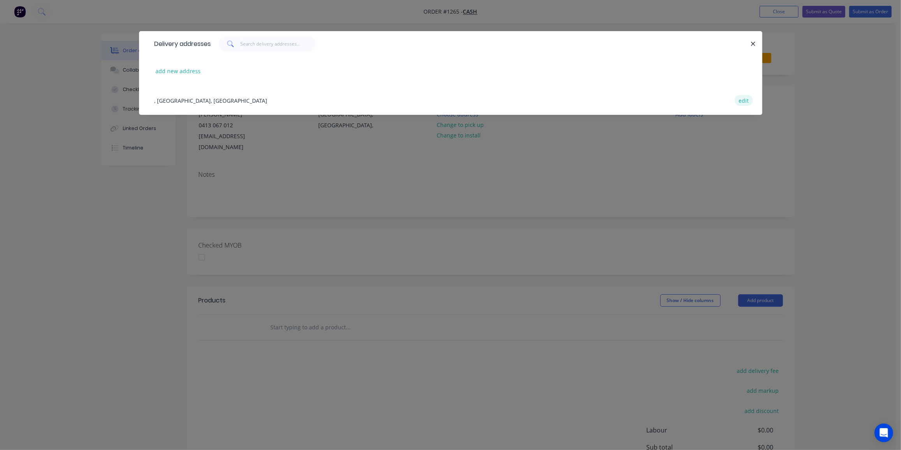
click at [745, 102] on button "edit" at bounding box center [744, 100] width 18 height 11
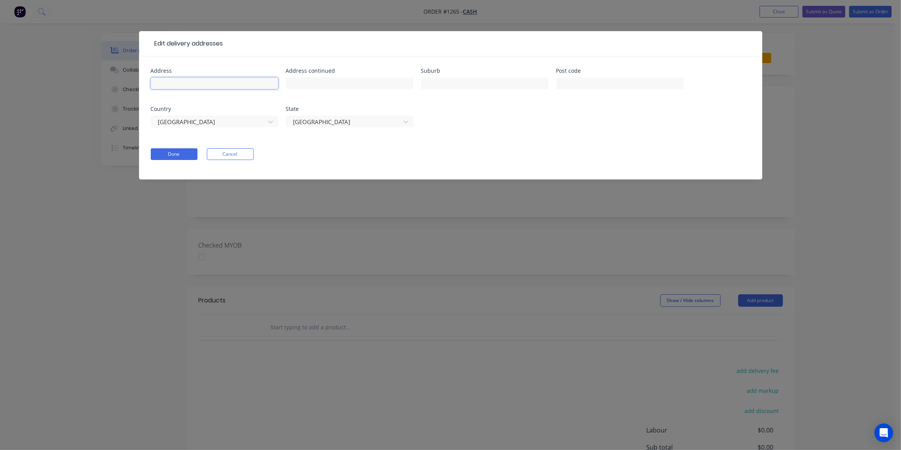
click at [208, 80] on input "text" at bounding box center [214, 84] width 127 height 12
paste input "61 Valentine Circuit"
type input "61 Valentine Circuit"
click at [463, 86] on input "text" at bounding box center [484, 84] width 127 height 12
paste input "Augustine Heights"
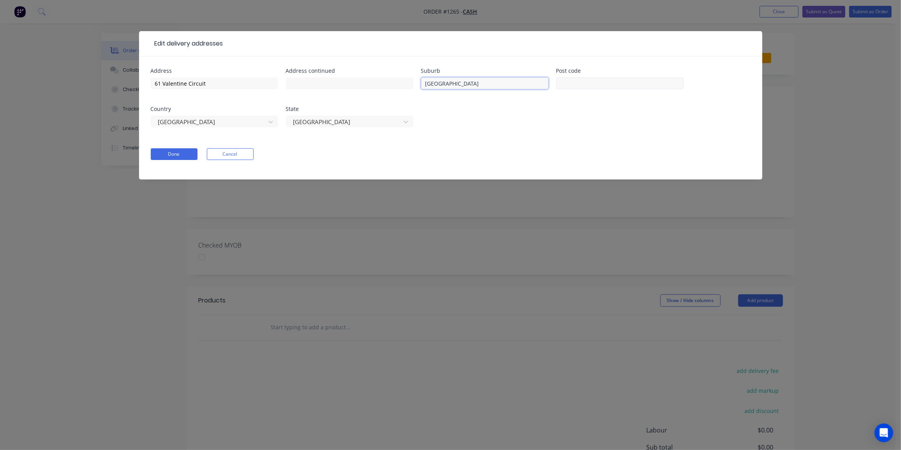
type input "Augustine Heights"
click at [570, 87] on input "text" at bounding box center [619, 84] width 127 height 12
type input "4300"
click at [180, 154] on button "Done" at bounding box center [174, 154] width 47 height 12
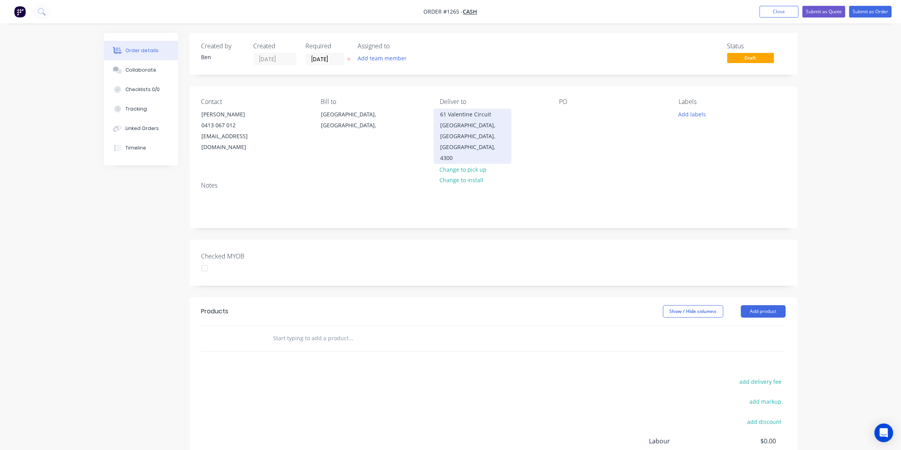
click at [440, 113] on div "61 Valentine Circuit" at bounding box center [472, 114] width 65 height 11
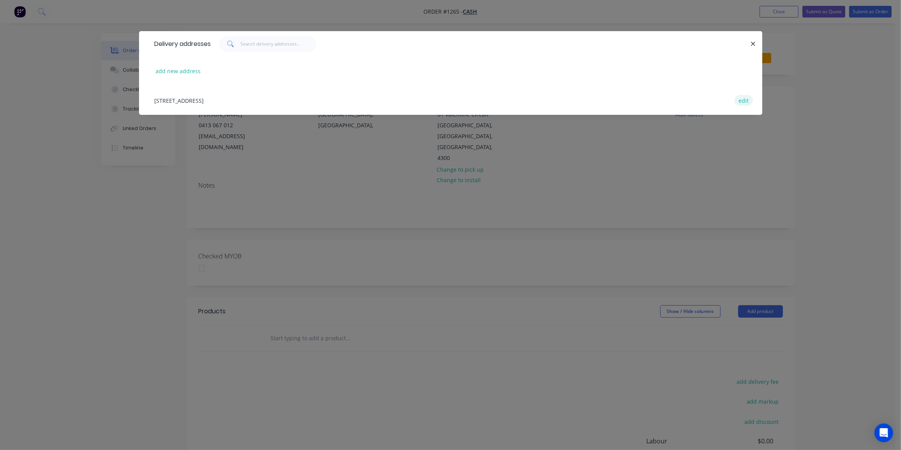
click at [742, 99] on button "edit" at bounding box center [744, 100] width 18 height 11
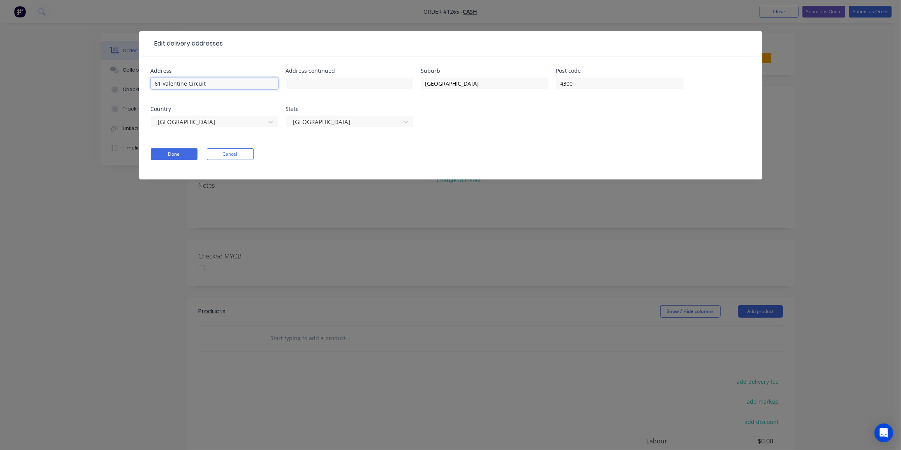
drag, startPoint x: 222, startPoint y: 85, endPoint x: 101, endPoint y: 88, distance: 120.4
click at [101, 87] on div "Edit delivery addresses Address 61 Valentine Circuit Address continued Suburb A…" at bounding box center [450, 225] width 901 height 450
click at [313, 86] on input "text" at bounding box center [349, 84] width 127 height 12
paste input "61 Valentine Circuit"
type input "61 Valentine Circuit"
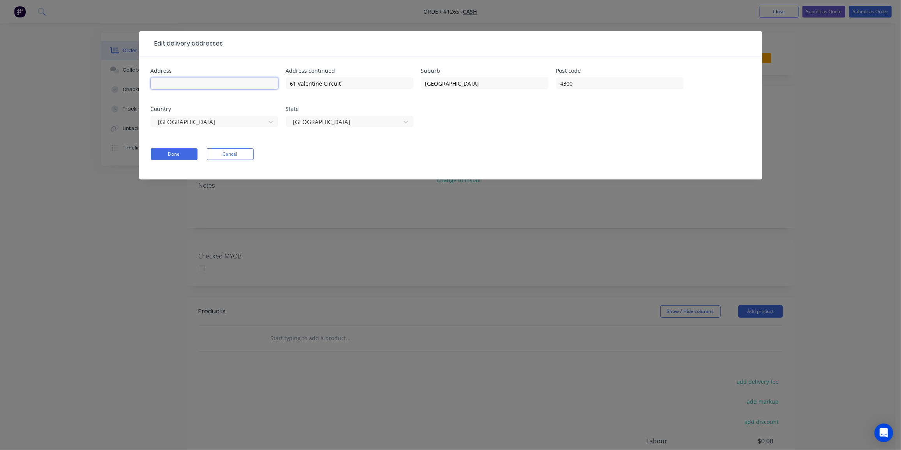
click at [257, 79] on input "text" at bounding box center [214, 84] width 127 height 12
type input "[PERSON_NAME]"
click at [178, 156] on button "Done" at bounding box center [174, 154] width 47 height 12
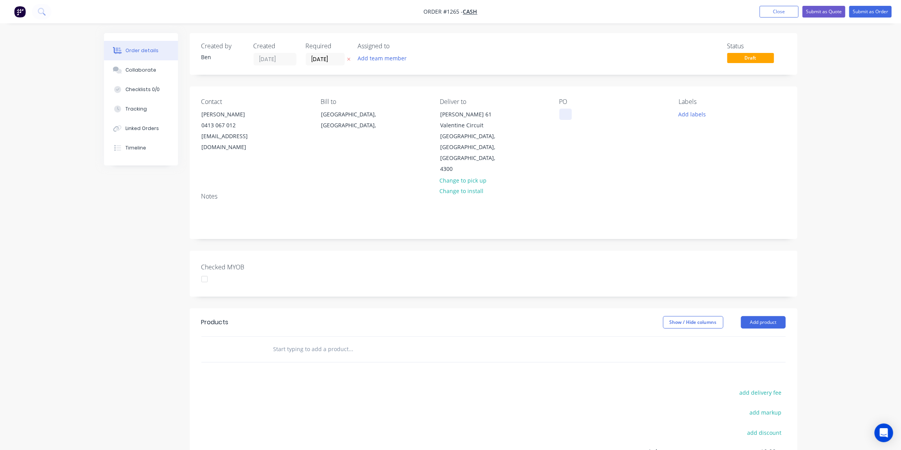
click at [563, 114] on div at bounding box center [565, 114] width 12 height 11
click at [695, 112] on button "Add labels" at bounding box center [692, 114] width 36 height 11
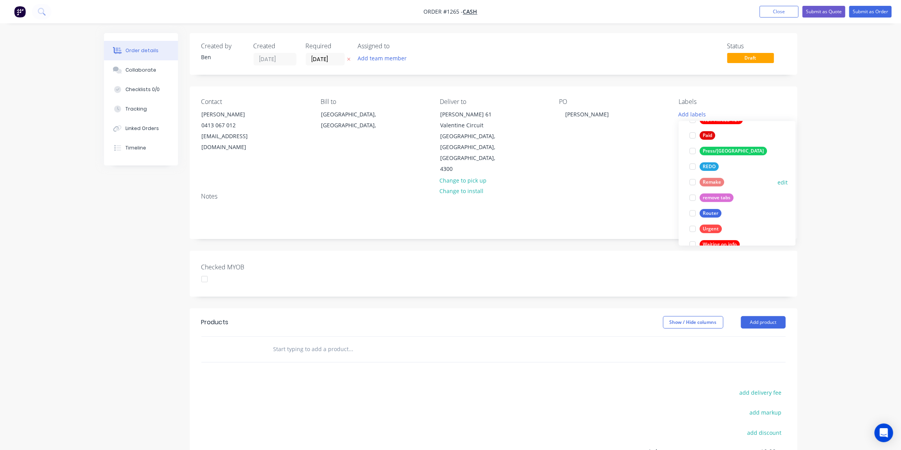
scroll to position [283, 0]
click at [716, 209] on div "Router" at bounding box center [711, 212] width 22 height 9
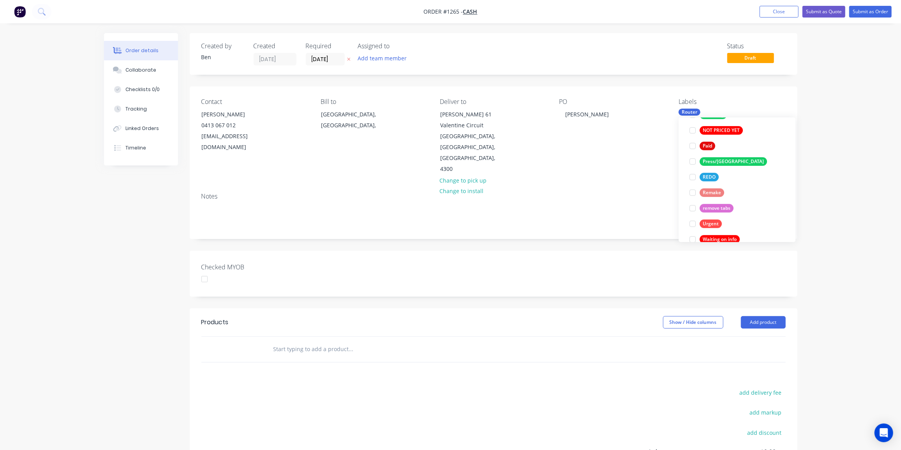
scroll to position [0, 0]
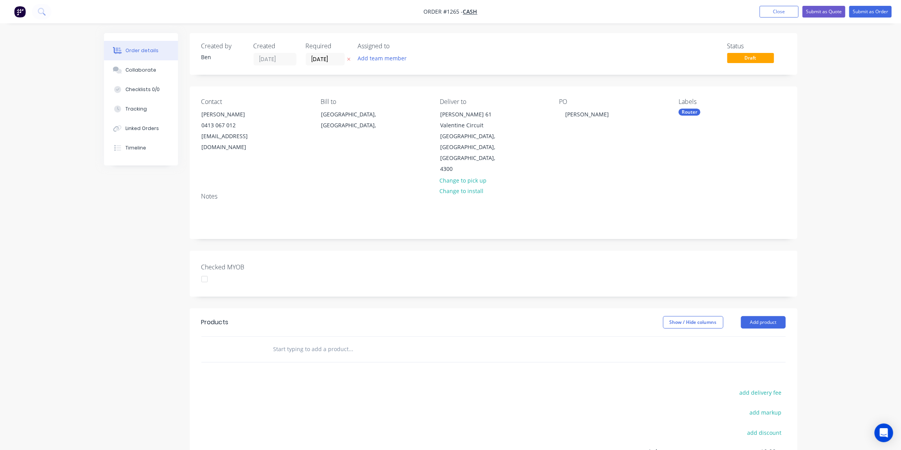
click at [342, 342] on input "text" at bounding box center [351, 350] width 156 height 16
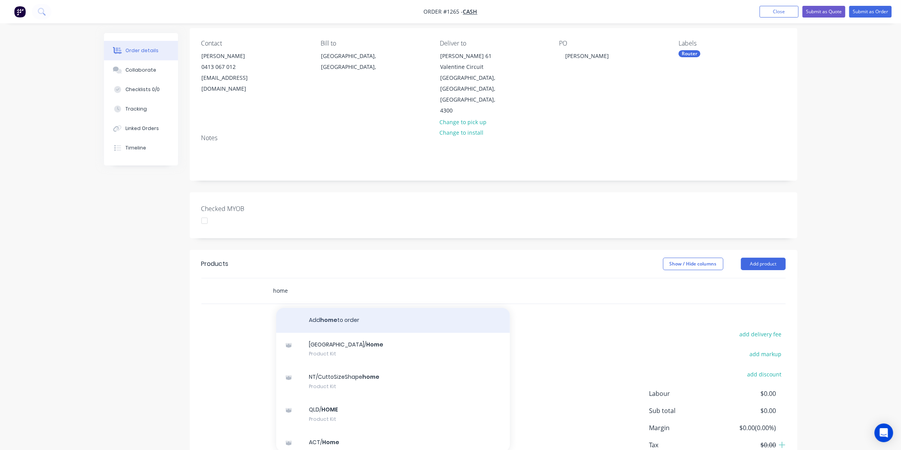
scroll to position [99, 0]
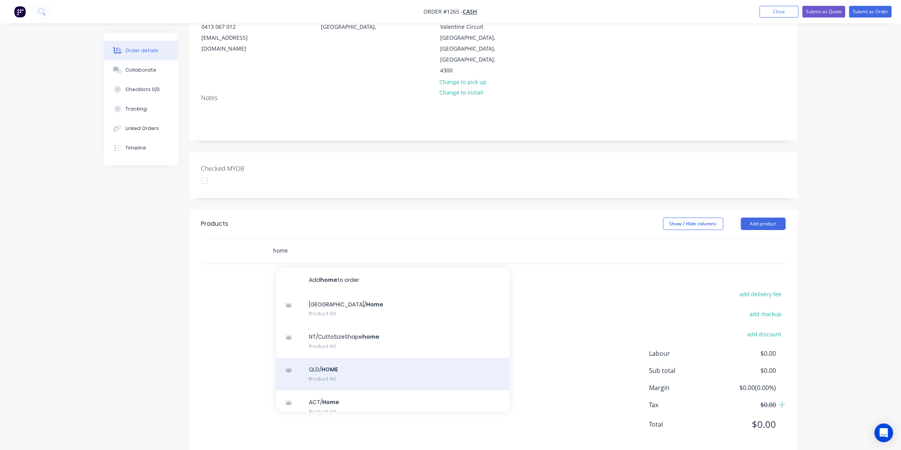
type input "home"
click at [318, 358] on div "QLD/ HOME Product Kit" at bounding box center [393, 374] width 234 height 33
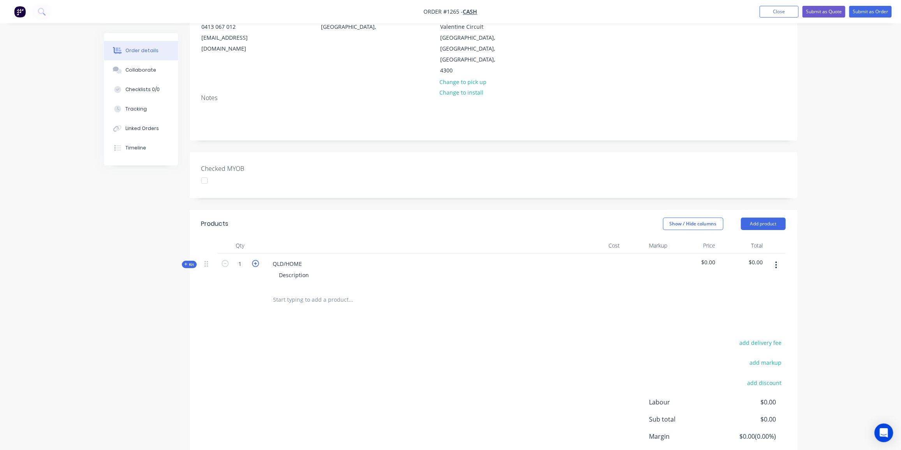
click at [253, 260] on icon "button" at bounding box center [255, 263] width 7 height 7
type input "2"
drag, startPoint x: 305, startPoint y: 252, endPoint x: 272, endPoint y: 252, distance: 32.7
click at [272, 258] on div "QLD/HOME" at bounding box center [288, 263] width 42 height 11
click at [313, 270] on div "Description" at bounding box center [294, 275] width 42 height 11
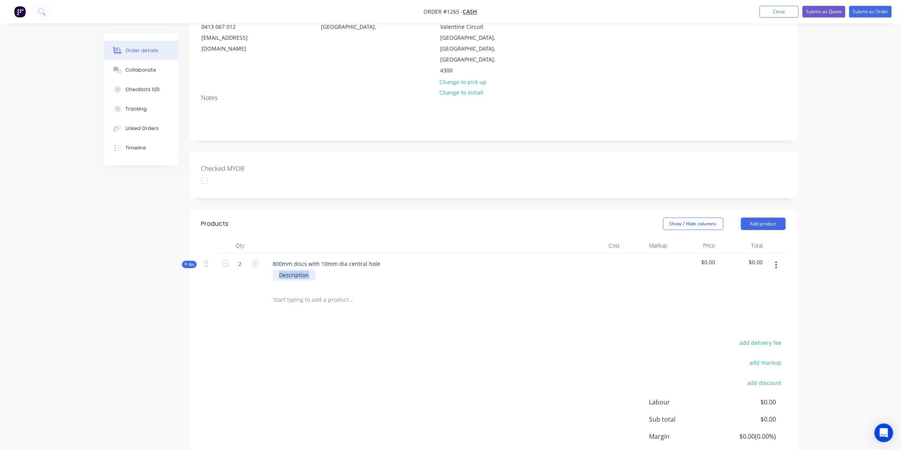
drag, startPoint x: 313, startPoint y: 264, endPoint x: 210, endPoint y: 266, distance: 102.9
click at [210, 266] on div "Kit 2 800mm discs with 10mm dia central hole Description $0.00 $0.00" at bounding box center [493, 271] width 584 height 34
click at [192, 262] on span "Kit" at bounding box center [189, 265] width 10 height 6
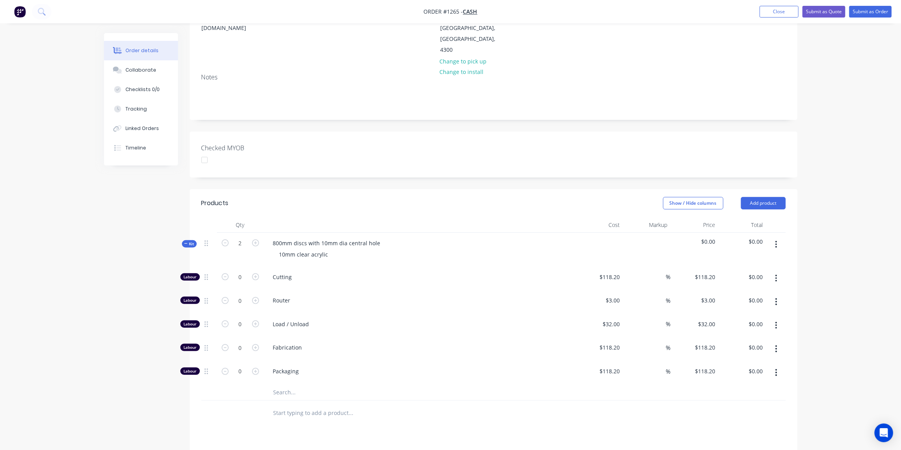
scroll to position [134, 0]
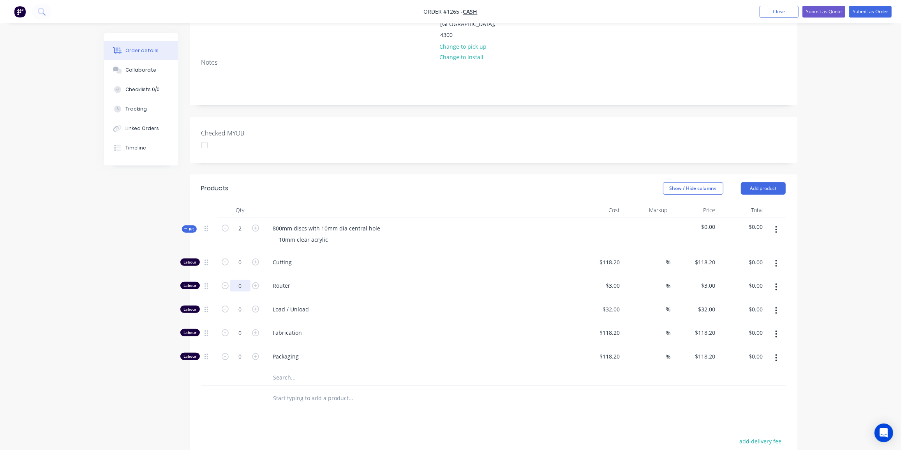
click at [248, 268] on input "0" at bounding box center [240, 263] width 20 height 12
type input "12"
type input "$36.00"
click at [242, 268] on input "0" at bounding box center [240, 263] width 20 height 12
type input "1"
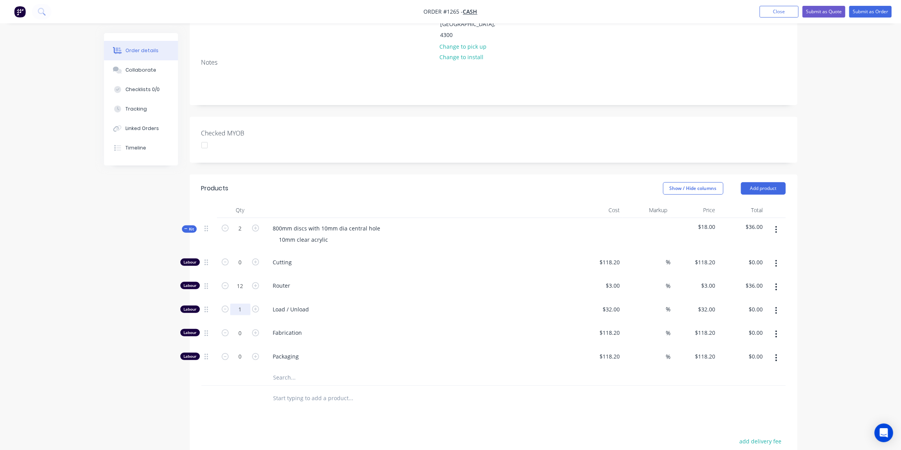
type input "$32.00"
click at [281, 370] on input "text" at bounding box center [351, 378] width 156 height 16
type input "000"
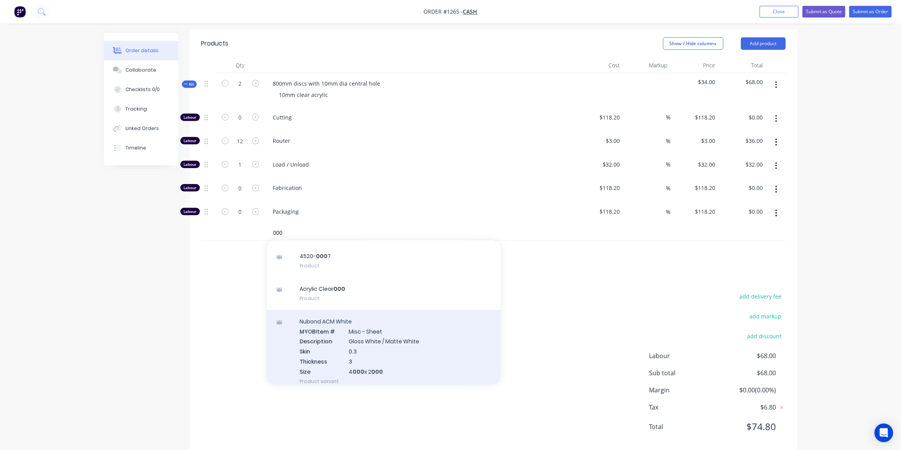
scroll to position [71, 0]
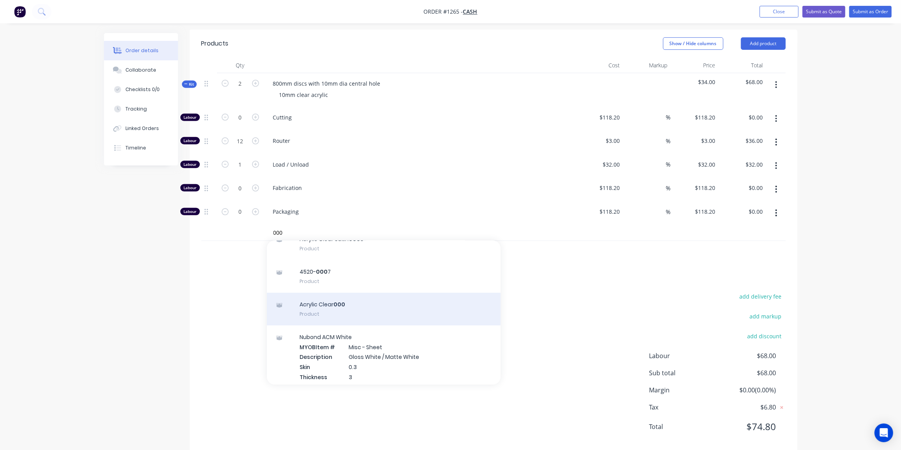
click at [340, 296] on div "Acrylic Clear 000 Product" at bounding box center [384, 309] width 234 height 33
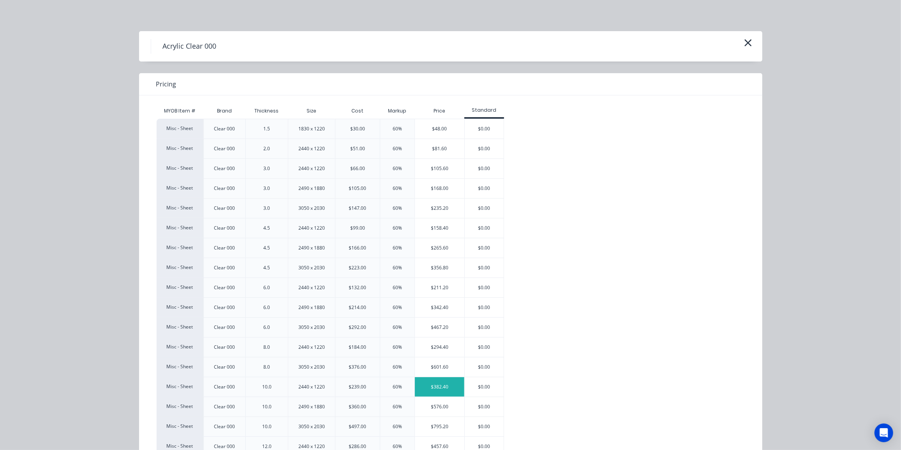
click at [445, 384] on div "$382.40" at bounding box center [439, 387] width 49 height 19
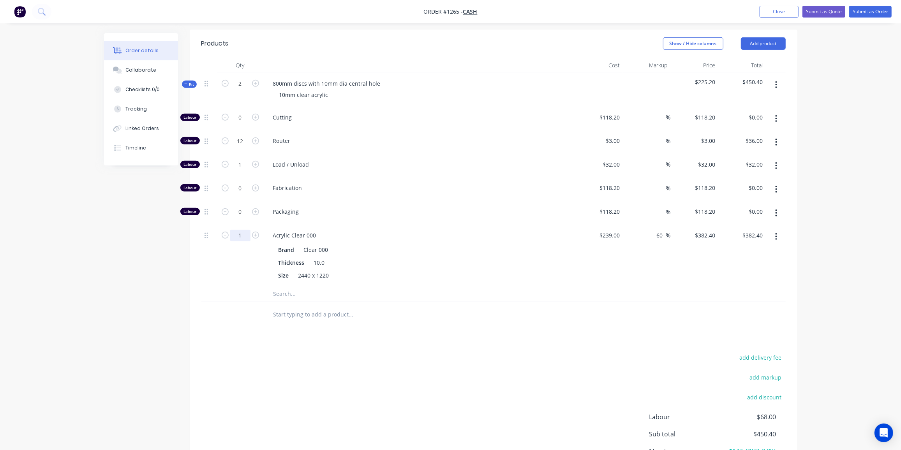
click at [241, 124] on input "1" at bounding box center [240, 118] width 20 height 12
type input "0.7"
type input "$267.68"
click at [194, 286] on div "Qty Cost Markup Price Total Kit 2 800mm discs with 10mm dia central hole 10mm c…" at bounding box center [494, 193] width 608 height 270
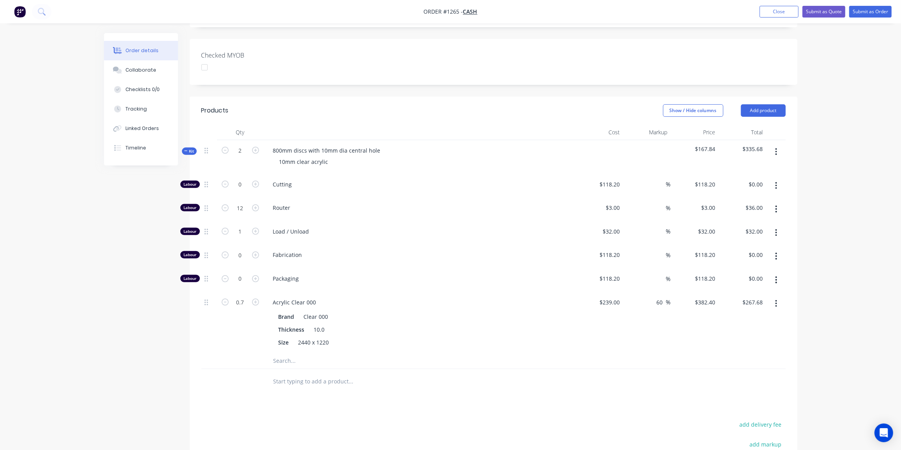
scroll to position [208, 0]
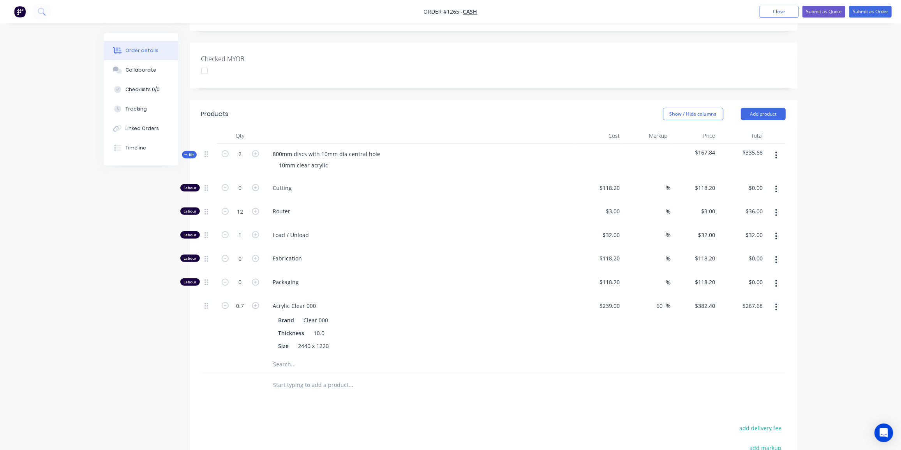
click at [192, 152] on span "Kit" at bounding box center [189, 155] width 10 height 6
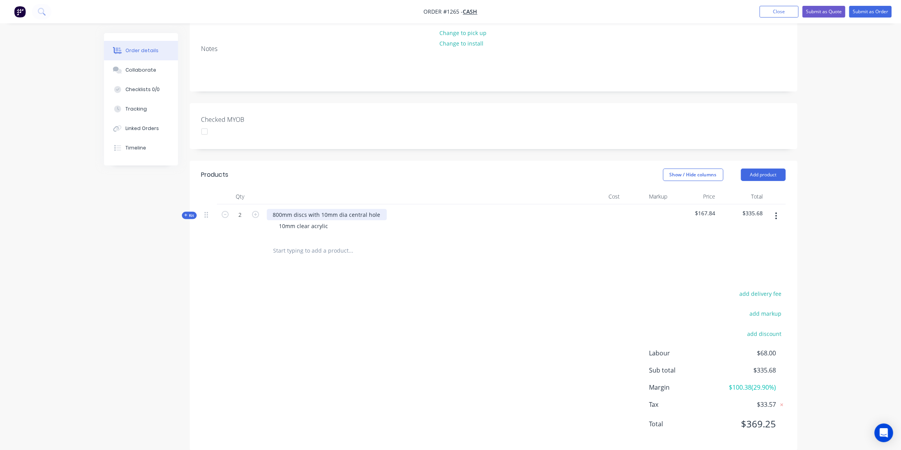
click at [383, 205] on div "800mm discs with 10mm dia central hole 10mm clear acrylic" at bounding box center [420, 222] width 312 height 34
drag, startPoint x: 382, startPoint y: 202, endPoint x: 267, endPoint y: 204, distance: 115.3
click at [267, 209] on div "800mm discs with 10mm dia central hole" at bounding box center [327, 214] width 120 height 11
copy div "800mm discs with 10mm dia central hole"
click at [292, 243] on input "text" at bounding box center [351, 251] width 156 height 16
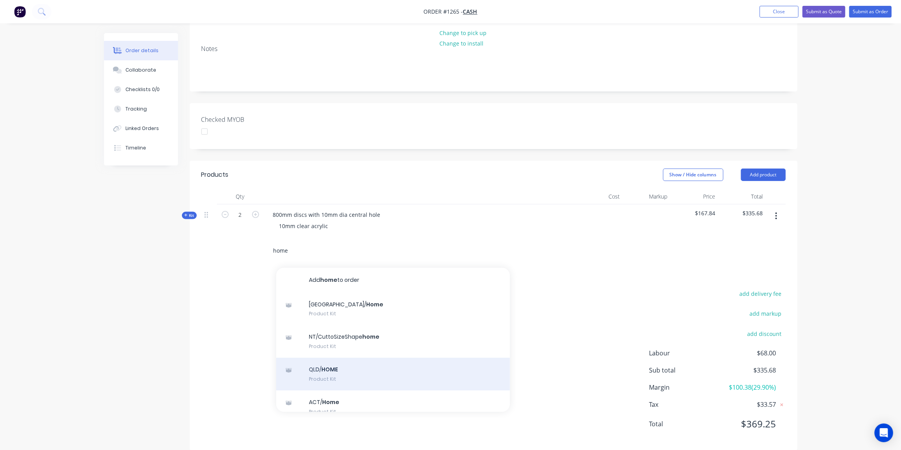
type input "home"
click at [334, 358] on div "QLD/ HOME Product Kit" at bounding box center [393, 374] width 234 height 33
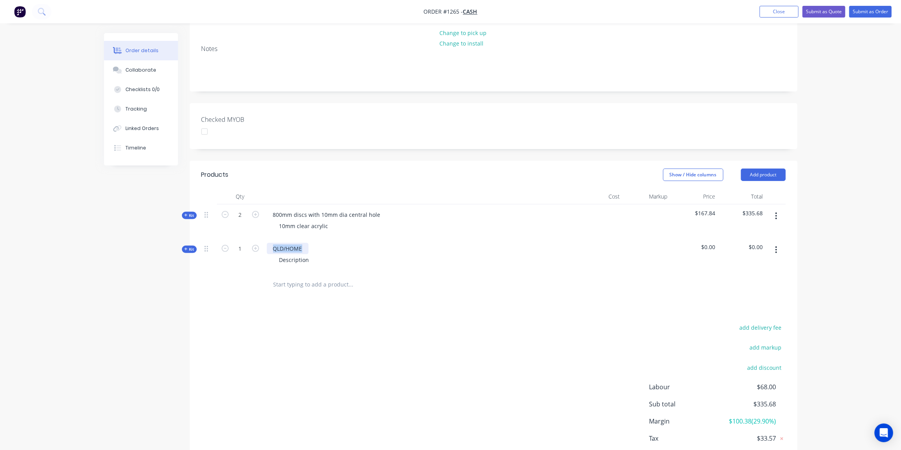
drag, startPoint x: 304, startPoint y: 235, endPoint x: 274, endPoint y: 242, distance: 30.0
click at [274, 243] on div "QLD/HOME" at bounding box center [288, 248] width 42 height 11
paste div
drag, startPoint x: 312, startPoint y: 249, endPoint x: 260, endPoint y: 252, distance: 51.9
click at [260, 252] on div "Kit 1 800mm discs with 10mm dia central hole Description $0.00 $0.00" at bounding box center [493, 255] width 584 height 34
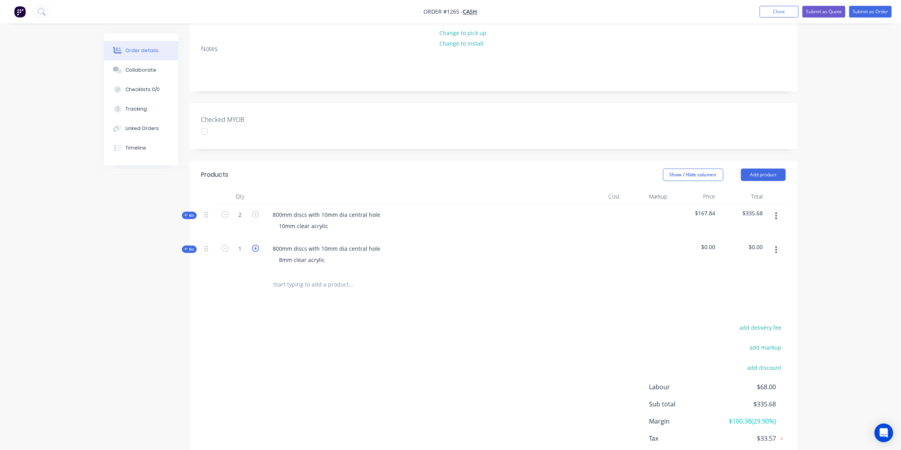
click at [256, 245] on icon "button" at bounding box center [255, 248] width 7 height 7
type input "2"
click at [191, 247] on span "Kit" at bounding box center [189, 250] width 10 height 6
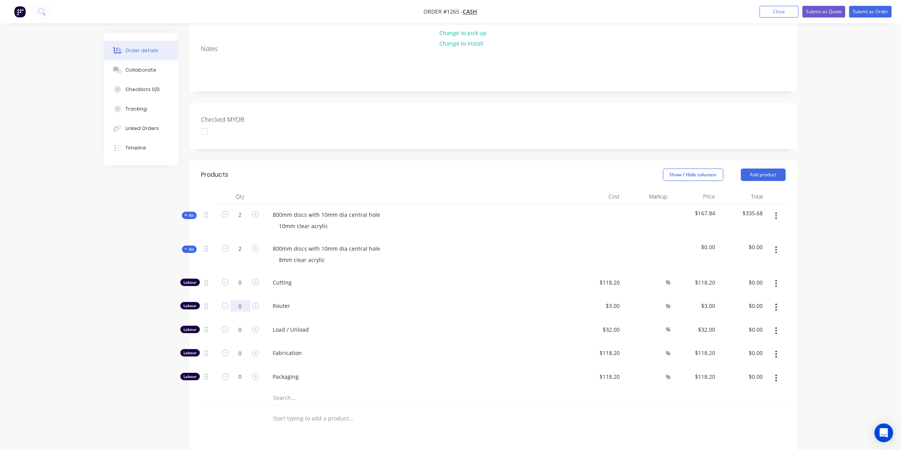
click at [241, 289] on input "0" at bounding box center [240, 283] width 20 height 12
type input "12"
type input "$36.00"
click at [242, 289] on input "0" at bounding box center [240, 283] width 20 height 12
type input "1"
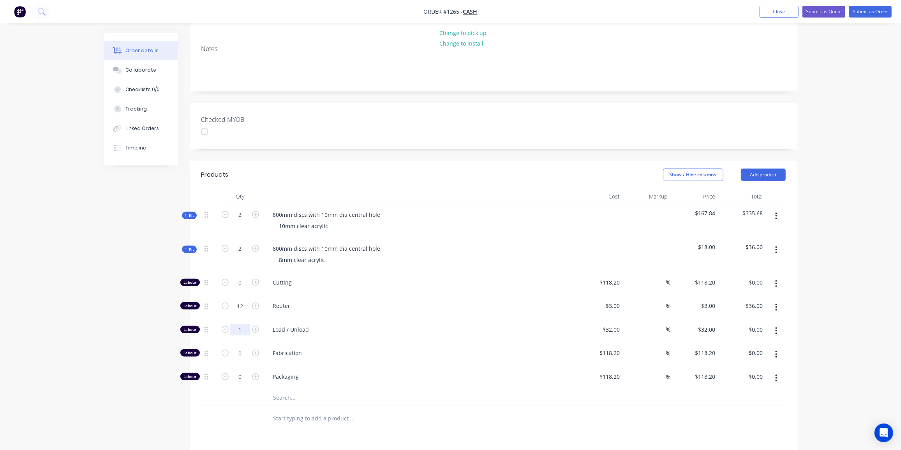
type input "$32.00"
click at [285, 390] on input "text" at bounding box center [351, 398] width 156 height 16
type input "000"
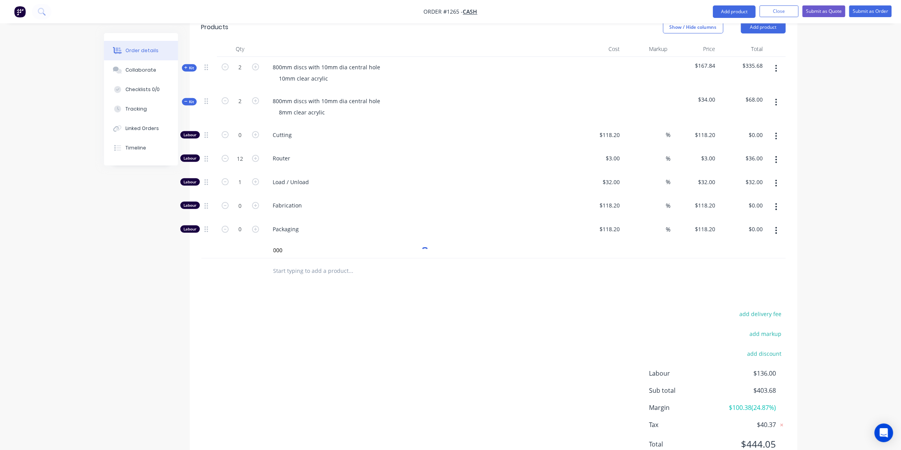
scroll to position [313, 0]
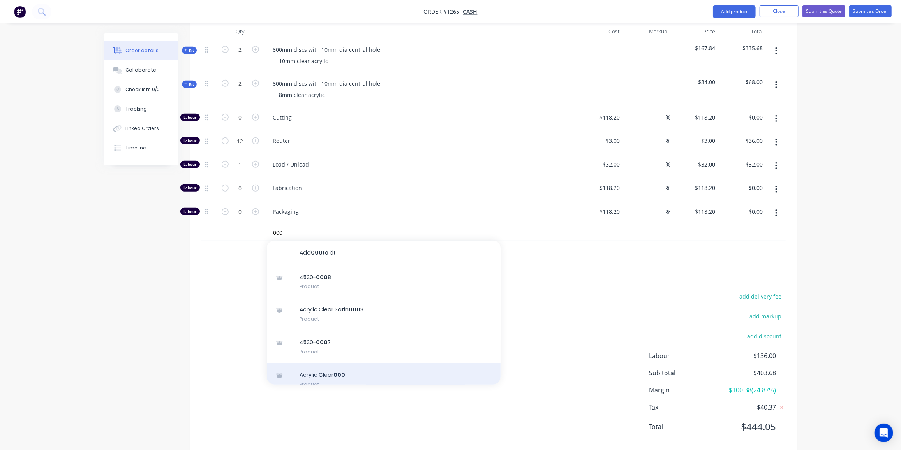
click at [339, 364] on div "Acrylic Clear 000 Product" at bounding box center [384, 380] width 234 height 33
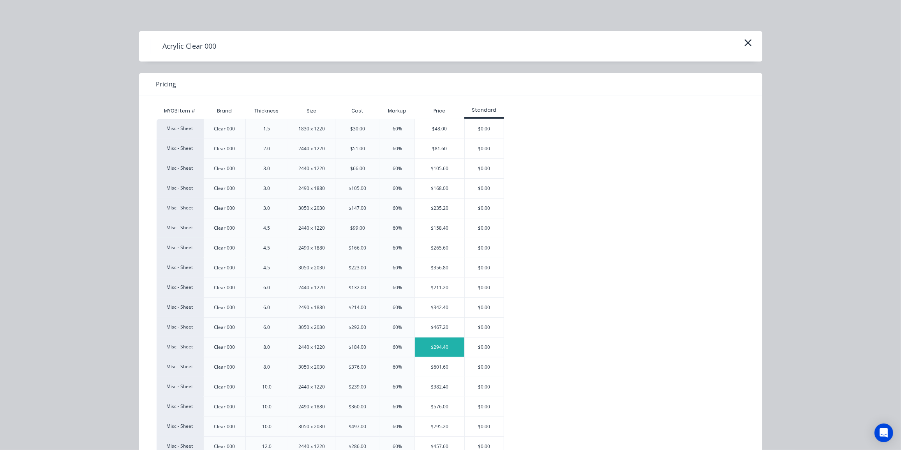
click at [439, 345] on div "$294.40" at bounding box center [439, 347] width 49 height 19
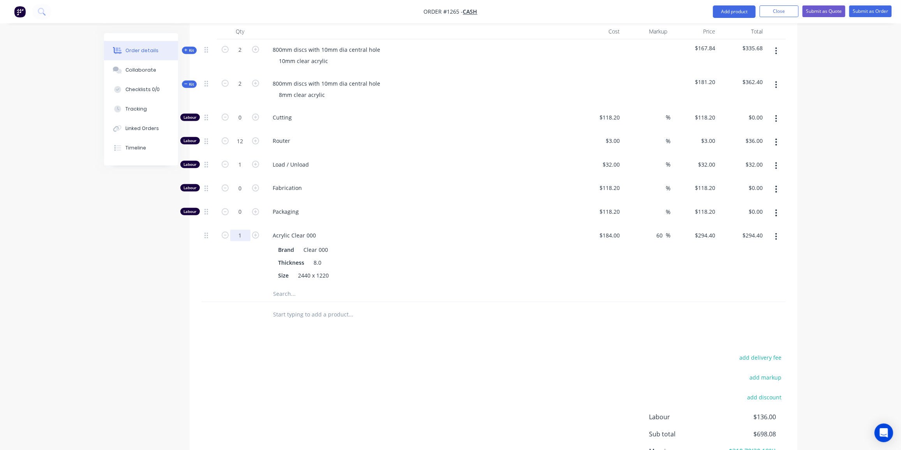
click at [238, 124] on input "1" at bounding box center [240, 118] width 20 height 12
type input "0.7"
type input "$206.08"
click at [193, 81] on span "Kit" at bounding box center [189, 84] width 10 height 6
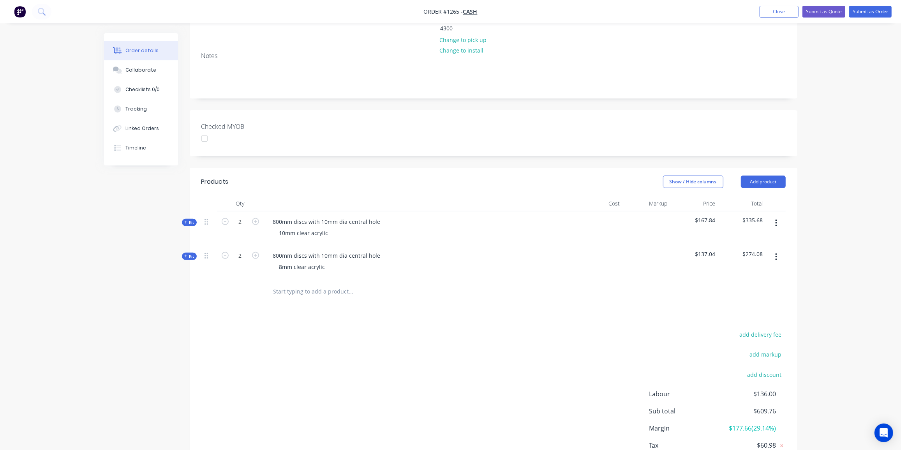
scroll to position [111, 0]
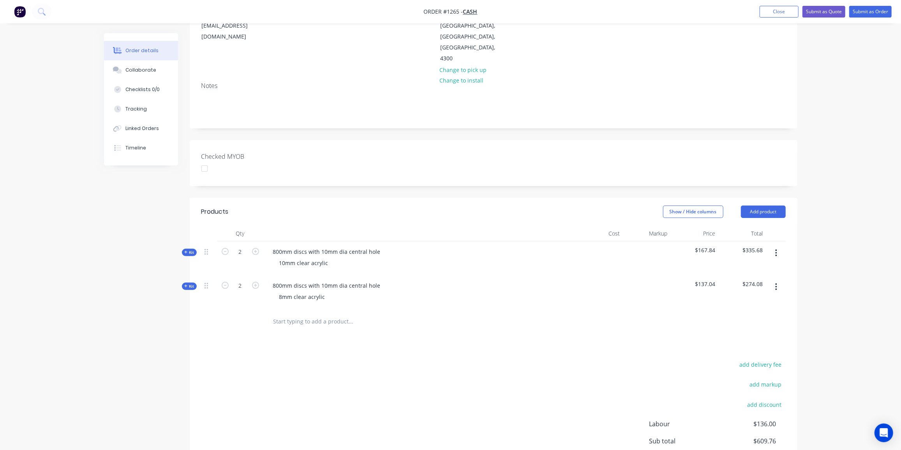
click at [185, 250] on span "Kit" at bounding box center [189, 253] width 10 height 6
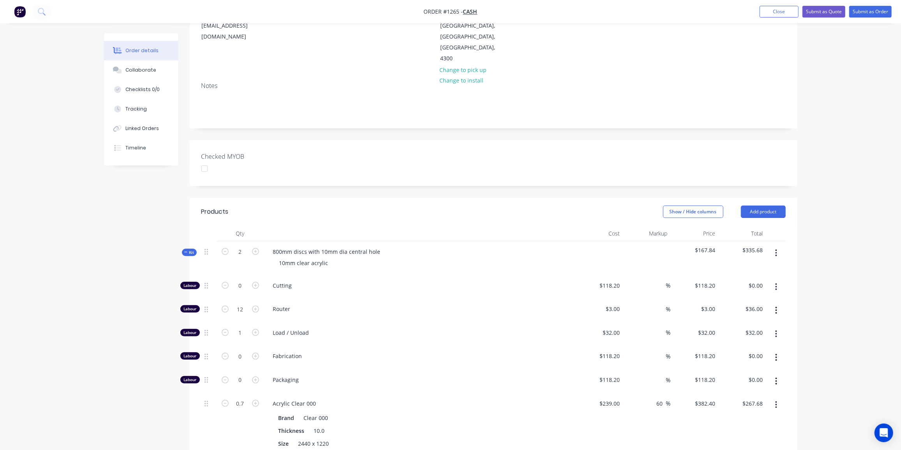
click at [185, 250] on span "Kit" at bounding box center [189, 253] width 10 height 6
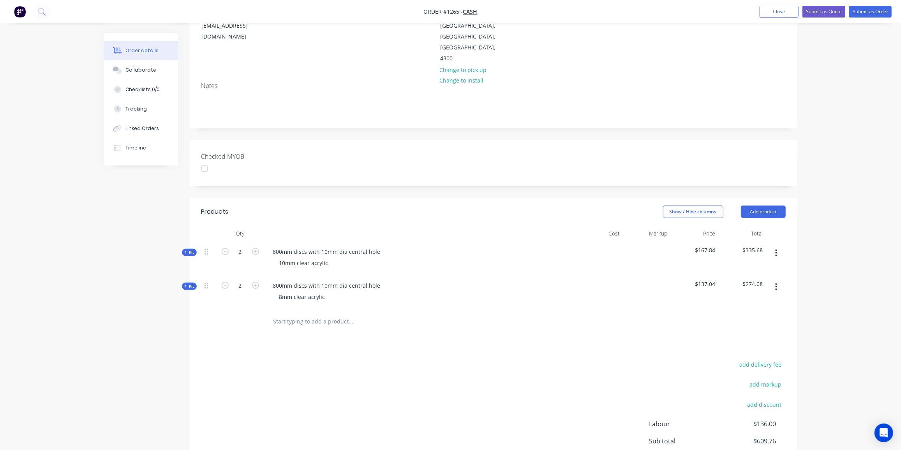
click at [192, 283] on div "Kit" at bounding box center [189, 286] width 15 height 7
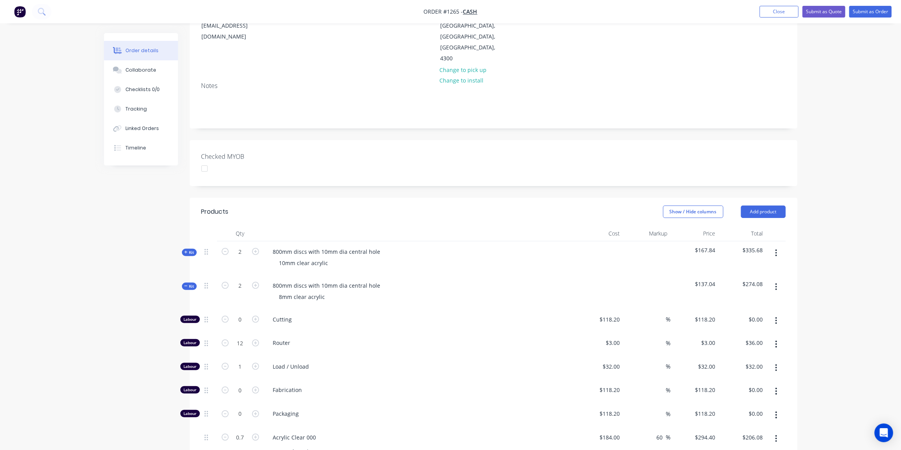
click at [192, 283] on div "Kit" at bounding box center [189, 286] width 15 height 7
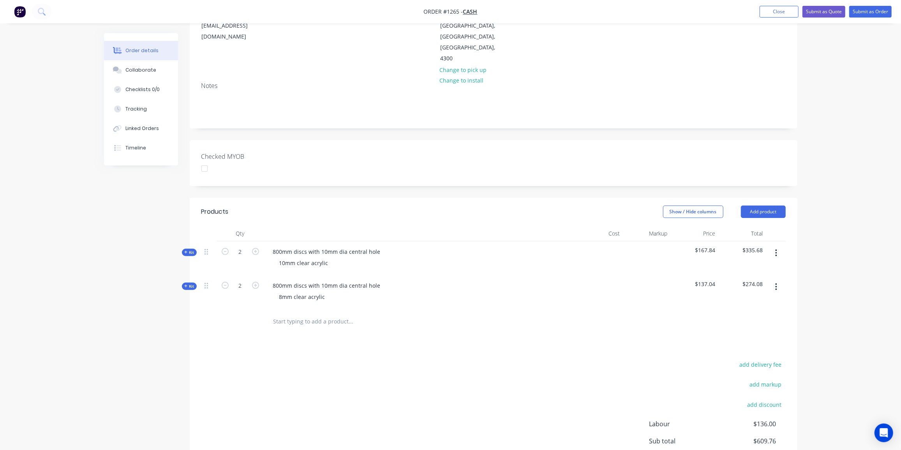
scroll to position [182, 0]
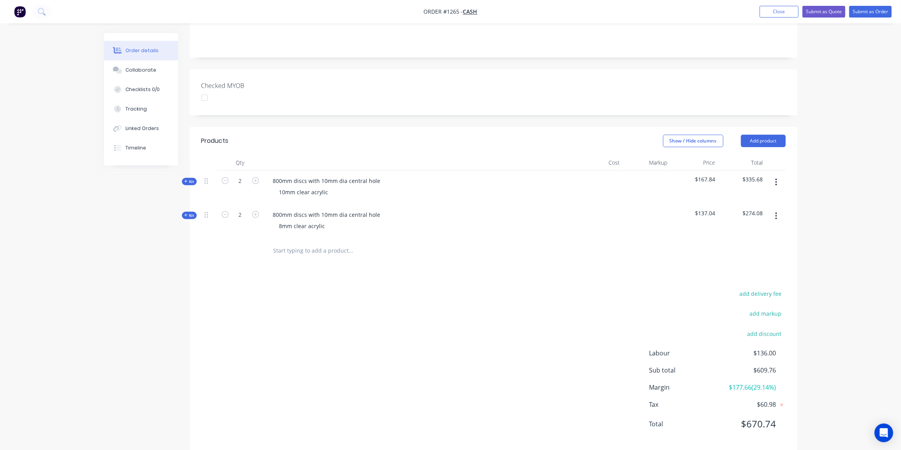
click at [192, 179] on span "Kit" at bounding box center [189, 182] width 10 height 6
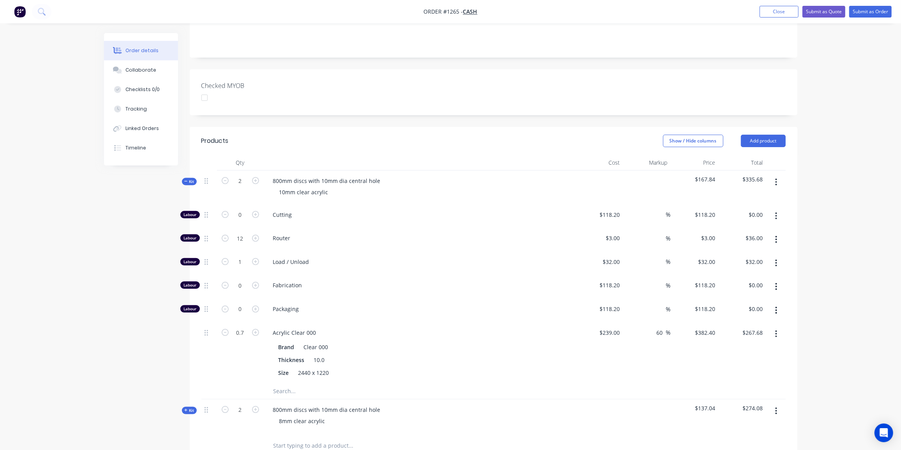
click at [229, 304] on button "button" at bounding box center [225, 308] width 10 height 8
click at [244, 221] on input "0" at bounding box center [240, 215] width 20 height 12
type input "0.2"
type input "$23.64"
click at [189, 179] on span "Kit" at bounding box center [189, 182] width 10 height 6
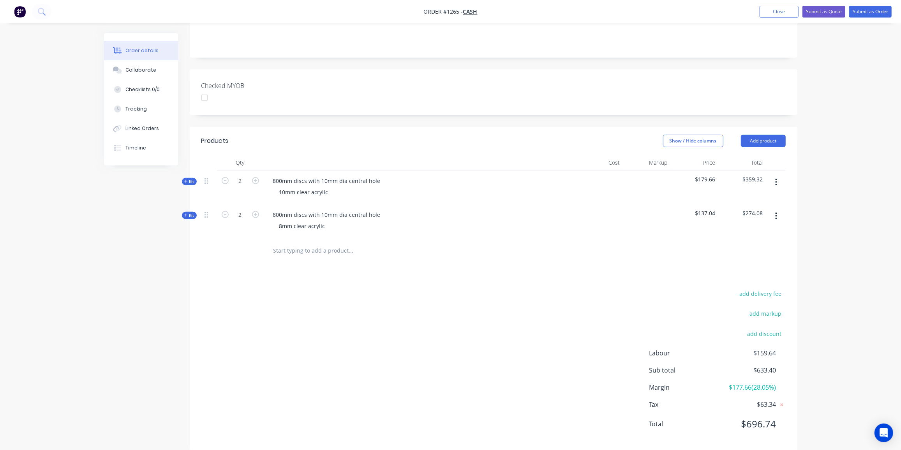
click at [192, 213] on span "Kit" at bounding box center [189, 216] width 10 height 6
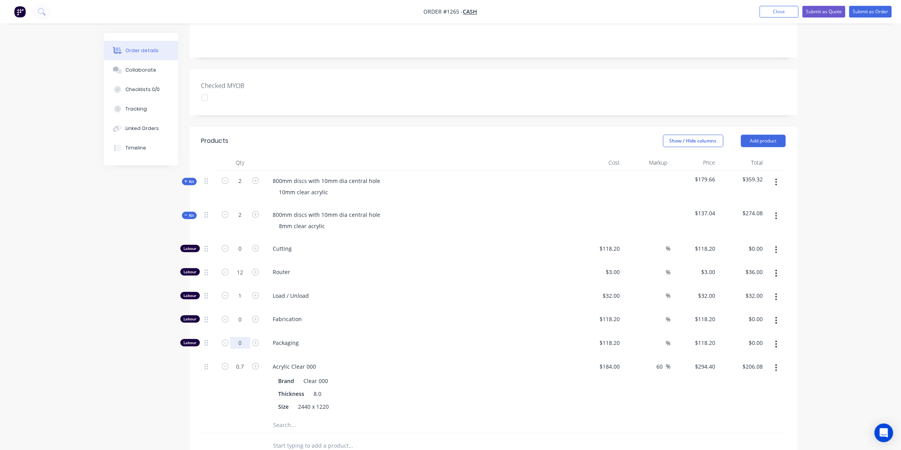
click at [242, 255] on input "0" at bounding box center [240, 249] width 20 height 12
type input "0.2"
type input "$23.64"
click at [186, 212] on div "Kit" at bounding box center [189, 215] width 15 height 7
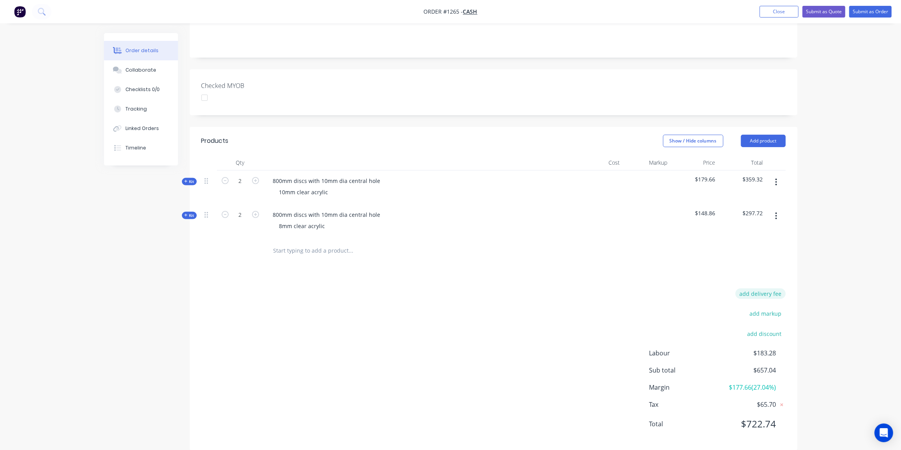
click at [775, 289] on button "add delivery fee" at bounding box center [761, 294] width 50 height 11
type input "50"
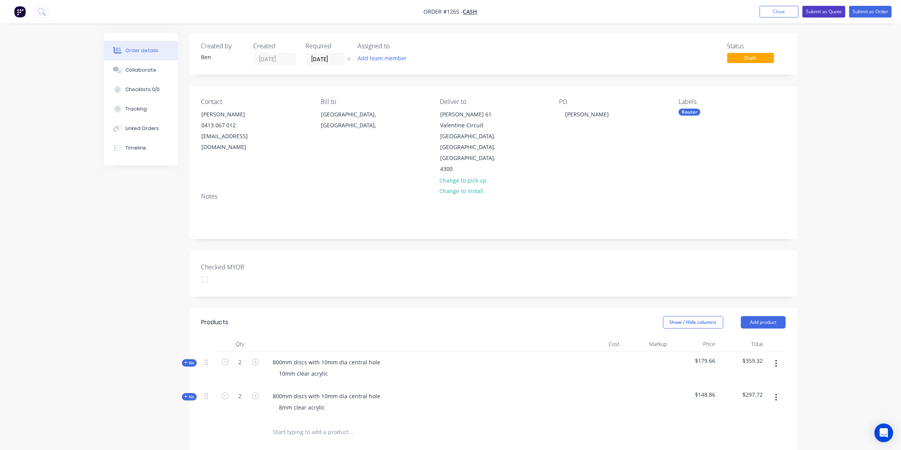
click at [832, 13] on button "Submit as Quote" at bounding box center [824, 12] width 43 height 12
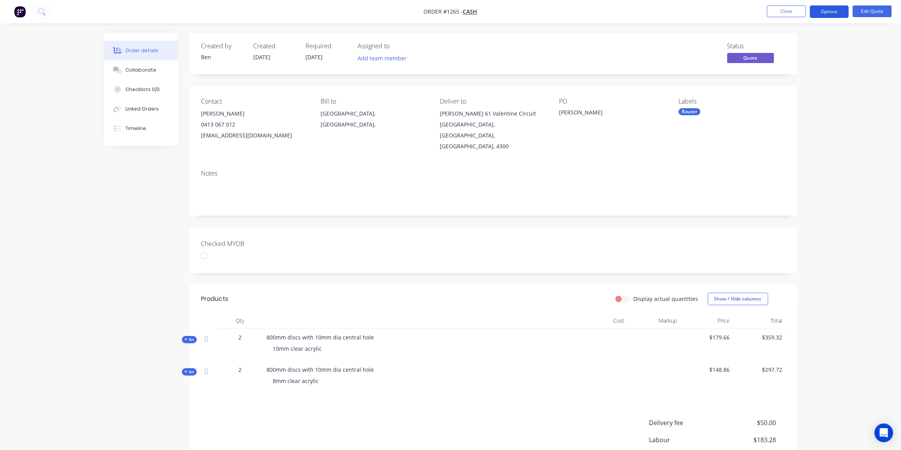
click at [827, 11] on button "Options" at bounding box center [829, 11] width 39 height 12
click at [777, 41] on button "Quote" at bounding box center [806, 47] width 86 height 16
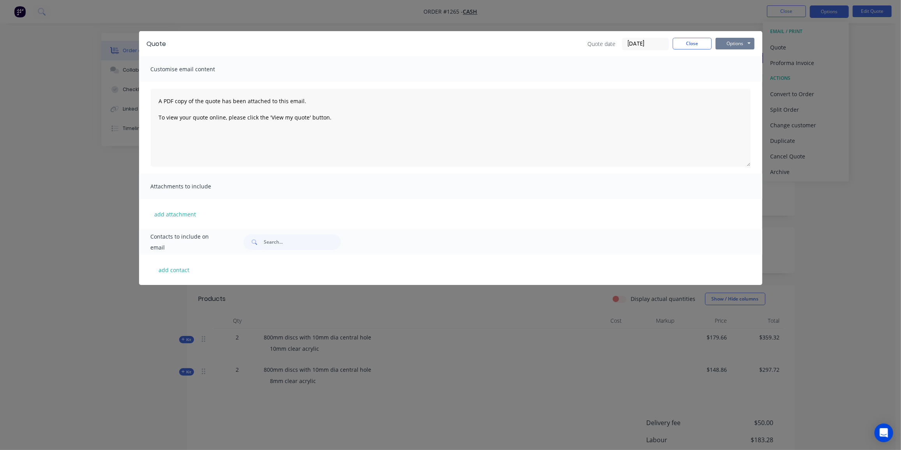
click at [733, 44] on button "Options" at bounding box center [735, 44] width 39 height 12
click at [734, 54] on button "Preview" at bounding box center [741, 57] width 50 height 13
click at [179, 270] on button "add contact" at bounding box center [174, 270] width 47 height 12
select select "AU"
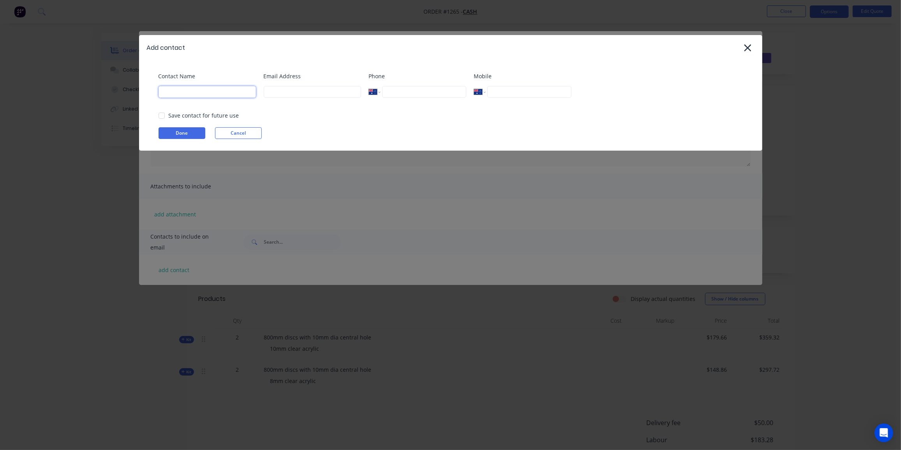
click at [198, 88] on input at bounding box center [207, 92] width 97 height 12
paste input "Todd Berlin <toddberlin@me.com>"
drag, startPoint x: 192, startPoint y: 92, endPoint x: 290, endPoint y: 102, distance: 98.7
click at [290, 102] on div "Contact Name Todd Berlin <toddberlin@me.com> Email Address Phone International …" at bounding box center [455, 88] width 592 height 32
type input "[PERSON_NAME]"
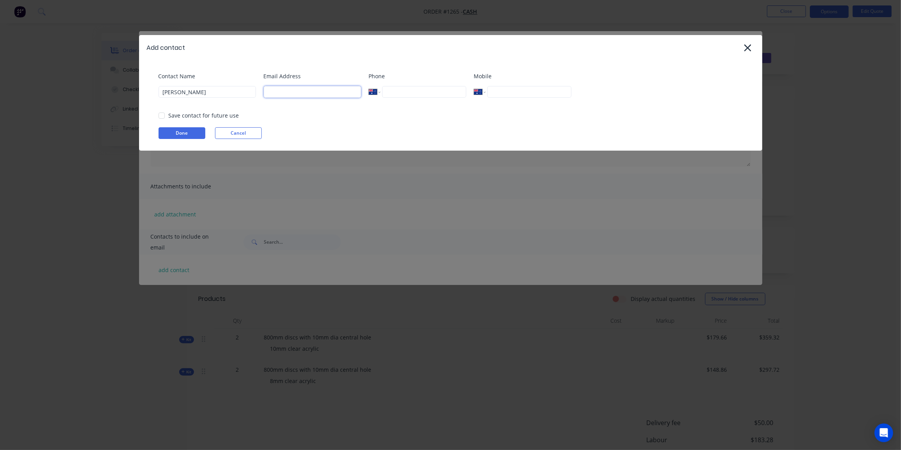
click at [280, 89] on input at bounding box center [312, 92] width 97 height 12
paste input "<toddberlin@me.com>"
drag, startPoint x: 270, startPoint y: 91, endPoint x: 240, endPoint y: 91, distance: 29.2
click at [241, 91] on div "Contact Name Todd Berlin Email Address <toddberlin@me.com> Phone International …" at bounding box center [455, 88] width 592 height 32
click at [337, 91] on input "toddberlin@me.com>" at bounding box center [312, 92] width 97 height 12
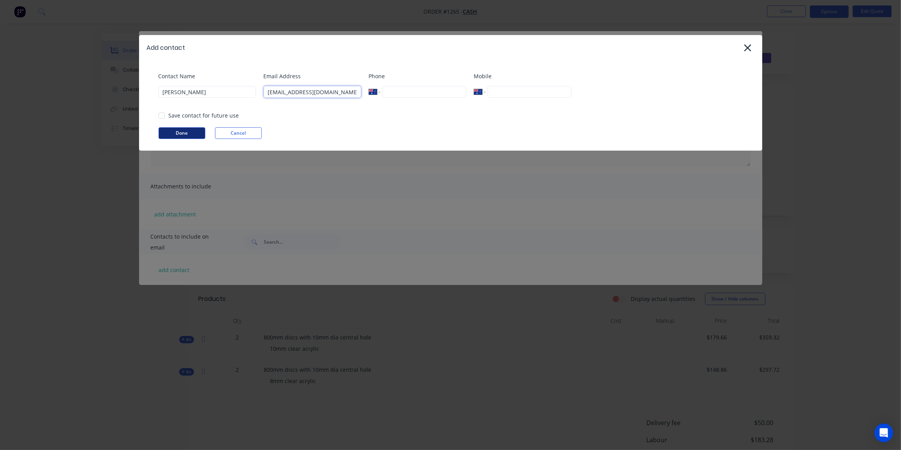
type input "toddberlin@me.com"
click at [172, 131] on button "Done" at bounding box center [182, 133] width 47 height 12
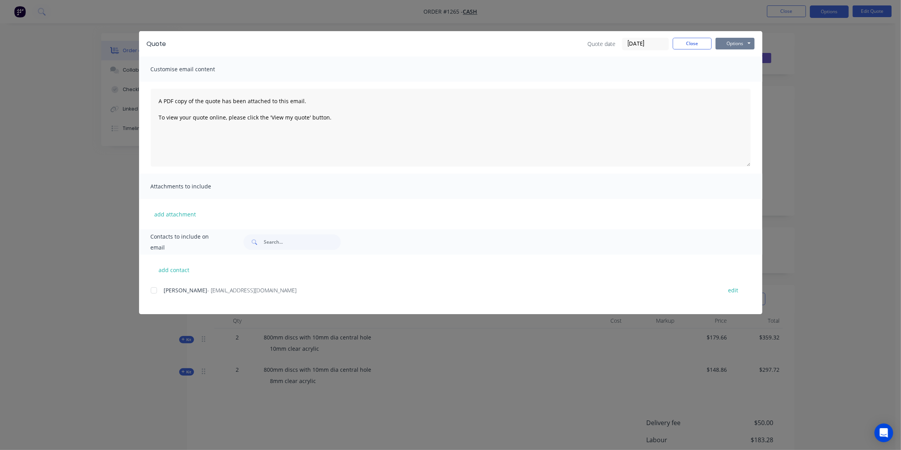
click at [738, 42] on button "Options" at bounding box center [735, 44] width 39 height 12
click at [734, 79] on button "Email" at bounding box center [741, 83] width 50 height 13
click at [154, 288] on div at bounding box center [154, 291] width 16 height 16
click at [741, 39] on button "Options" at bounding box center [735, 44] width 39 height 12
click at [730, 80] on button "Email" at bounding box center [741, 83] width 50 height 13
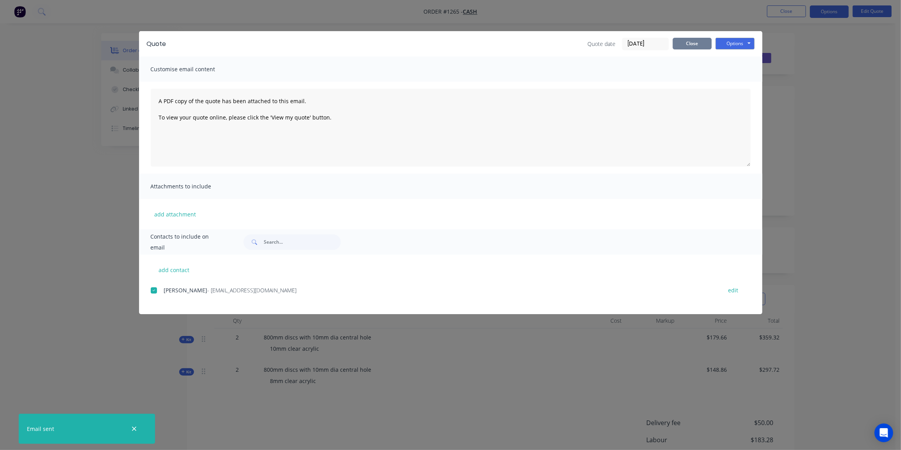
click at [699, 44] on button "Close" at bounding box center [692, 44] width 39 height 12
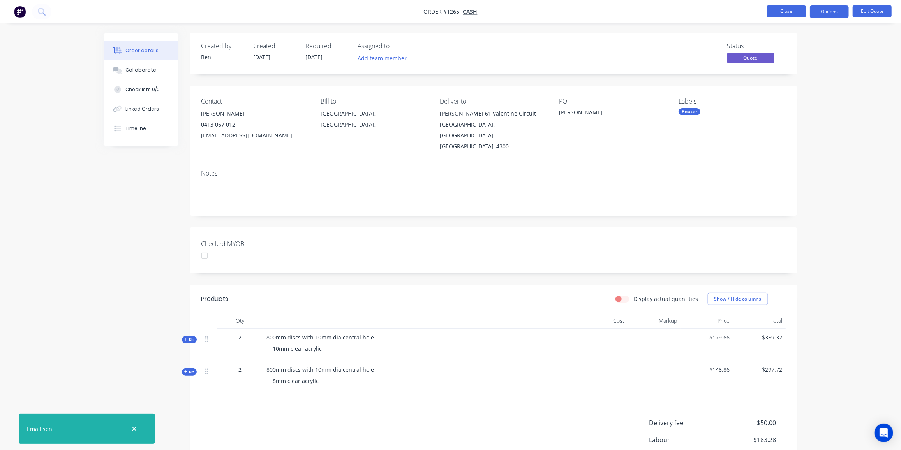
click at [794, 9] on button "Close" at bounding box center [786, 11] width 39 height 12
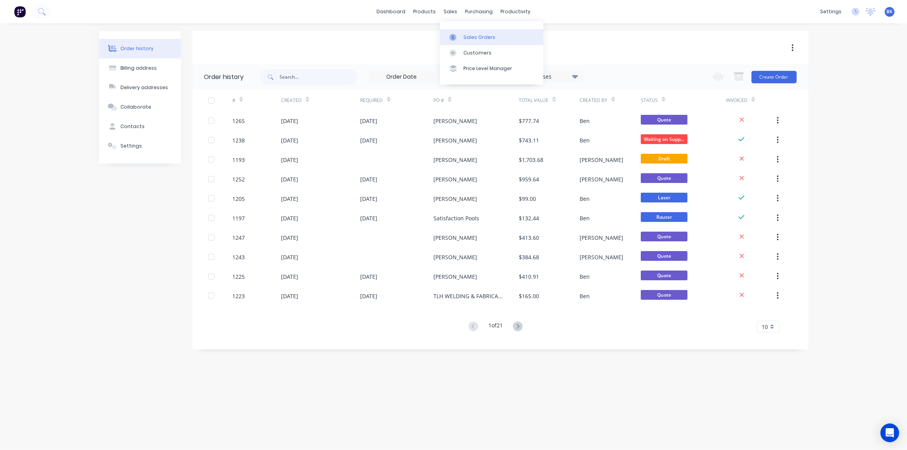
click at [465, 39] on div "Sales Orders" at bounding box center [479, 37] width 32 height 7
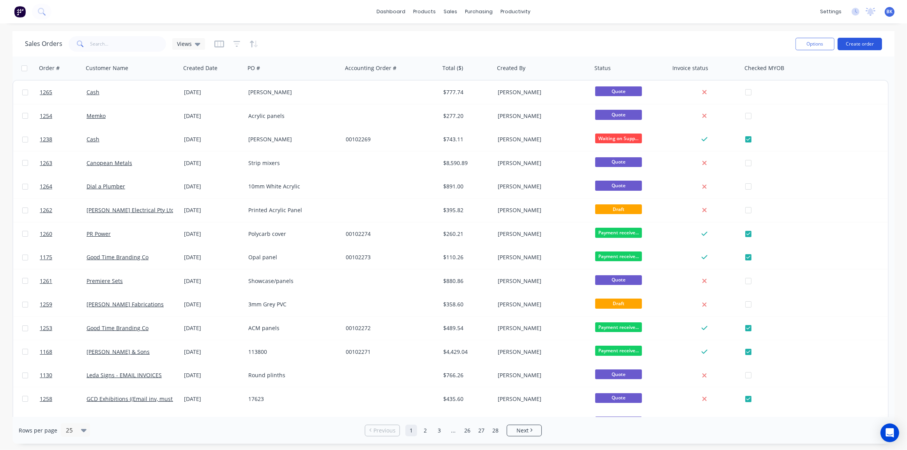
click at [867, 43] on button "Create order" at bounding box center [859, 44] width 44 height 12
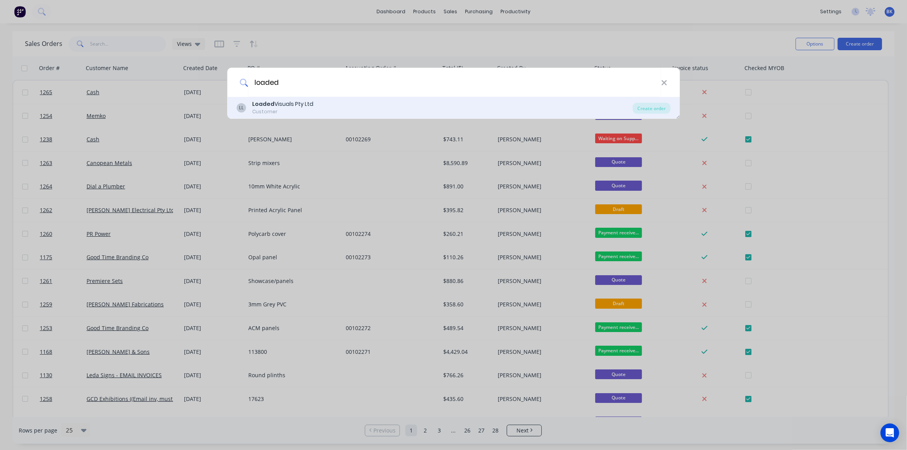
type input "loaded"
click at [304, 104] on div "Loaded Visuals Pty Ltd" at bounding box center [282, 104] width 61 height 8
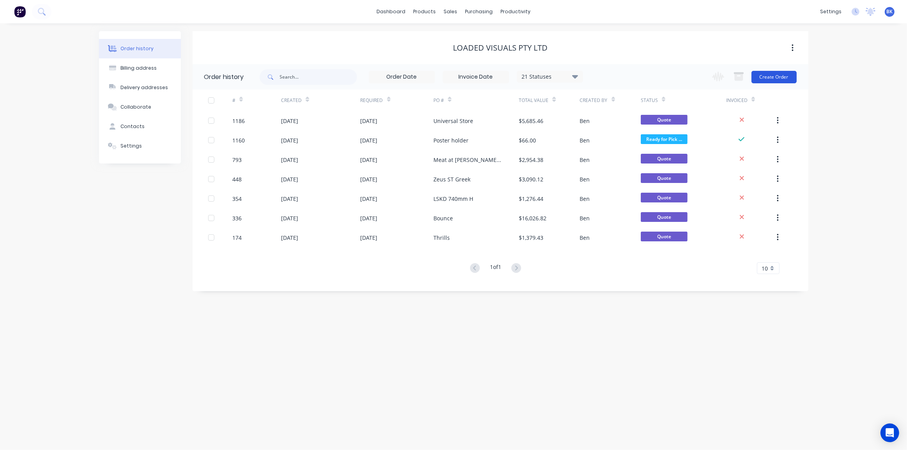
click at [771, 73] on button "Create Order" at bounding box center [773, 77] width 45 height 12
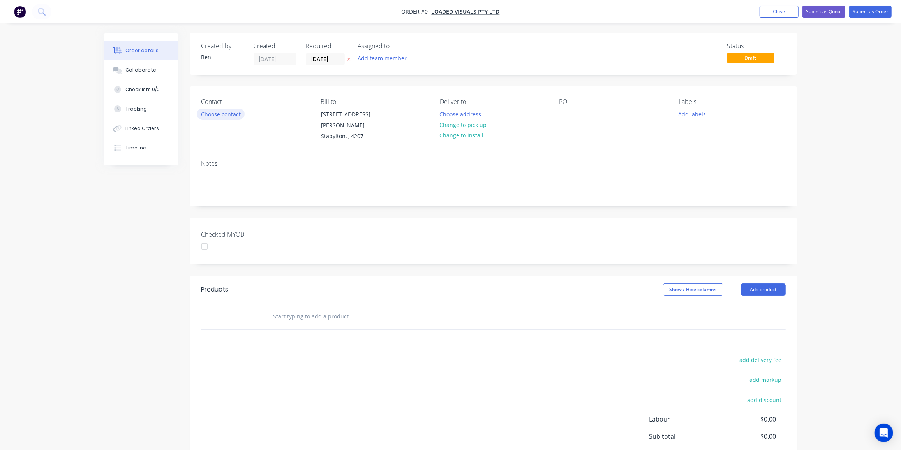
click at [218, 114] on button "Choose contact" at bounding box center [221, 114] width 48 height 11
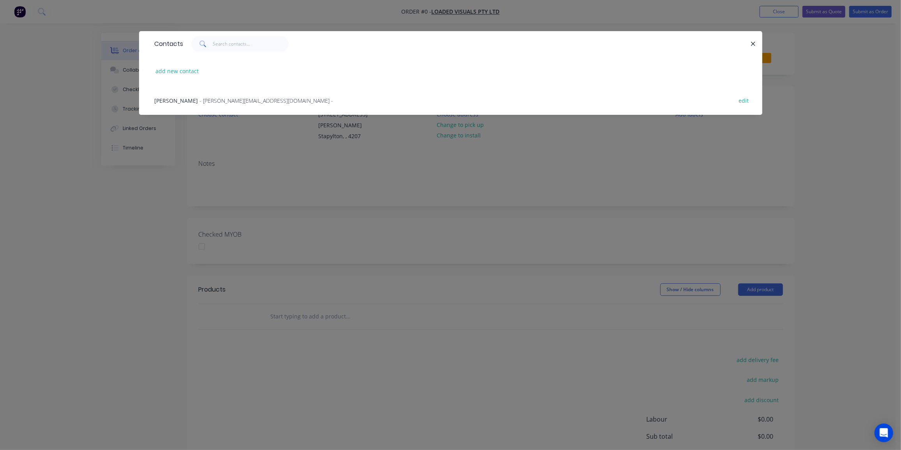
click at [200, 100] on span "- dion@loadedvisuals.com.au -" at bounding box center [267, 100] width 134 height 7
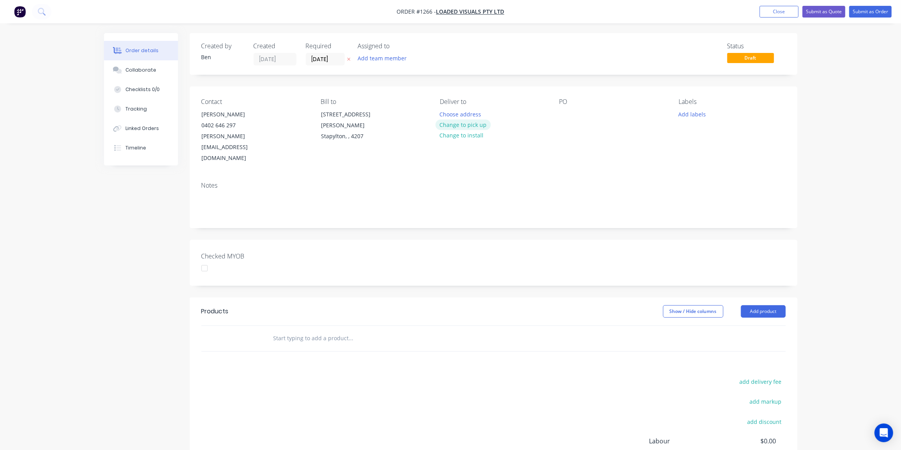
click at [461, 124] on button "Change to pick up" at bounding box center [463, 125] width 55 height 11
click at [565, 113] on div at bounding box center [565, 114] width 12 height 11
click at [694, 115] on button "Add labels" at bounding box center [692, 114] width 36 height 11
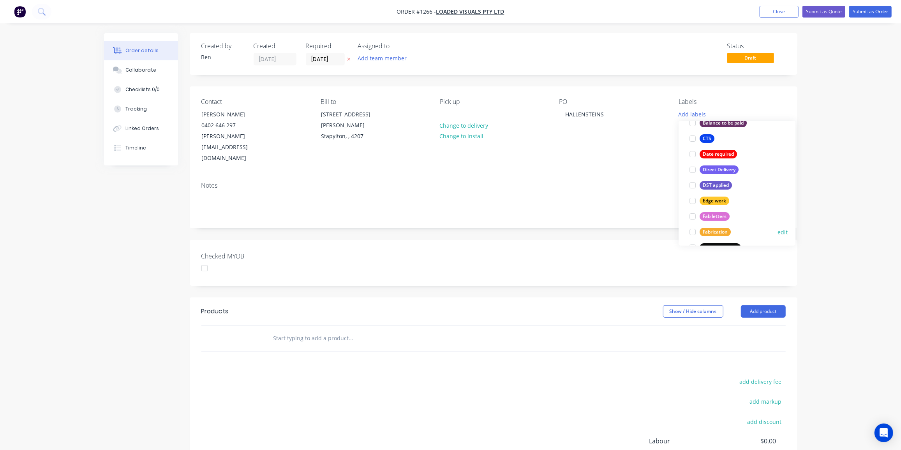
scroll to position [106, 0]
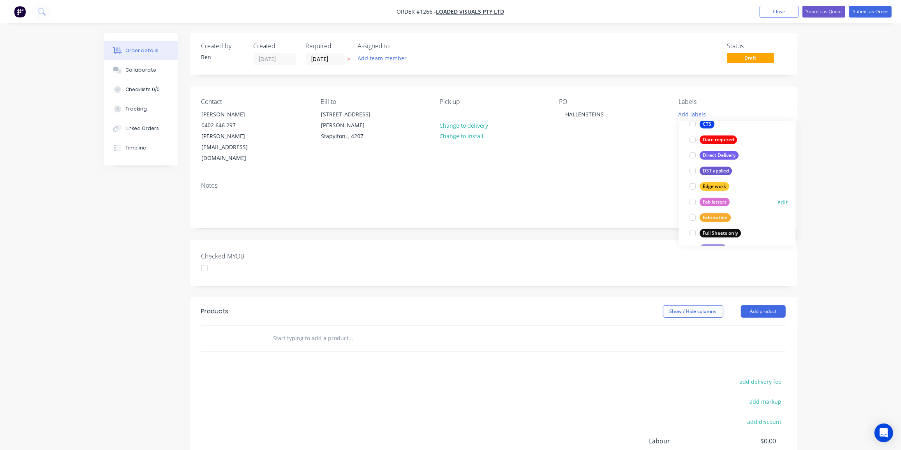
click at [705, 204] on div "Fab letters" at bounding box center [715, 202] width 30 height 9
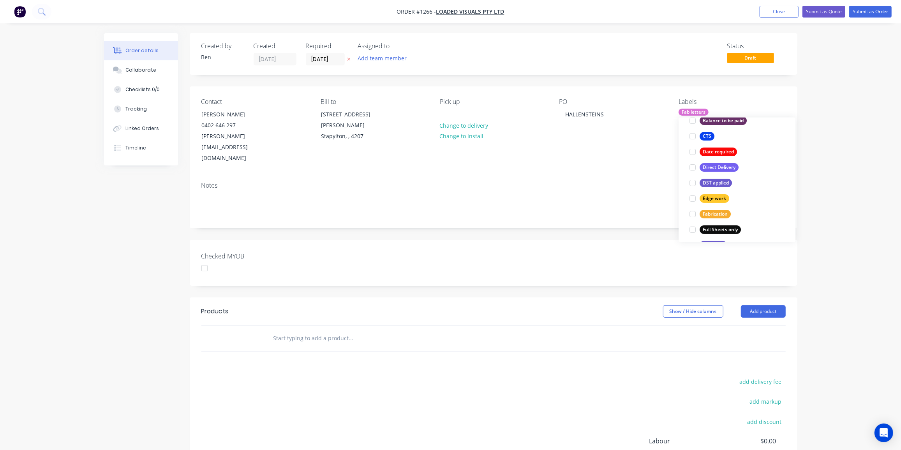
scroll to position [0, 0]
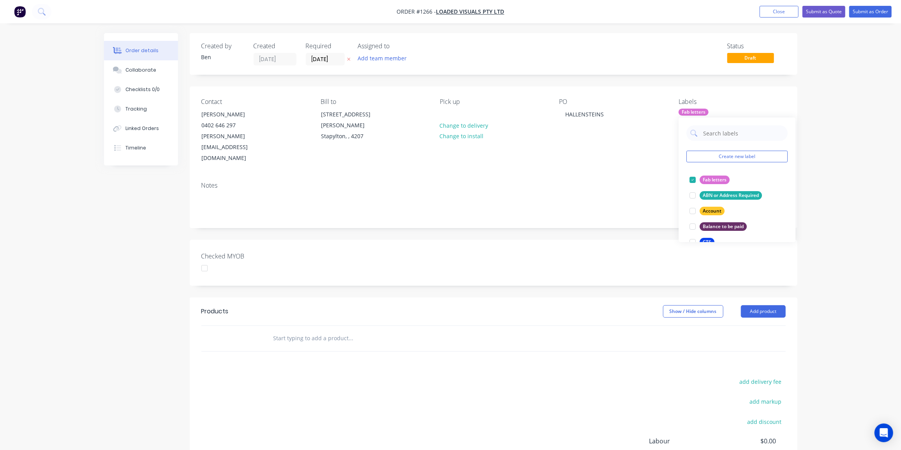
click at [332, 331] on input "text" at bounding box center [351, 339] width 156 height 16
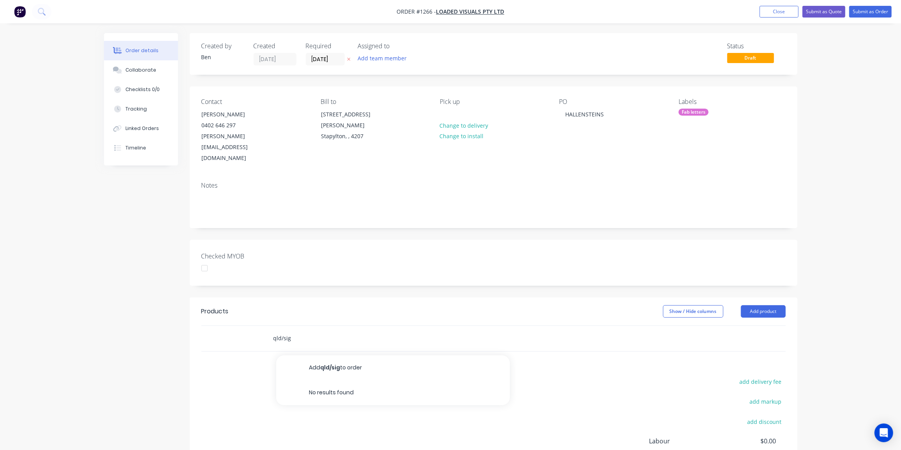
drag, startPoint x: 298, startPoint y: 318, endPoint x: 256, endPoint y: 320, distance: 42.1
click at [256, 326] on div "qld/sig Add qld/sig to order No results found" at bounding box center [493, 338] width 584 height 25
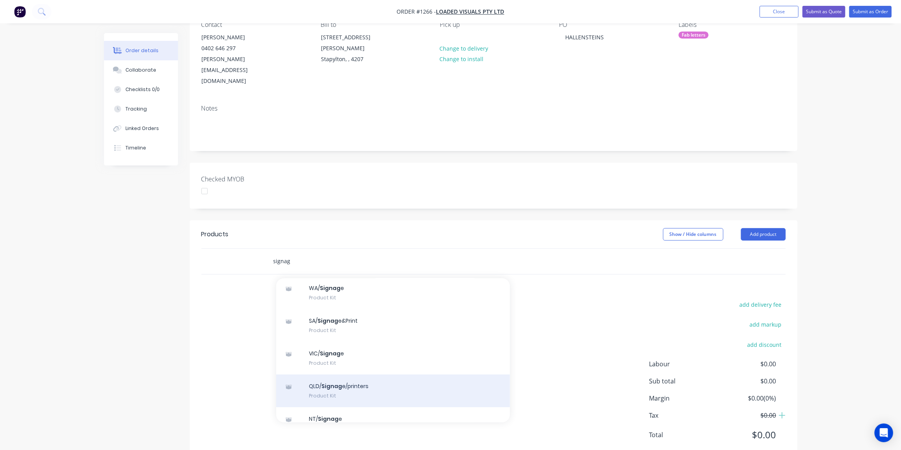
scroll to position [71, 0]
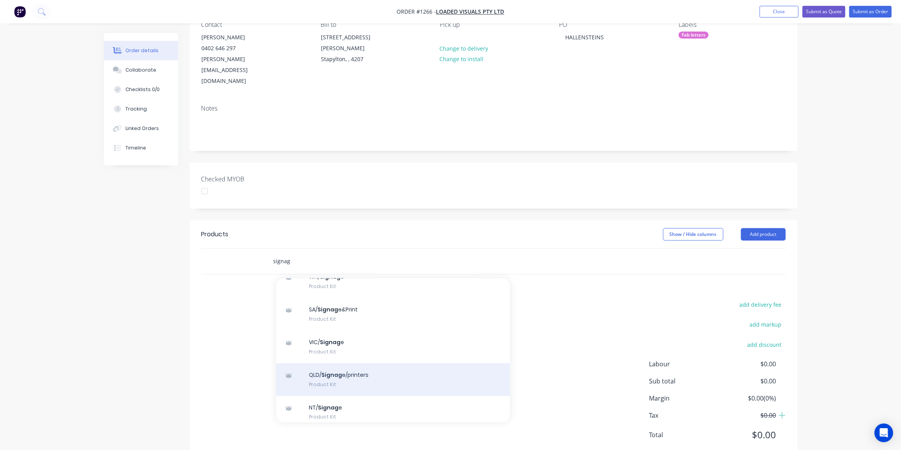
type input "signag"
click at [351, 364] on div "QLD/ Signag e/printers Product Kit" at bounding box center [393, 380] width 234 height 33
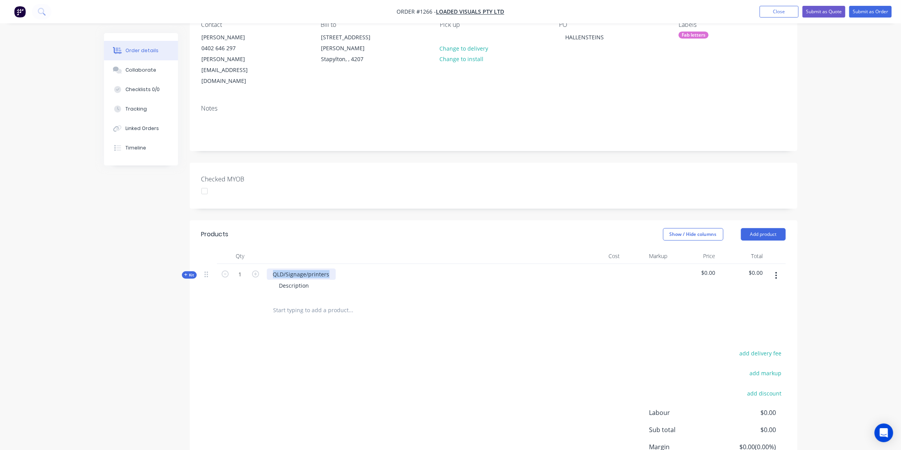
drag, startPoint x: 330, startPoint y: 254, endPoint x: 265, endPoint y: 256, distance: 65.5
click at [265, 264] on div "QLD/Signage/printers Description" at bounding box center [420, 281] width 312 height 34
click at [307, 280] on div "Description" at bounding box center [294, 285] width 42 height 11
drag, startPoint x: 311, startPoint y: 262, endPoint x: 252, endPoint y: 260, distance: 59.3
click at [252, 264] on div "Kit 1 HALLENSTEINS fab letter set Description $0.00 $0.00" at bounding box center [493, 281] width 584 height 34
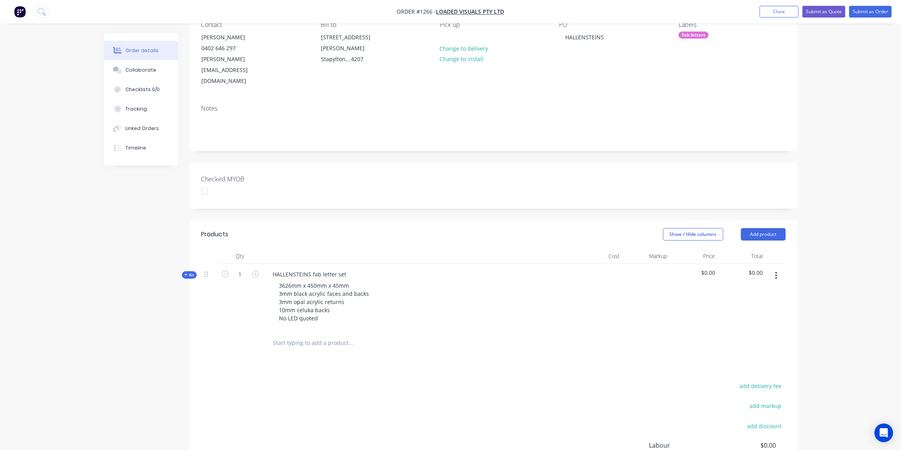
click at [222, 287] on div "1" at bounding box center [240, 297] width 47 height 67
click at [187, 274] on icon at bounding box center [185, 275] width 3 height 3
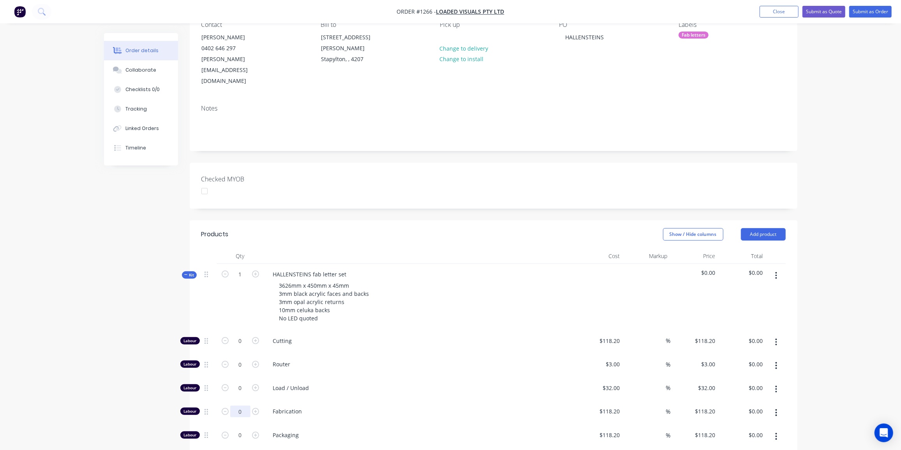
click at [241, 347] on input "0" at bounding box center [240, 341] width 20 height 12
type input "15"
type input "118.2"
type input "$1,773.00"
click at [607, 406] on input "118.2" at bounding box center [611, 411] width 24 height 11
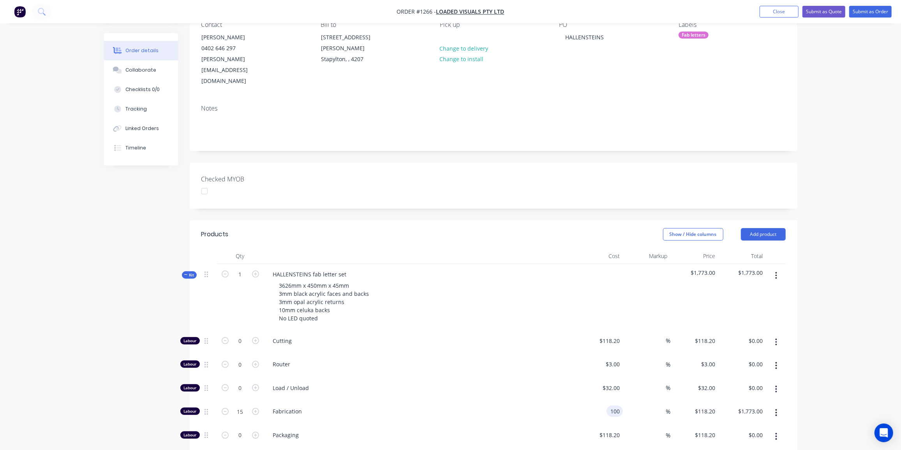
type input "$100.00"
type input "$1,500.00"
click at [245, 343] on input "0" at bounding box center [240, 341] width 20 height 12
type input "38"
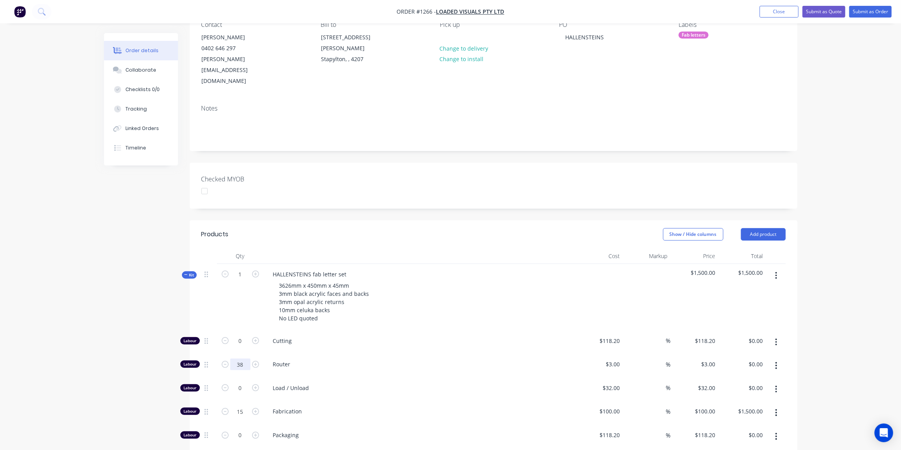
type input "$114.00"
click at [239, 347] on input "0" at bounding box center [240, 341] width 20 height 12
type input "2"
type input "$64.00"
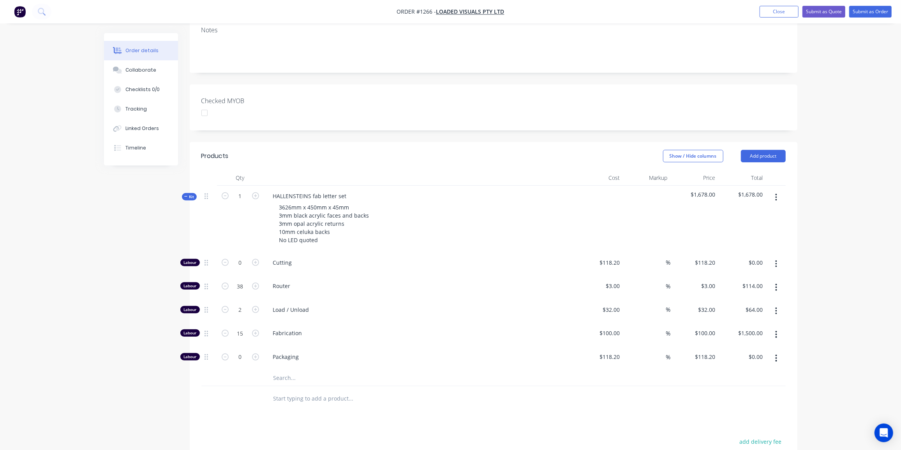
scroll to position [254, 0]
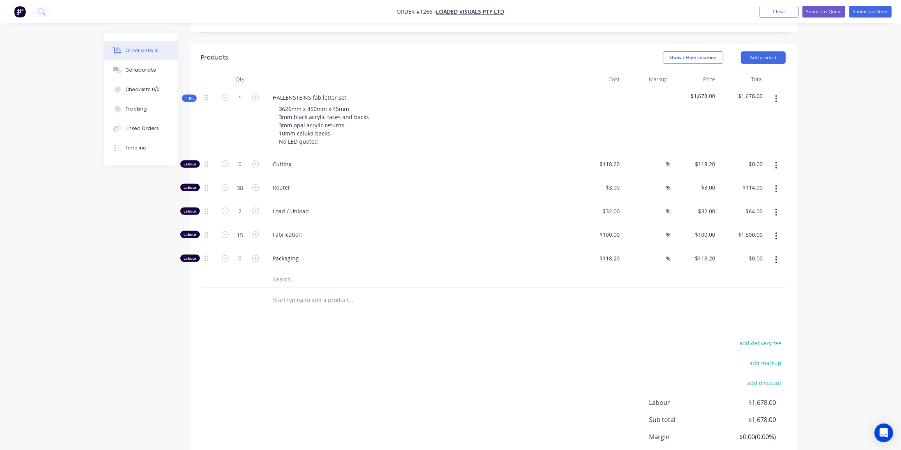
click at [297, 272] on input "text" at bounding box center [351, 280] width 156 height 16
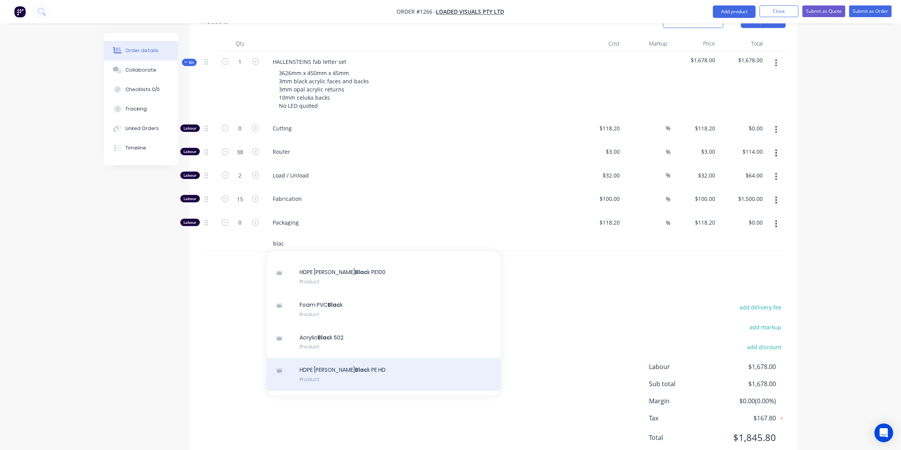
scroll to position [141, 0]
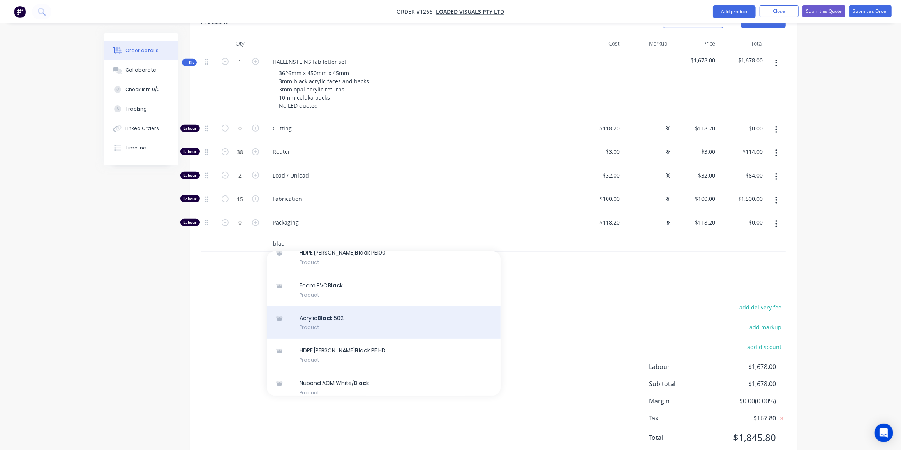
type input "blac"
click at [329, 307] on div "Acrylic Blac k 502 Product" at bounding box center [384, 323] width 234 height 33
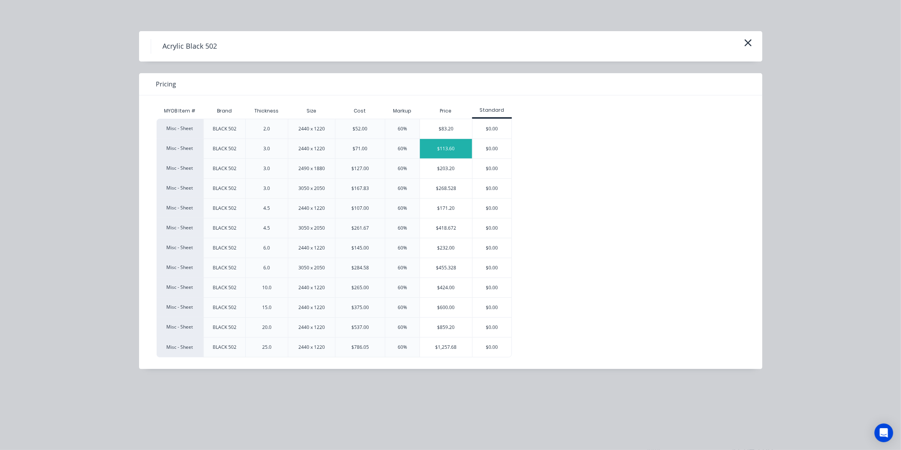
click at [437, 147] on div "$113.60" at bounding box center [446, 148] width 52 height 19
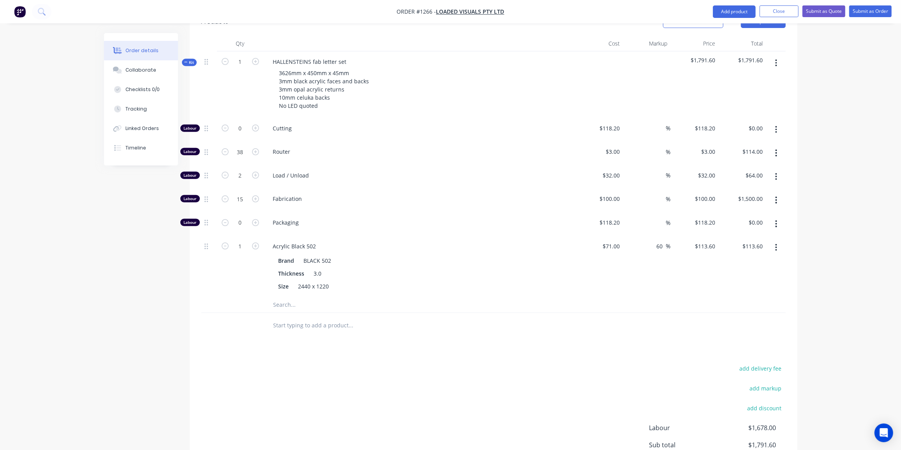
click at [279, 297] on input "text" at bounding box center [351, 305] width 156 height 16
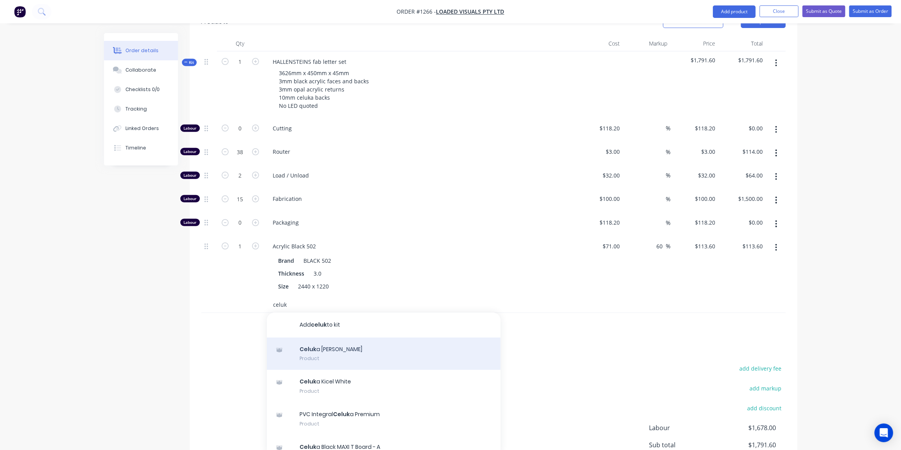
type input "celuk"
click at [357, 338] on div "Celuk a Nycel White Product" at bounding box center [384, 354] width 234 height 33
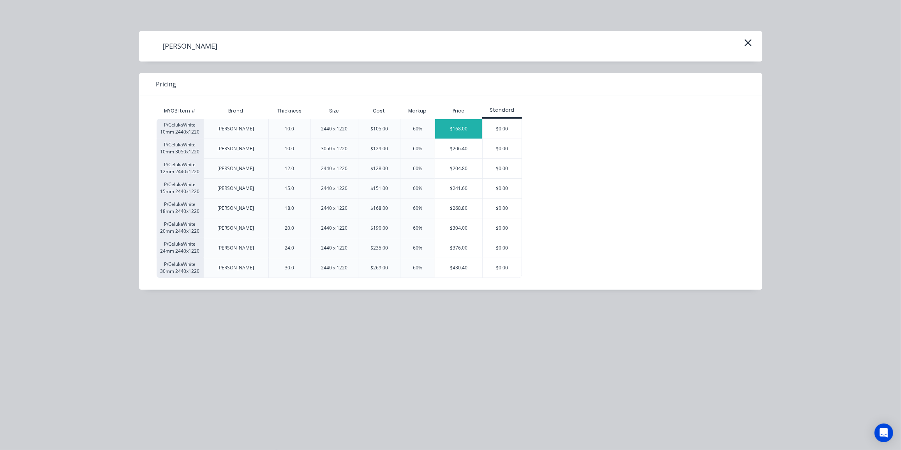
click at [479, 130] on div "$168.00" at bounding box center [458, 128] width 47 height 19
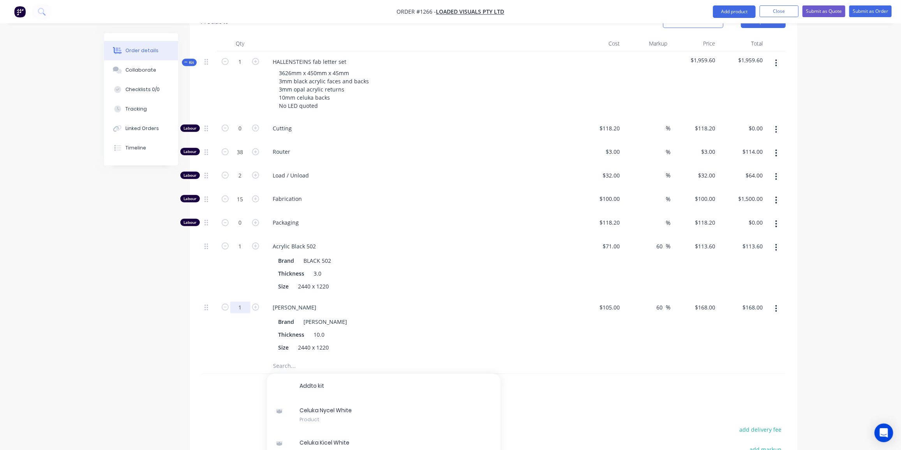
click at [243, 134] on input "1" at bounding box center [240, 129] width 20 height 12
type input "0.5"
type input "$84.00"
click at [294, 358] on input "text" at bounding box center [351, 366] width 156 height 16
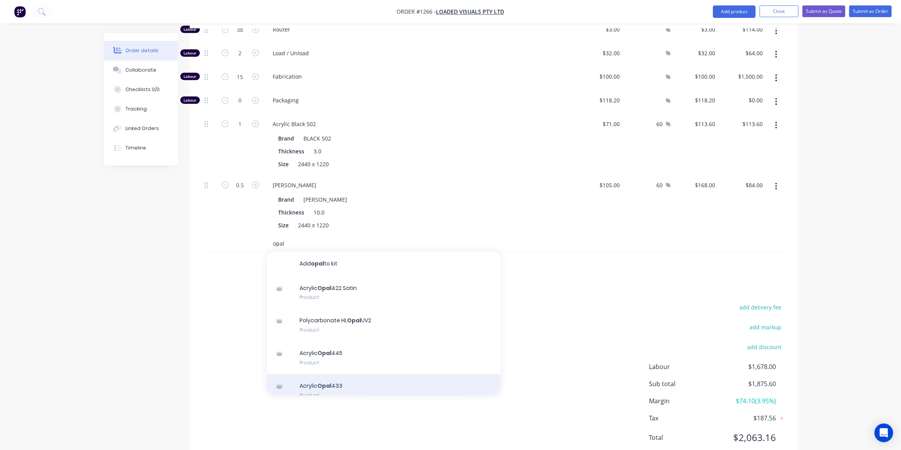
scroll to position [35, 0]
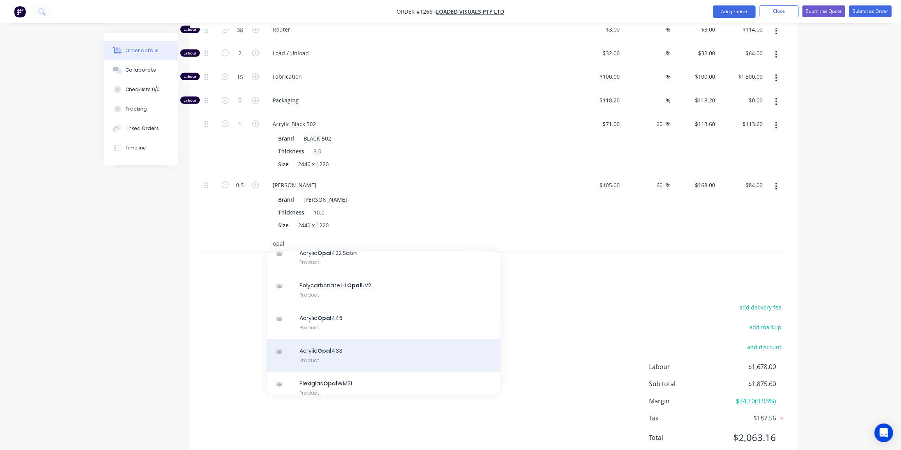
type input "opal"
click at [351, 339] on div "Acrylic Opal 433 Product" at bounding box center [384, 355] width 234 height 33
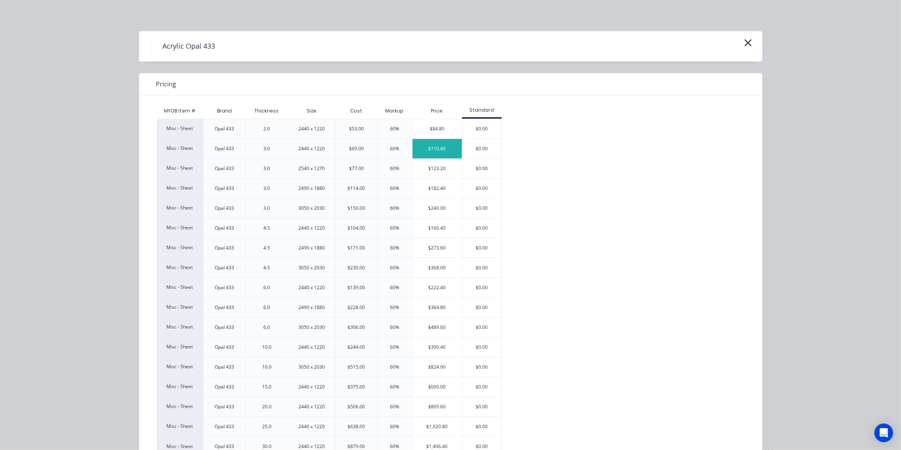
click at [445, 147] on div "$110.40" at bounding box center [437, 148] width 49 height 19
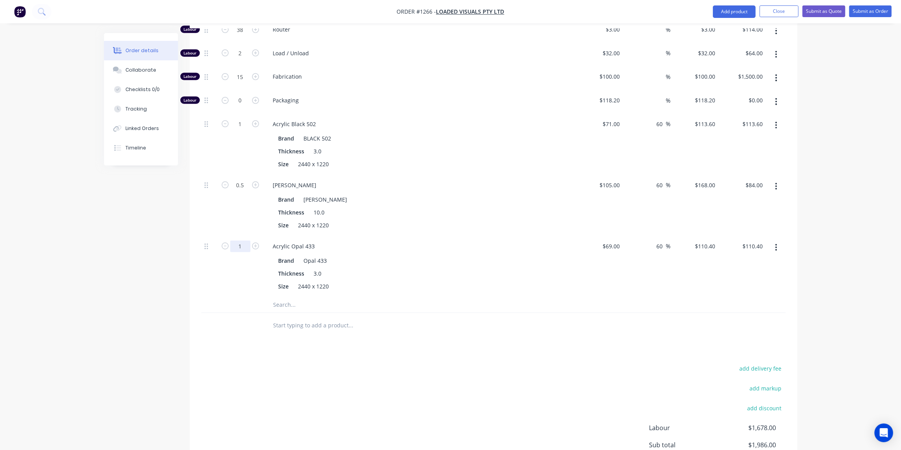
click at [245, 12] on input "1" at bounding box center [240, 6] width 20 height 12
type input "0.2"
type input "$22.08"
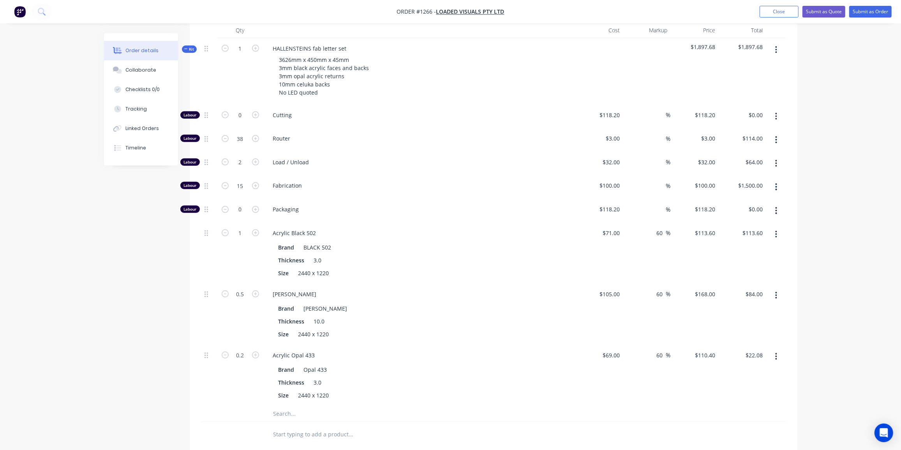
scroll to position [235, 0]
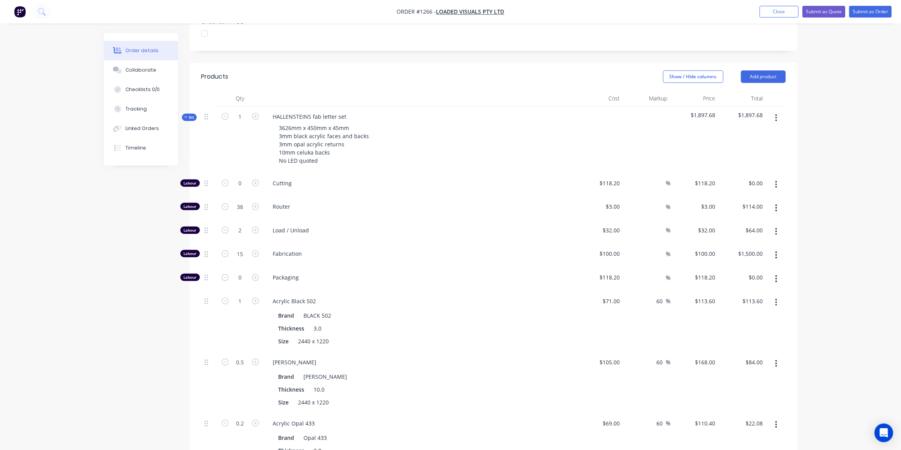
click at [191, 98] on div "Qty Cost Markup Price Total Kit 1 HALLENSTEINS fab letter set 3626mm x 450mm x …" at bounding box center [494, 303] width 608 height 425
click at [191, 115] on span "Kit" at bounding box center [189, 118] width 10 height 6
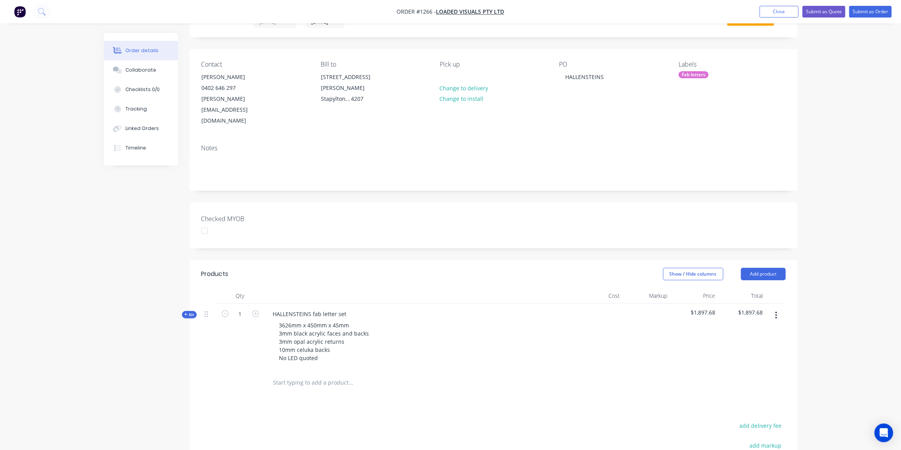
scroll to position [17, 0]
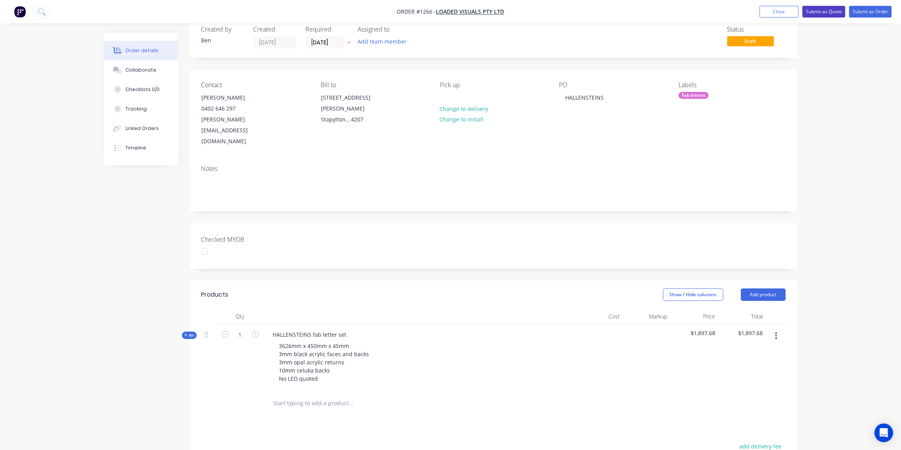
click at [828, 10] on button "Submit as Quote" at bounding box center [824, 12] width 43 height 12
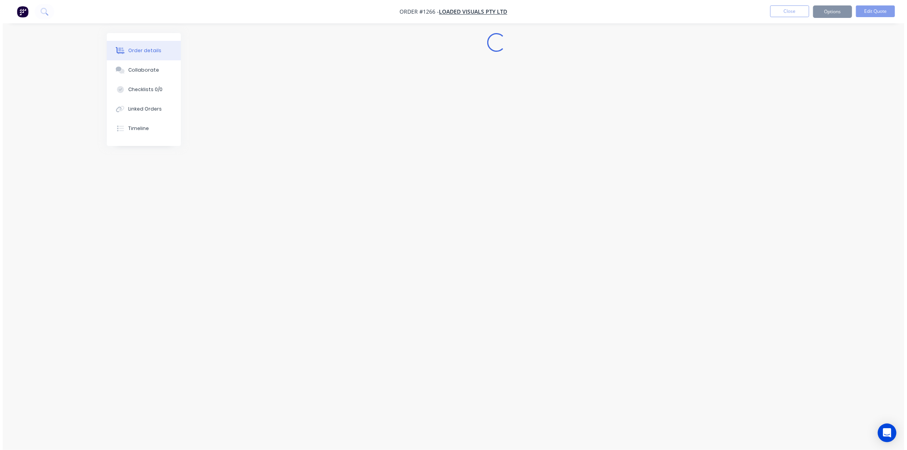
scroll to position [0, 0]
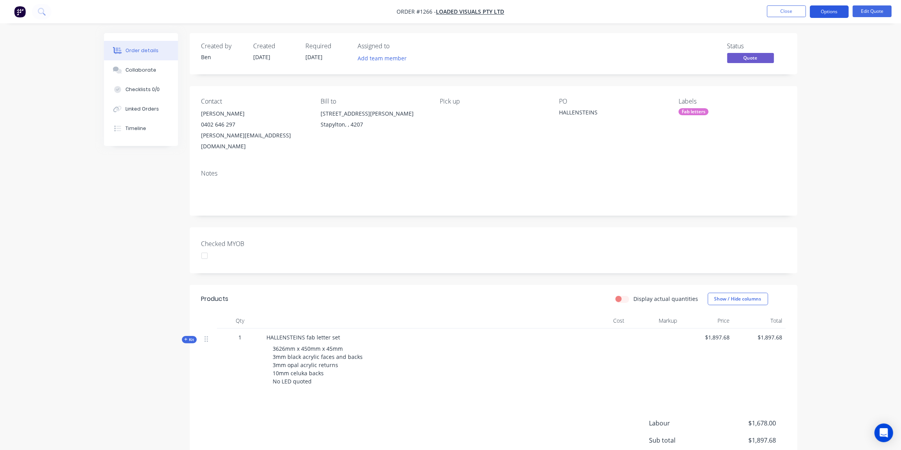
click at [840, 12] on button "Options" at bounding box center [829, 11] width 39 height 12
click at [789, 48] on div "Quote" at bounding box center [806, 47] width 72 height 11
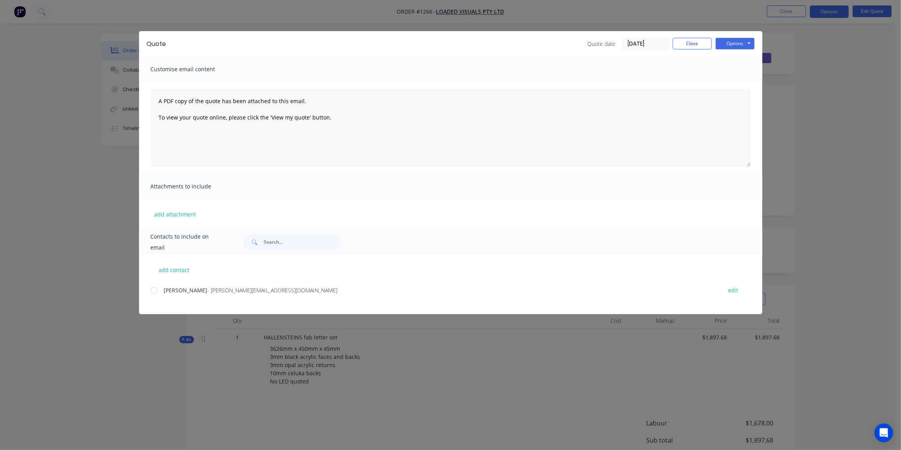
drag, startPoint x: 153, startPoint y: 292, endPoint x: 218, endPoint y: 256, distance: 74.3
click at [153, 292] on div at bounding box center [154, 291] width 16 height 16
click at [736, 41] on button "Options" at bounding box center [735, 44] width 39 height 12
click at [739, 81] on button "Email" at bounding box center [741, 83] width 50 height 13
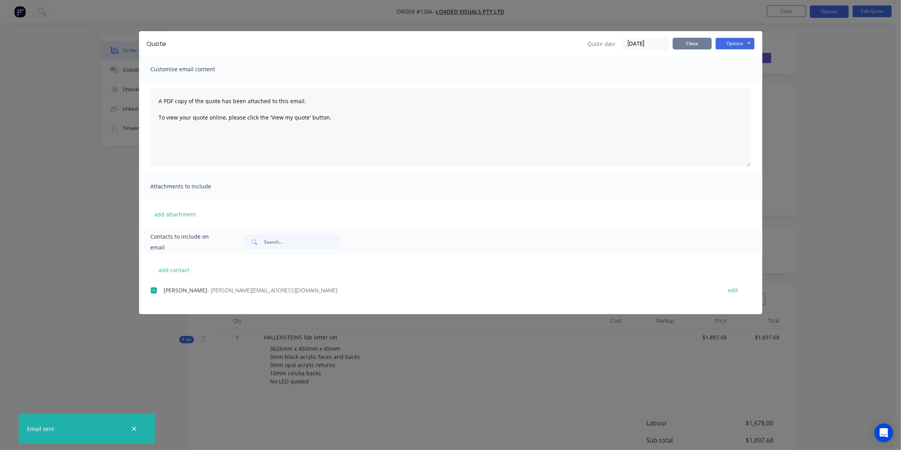
drag, startPoint x: 689, startPoint y: 41, endPoint x: 751, endPoint y: 68, distance: 67.4
click at [689, 41] on button "Close" at bounding box center [692, 44] width 39 height 12
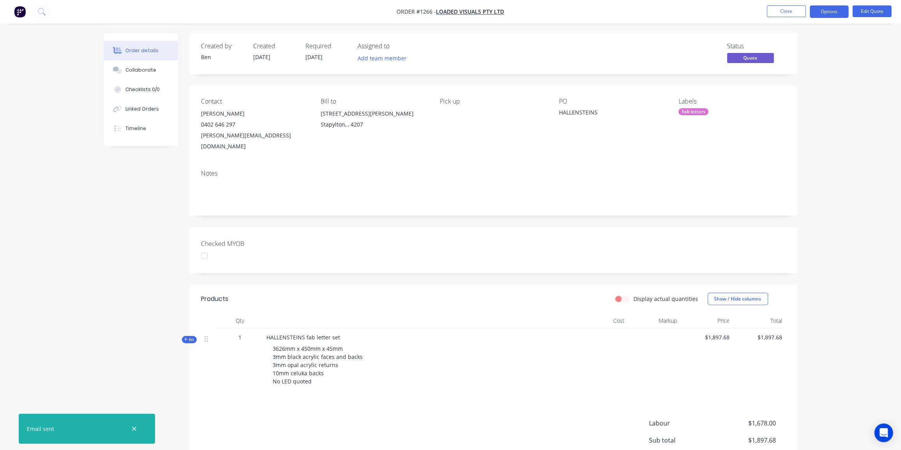
click at [767, 13] on ul "Close Options Edit Quote" at bounding box center [829, 11] width 143 height 12
click at [770, 12] on button "Close" at bounding box center [786, 11] width 39 height 12
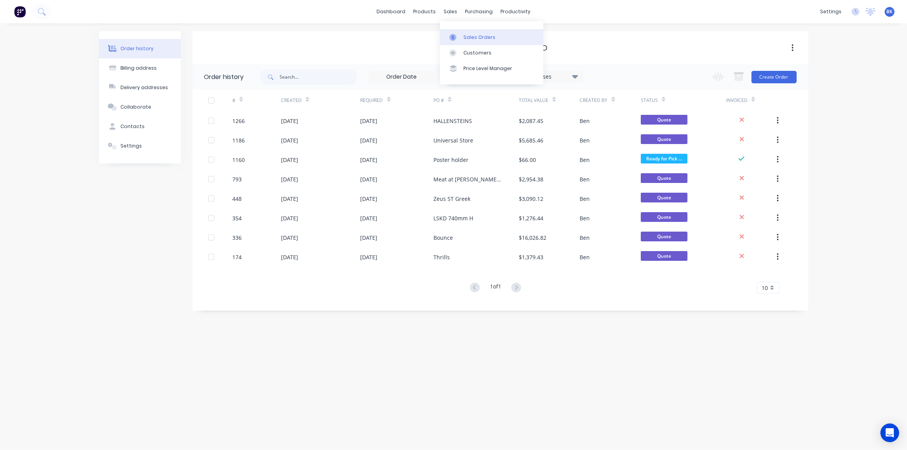
click at [462, 37] on link "Sales Orders" at bounding box center [491, 37] width 103 height 16
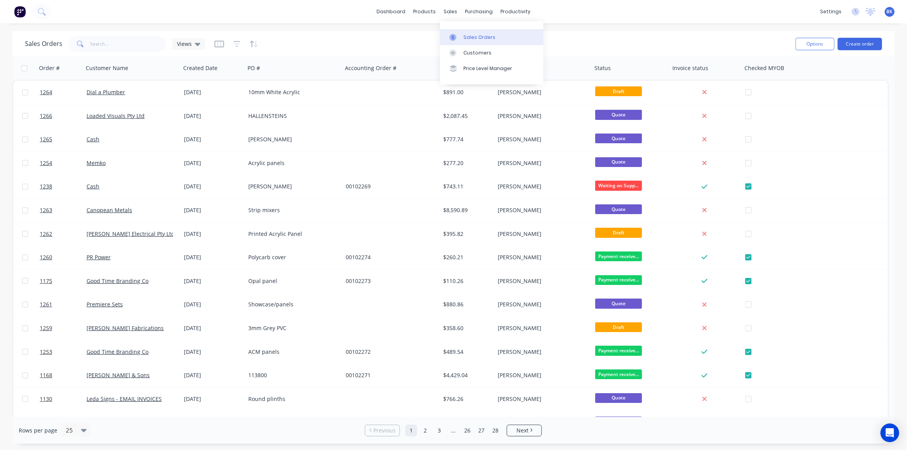
click at [461, 35] on link "Sales Orders" at bounding box center [491, 37] width 103 height 16
click at [872, 42] on button "Create order" at bounding box center [859, 44] width 44 height 12
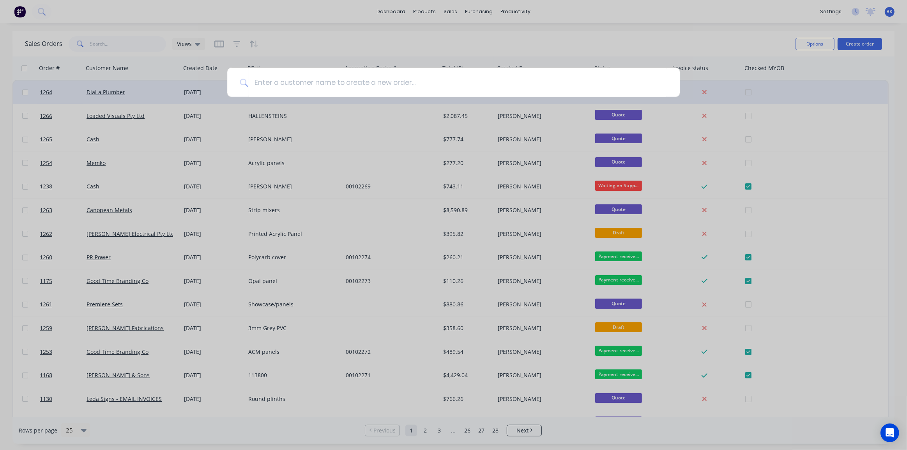
click at [142, 90] on div at bounding box center [453, 225] width 907 height 450
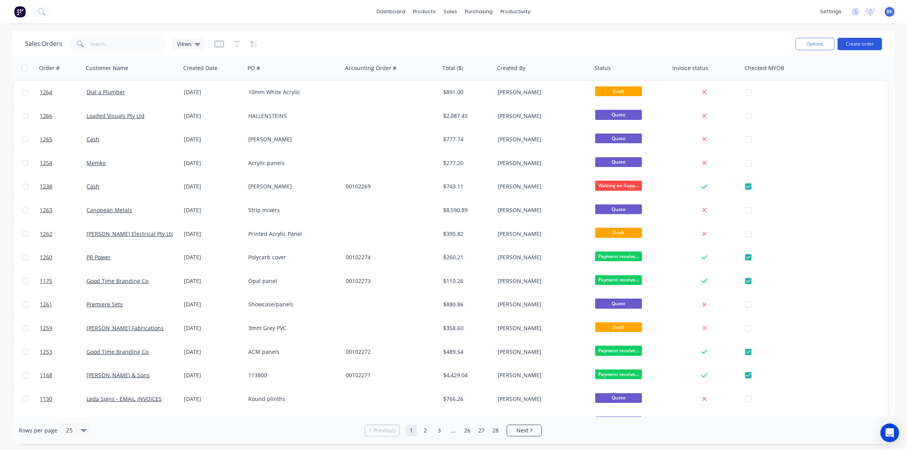
click at [860, 46] on button "Create order" at bounding box center [859, 44] width 44 height 12
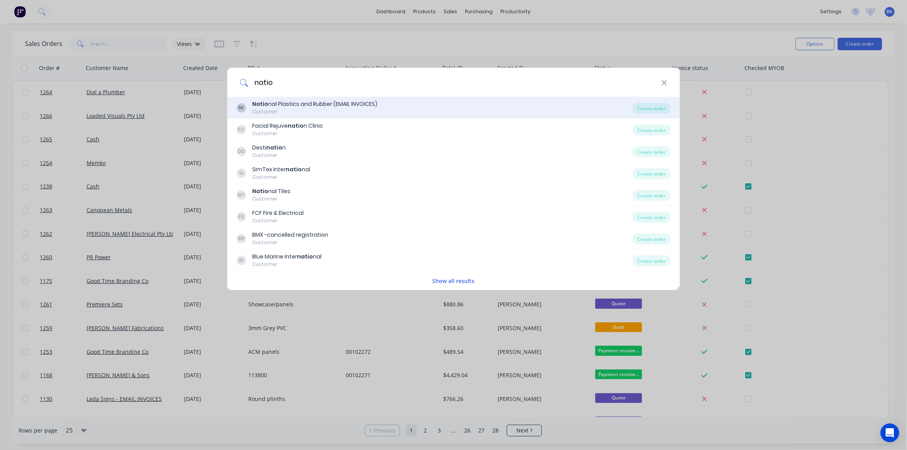
type input "natio"
click at [331, 106] on div "Natio nal Plastics and Rubber (EMAIL INVOICES)" at bounding box center [314, 104] width 125 height 8
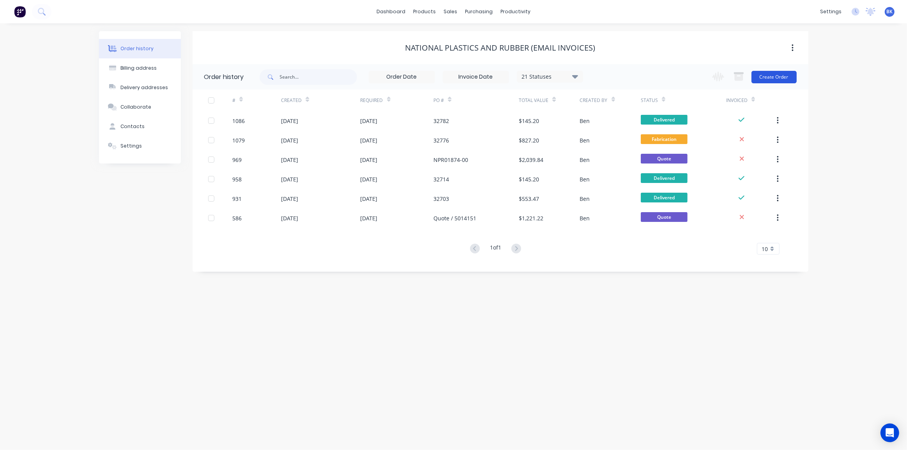
click at [784, 77] on button "Create Order" at bounding box center [773, 77] width 45 height 12
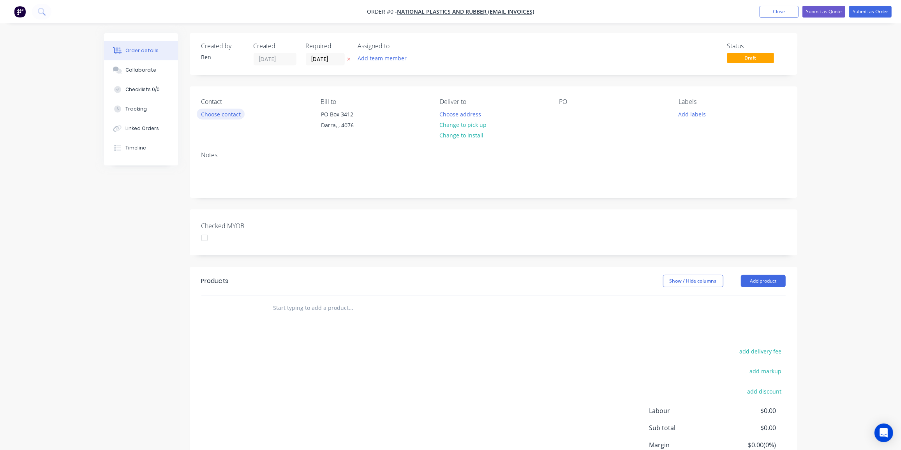
click at [210, 113] on button "Choose contact" at bounding box center [221, 114] width 48 height 11
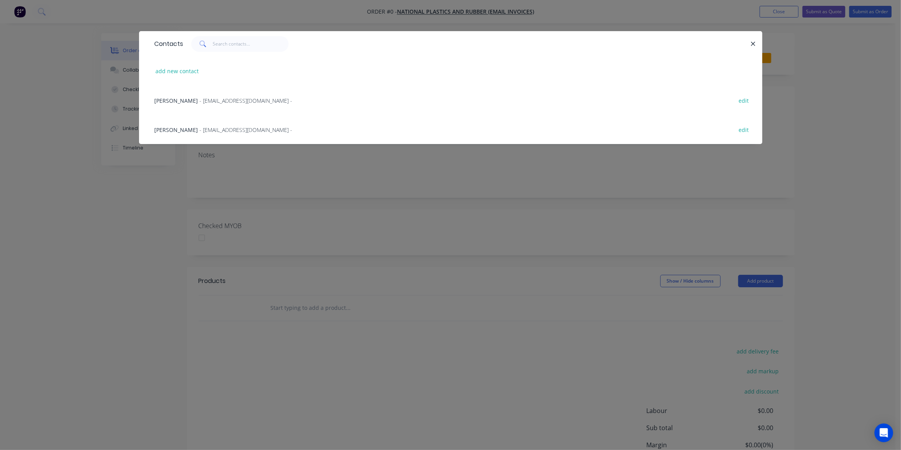
click at [200, 131] on span "- [EMAIL_ADDRESS][DOMAIN_NAME] -" at bounding box center [246, 129] width 93 height 7
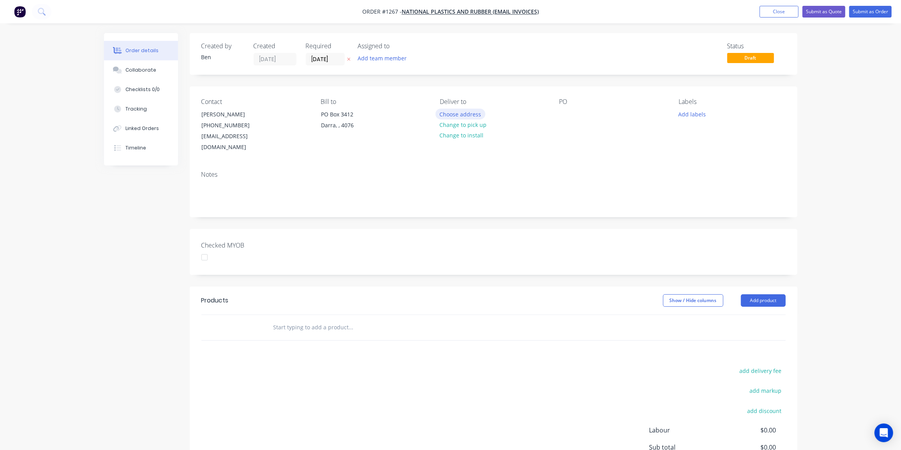
click at [463, 116] on button "Choose address" at bounding box center [461, 114] width 50 height 11
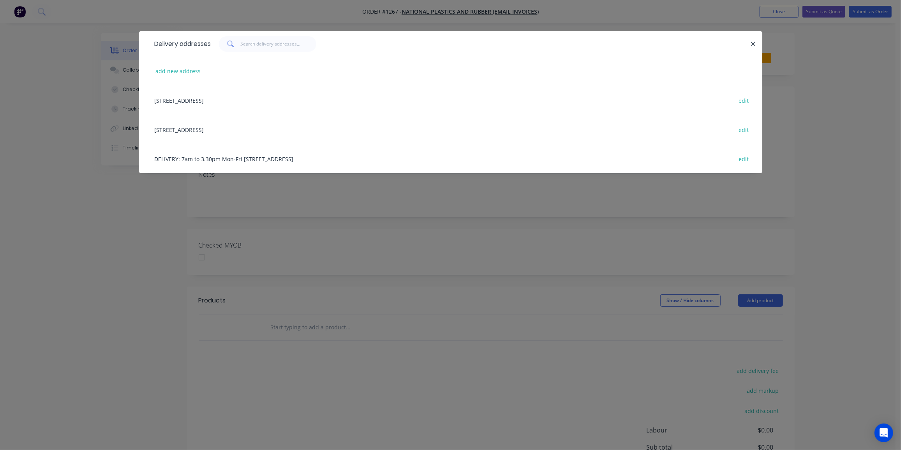
click at [227, 155] on div "DELIVERY: 7am to 3.30pm Mon-Fri [STREET_ADDRESS]" at bounding box center [451, 158] width 600 height 29
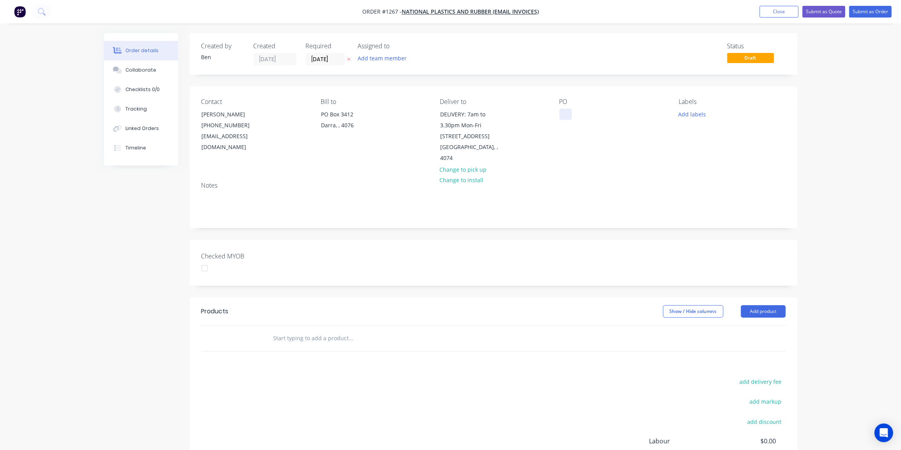
click at [566, 111] on div at bounding box center [565, 114] width 12 height 11
click at [696, 115] on button "Add labels" at bounding box center [692, 114] width 36 height 11
click at [717, 154] on div "Edge work" at bounding box center [715, 151] width 30 height 9
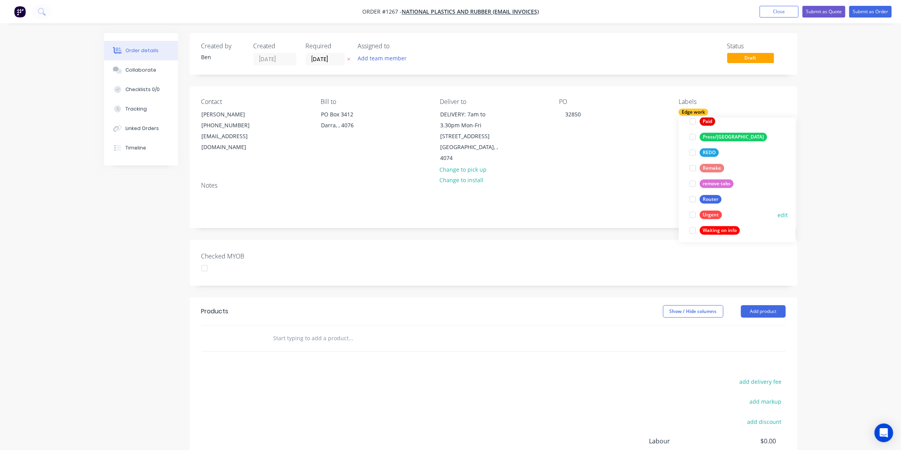
scroll to position [296, 0]
click at [715, 195] on div "Router" at bounding box center [711, 196] width 22 height 9
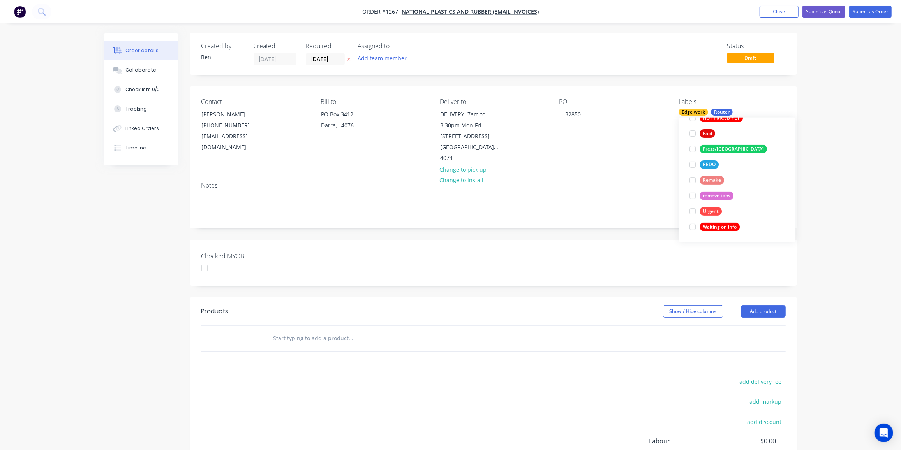
scroll to position [0, 0]
drag, startPoint x: 415, startPoint y: 378, endPoint x: 405, endPoint y: 363, distance: 17.9
click at [415, 377] on div "add delivery fee add markup add discount Labour $0.00 Sub total $0.00 Margin $0…" at bounding box center [493, 452] width 584 height 150
click at [272, 331] on div at bounding box center [384, 339] width 234 height 16
click at [335, 331] on input "text" at bounding box center [351, 339] width 156 height 16
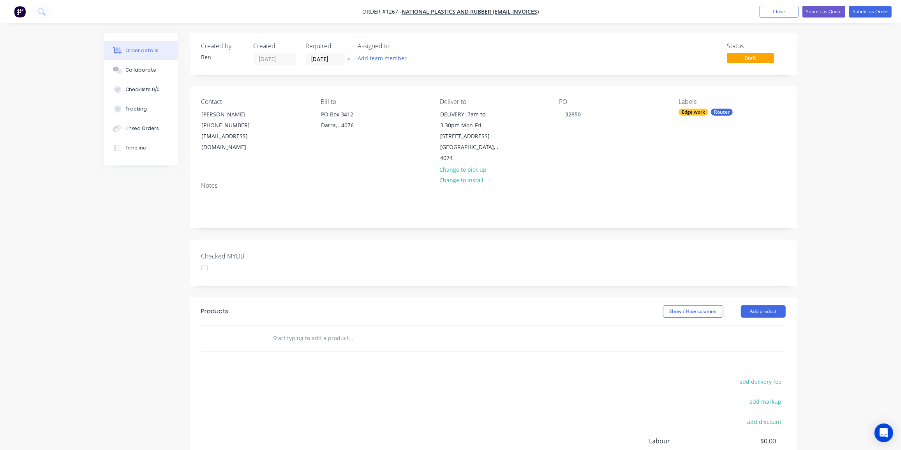
click at [293, 331] on input "text" at bounding box center [351, 339] width 156 height 16
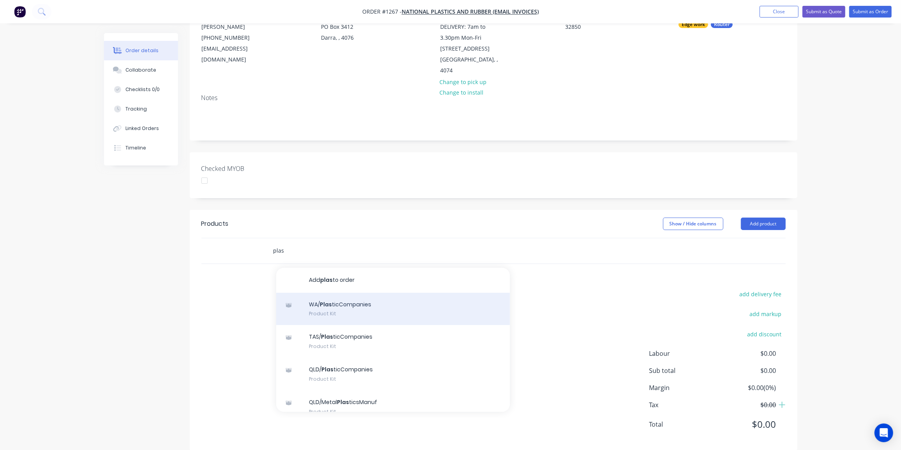
scroll to position [88, 0]
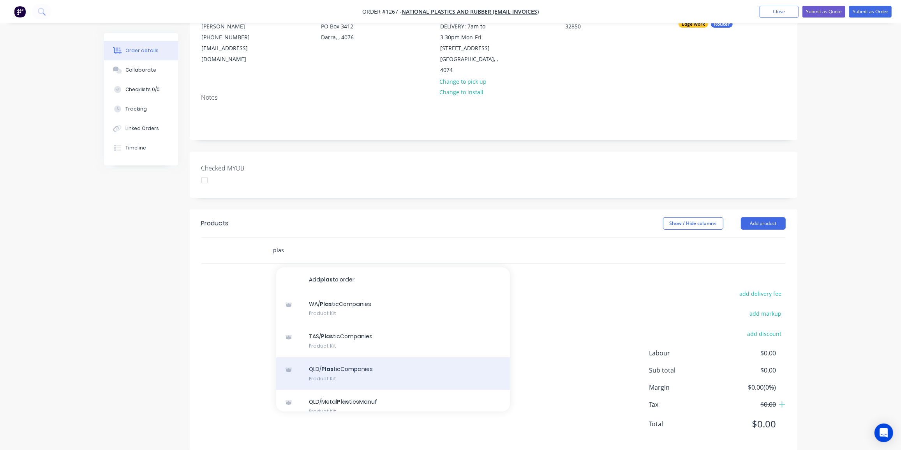
type input "plas"
click at [359, 363] on div "QLD/ Plas ticCompanies Product Kit" at bounding box center [393, 374] width 234 height 33
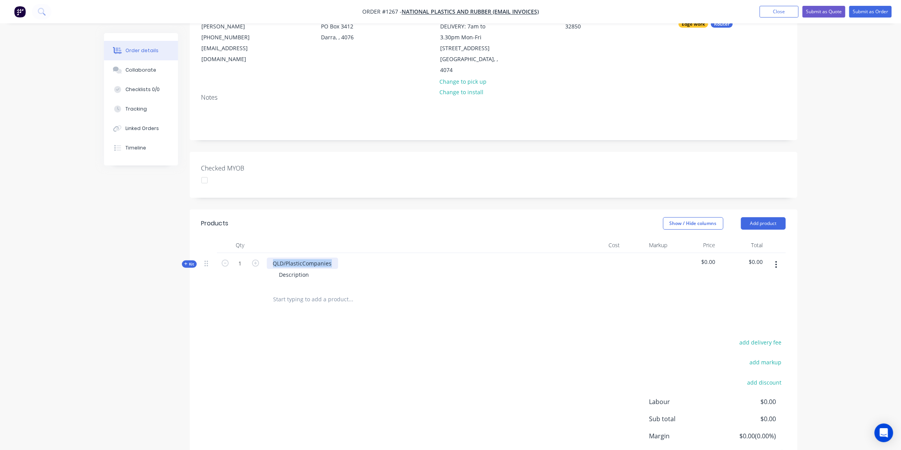
drag, startPoint x: 334, startPoint y: 251, endPoint x: 269, endPoint y: 254, distance: 65.5
click at [269, 258] on div "QLD/PlasticCompanies" at bounding box center [302, 263] width 71 height 11
paste div
click at [255, 260] on icon "button" at bounding box center [255, 263] width 7 height 7
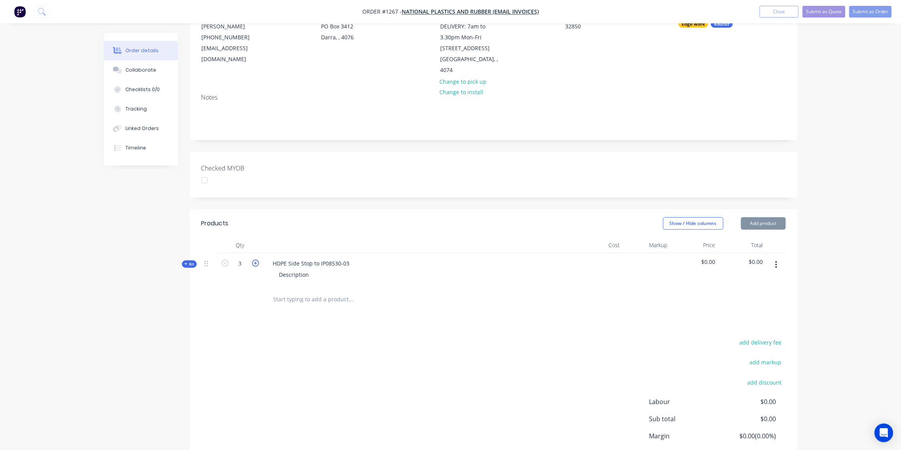
click at [255, 260] on icon "button" at bounding box center [255, 263] width 7 height 7
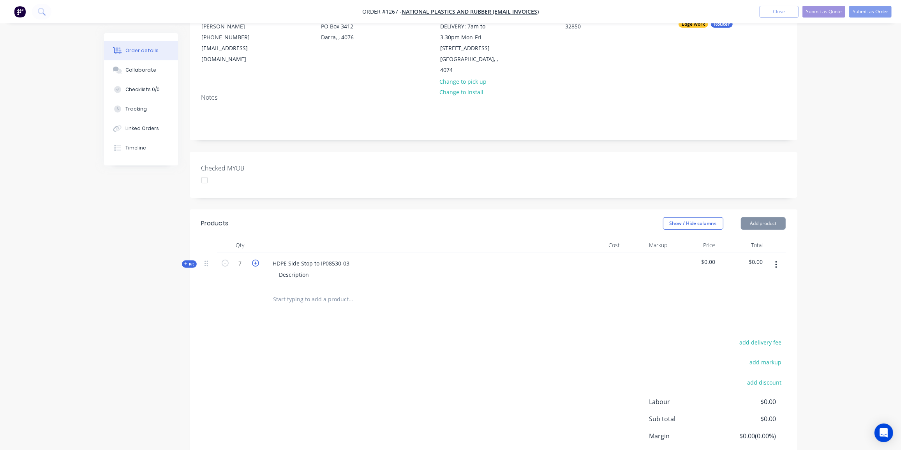
type input "8"
click at [315, 269] on div "Description" at bounding box center [419, 274] width 305 height 11
drag, startPoint x: 313, startPoint y: 262, endPoint x: 276, endPoint y: 263, distance: 37.0
click at [276, 269] on div "Description" at bounding box center [294, 274] width 42 height 11
click at [309, 269] on div "Description" at bounding box center [294, 274] width 42 height 11
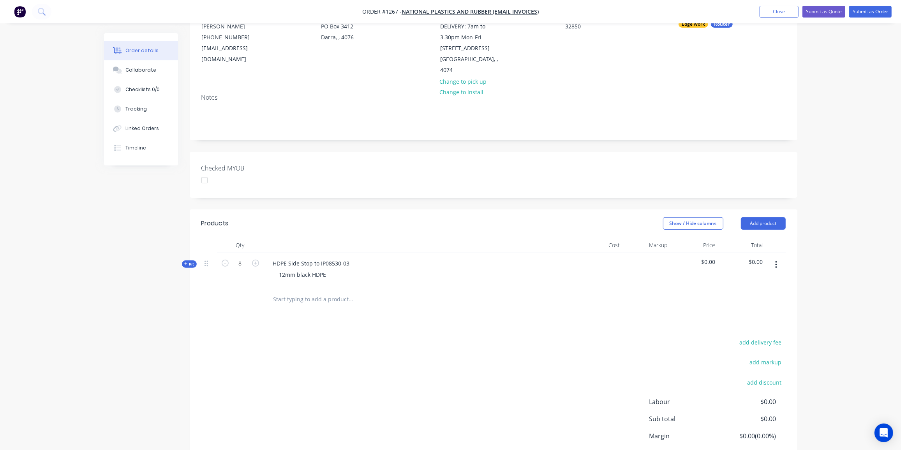
click at [192, 261] on span "Kit" at bounding box center [189, 264] width 10 height 6
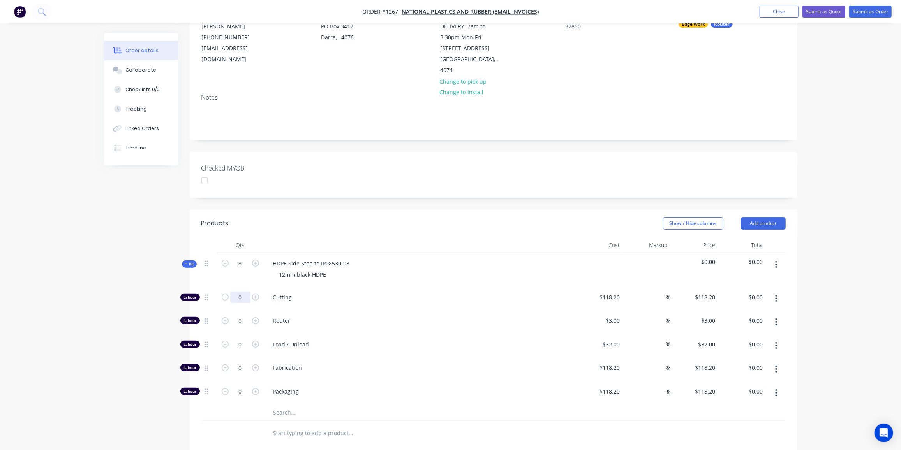
click at [239, 292] on input "0" at bounding box center [240, 298] width 20 height 12
type input "8"
type input "$945.60"
click at [607, 292] on input "118.2" at bounding box center [611, 297] width 24 height 11
type input "$34.25"
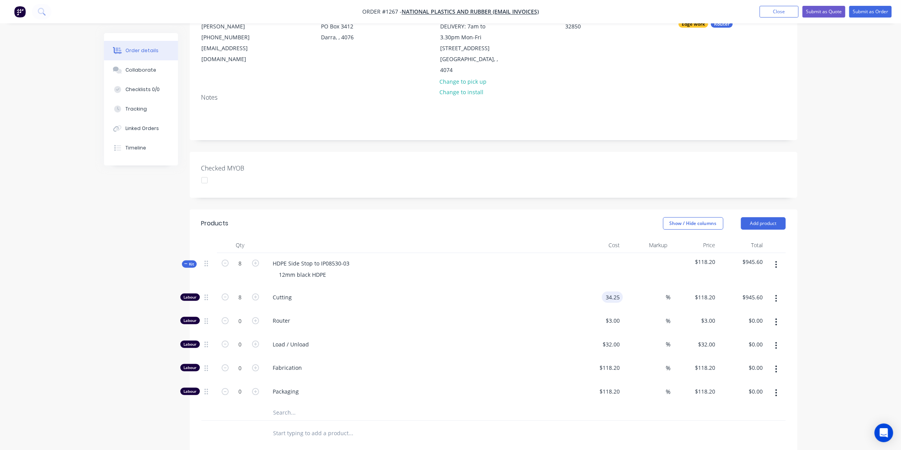
type input "$34.25"
type input "$274.00"
click at [189, 261] on span "Kit" at bounding box center [189, 264] width 10 height 6
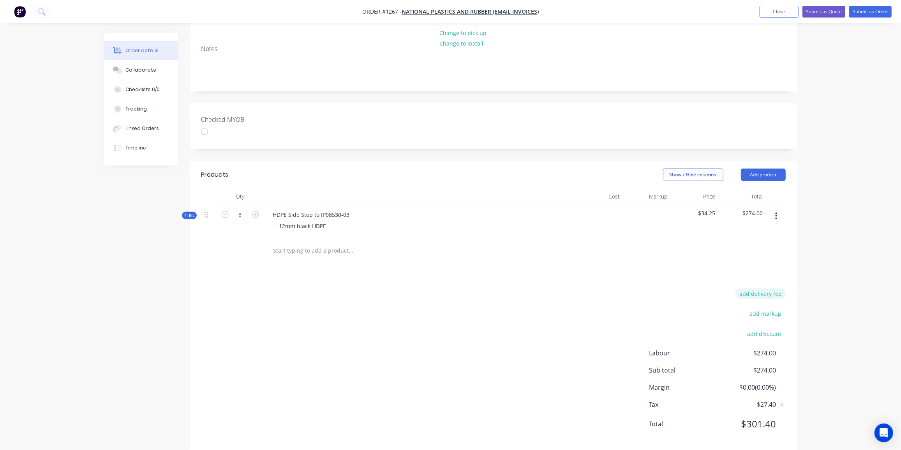
click at [772, 289] on button "add delivery fee" at bounding box center [761, 294] width 50 height 11
type input "30"
click at [303, 395] on div "Delivery fee Delivery fee Delivery fee name (Optional) 30 30 $0 add markup add …" at bounding box center [493, 367] width 584 height 148
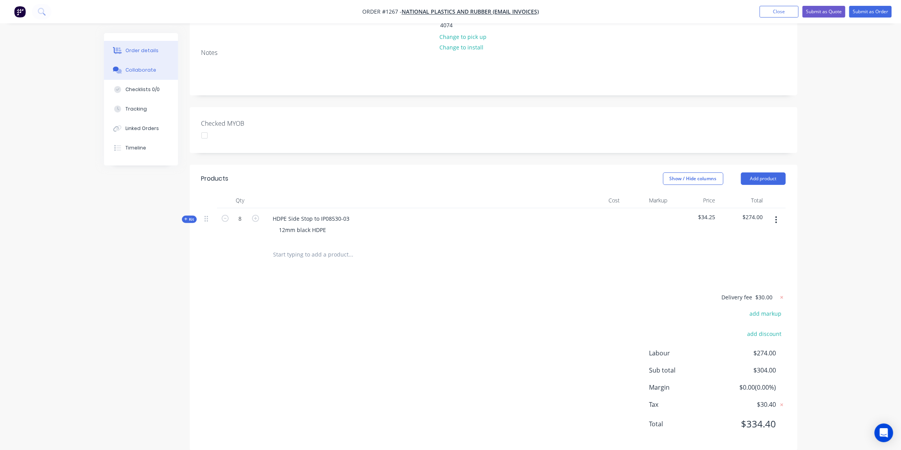
click at [147, 73] on div "Collaborate" at bounding box center [140, 70] width 31 height 7
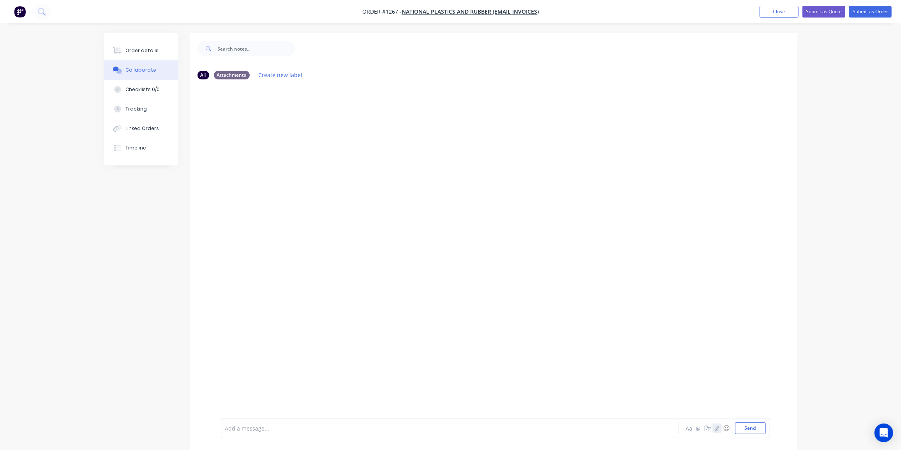
click at [718, 430] on icon "button" at bounding box center [717, 428] width 5 height 5
click at [749, 427] on button "Send" at bounding box center [750, 429] width 31 height 12
click at [134, 47] on div "Order details" at bounding box center [141, 50] width 33 height 7
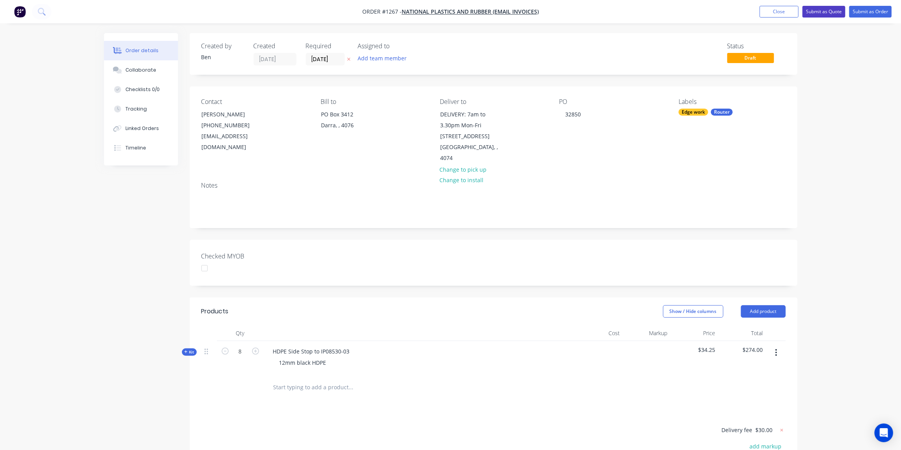
click at [824, 11] on button "Submit as Quote" at bounding box center [824, 12] width 43 height 12
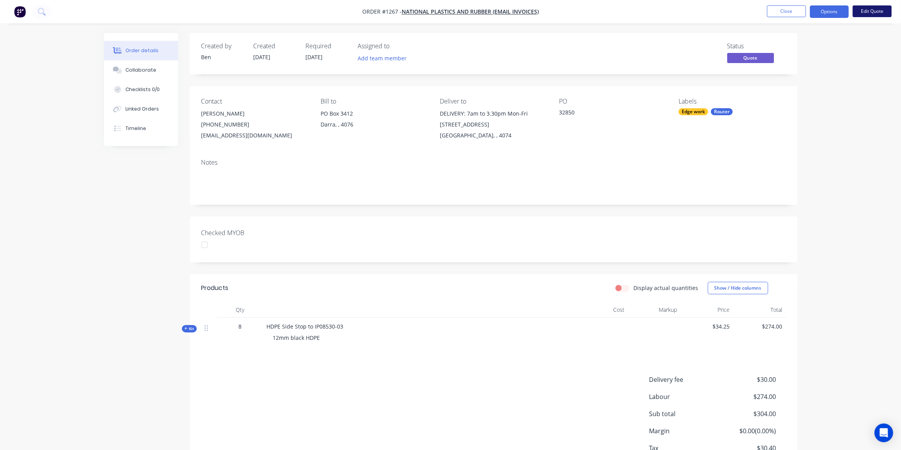
click at [874, 11] on button "Edit Quote" at bounding box center [872, 11] width 39 height 12
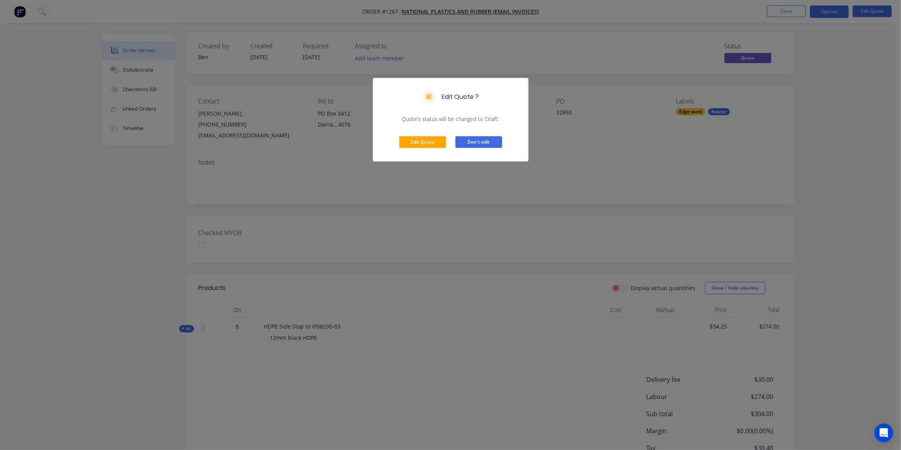
click at [464, 143] on button "Don't edit" at bounding box center [478, 142] width 47 height 12
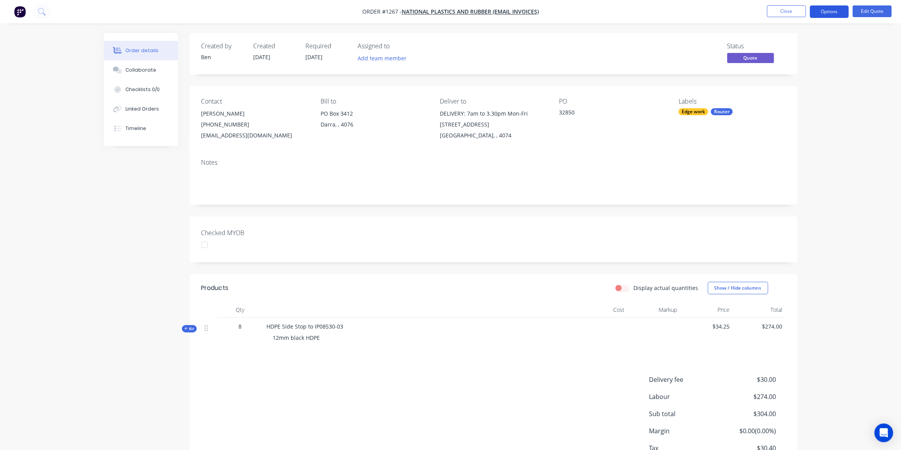
click at [838, 11] on button "Options" at bounding box center [829, 11] width 39 height 12
click at [807, 89] on div "Convert to Order" at bounding box center [806, 93] width 72 height 11
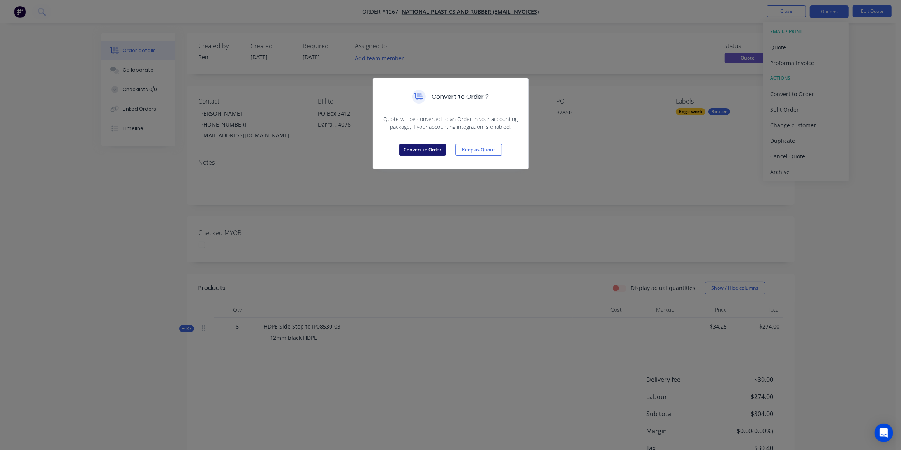
click at [441, 150] on button "Convert to Order" at bounding box center [422, 150] width 47 height 12
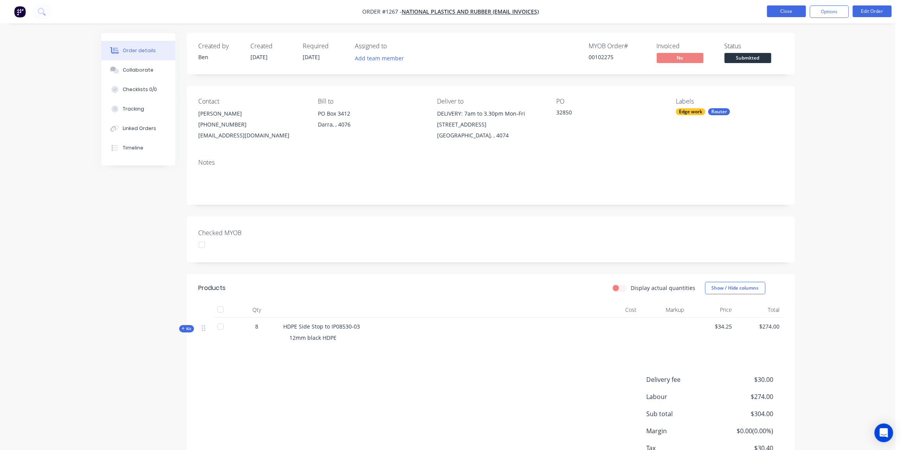
click at [781, 11] on button "Close" at bounding box center [786, 11] width 39 height 12
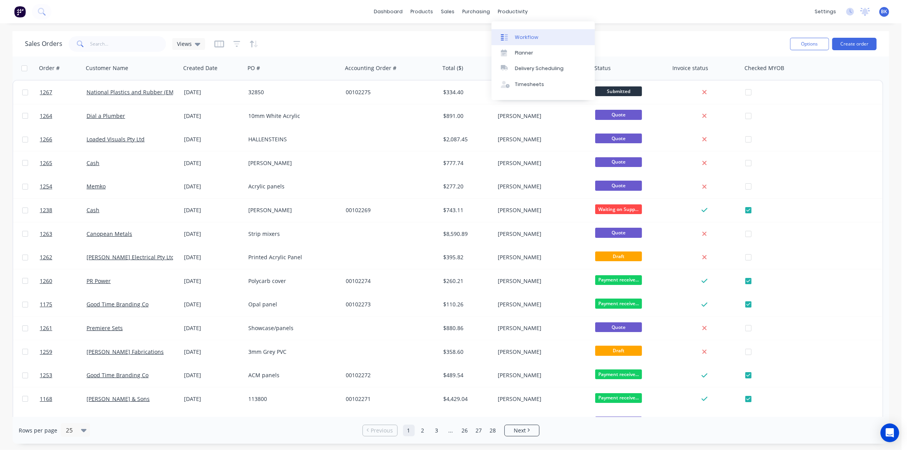
click at [517, 34] on div "Workflow" at bounding box center [526, 37] width 23 height 7
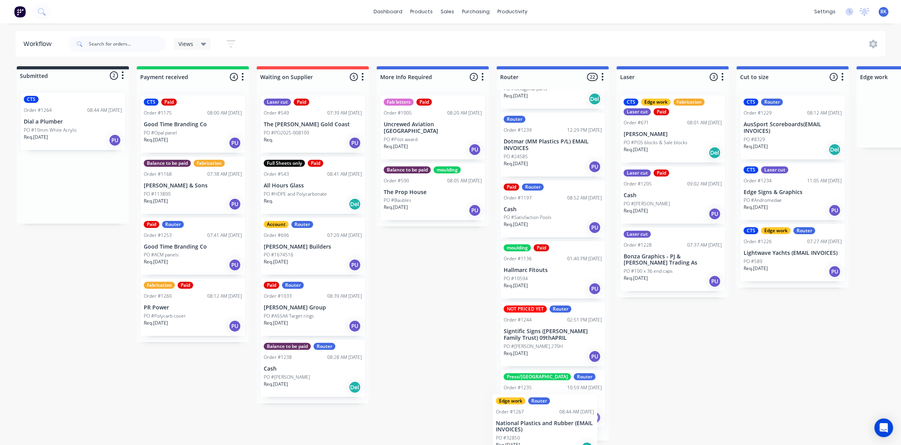
scroll to position [1101, 0]
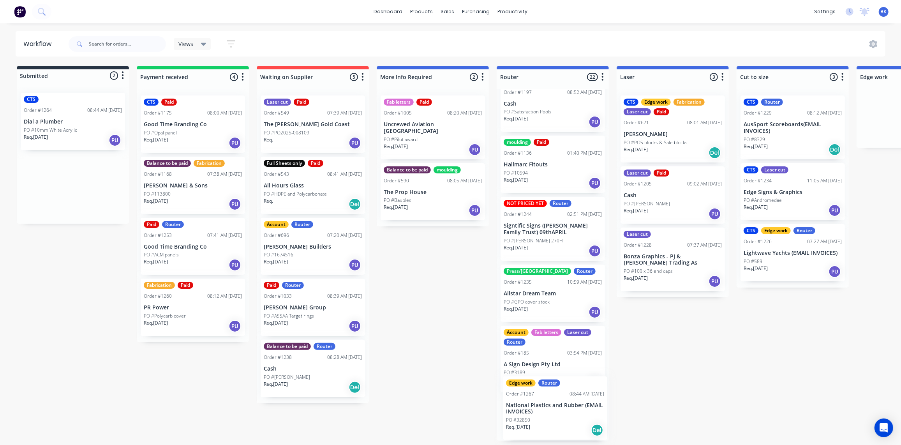
drag, startPoint x: 66, startPoint y: 185, endPoint x: 550, endPoint y: 409, distance: 533.9
click at [201, 317] on div "PO #Polycarb cover" at bounding box center [193, 315] width 98 height 7
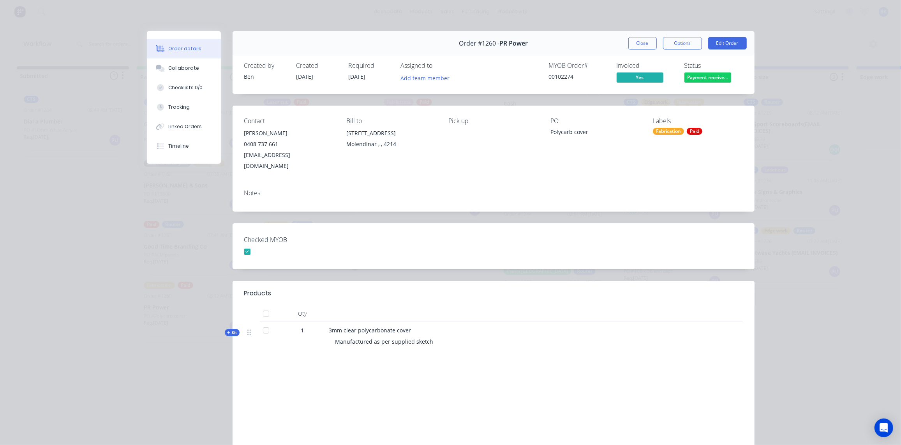
scroll to position [0, 0]
click at [637, 39] on button "Close" at bounding box center [642, 43] width 28 height 12
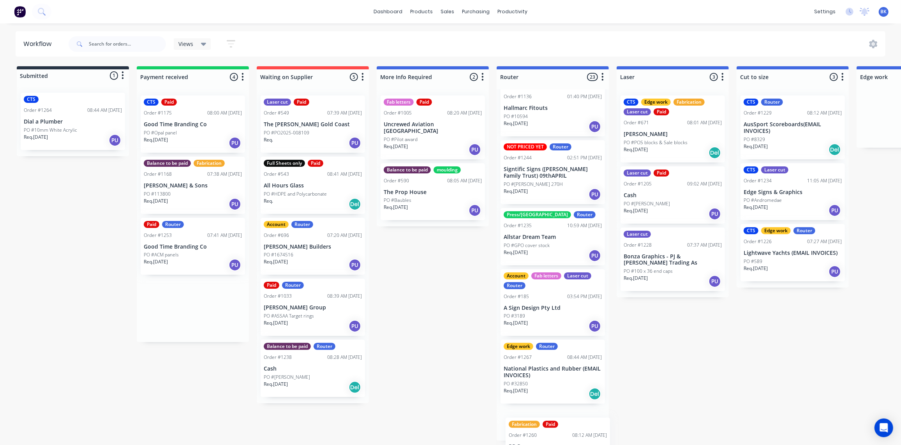
scroll to position [1159, 0]
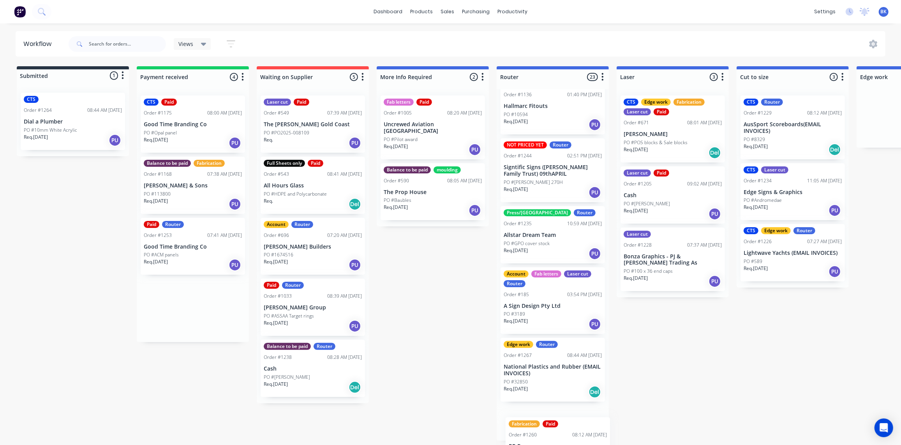
drag, startPoint x: 184, startPoint y: 309, endPoint x: 555, endPoint y: 451, distance: 396.9
click at [555, 398] on html "dashboard products sales purchasing productivity dashboard products Product Cat…" at bounding box center [450, 199] width 901 height 398
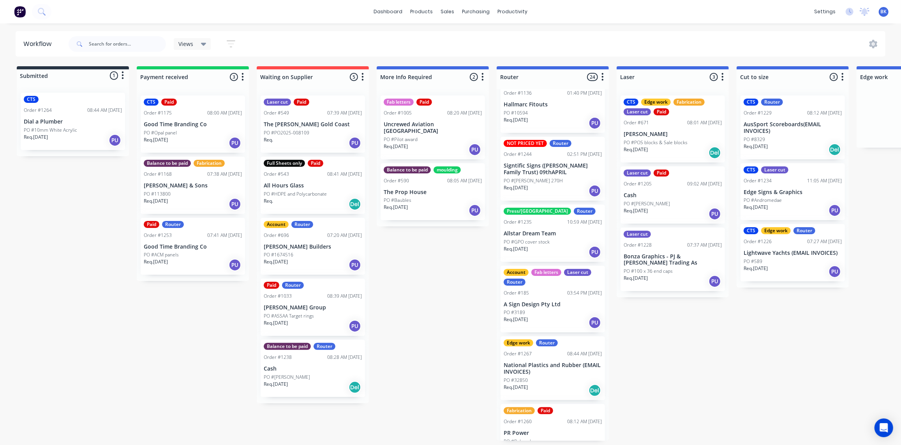
scroll to position [1162, 0]
click at [542, 437] on p "PO #Polycarb cover" at bounding box center [525, 440] width 42 height 7
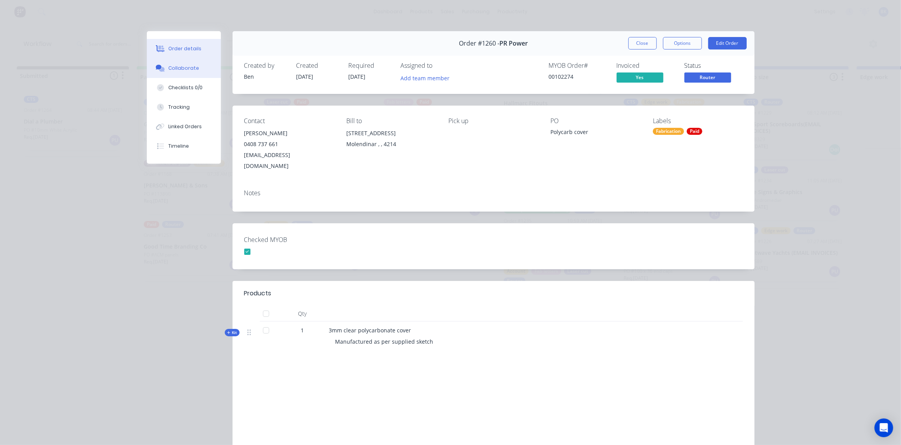
click at [182, 67] on div "Collaborate" at bounding box center [183, 68] width 31 height 7
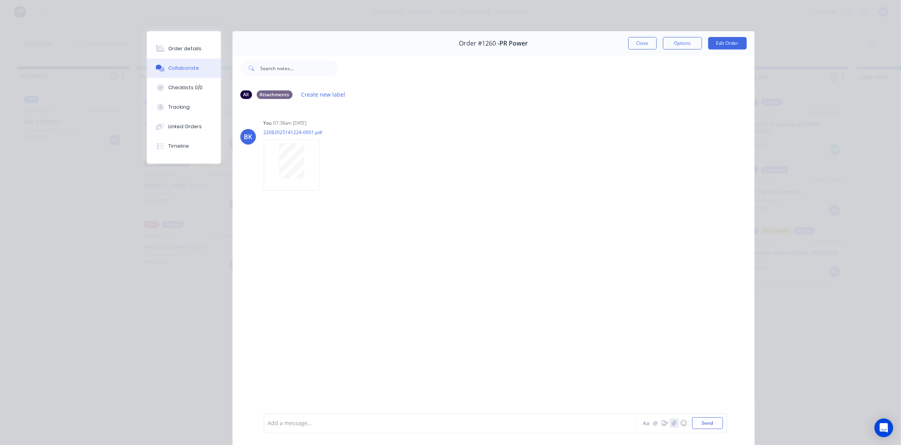
click at [674, 424] on button "button" at bounding box center [674, 422] width 9 height 9
click at [706, 422] on button "Send" at bounding box center [707, 423] width 31 height 12
click at [398, 203] on div "You 08:54am 25/08/25" at bounding box center [386, 204] width 244 height 7
click at [637, 44] on button "Close" at bounding box center [642, 43] width 28 height 12
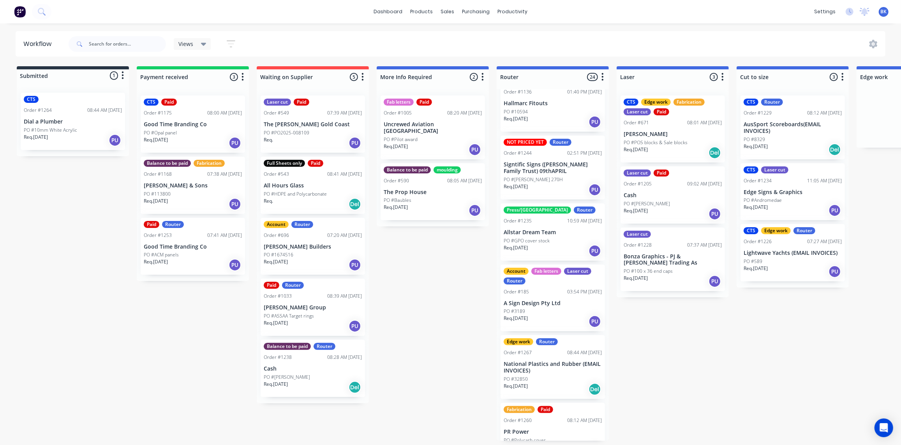
click at [188, 130] on div "PO #Opal panel" at bounding box center [193, 132] width 98 height 7
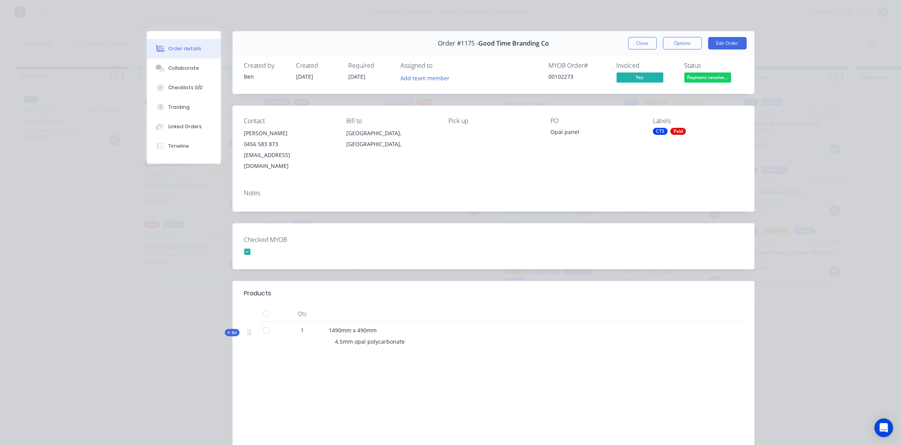
click at [638, 40] on button "Close" at bounding box center [642, 43] width 28 height 12
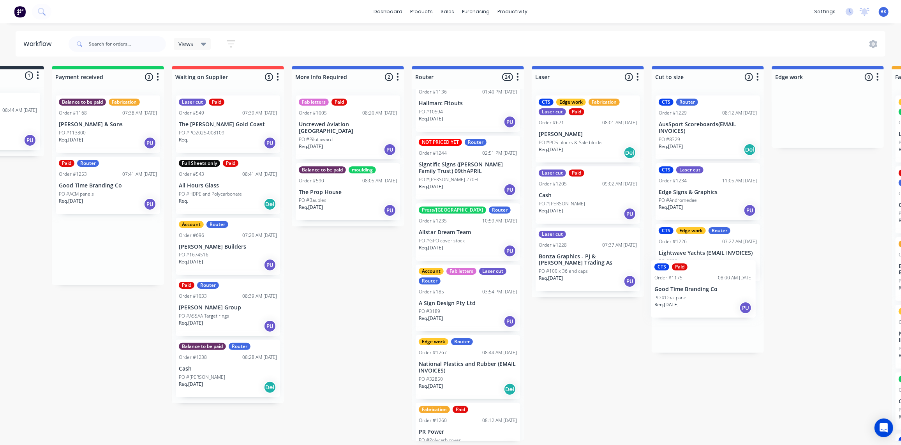
drag, startPoint x: 174, startPoint y: 130, endPoint x: 687, endPoint y: 296, distance: 539.7
click at [687, 296] on div "Submitted 1 Status colour #273444 hex #273444 Save Cancel Summaries Total order…" at bounding box center [841, 253] width 1864 height 374
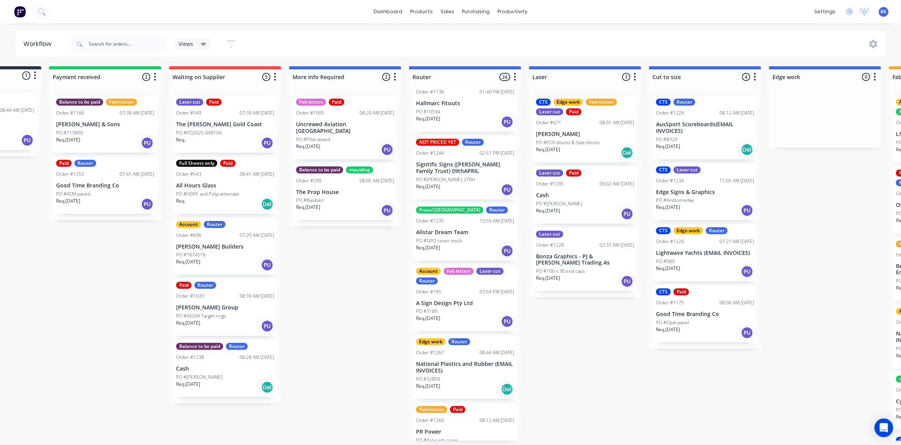
click at [107, 188] on div "Paid Router Order #1253 07:41 AM 25/08/25 Good Time Branding Co PO #ACM panels …" at bounding box center [105, 185] width 104 height 57
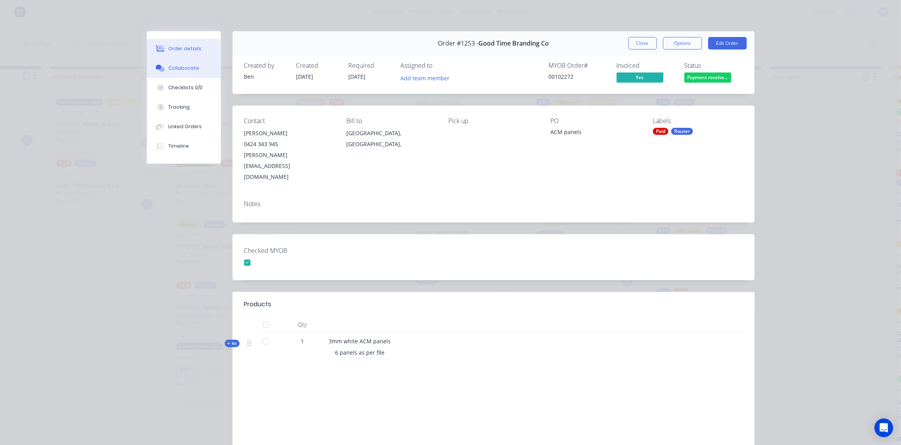
click at [185, 71] on div "Collaborate" at bounding box center [183, 68] width 31 height 7
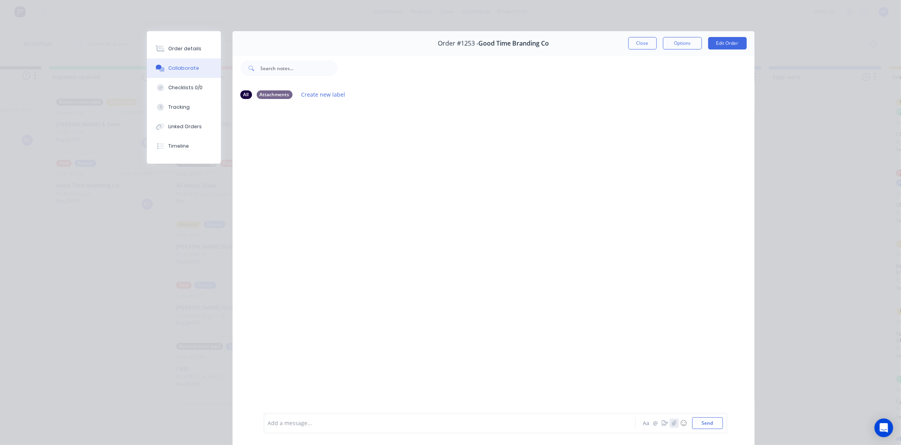
click at [672, 423] on icon "button" at bounding box center [674, 422] width 5 height 5
click at [701, 423] on button "Send" at bounding box center [707, 423] width 31 height 12
click at [636, 41] on button "Close" at bounding box center [642, 43] width 28 height 12
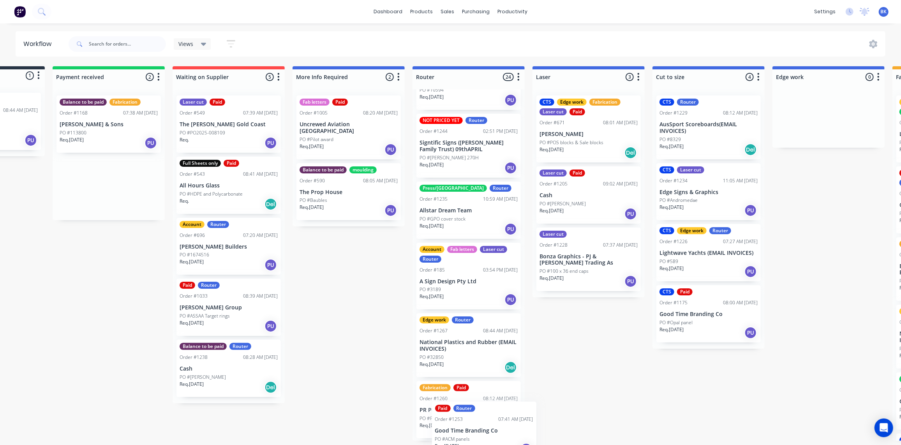
scroll to position [1223, 1]
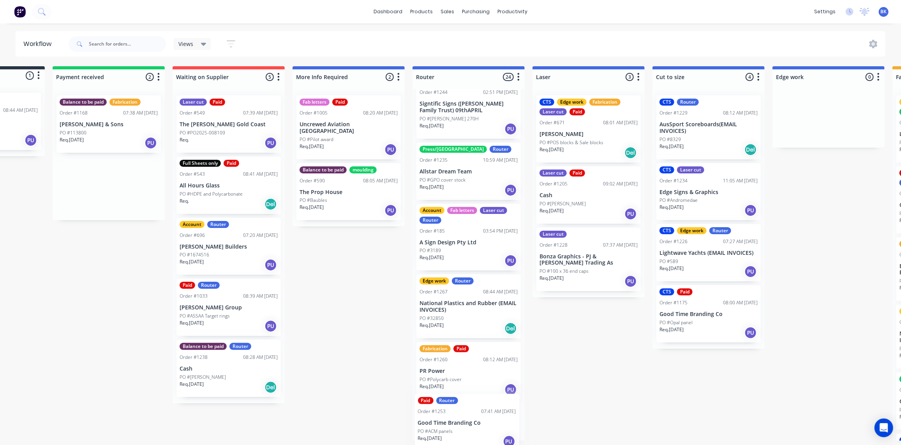
drag, startPoint x: 100, startPoint y: 185, endPoint x: 460, endPoint y: 423, distance: 431.7
click at [462, 426] on div "Submitted 1 Status colour #273444 hex #273444 Save Cancel Summaries Total order…" at bounding box center [842, 253] width 1864 height 374
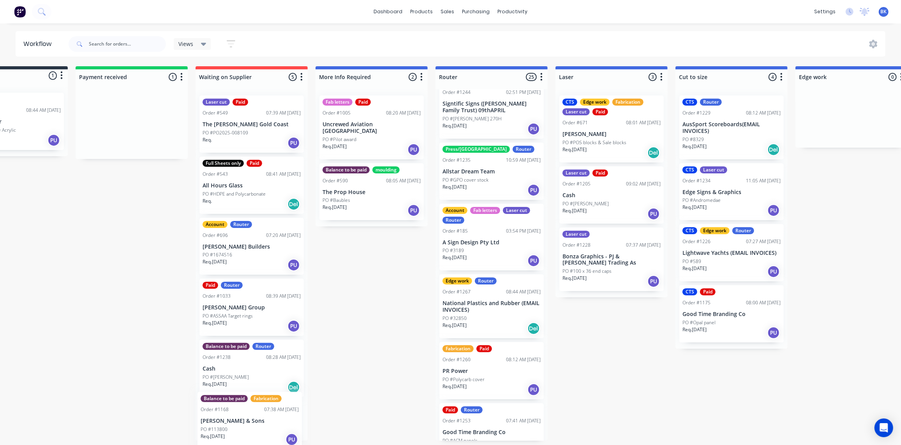
scroll to position [0, 60]
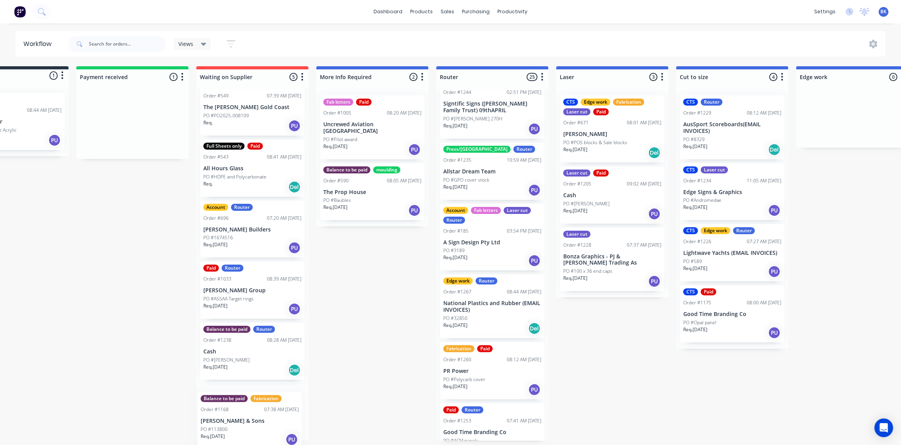
drag, startPoint x: 74, startPoint y: 122, endPoint x: 219, endPoint y: 424, distance: 335.1
click at [219, 424] on div "Submitted 1 Status colour #273444 hex #273444 Save Cancel Summaries Total order…" at bounding box center [866, 253] width 1864 height 374
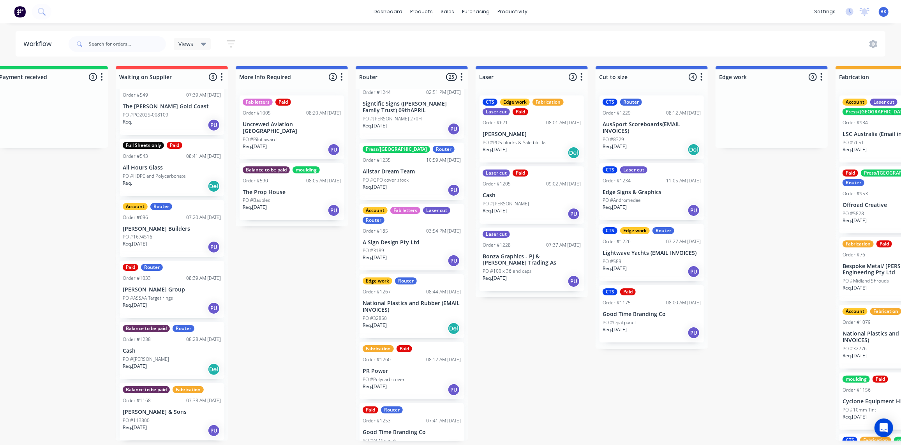
scroll to position [0, 141]
click at [473, 39] on div "Sales Orders" at bounding box center [477, 38] width 32 height 7
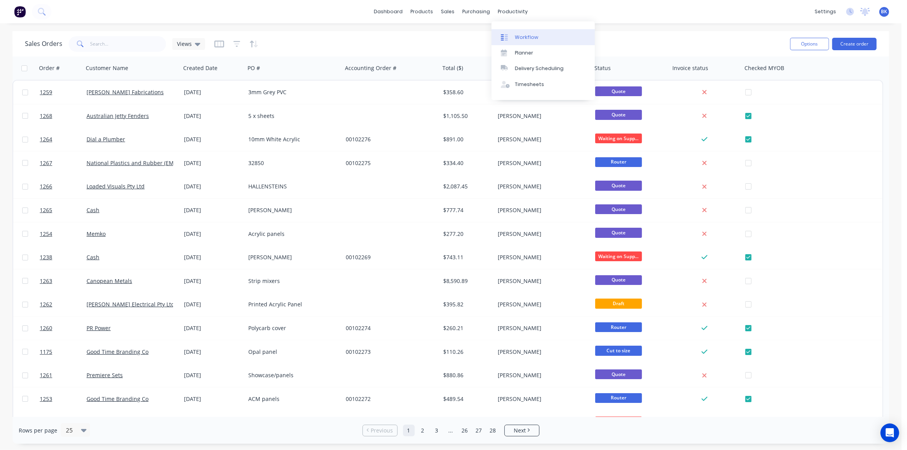
click at [513, 34] on link "Workflow" at bounding box center [542, 37] width 103 height 16
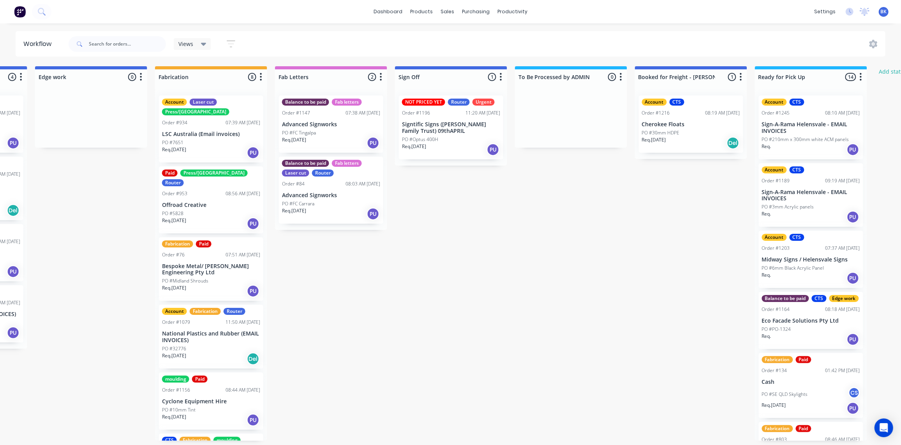
scroll to position [0, 821]
click at [335, 205] on div "PO #FC Carrara" at bounding box center [331, 203] width 98 height 7
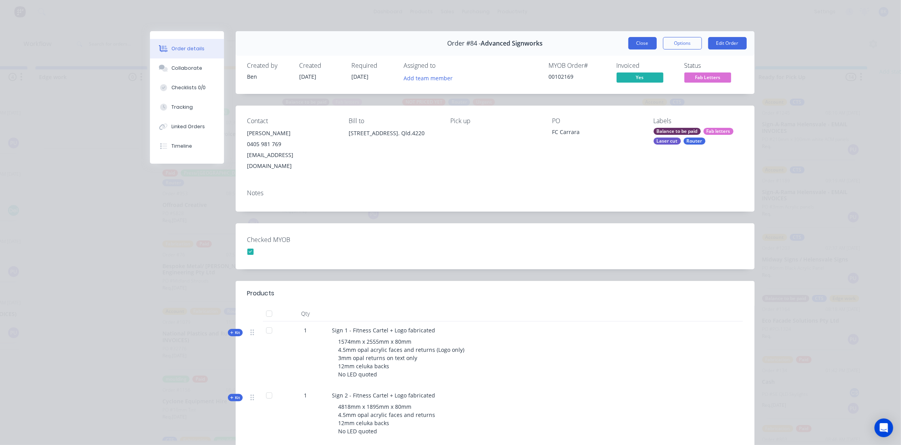
click at [636, 41] on button "Close" at bounding box center [642, 43] width 28 height 12
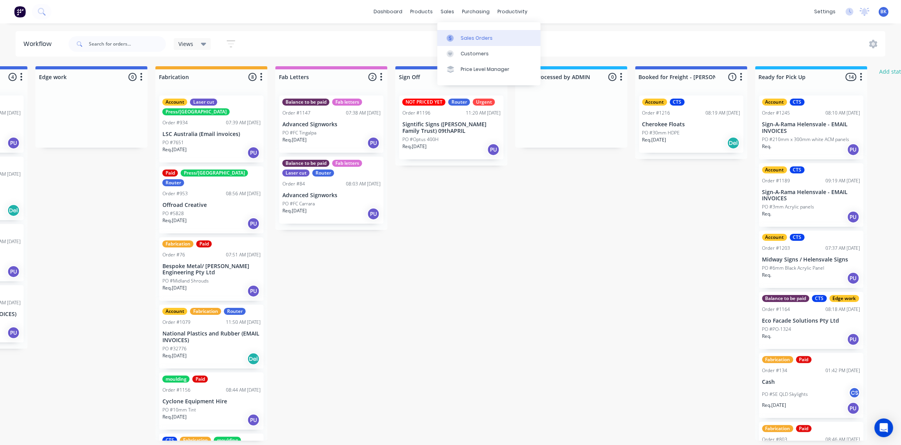
click at [459, 36] on link "Sales Orders" at bounding box center [489, 38] width 103 height 16
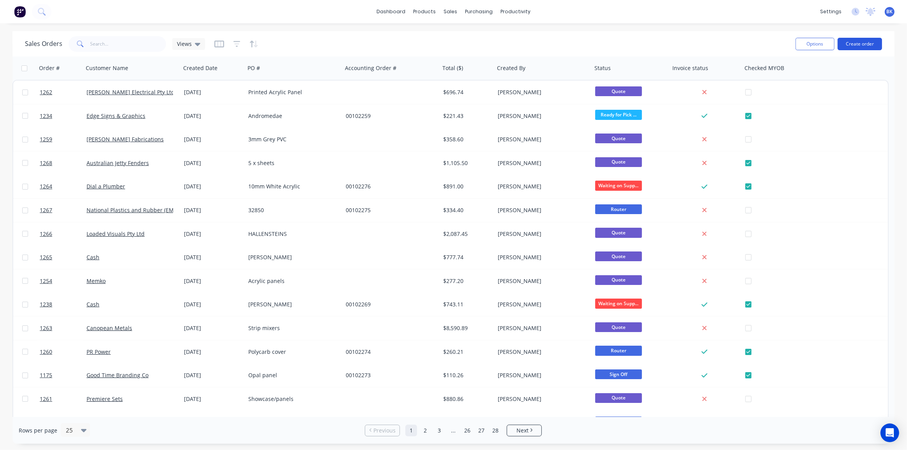
click at [850, 41] on button "Create order" at bounding box center [859, 44] width 44 height 12
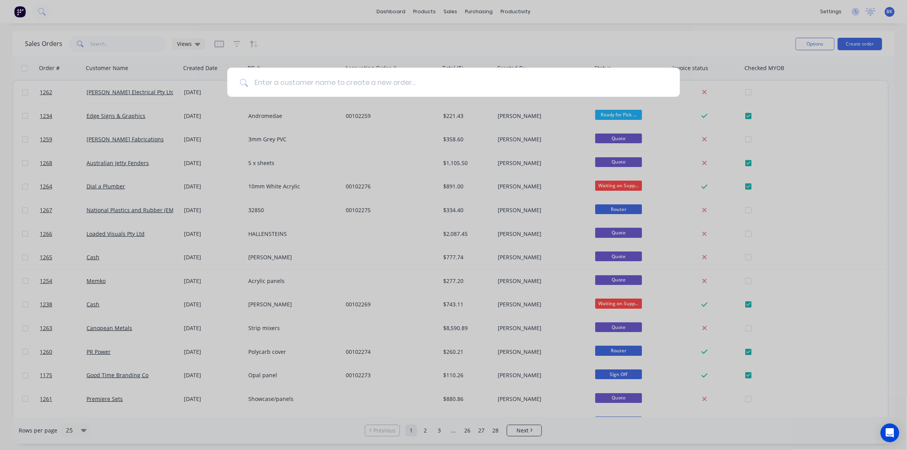
click at [453, 88] on input at bounding box center [457, 82] width 419 height 29
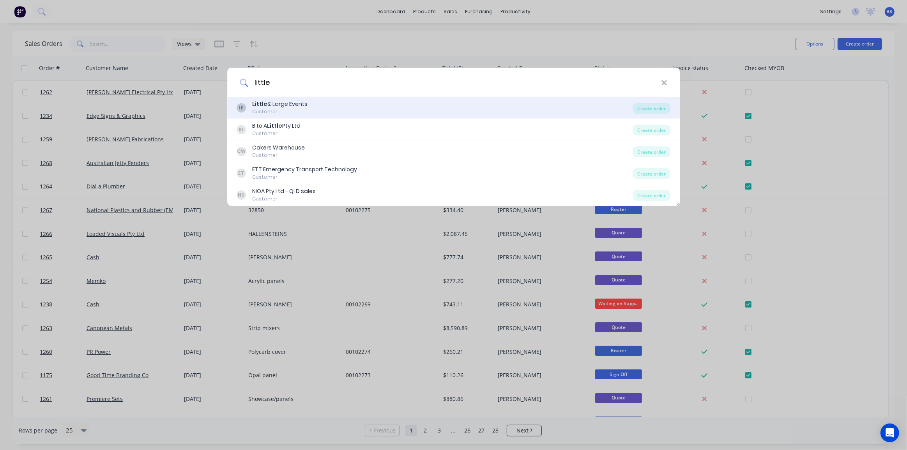
type input "little"
click at [365, 101] on div "LE Little & Large Events Customer" at bounding box center [434, 107] width 396 height 15
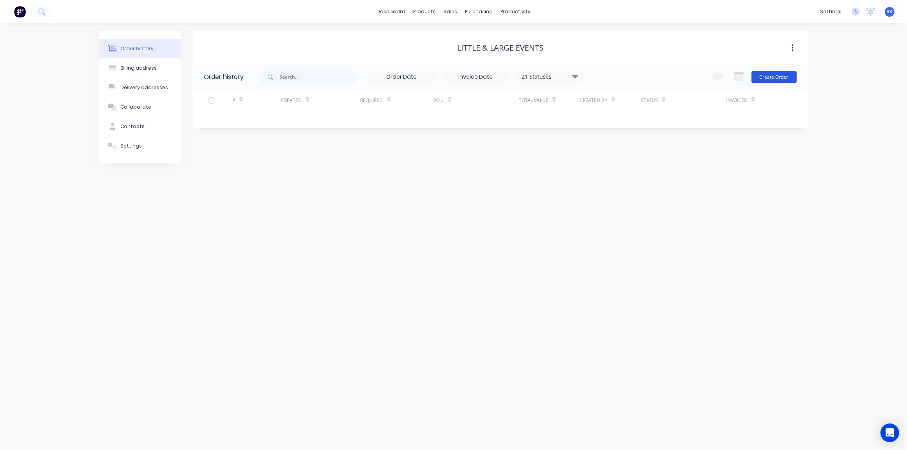
click at [773, 81] on button "Create Order" at bounding box center [773, 77] width 45 height 12
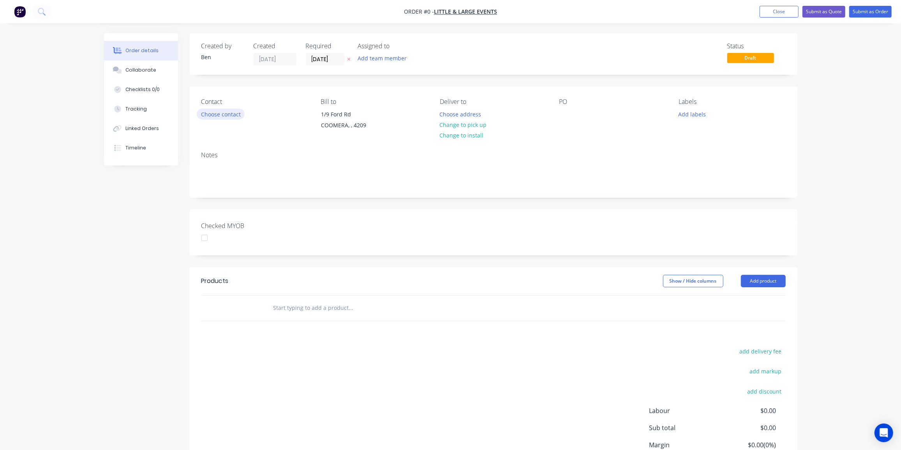
click at [215, 110] on button "Choose contact" at bounding box center [221, 114] width 48 height 11
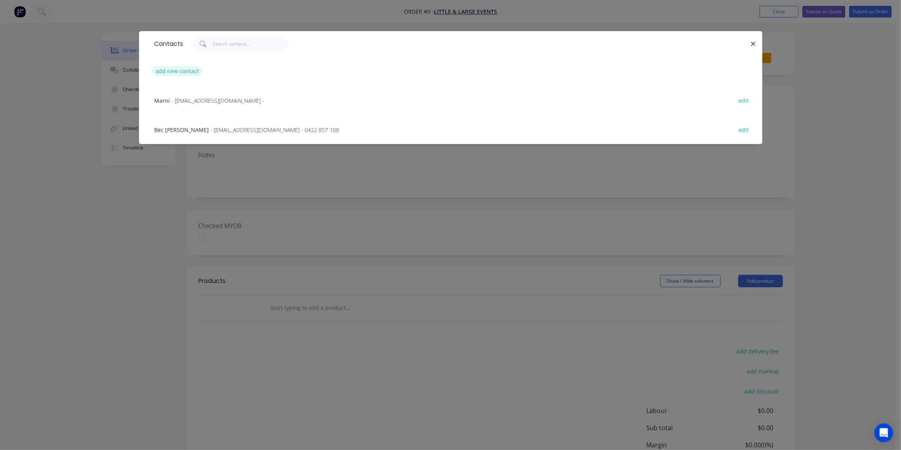
click at [180, 72] on button "add new contact" at bounding box center [177, 71] width 51 height 11
select select "AU"
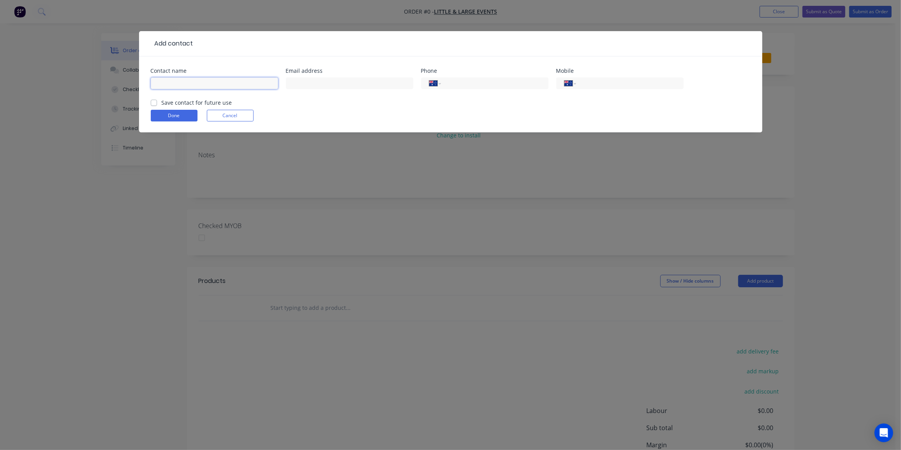
click at [190, 86] on input "text" at bounding box center [214, 84] width 127 height 12
paste input "[PERSON_NAME] <[EMAIL_ADDRESS][DOMAIN_NAME]>"
drag, startPoint x: 186, startPoint y: 81, endPoint x: 390, endPoint y: 85, distance: 204.2
click at [390, 85] on div "Contact name [PERSON_NAME] <[EMAIL_ADDRESS][DOMAIN_NAME]> Email address Phone I…" at bounding box center [451, 83] width 600 height 30
type input "[PERSON_NAME]"
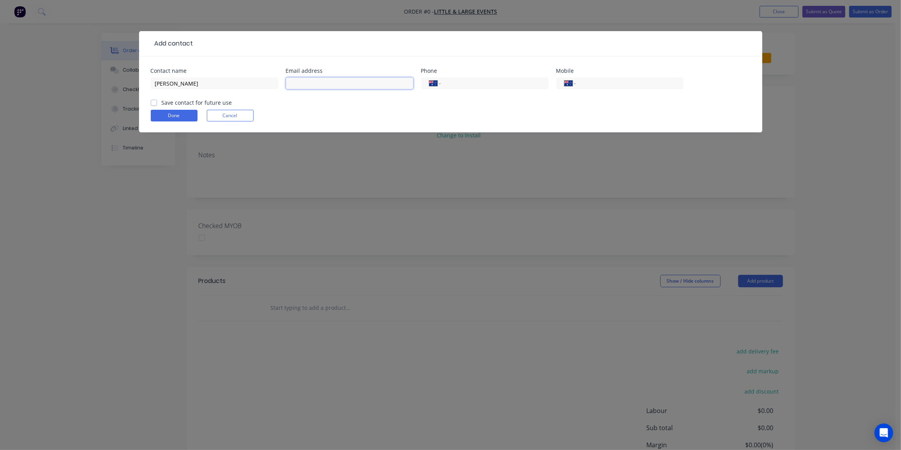
click at [359, 80] on input "text" at bounding box center [349, 84] width 127 height 12
paste input "<[EMAIL_ADDRESS][DOMAIN_NAME]>"
drag, startPoint x: 295, startPoint y: 82, endPoint x: 251, endPoint y: 93, distance: 45.6
click at [251, 93] on div "Contact name [PERSON_NAME] Email address <[EMAIL_ADDRESS][DOMAIN_NAME]> Phone I…" at bounding box center [451, 83] width 600 height 30
click at [368, 81] on input "[EMAIL_ADDRESS][DOMAIN_NAME]>" at bounding box center [349, 84] width 127 height 12
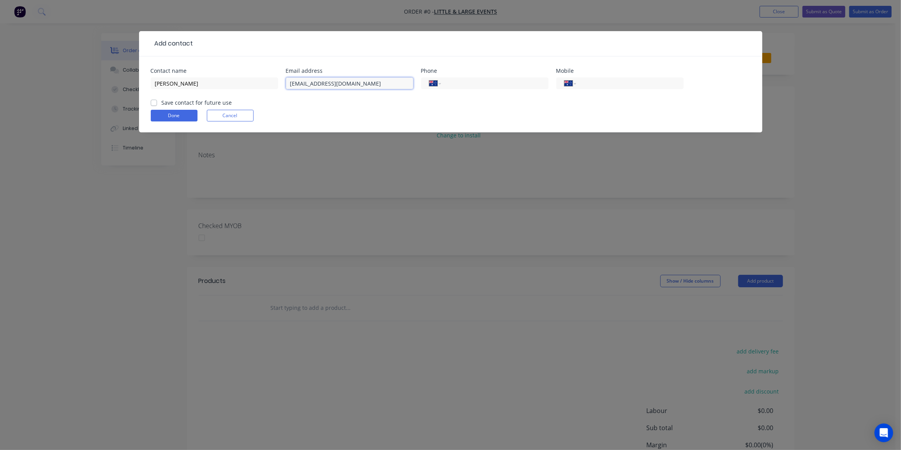
type input "[EMAIL_ADDRESS][DOMAIN_NAME]"
click at [646, 84] on input "tel" at bounding box center [629, 83] width 94 height 9
paste input "0405 899 089"
type input "0405 899 089"
click at [162, 102] on label "Save contact for future use" at bounding box center [197, 103] width 71 height 8
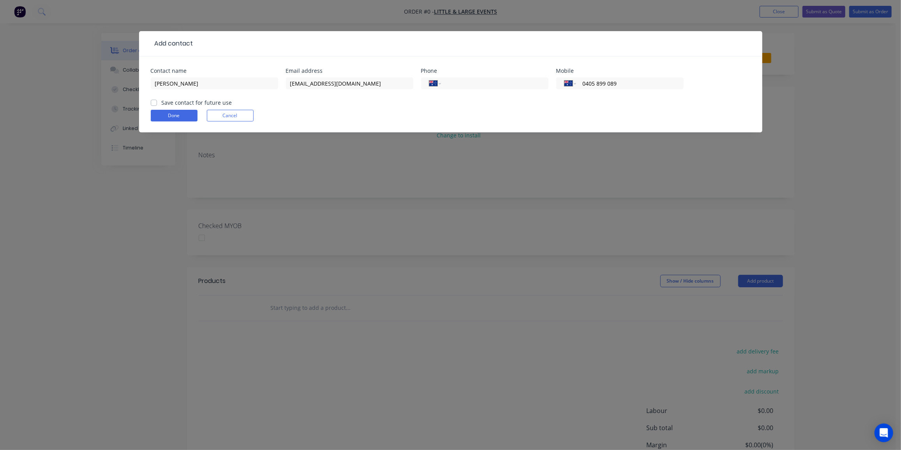
click at [152, 102] on input "Save contact for future use" at bounding box center [154, 102] width 6 height 7
checkbox input "true"
drag, startPoint x: 171, startPoint y: 116, endPoint x: 175, endPoint y: 116, distance: 4.7
click at [171, 116] on button "Done" at bounding box center [174, 116] width 47 height 12
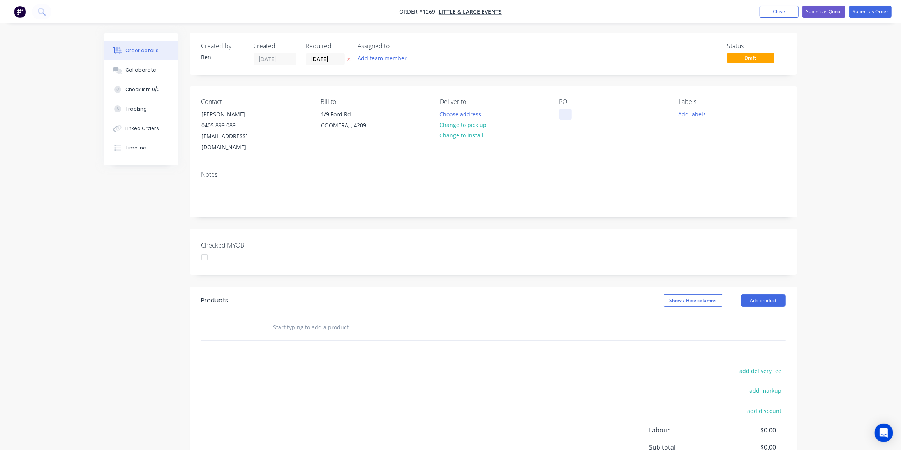
click at [569, 113] on div at bounding box center [565, 114] width 12 height 11
click at [326, 300] on header "Products Show / Hide columns Add product" at bounding box center [494, 301] width 608 height 28
click at [324, 320] on input "text" at bounding box center [351, 328] width 156 height 16
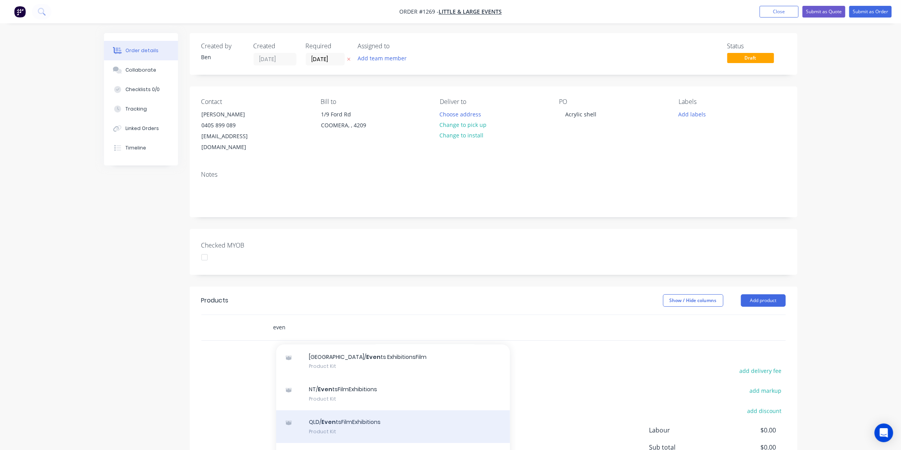
scroll to position [35, 0]
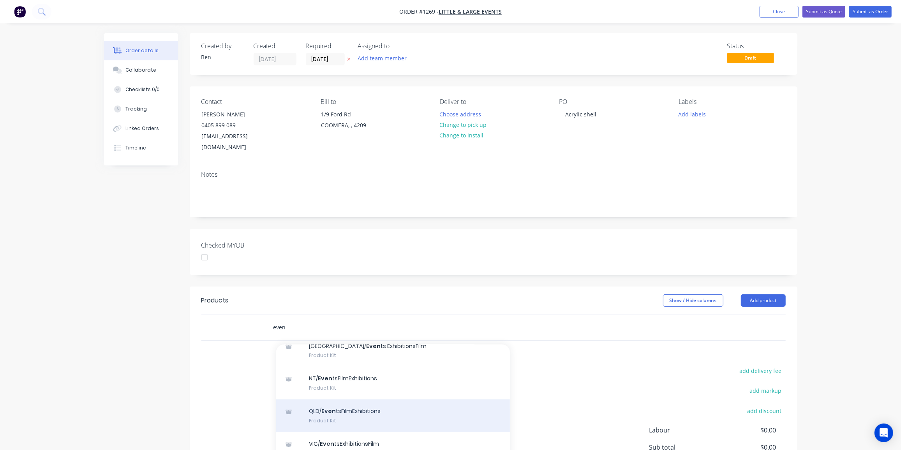
type input "even"
click at [392, 400] on div "QLD/ Even tsFilmExhibitions Product Kit" at bounding box center [393, 416] width 234 height 33
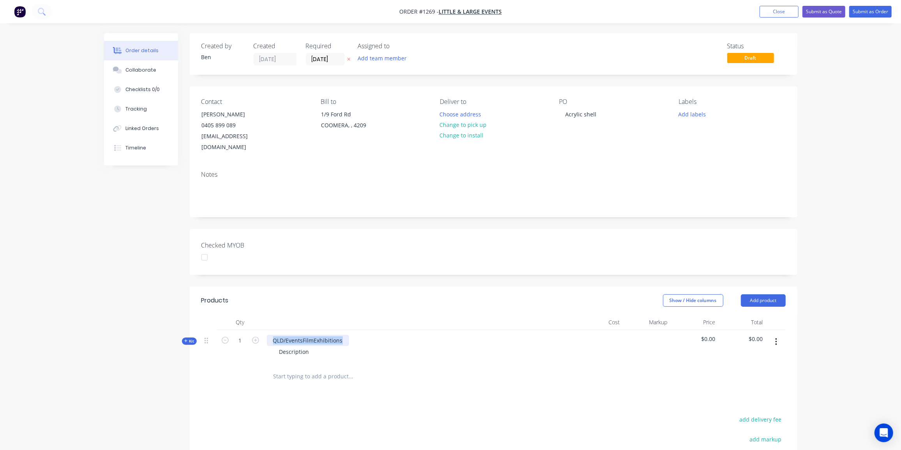
drag, startPoint x: 346, startPoint y: 329, endPoint x: 262, endPoint y: 335, distance: 83.6
click at [262, 335] on div "Kit 1 QLD/EventsFilmExhibitions Description $0.00 $0.00" at bounding box center [493, 347] width 584 height 34
click at [314, 346] on div "Description" at bounding box center [294, 351] width 42 height 11
drag, startPoint x: 314, startPoint y: 339, endPoint x: 262, endPoint y: 344, distance: 52.1
click at [262, 344] on div "Kit 1 Profile cut shapes (shell and disc) Description $0.00 $0.00" at bounding box center [493, 347] width 584 height 34
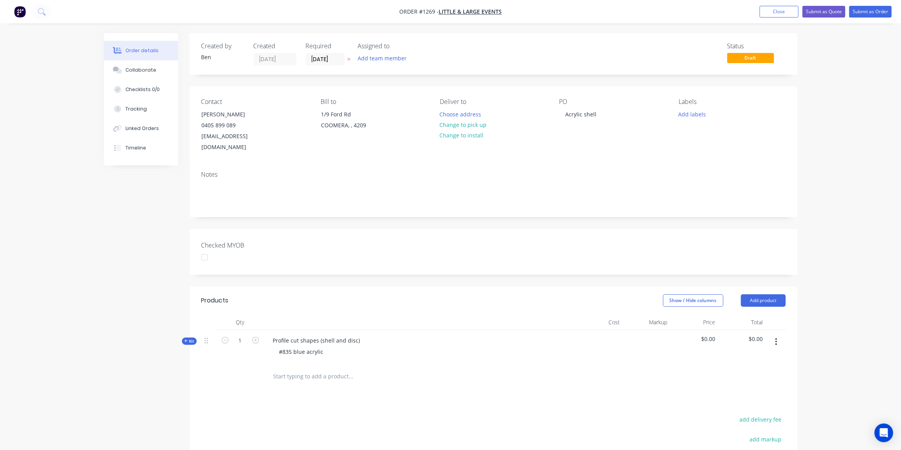
click at [192, 339] on span "Kit" at bounding box center [189, 342] width 10 height 6
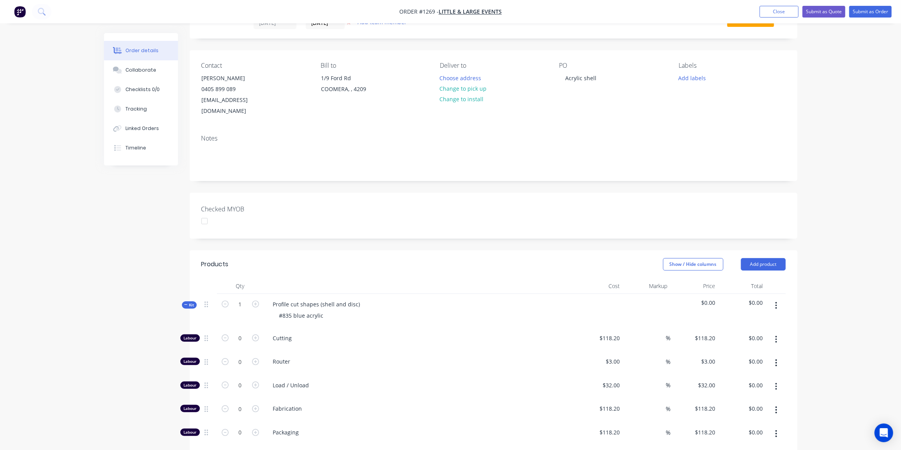
scroll to position [71, 0]
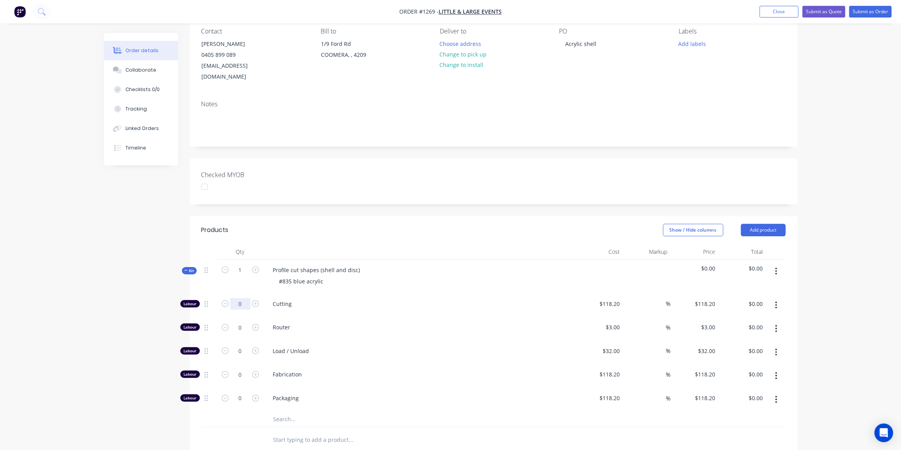
click at [244, 298] on input "0" at bounding box center [240, 304] width 20 height 12
type input "1"
type input "$118.20"
click at [620, 298] on input "118.2" at bounding box center [611, 303] width 24 height 11
type input "$90.00"
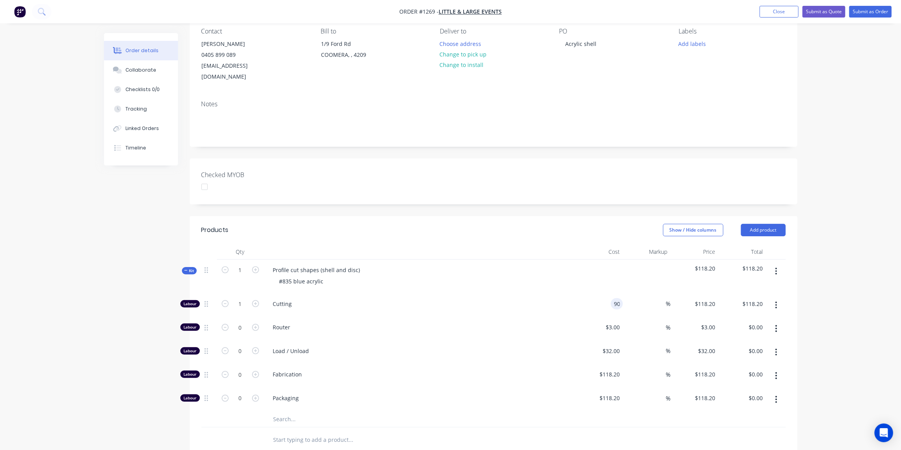
type input "$90.00"
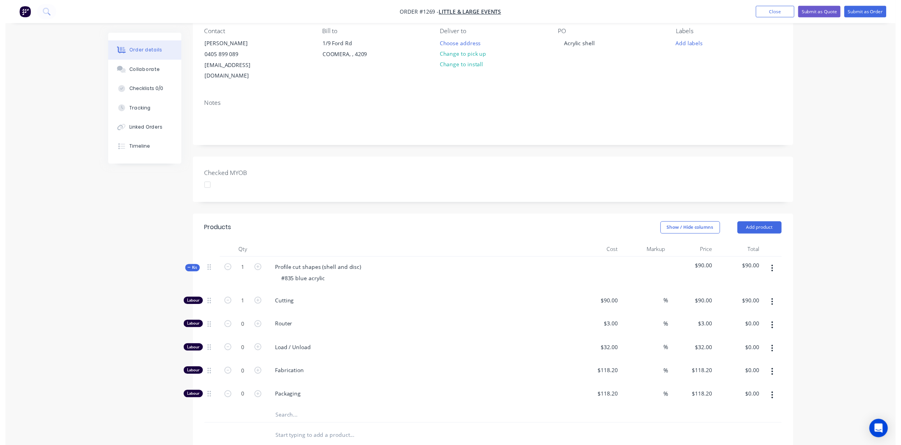
scroll to position [0, 0]
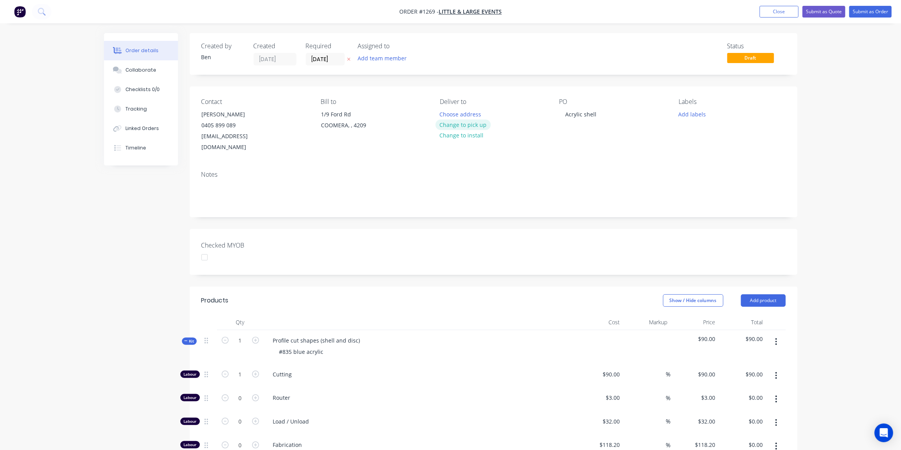
click at [475, 124] on button "Change to pick up" at bounding box center [463, 125] width 55 height 11
click at [826, 9] on button "Submit as Quote" at bounding box center [824, 12] width 43 height 12
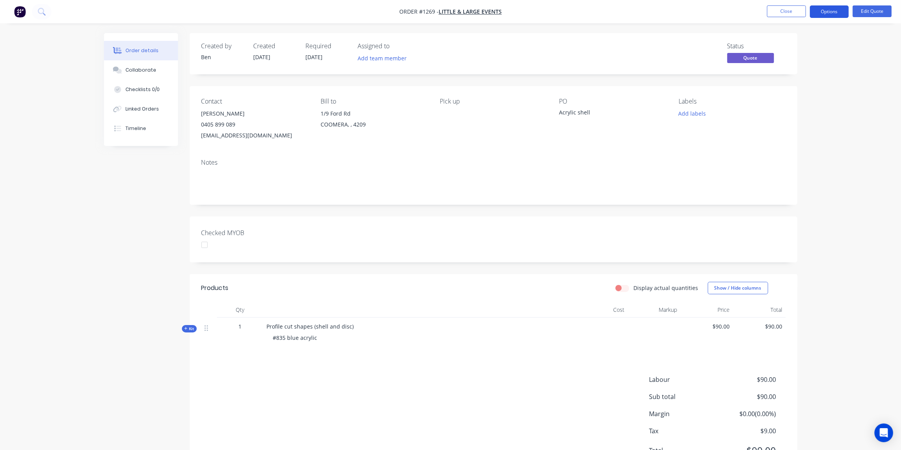
click at [833, 8] on button "Options" at bounding box center [829, 11] width 39 height 12
click at [791, 51] on div "Quote" at bounding box center [806, 47] width 72 height 11
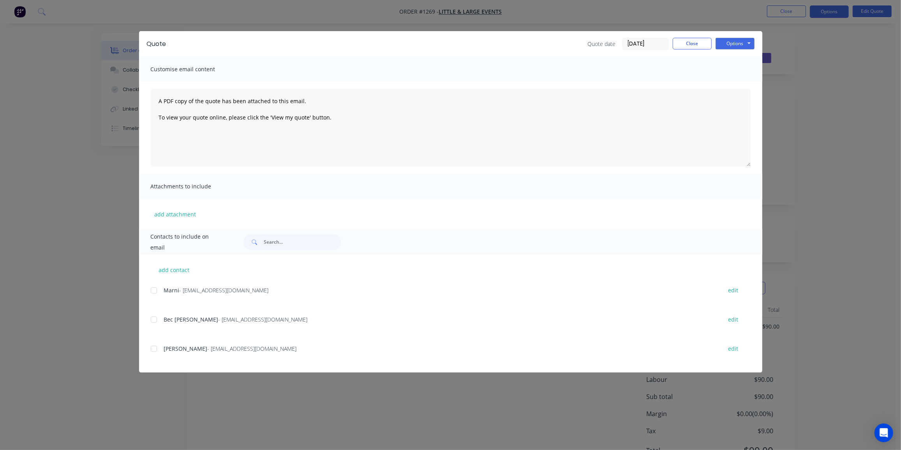
drag, startPoint x: 156, startPoint y: 350, endPoint x: 162, endPoint y: 343, distance: 9.4
click at [156, 350] on div at bounding box center [154, 349] width 16 height 16
click at [742, 42] on button "Options" at bounding box center [735, 44] width 39 height 12
click at [698, 44] on button "Close" at bounding box center [692, 44] width 39 height 12
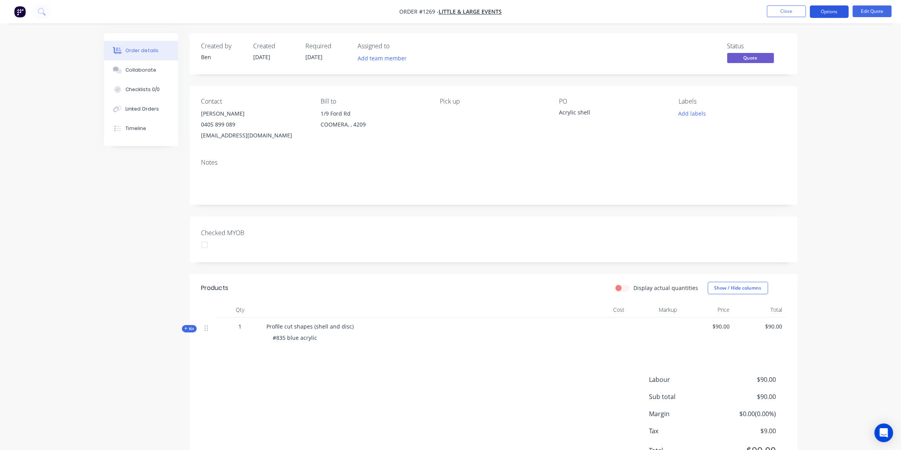
click at [828, 13] on button "Options" at bounding box center [829, 11] width 39 height 12
click at [805, 65] on div "Proforma Invoice" at bounding box center [806, 62] width 72 height 11
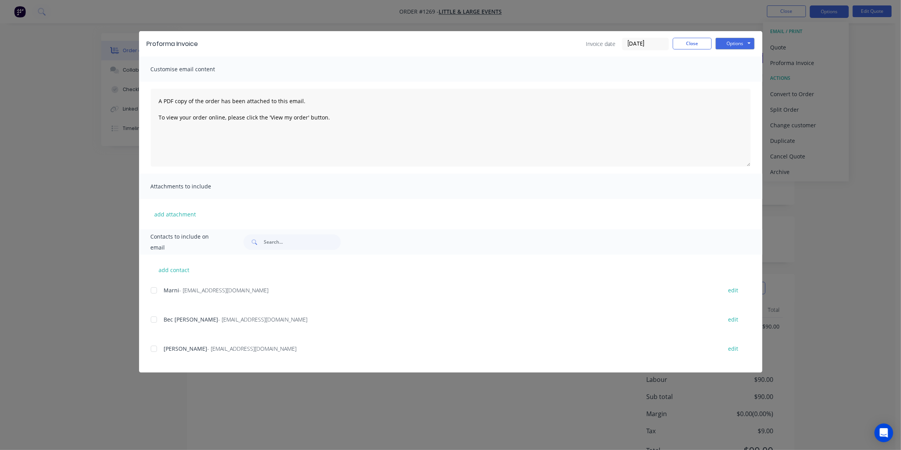
click at [156, 349] on div at bounding box center [154, 349] width 16 height 16
click at [743, 42] on button "Options" at bounding box center [735, 44] width 39 height 12
click at [732, 82] on button "Email" at bounding box center [741, 83] width 50 height 13
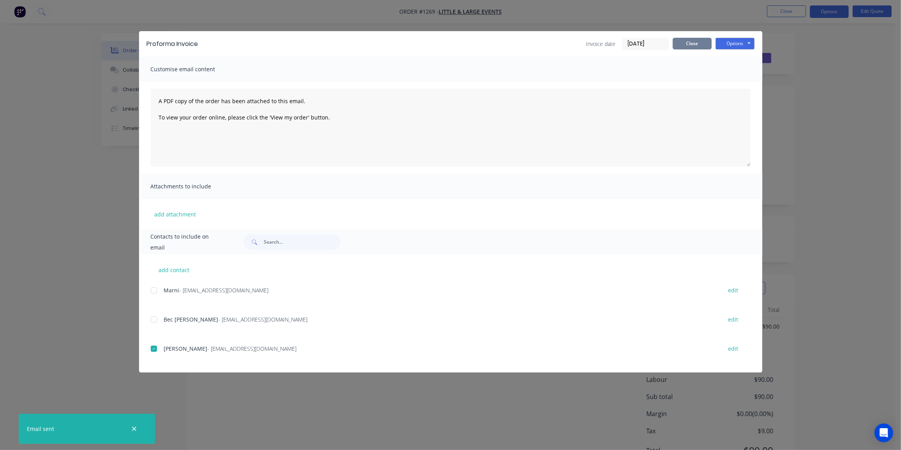
click at [687, 45] on button "Close" at bounding box center [692, 44] width 39 height 12
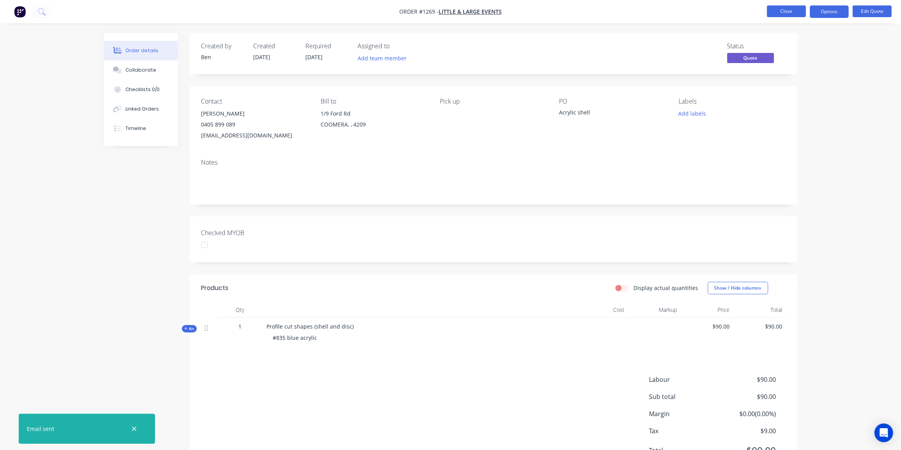
click at [783, 12] on button "Close" at bounding box center [786, 11] width 39 height 12
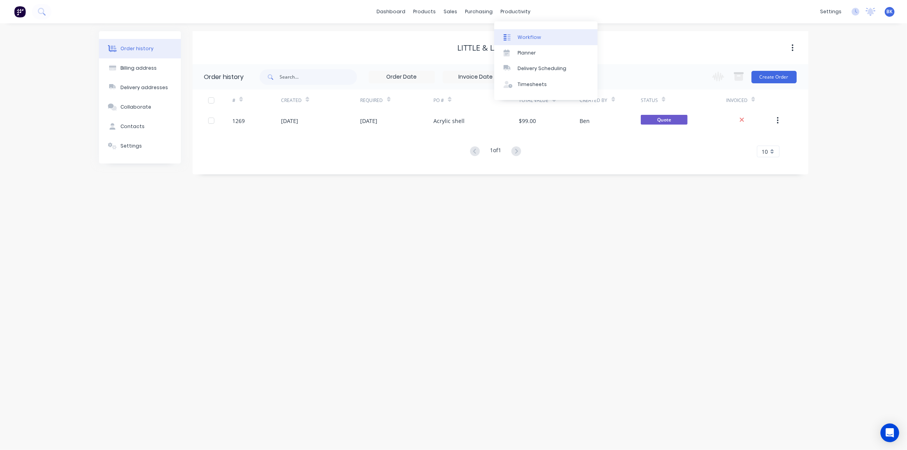
click at [515, 33] on link "Workflow" at bounding box center [545, 37] width 103 height 16
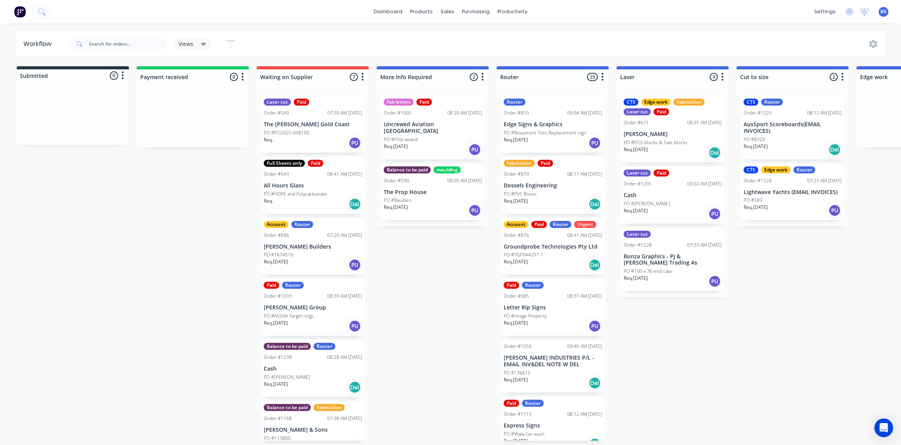
click at [441, 121] on p "Uncrewed Aviation [GEOGRAPHIC_DATA]" at bounding box center [433, 127] width 98 height 13
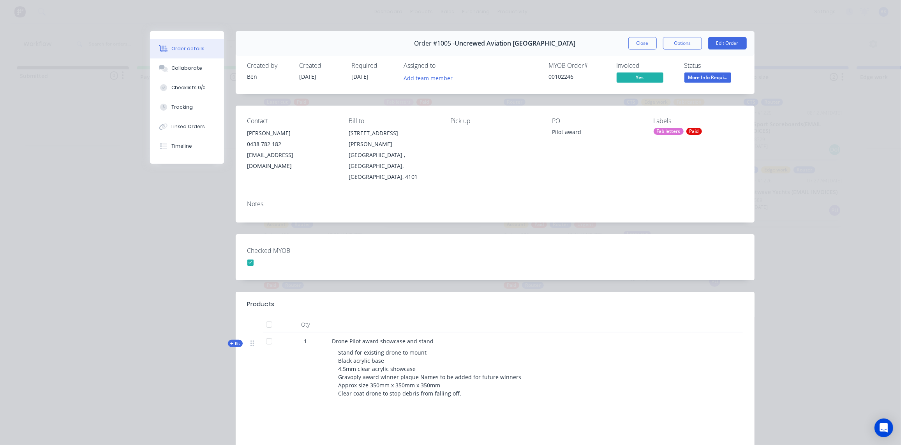
click at [643, 43] on button "Close" at bounding box center [642, 43] width 28 height 12
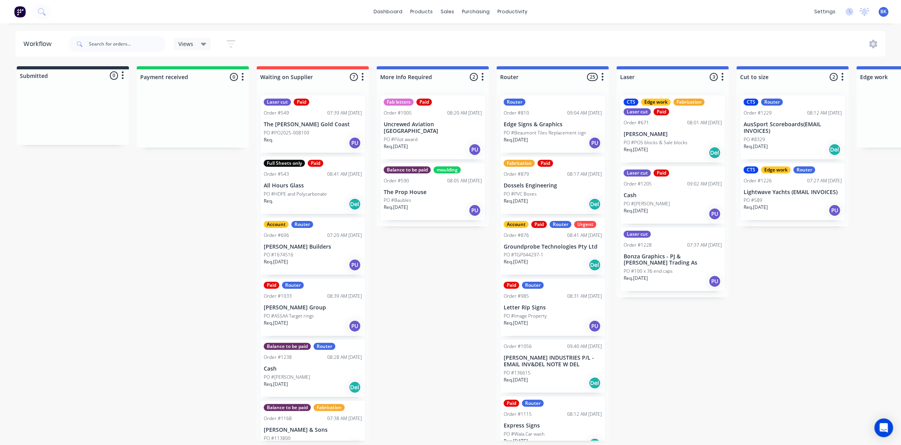
click at [660, 140] on p "PO #POS blocks & Sale blocks" at bounding box center [656, 142] width 64 height 7
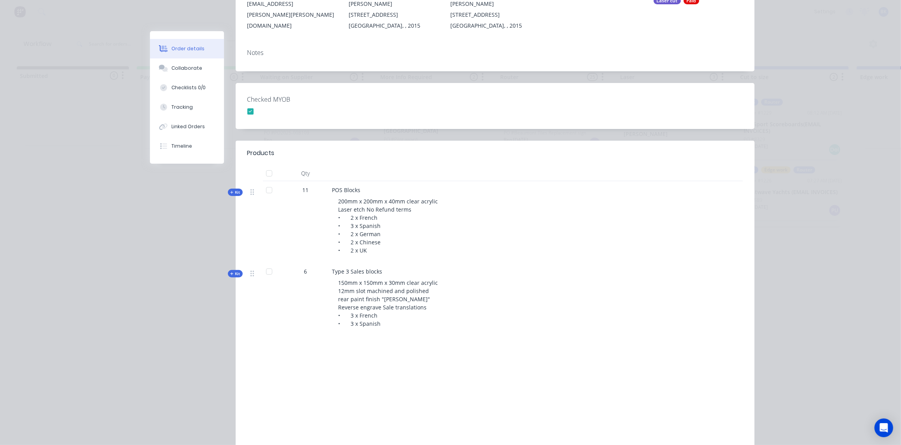
scroll to position [141, 0]
drag, startPoint x: 675, startPoint y: 148, endPoint x: 635, endPoint y: 136, distance: 42.1
click at [675, 148] on header "Products" at bounding box center [495, 151] width 519 height 25
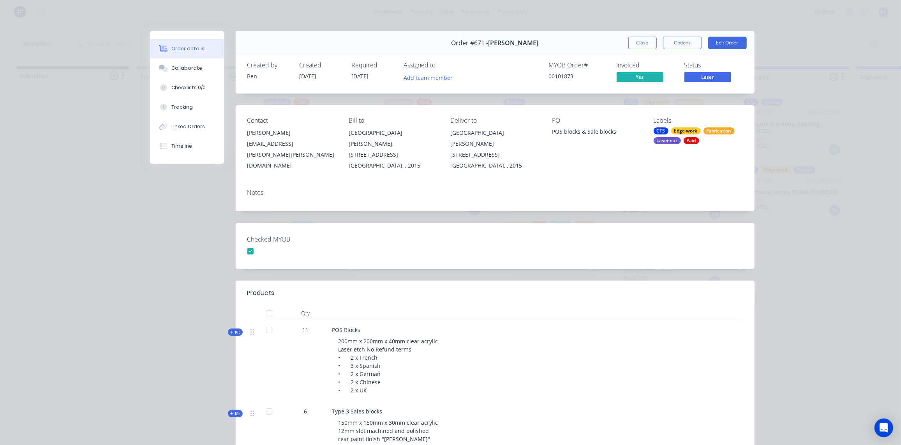
scroll to position [0, 0]
drag, startPoint x: 644, startPoint y: 41, endPoint x: 649, endPoint y: 41, distance: 5.1
click at [644, 40] on button "Close" at bounding box center [642, 43] width 28 height 12
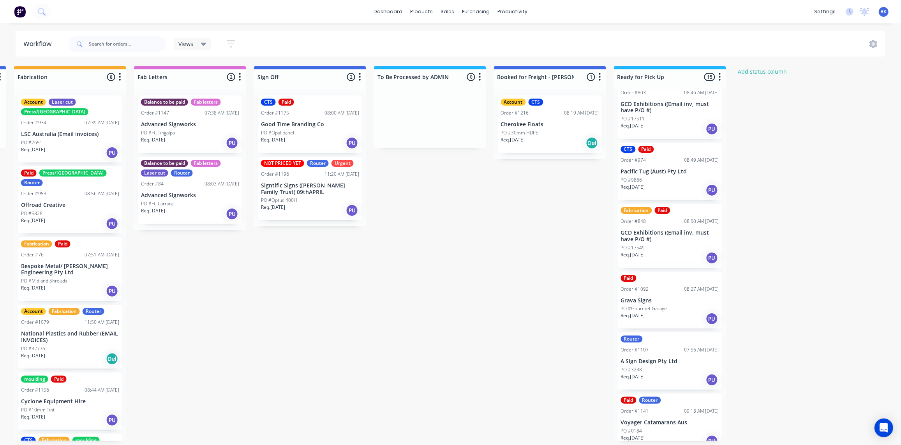
scroll to position [354, 0]
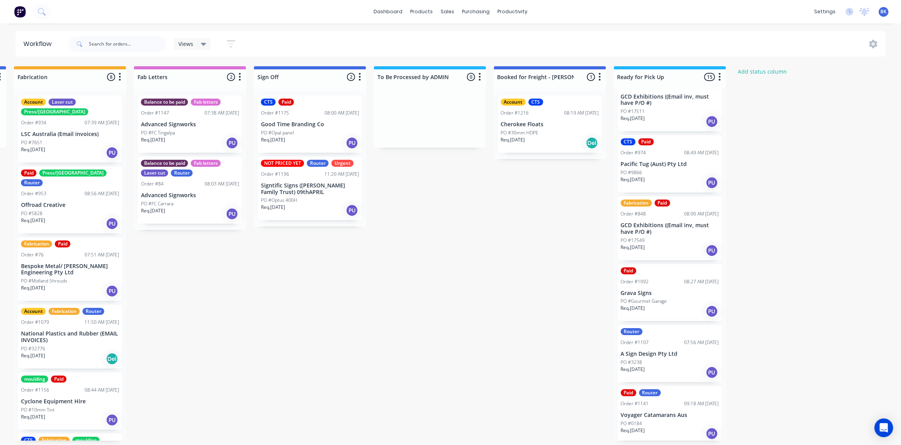
click at [682, 176] on div "PO #9866" at bounding box center [670, 172] width 98 height 7
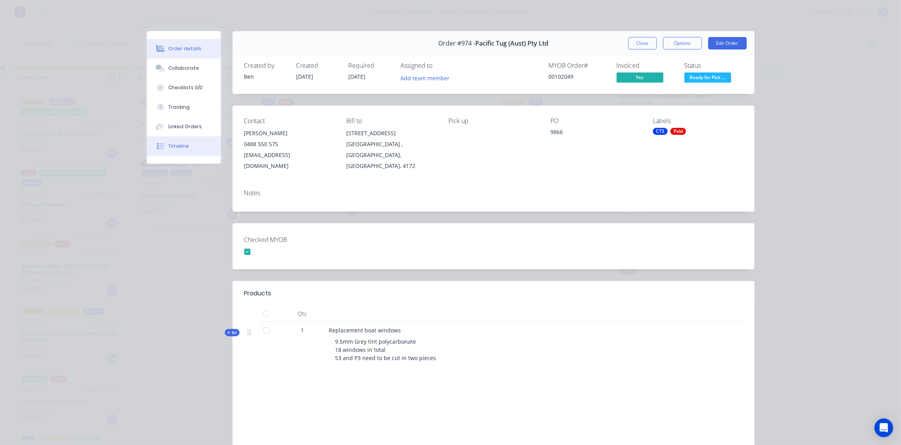
click at [174, 141] on button "Timeline" at bounding box center [184, 145] width 74 height 19
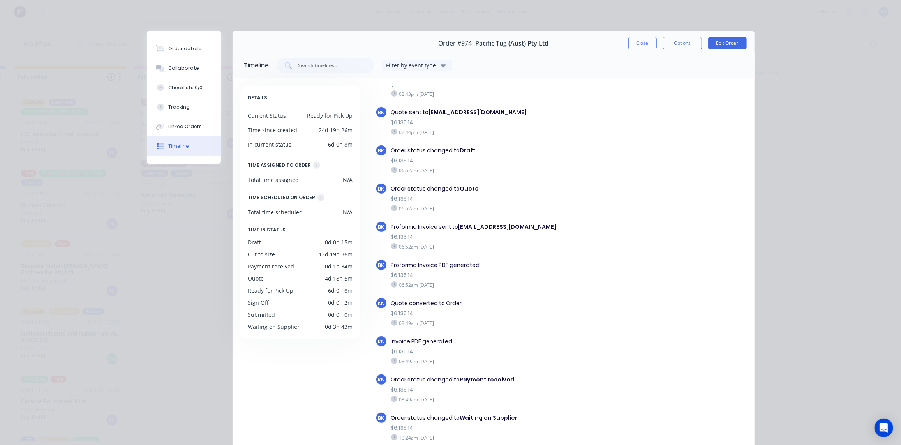
scroll to position [233, 0]
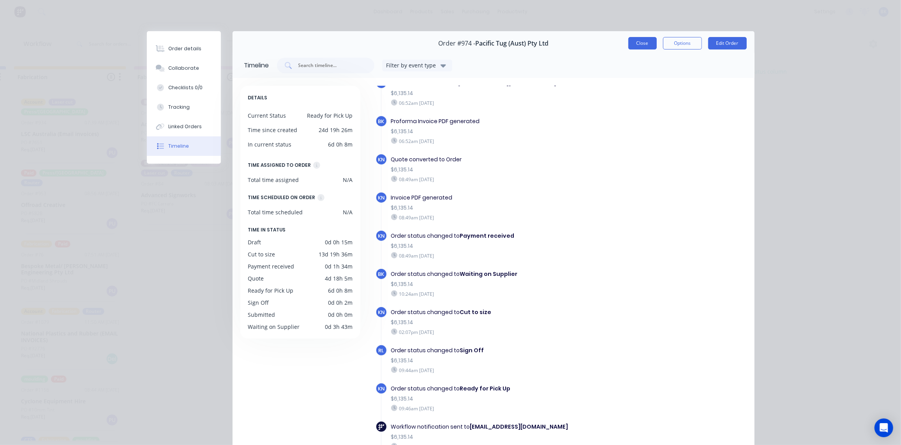
click at [643, 42] on button "Close" at bounding box center [642, 43] width 28 height 12
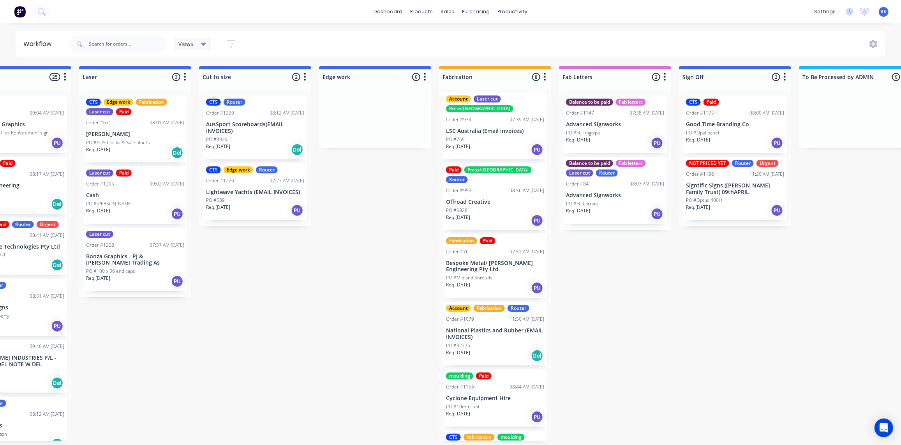
scroll to position [0, 0]
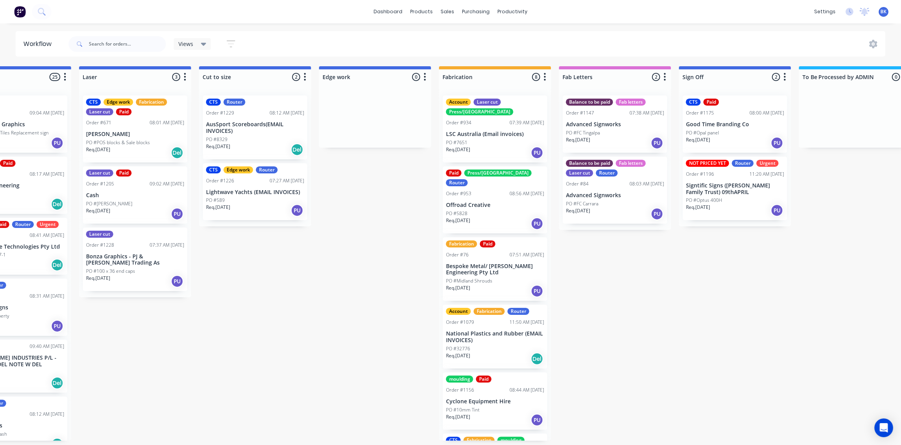
click at [553, 151] on div "Submitted 0 Status colour #273444 hex #273444 Save Cancel Summaries Total order…" at bounding box center [388, 253] width 1864 height 374
click at [465, 35] on div "Sales Orders" at bounding box center [477, 38] width 32 height 7
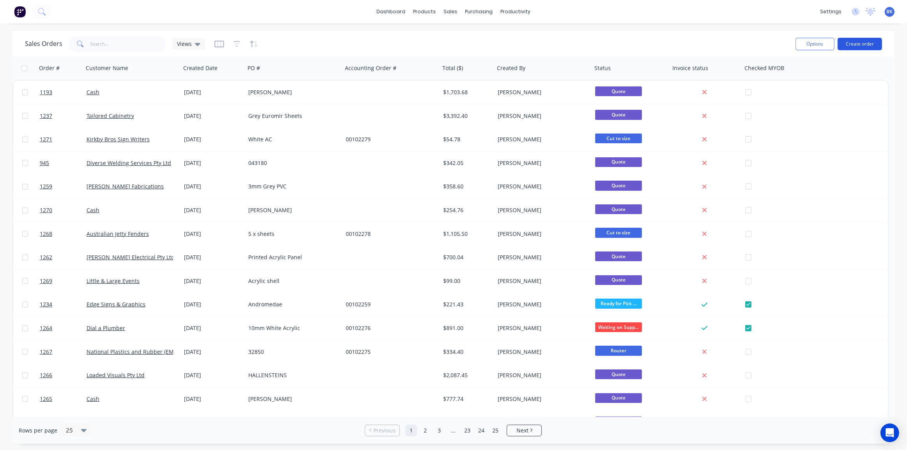
click at [866, 44] on button "Create order" at bounding box center [859, 44] width 44 height 12
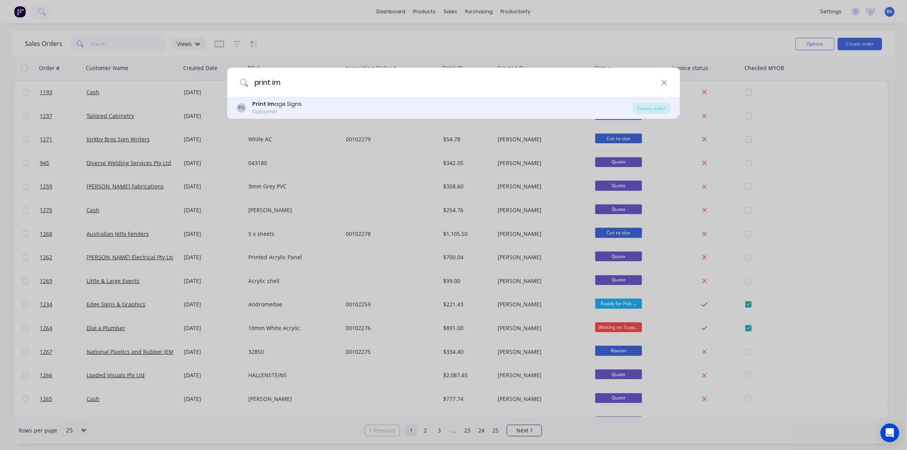
type input "print im"
click at [285, 108] on div "Print Im age Signs" at bounding box center [276, 104] width 49 height 8
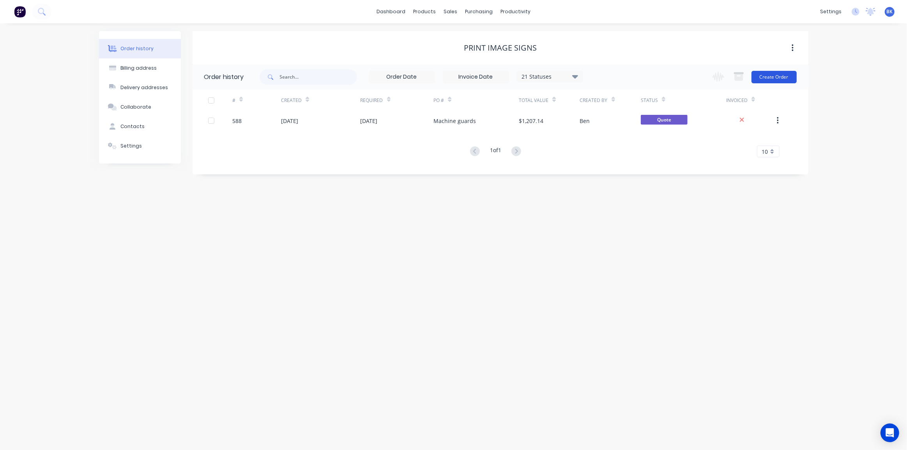
click at [771, 77] on button "Create Order" at bounding box center [773, 77] width 45 height 12
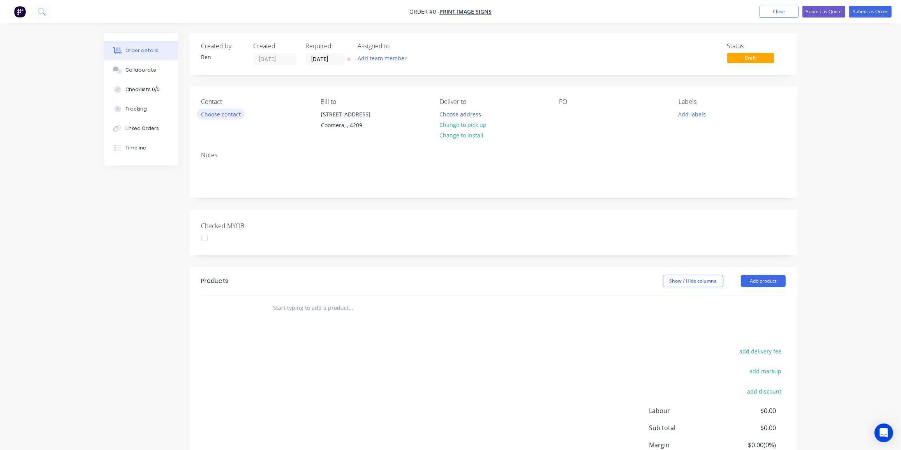
click at [213, 113] on button "Choose contact" at bounding box center [221, 114] width 48 height 11
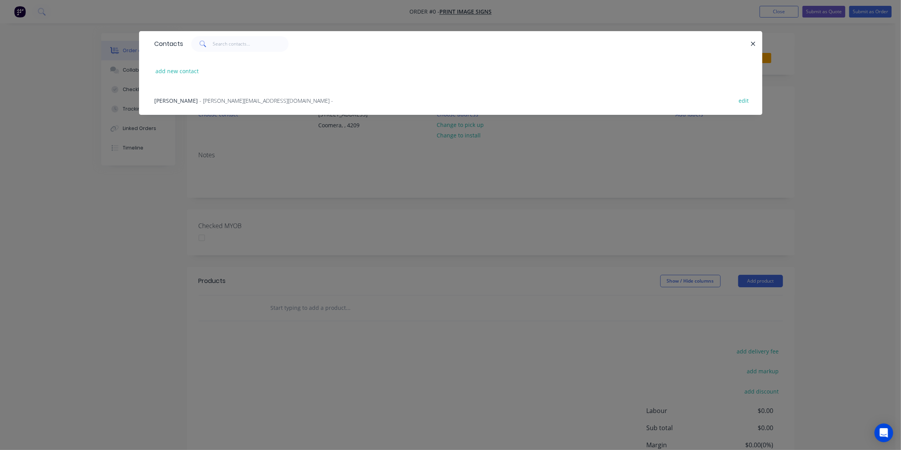
click at [216, 97] on span "- [PERSON_NAME][EMAIL_ADDRESS][DOMAIN_NAME] -" at bounding box center [267, 100] width 134 height 7
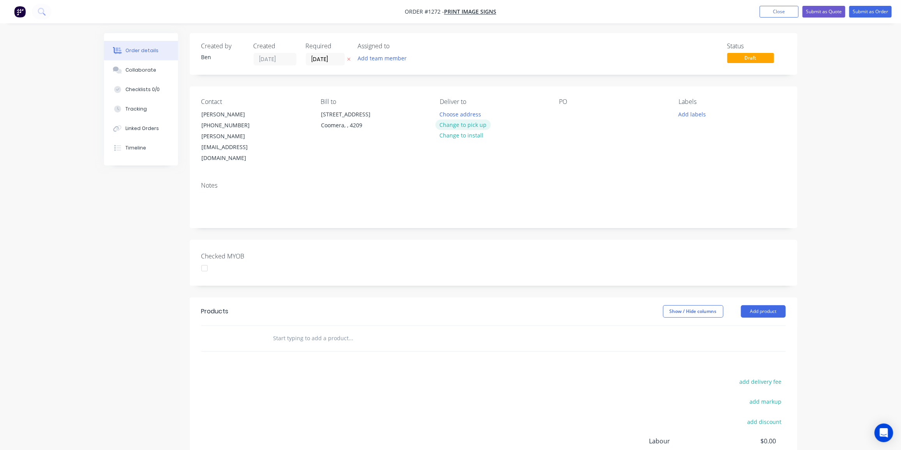
click at [462, 124] on button "Change to pick up" at bounding box center [463, 125] width 55 height 11
click at [567, 113] on div at bounding box center [565, 114] width 12 height 11
click at [683, 111] on button "Add labels" at bounding box center [692, 114] width 36 height 11
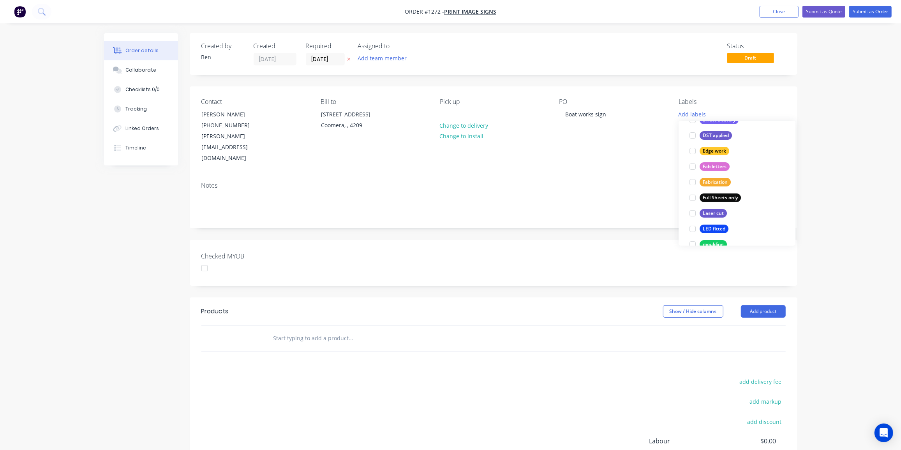
drag, startPoint x: 723, startPoint y: 166, endPoint x: 702, endPoint y: 172, distance: 21.2
click at [723, 166] on div "Fab letters" at bounding box center [715, 166] width 30 height 9
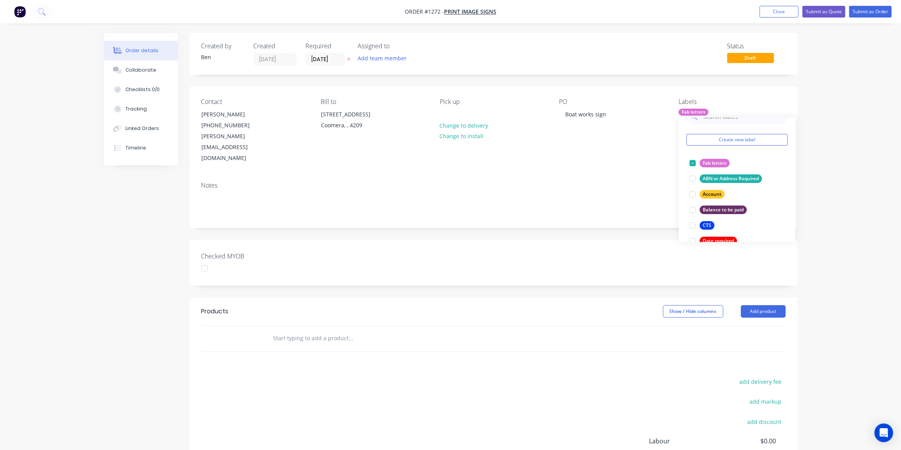
click at [303, 331] on input "text" at bounding box center [351, 339] width 156 height 16
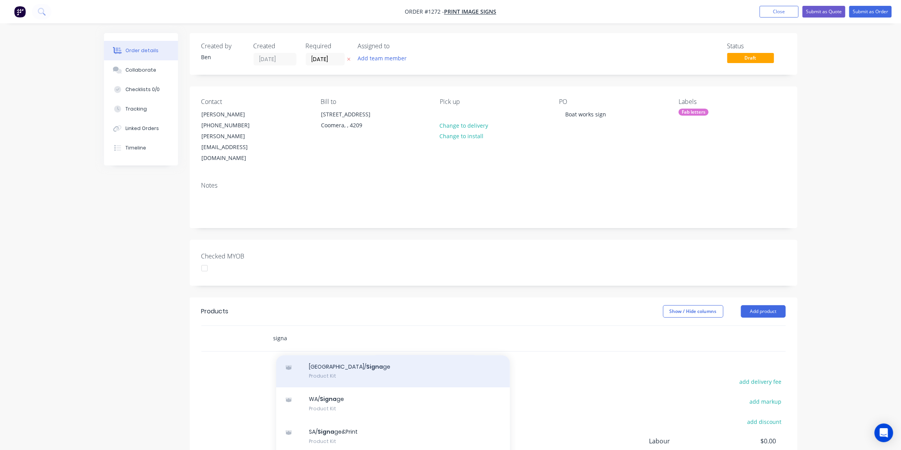
scroll to position [71, 0]
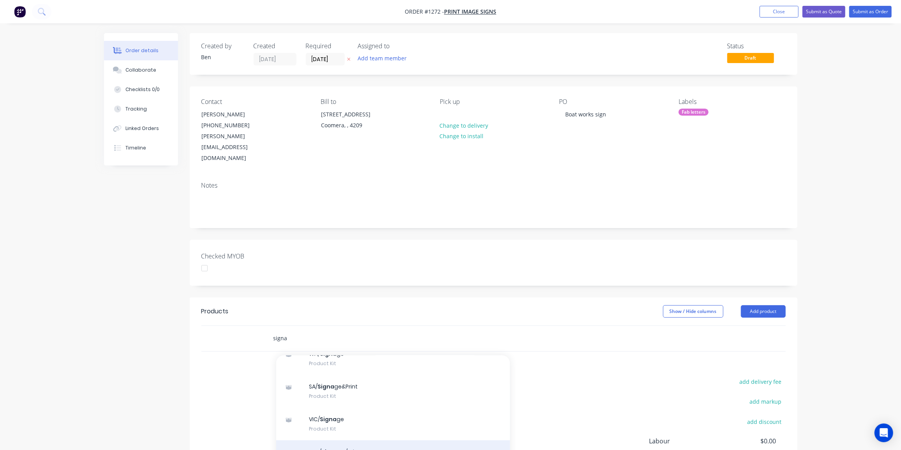
type input "signa"
click at [366, 441] on div "QLD/ Signa ge/printers Product Kit" at bounding box center [393, 457] width 234 height 33
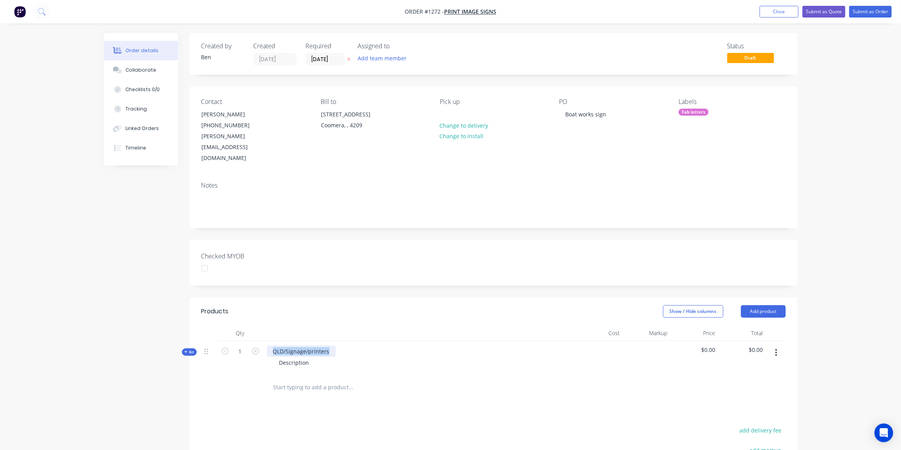
drag, startPoint x: 330, startPoint y: 330, endPoint x: 272, endPoint y: 335, distance: 57.9
click at [272, 341] on div "QLD/Signage/printers Description" at bounding box center [420, 358] width 312 height 34
click at [311, 357] on div "Description" at bounding box center [294, 362] width 42 height 11
drag, startPoint x: 279, startPoint y: 338, endPoint x: 240, endPoint y: 339, distance: 39.0
click at [240, 341] on div "Kit 1 Boat works signage Description $0.00 $0.00" at bounding box center [493, 358] width 584 height 34
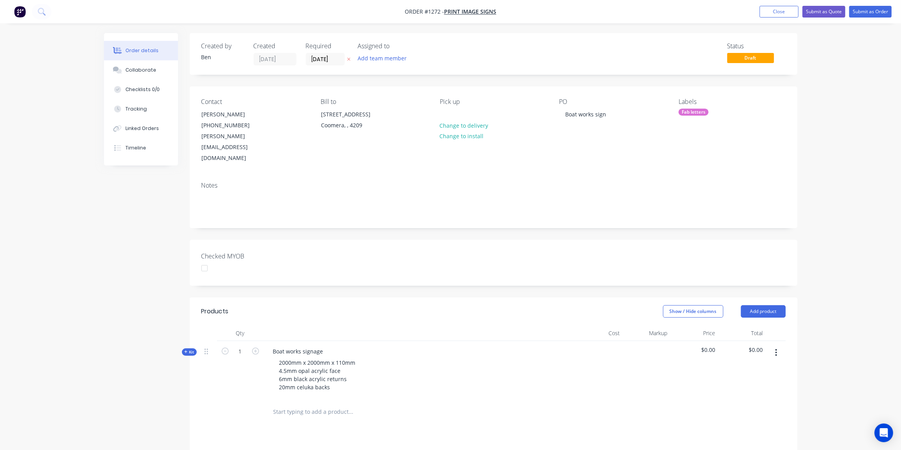
click at [184, 350] on icon at bounding box center [186, 352] width 4 height 4
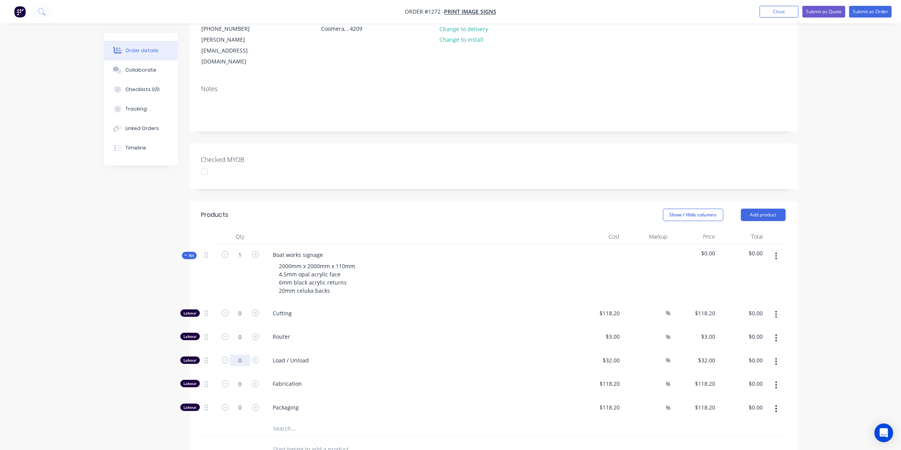
scroll to position [106, 0]
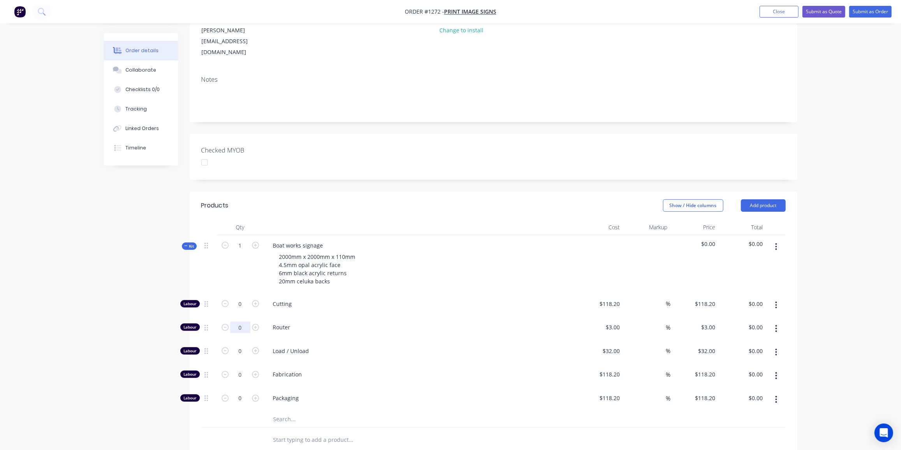
drag, startPoint x: 244, startPoint y: 306, endPoint x: 248, endPoint y: 309, distance: 4.8
click at [244, 306] on input "0" at bounding box center [240, 304] width 20 height 12
click at [410, 347] on span "Load / Unload" at bounding box center [422, 351] width 299 height 8
click at [245, 302] on input "0" at bounding box center [240, 304] width 20 height 12
type input "25"
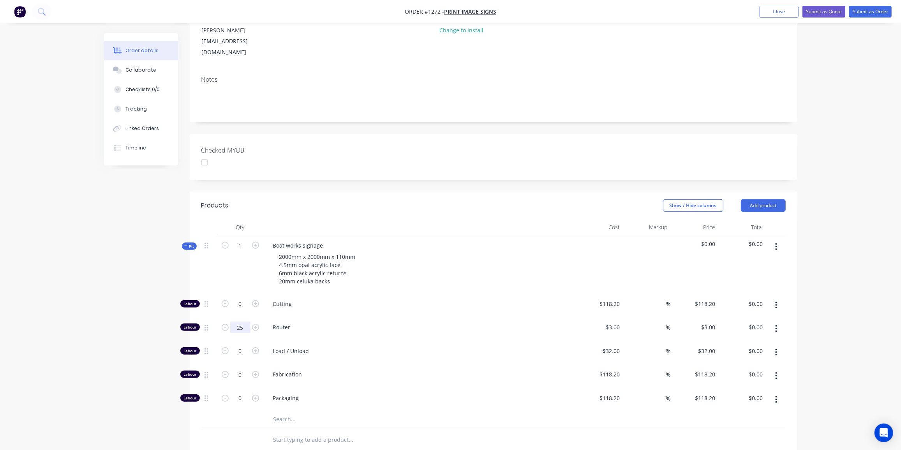
type input "$75.00"
click at [239, 310] on input "0" at bounding box center [240, 304] width 20 height 12
type input "3"
type input "$96.00"
click at [242, 310] on input "0" at bounding box center [240, 304] width 20 height 12
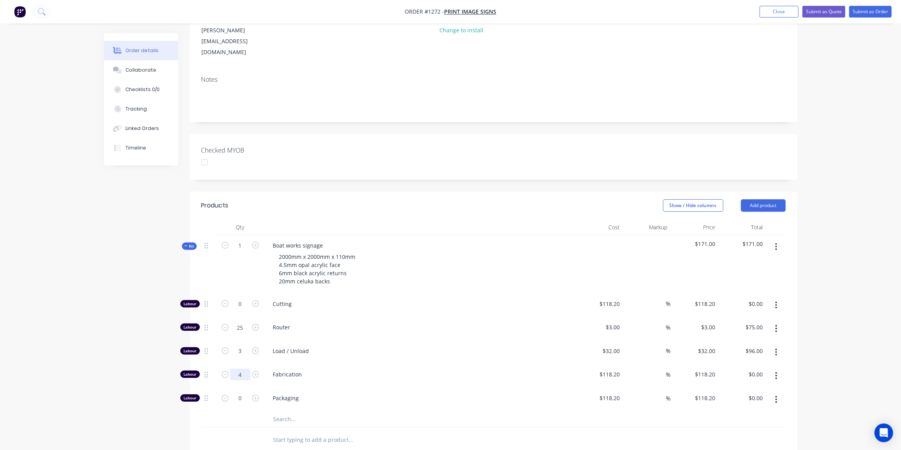
type input "4"
type input "$472.80"
click at [611, 369] on input "118.2" at bounding box center [611, 374] width 24 height 11
type input "$100.00"
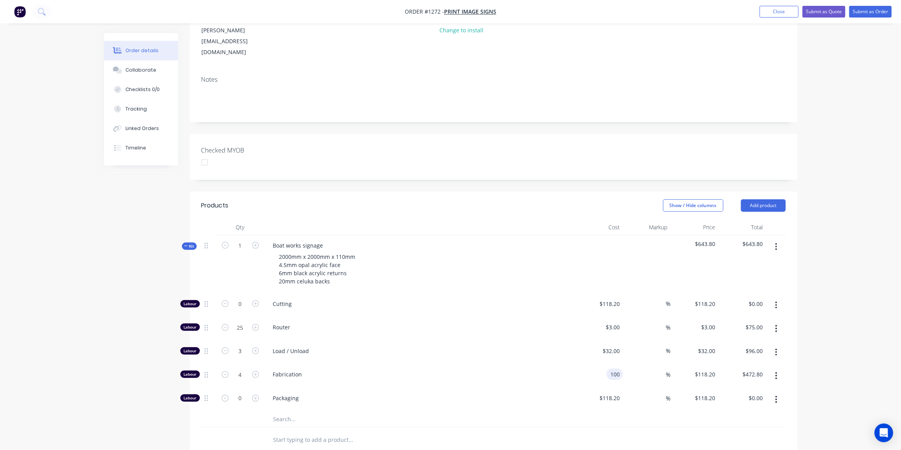
type input "$400.00"
click at [313, 412] on input "text" at bounding box center [351, 420] width 156 height 16
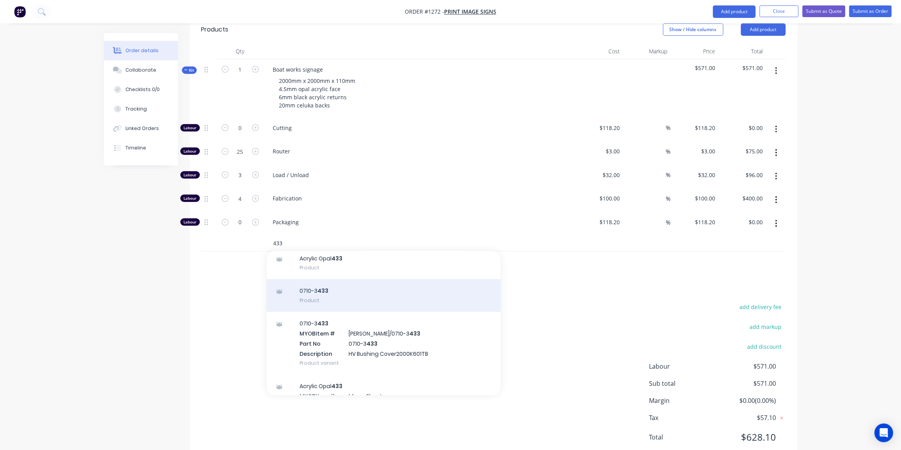
scroll to position [0, 0]
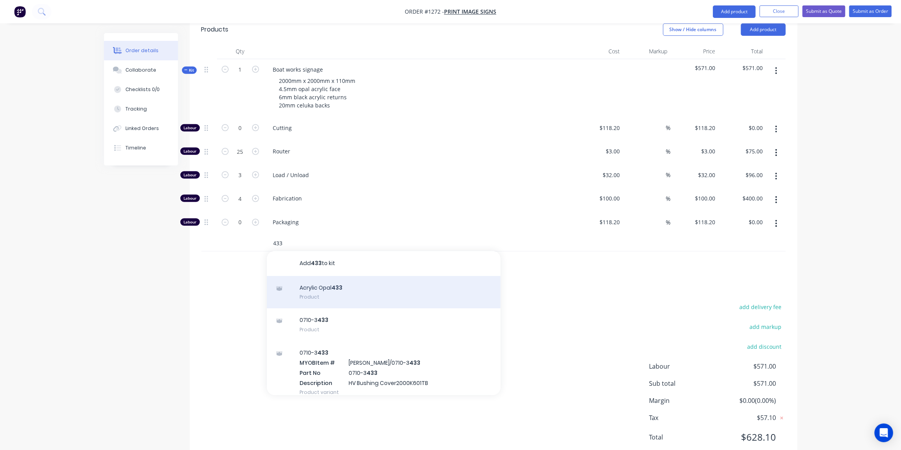
type input "433"
click at [355, 276] on div "Acrylic Opal 433 Product" at bounding box center [384, 292] width 234 height 33
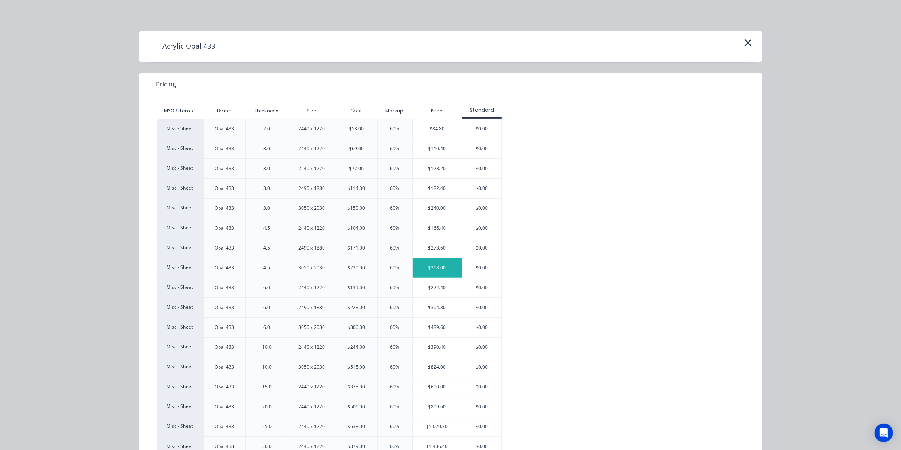
click at [438, 269] on div "$368.00" at bounding box center [437, 267] width 49 height 19
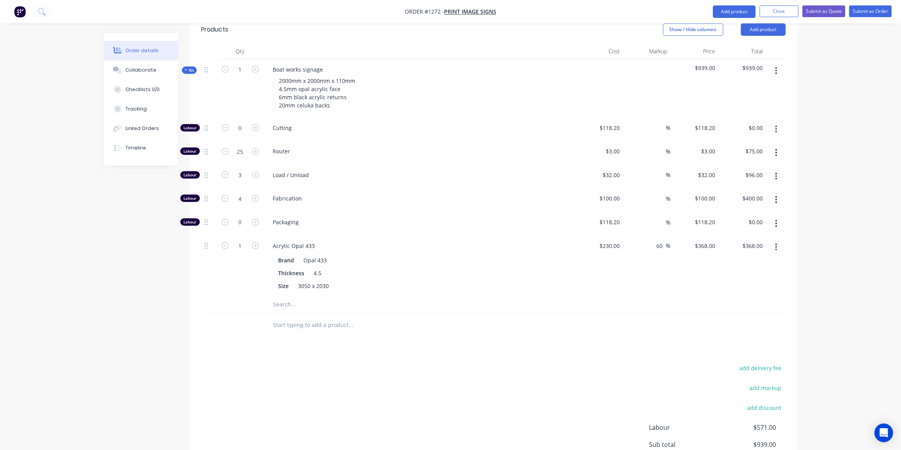
click at [277, 297] on input "text" at bounding box center [351, 305] width 156 height 16
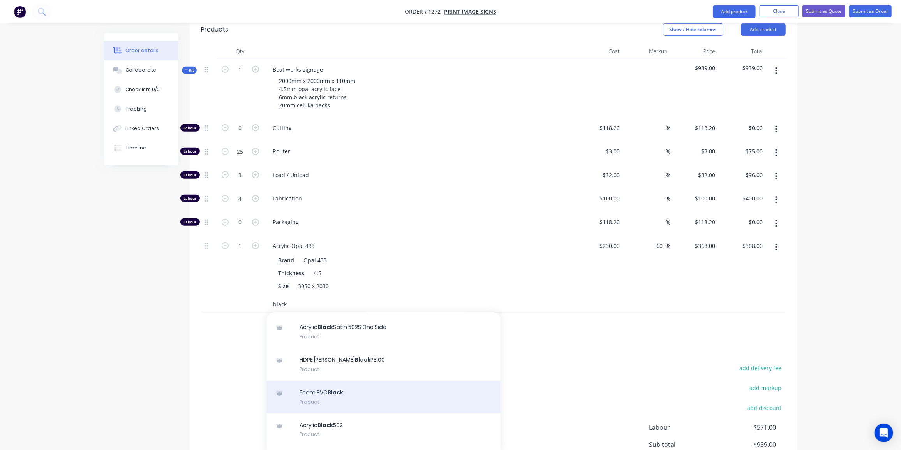
scroll to position [106, 0]
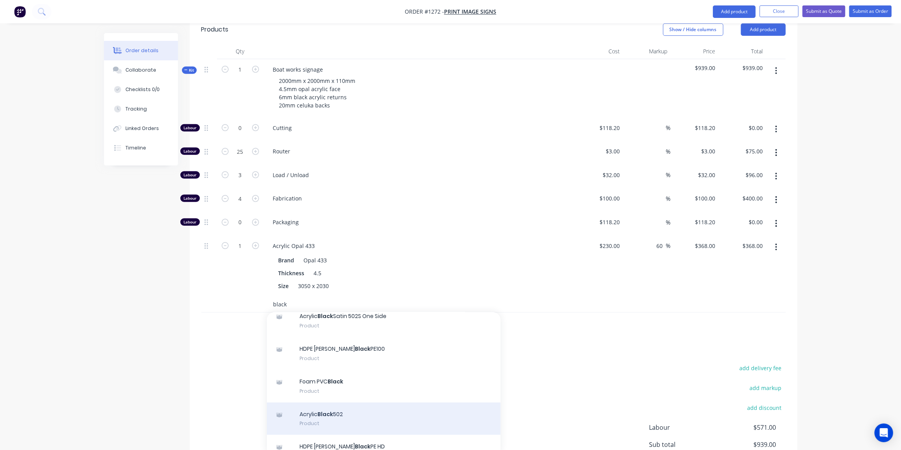
type input "black"
click at [342, 403] on div "Acrylic Black 502 Product" at bounding box center [384, 419] width 234 height 33
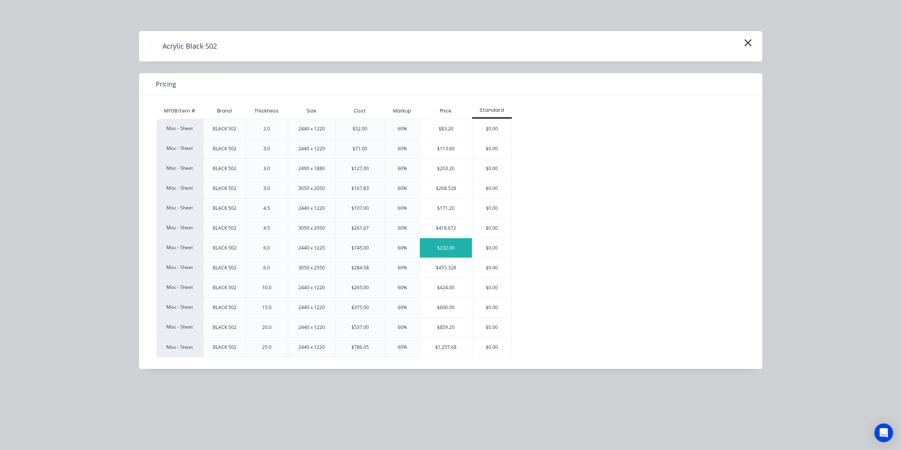
click at [456, 242] on div "$232.00" at bounding box center [446, 247] width 52 height 19
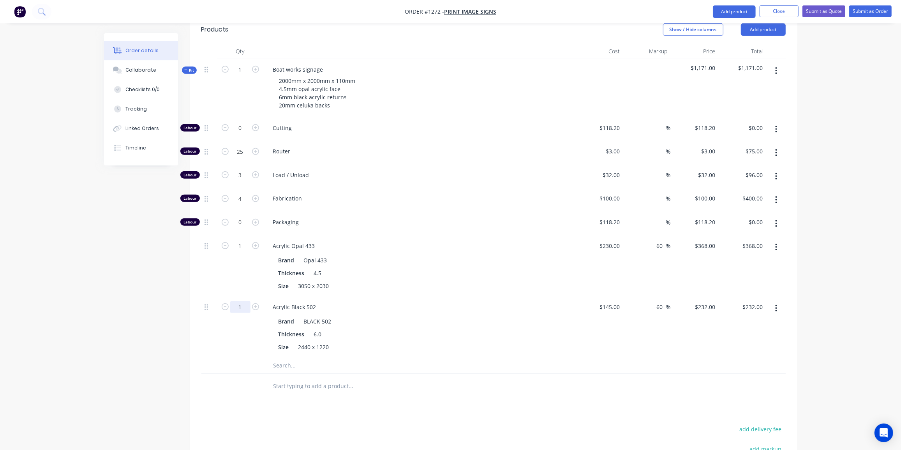
click at [242, 134] on input "1" at bounding box center [240, 128] width 20 height 12
type input "0.5"
type input "$116.00"
click at [287, 358] on input "text" at bounding box center [351, 366] width 156 height 16
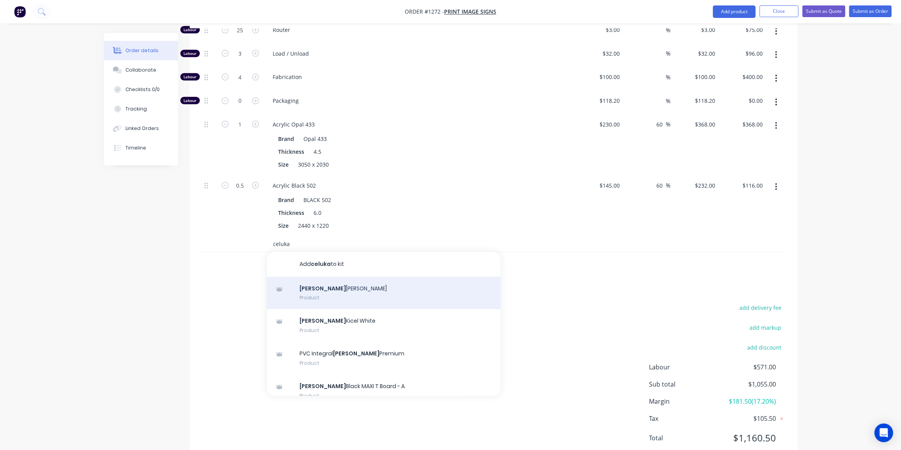
type input "celuka"
click at [347, 277] on div "Celuka [PERSON_NAME] Product" at bounding box center [384, 293] width 234 height 33
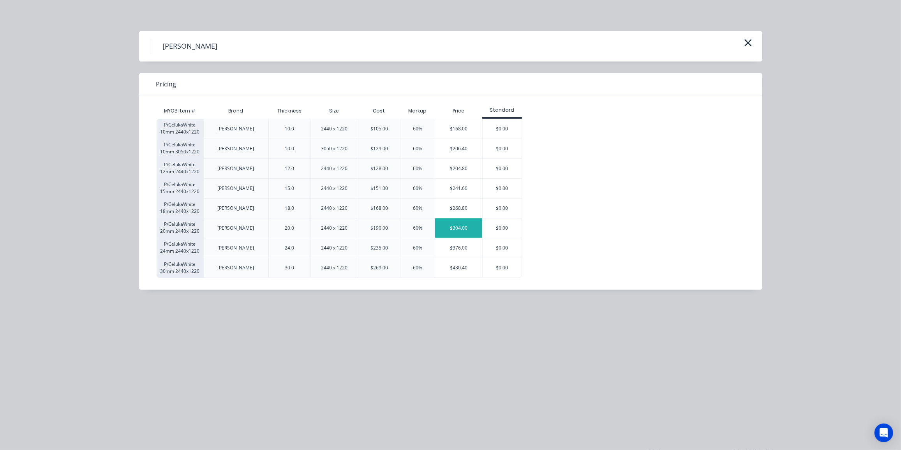
click at [453, 226] on div "$304.00" at bounding box center [458, 228] width 47 height 19
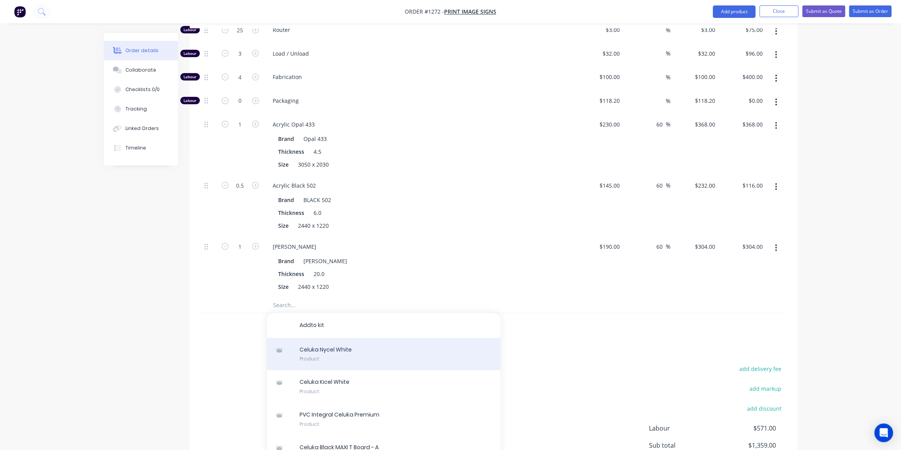
click at [321, 338] on div "C e l u k a N [PERSON_NAME] Product" at bounding box center [384, 354] width 234 height 33
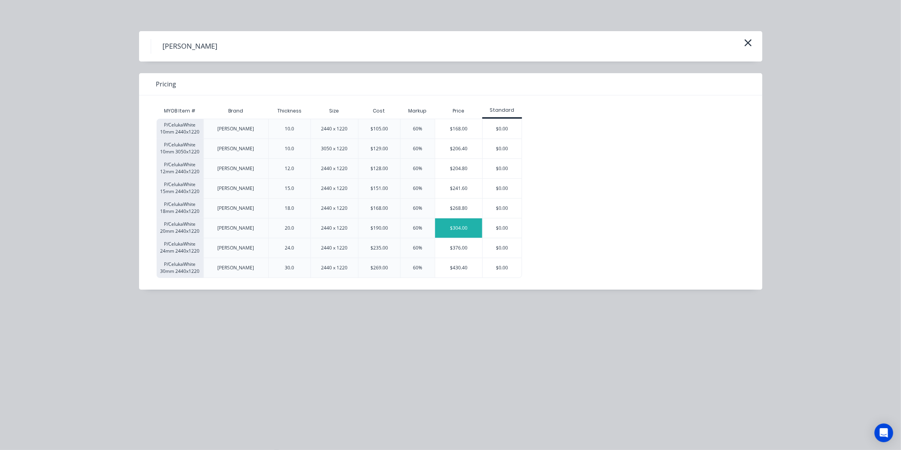
click at [452, 229] on div "$304.00" at bounding box center [458, 228] width 47 height 19
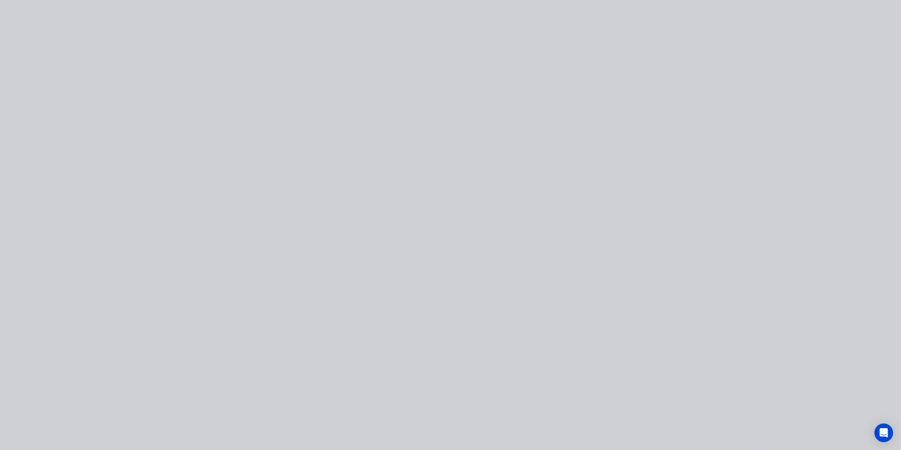
type input "$190.00"
type input "60"
type input "$304.00"
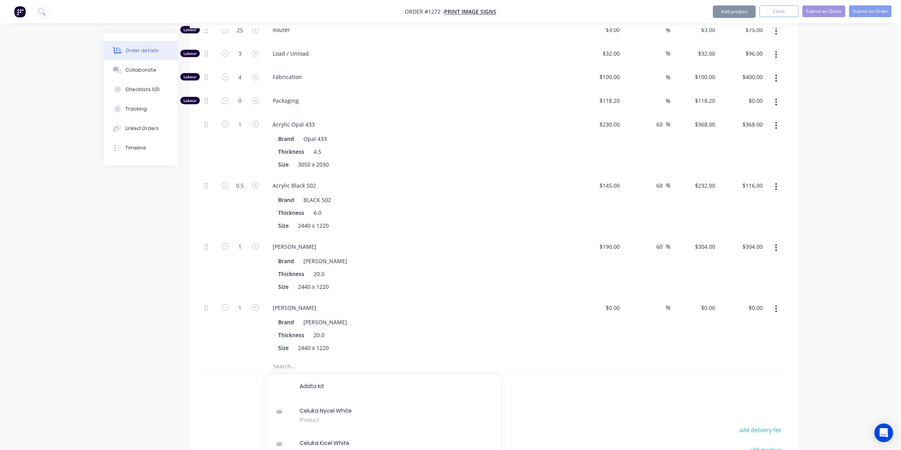
type input "$190.00"
type input "60"
type input "$304.00"
click at [257, 304] on icon "button" at bounding box center [255, 307] width 7 height 7
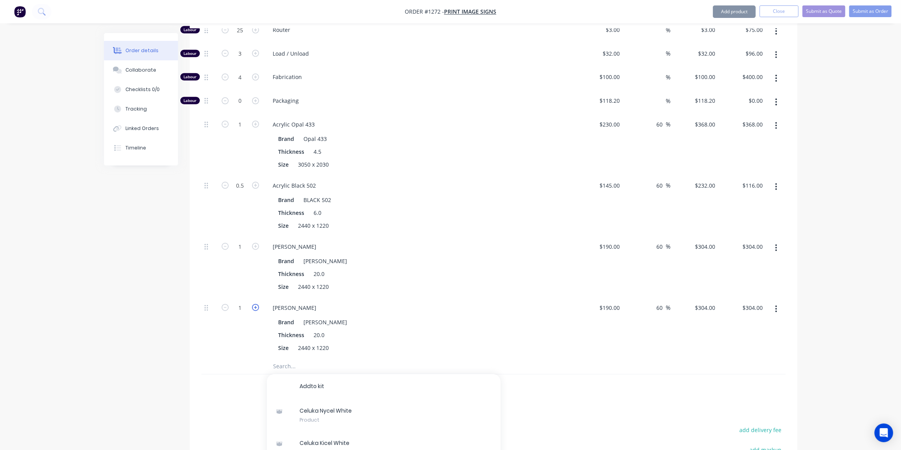
type input "2"
type input "$608.00"
click at [142, 274] on div "Created by [PERSON_NAME] Created [DATE] Required [DATE] Assigned to Add team me…" at bounding box center [451, 113] width 694 height 969
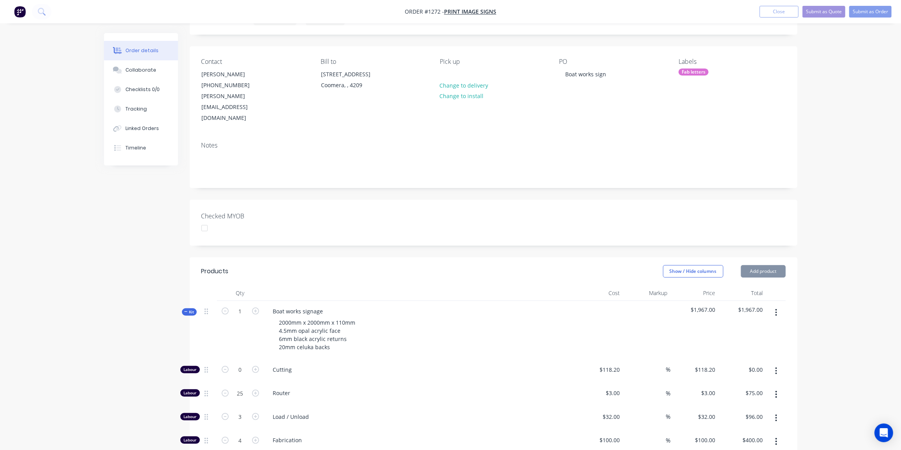
scroll to position [14, 0]
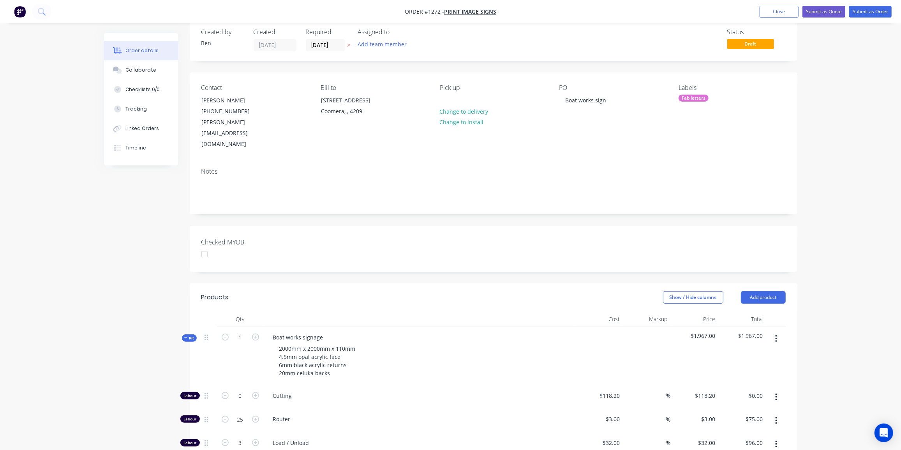
click at [189, 335] on span "Kit" at bounding box center [189, 338] width 10 height 6
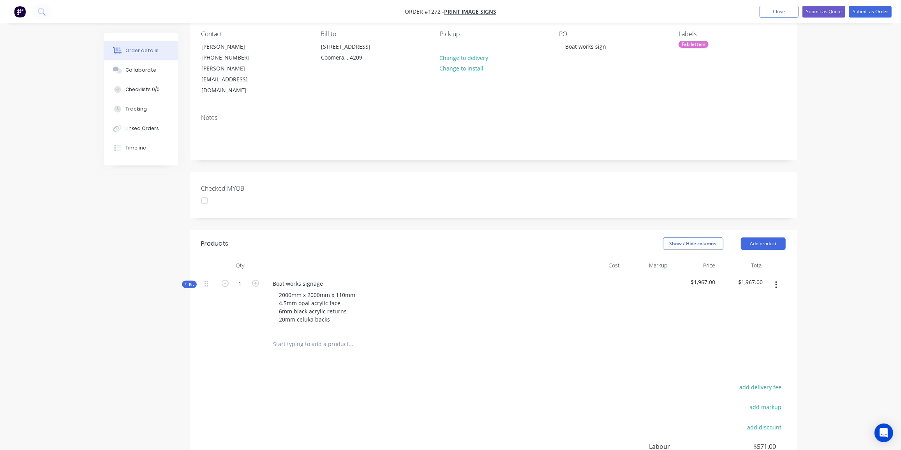
scroll to position [0, 0]
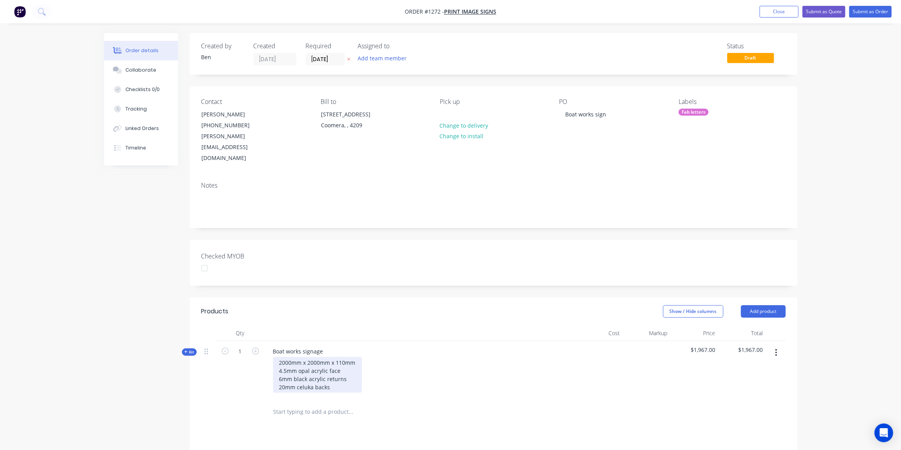
click at [333, 367] on div "2000mm x 2000mm x 110mm 4.5mm opal acrylic face 6mm black acrylic returns 20mm …" at bounding box center [317, 375] width 89 height 36
click at [823, 12] on button "Submit as Quote" at bounding box center [824, 12] width 43 height 12
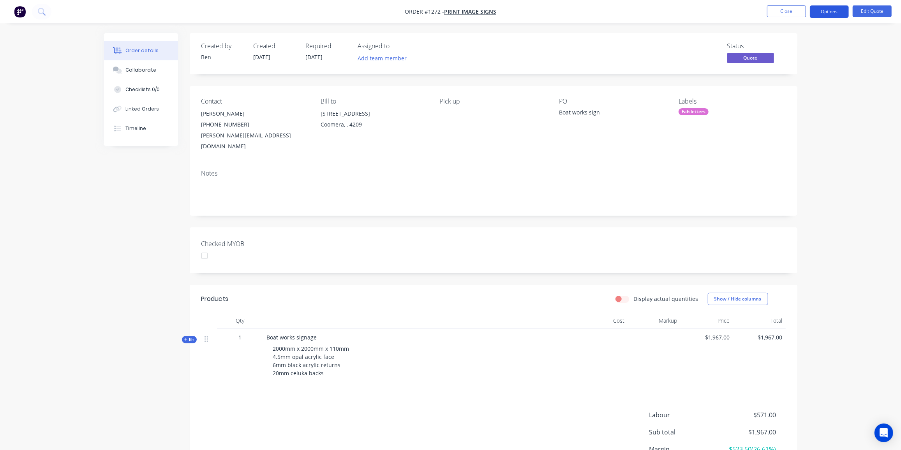
click at [822, 11] on button "Options" at bounding box center [829, 11] width 39 height 12
click at [781, 49] on div "Quote" at bounding box center [806, 47] width 72 height 11
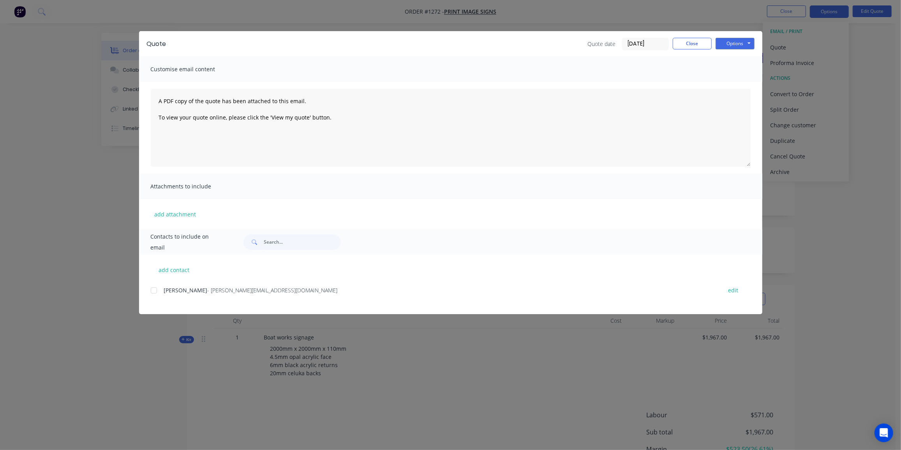
click at [155, 291] on div at bounding box center [154, 291] width 16 height 16
click at [743, 44] on button "Options" at bounding box center [735, 44] width 39 height 12
click at [742, 81] on button "Email" at bounding box center [741, 83] width 50 height 13
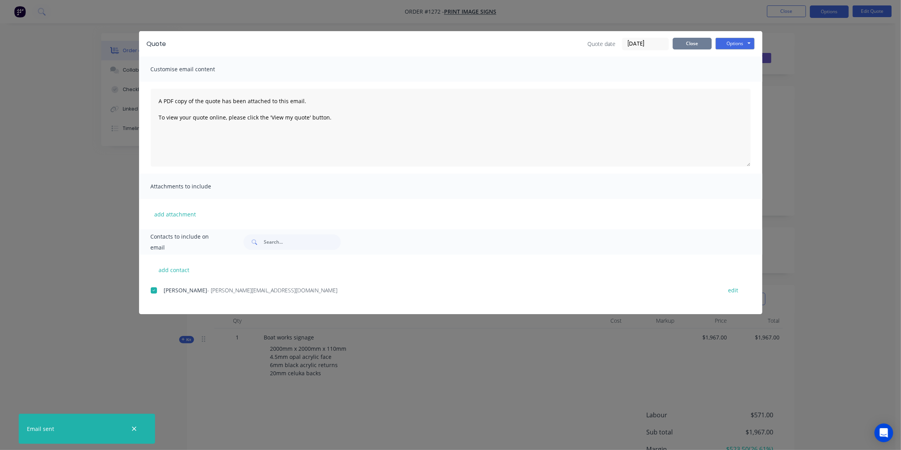
drag, startPoint x: 675, startPoint y: 44, endPoint x: 757, endPoint y: 29, distance: 83.3
click at [675, 44] on button "Close" at bounding box center [692, 44] width 39 height 12
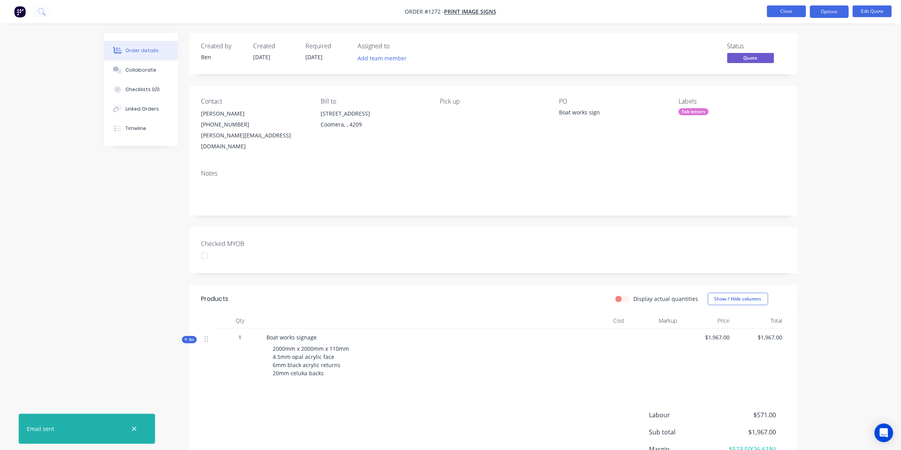
click at [799, 8] on button "Close" at bounding box center [786, 11] width 39 height 12
